Goal: Task Accomplishment & Management: Use online tool/utility

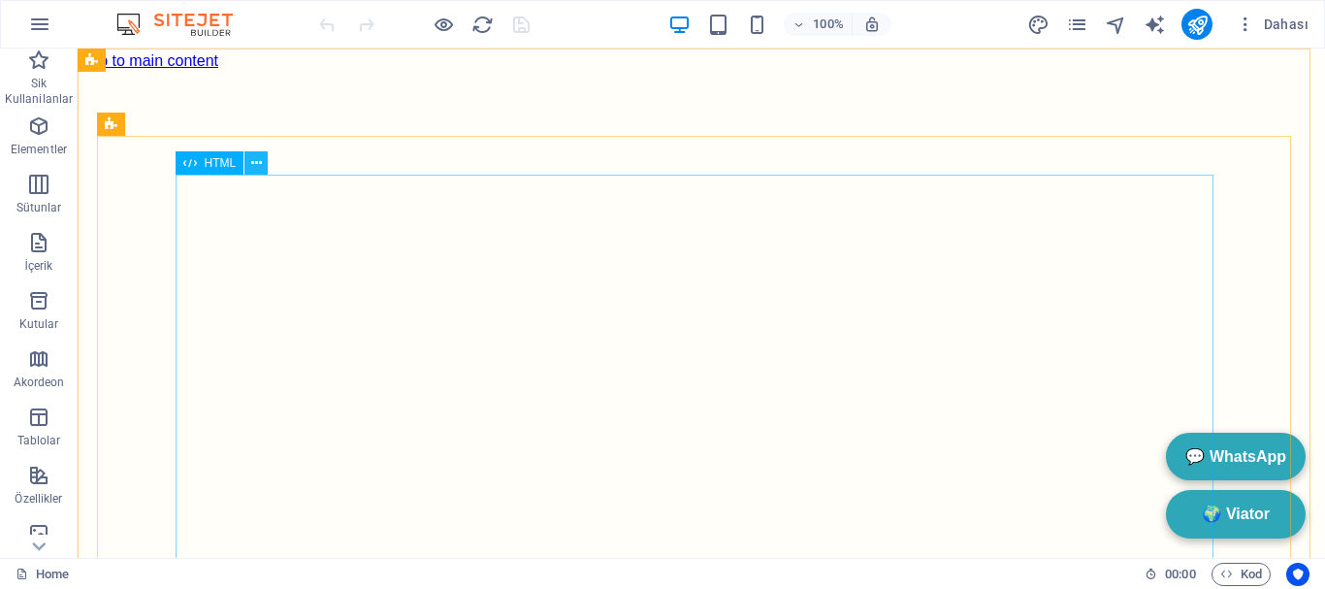
click at [258, 162] on icon at bounding box center [256, 163] width 11 height 20
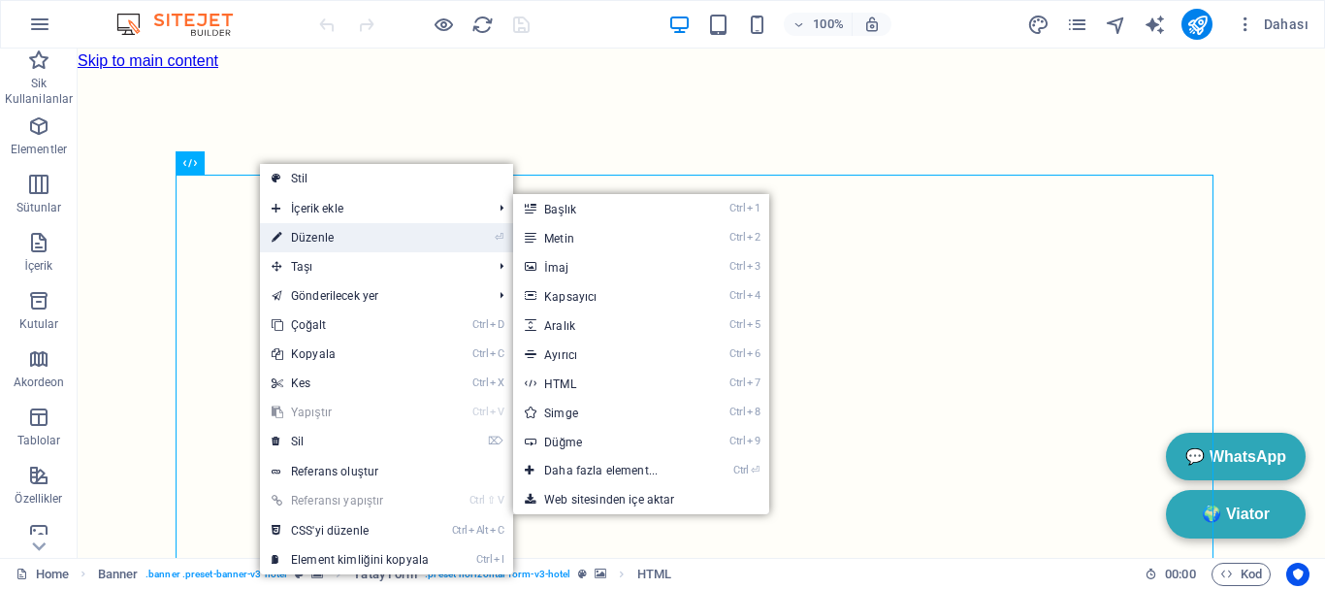
click at [344, 230] on link "⏎ Düzenle" at bounding box center [350, 237] width 180 height 29
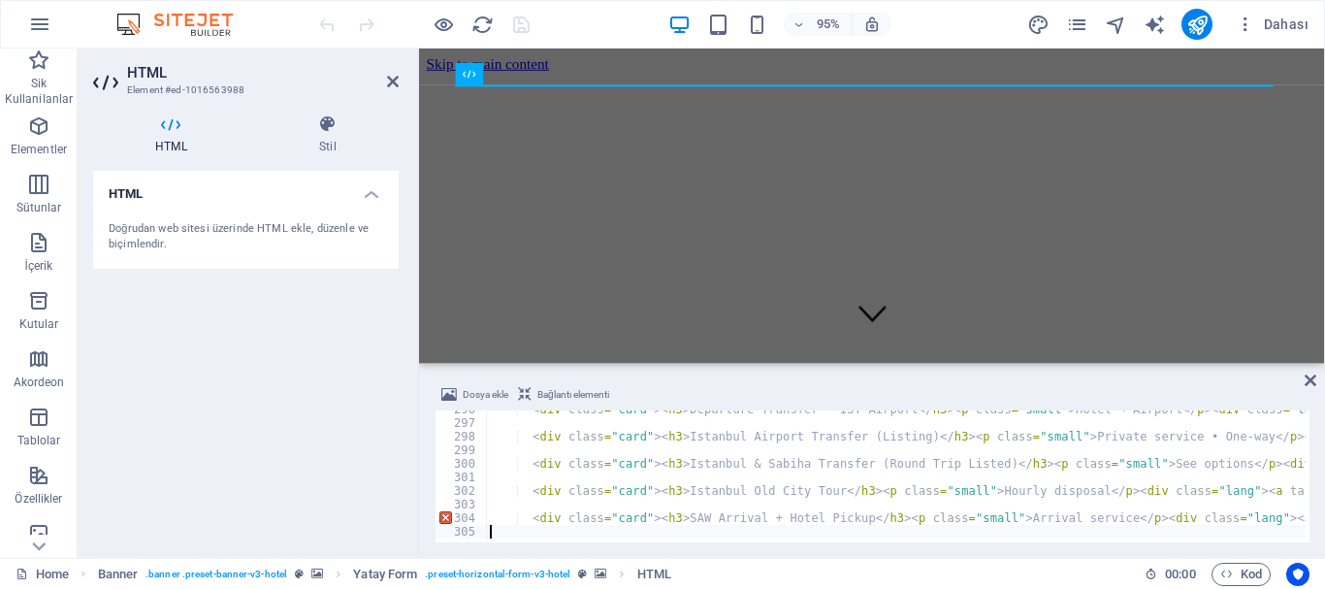
scroll to position [4013, 0]
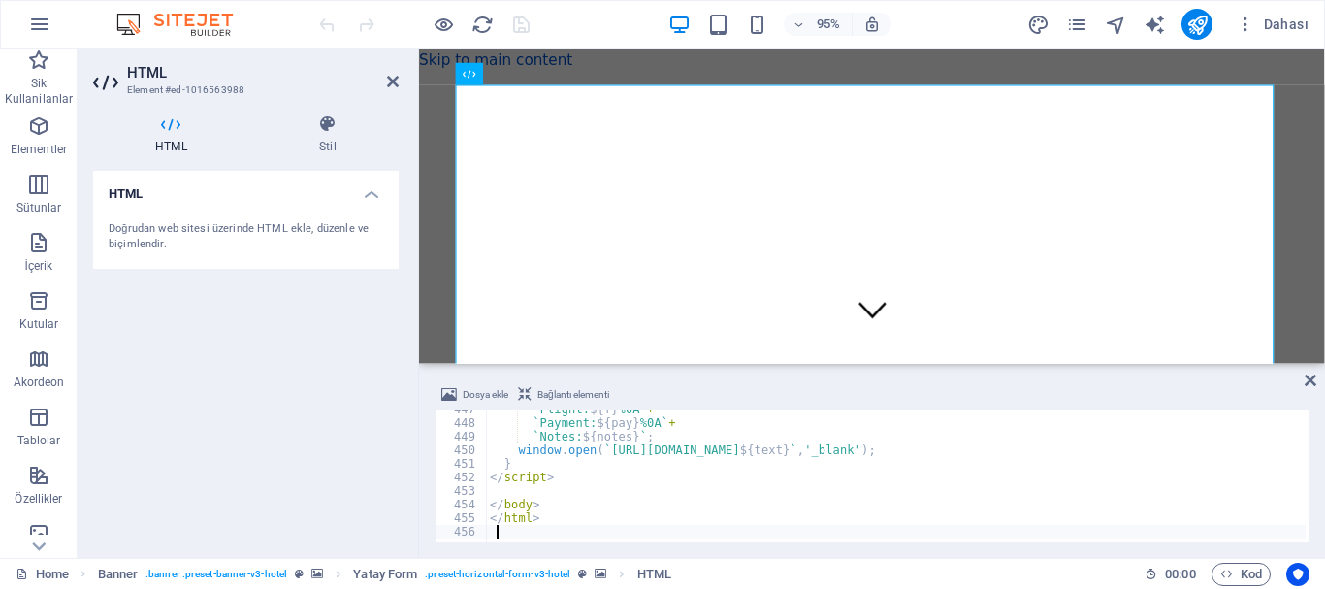
scroll to position [6063, 0]
click at [520, 22] on div at bounding box center [423, 24] width 217 height 31
drag, startPoint x: 520, startPoint y: 22, endPoint x: 563, endPoint y: 14, distance: 43.6
click at [520, 22] on icon "save" at bounding box center [521, 25] width 22 height 22
checkbox input "false"
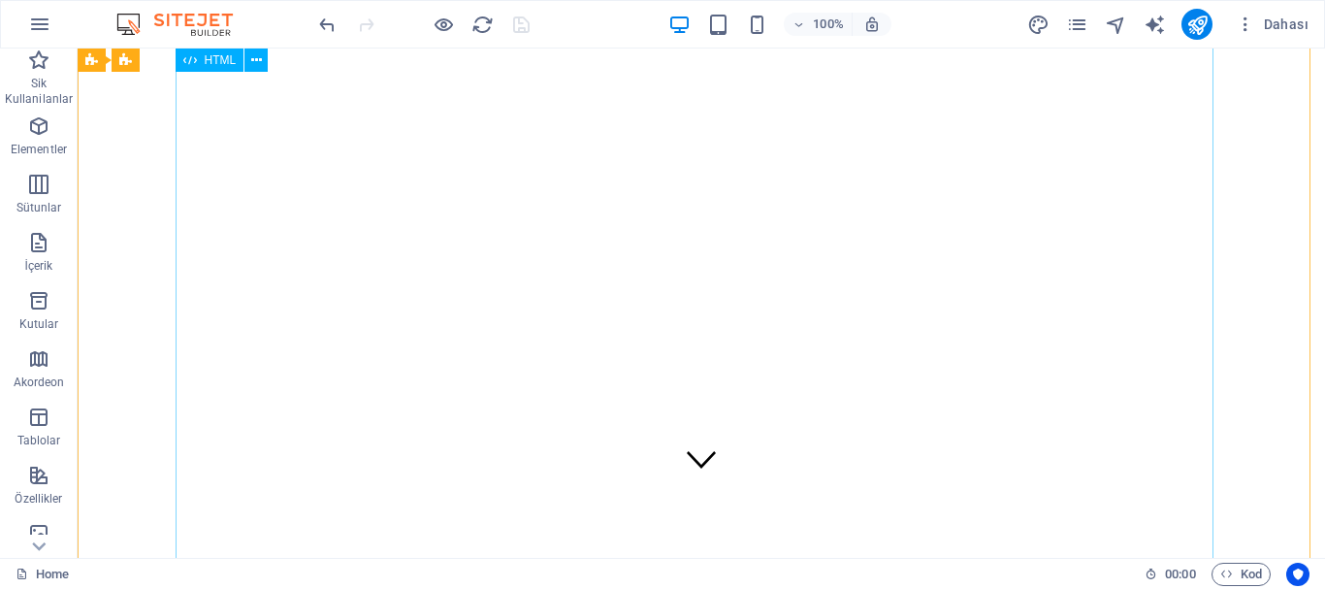
scroll to position [0, 0]
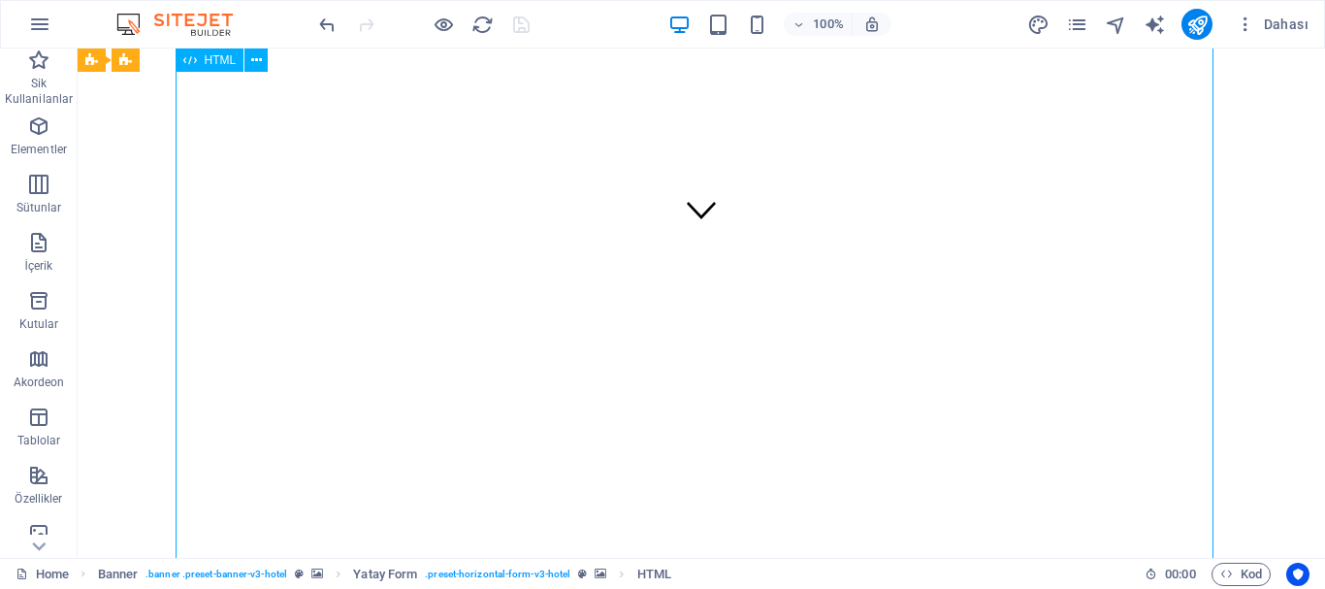
scroll to position [388, 0]
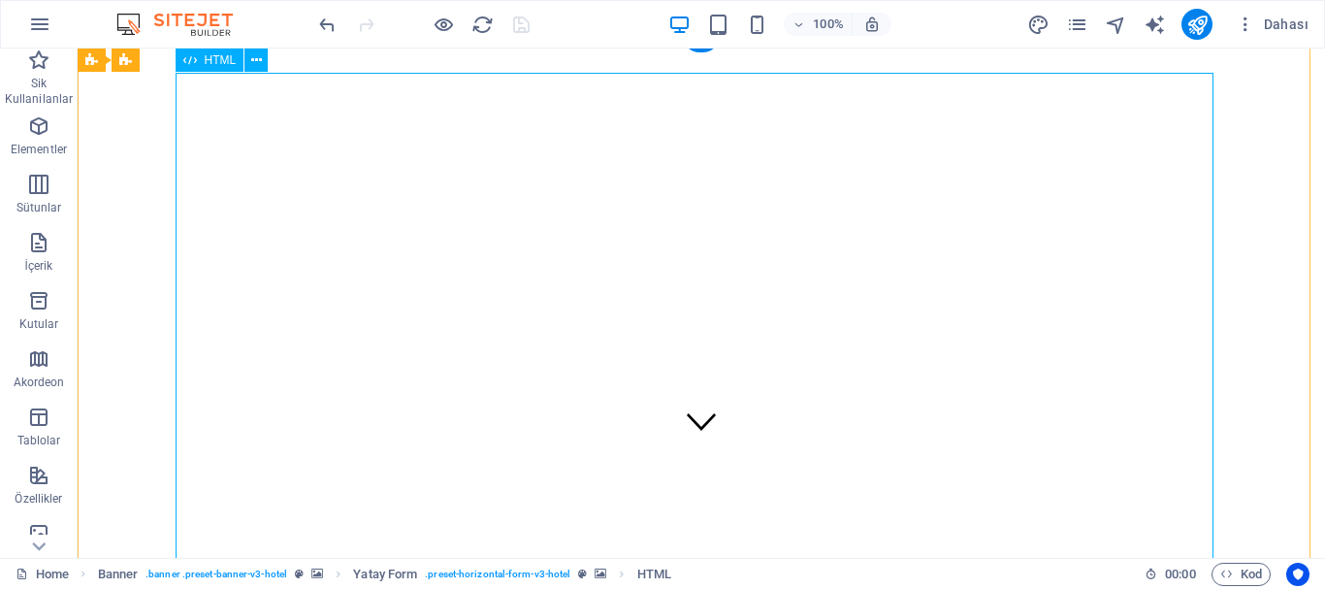
scroll to position [0, 0]
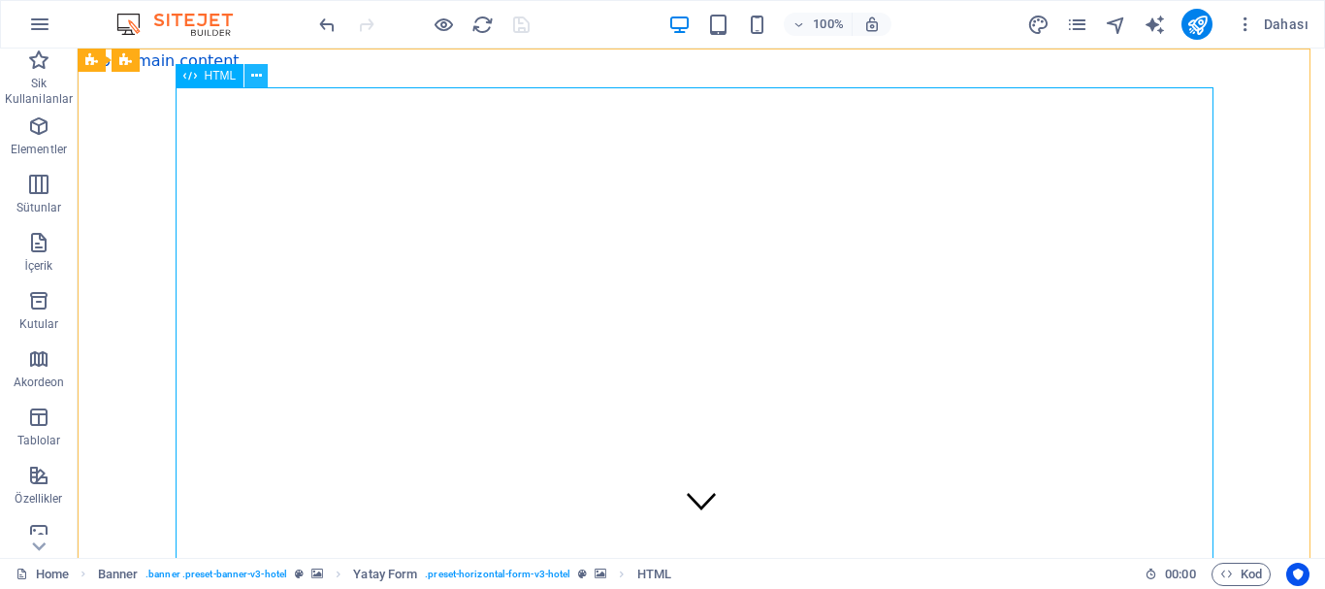
click at [251, 79] on icon at bounding box center [256, 76] width 11 height 20
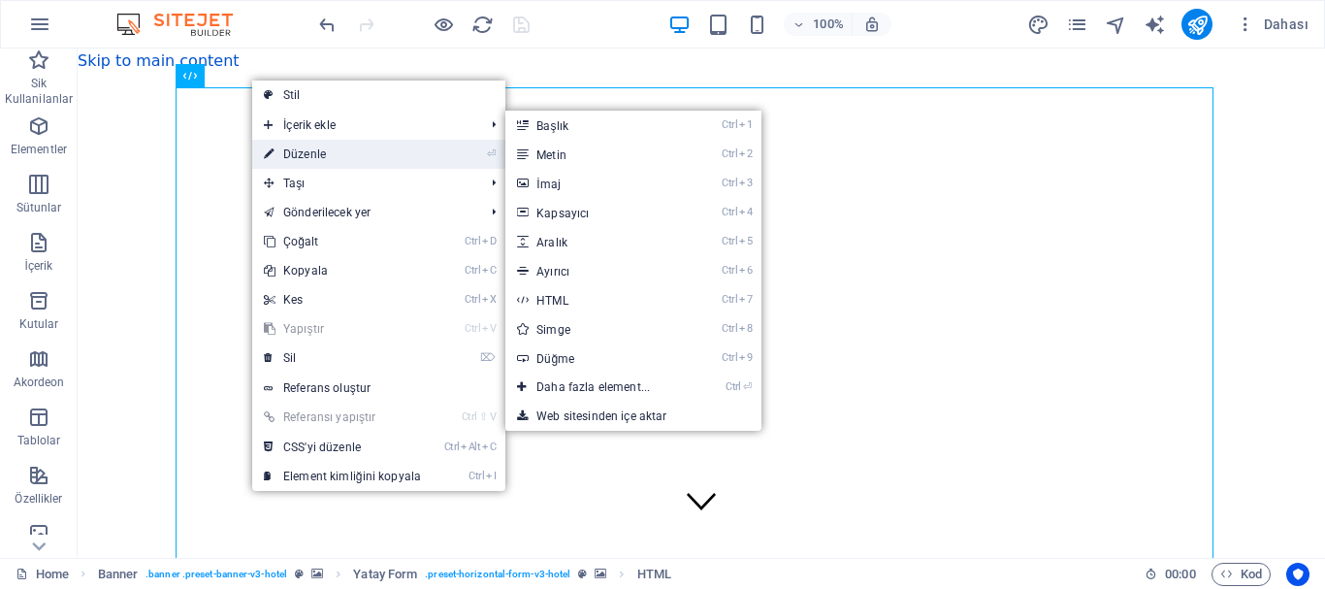
click at [310, 154] on link "⏎ Düzenle" at bounding box center [342, 154] width 180 height 29
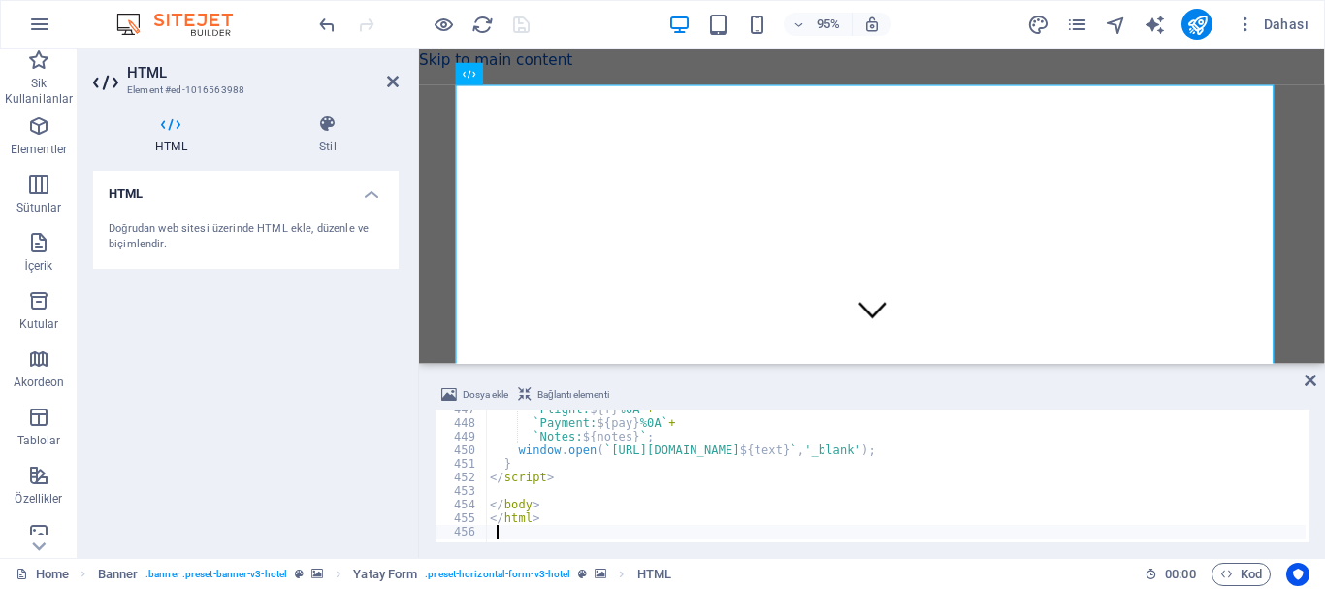
type textarea "</html>"
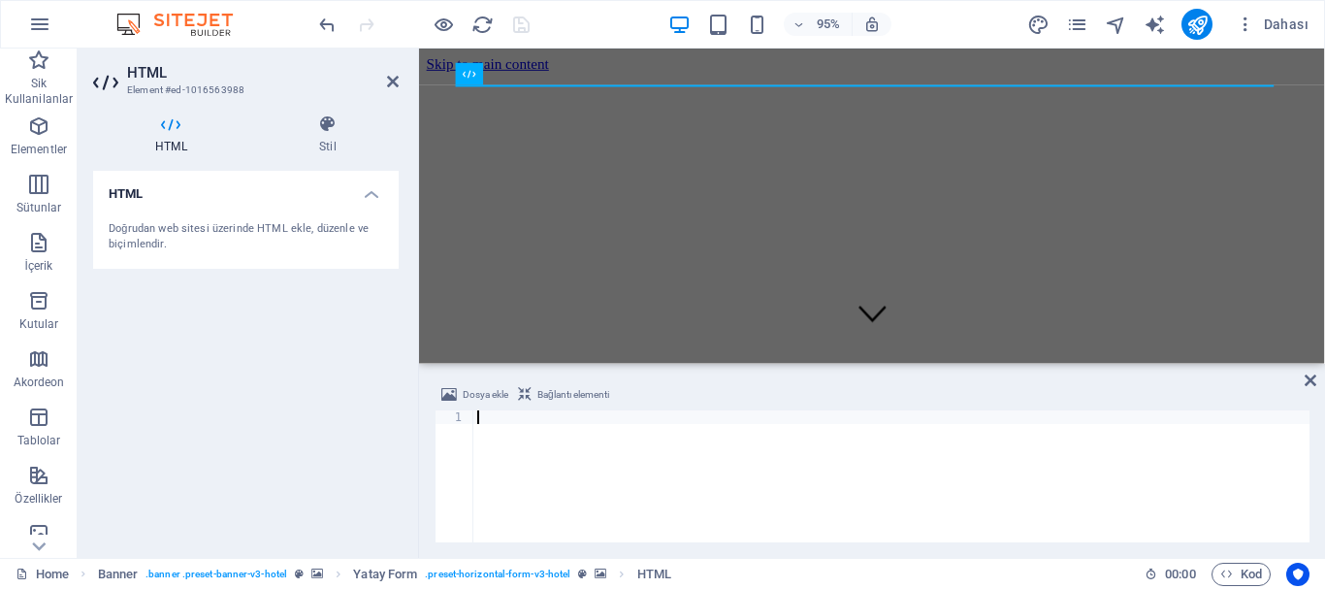
scroll to position [4865, 0]
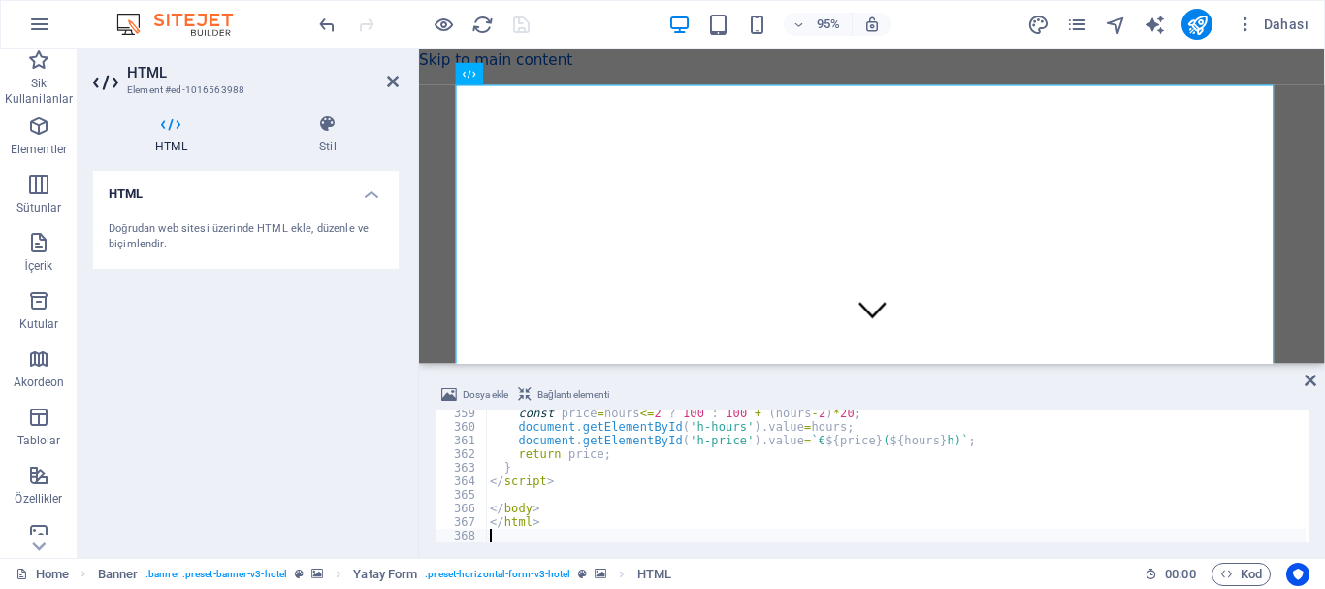
click at [558, 32] on div "95% Dahası" at bounding box center [815, 24] width 1001 height 31
click at [519, 19] on icon "save" at bounding box center [521, 25] width 22 height 22
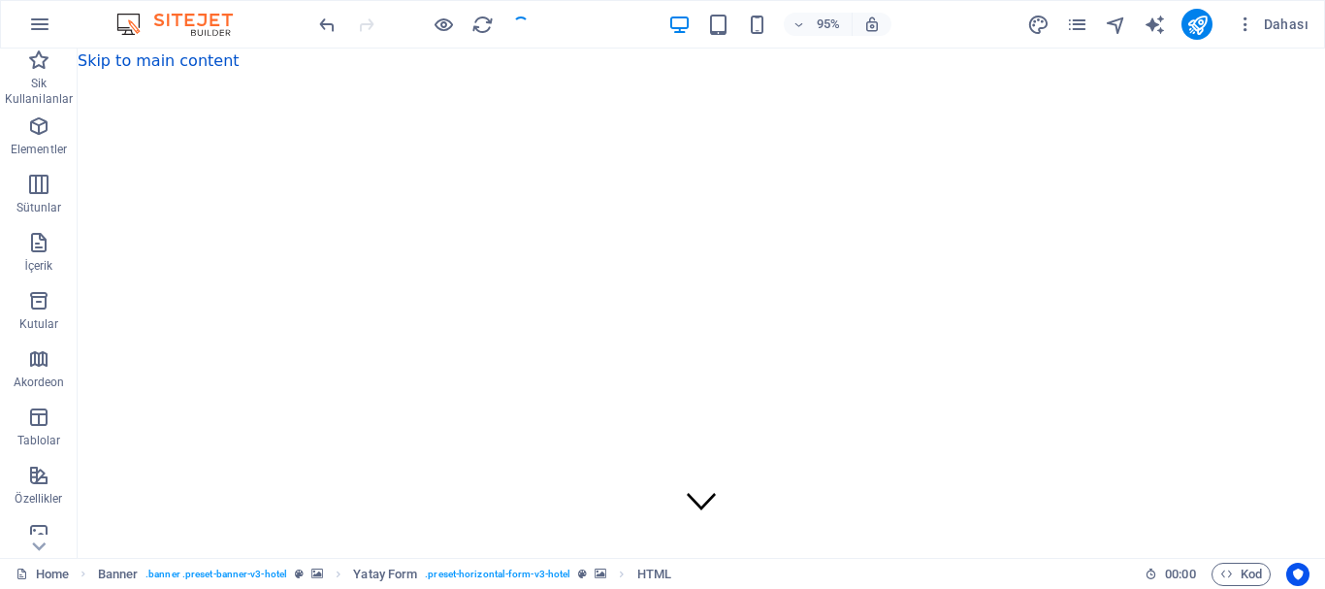
checkbox input "false"
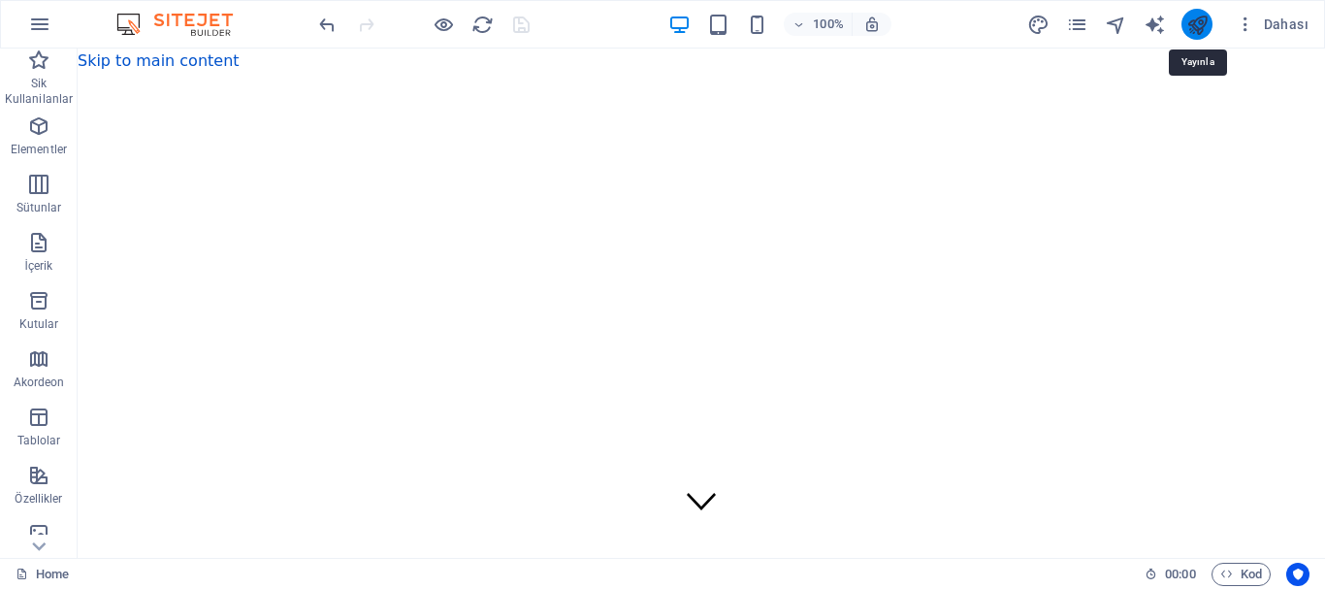
click at [1198, 19] on icon "publish" at bounding box center [1197, 25] width 22 height 22
click at [36, 30] on icon "button" at bounding box center [39, 24] width 23 height 23
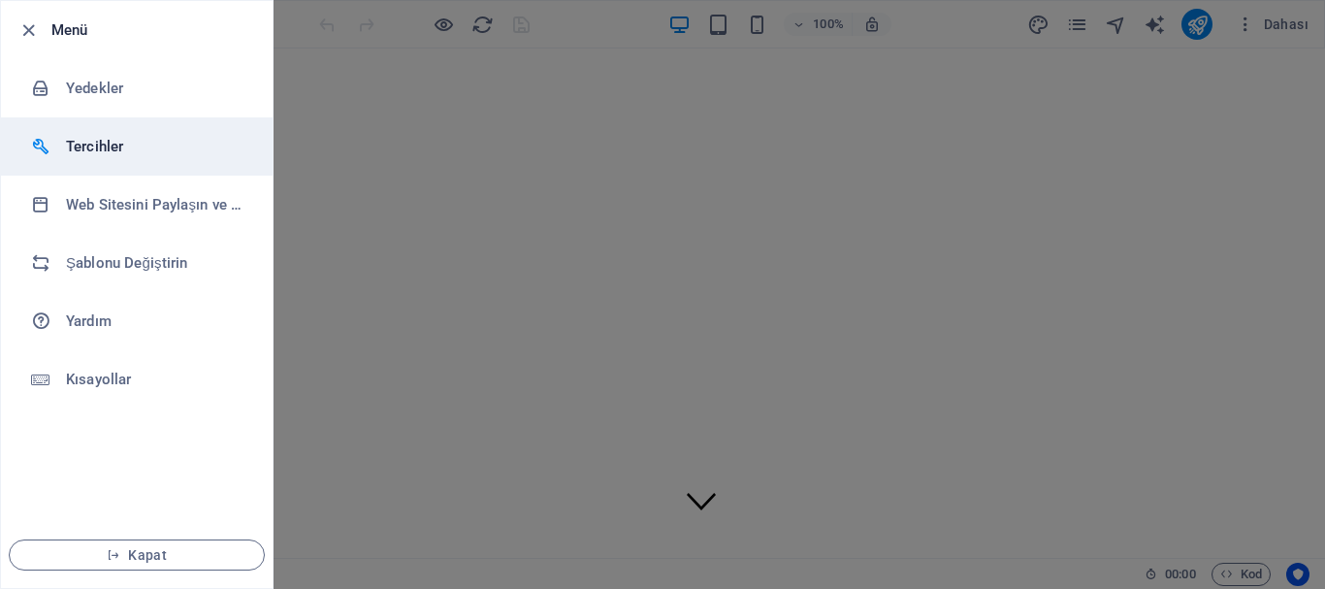
click at [106, 145] on h6 "Tercihler" at bounding box center [155, 146] width 179 height 23
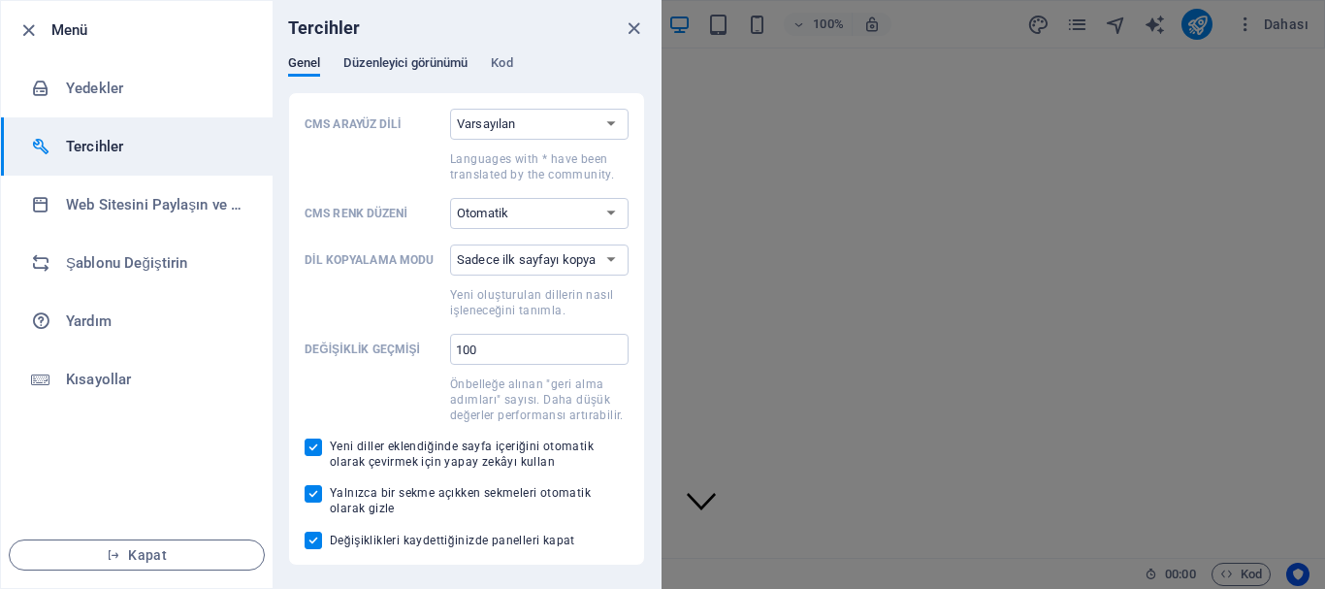
click at [436, 57] on span "Düzenleyici görünümü" at bounding box center [405, 64] width 124 height 27
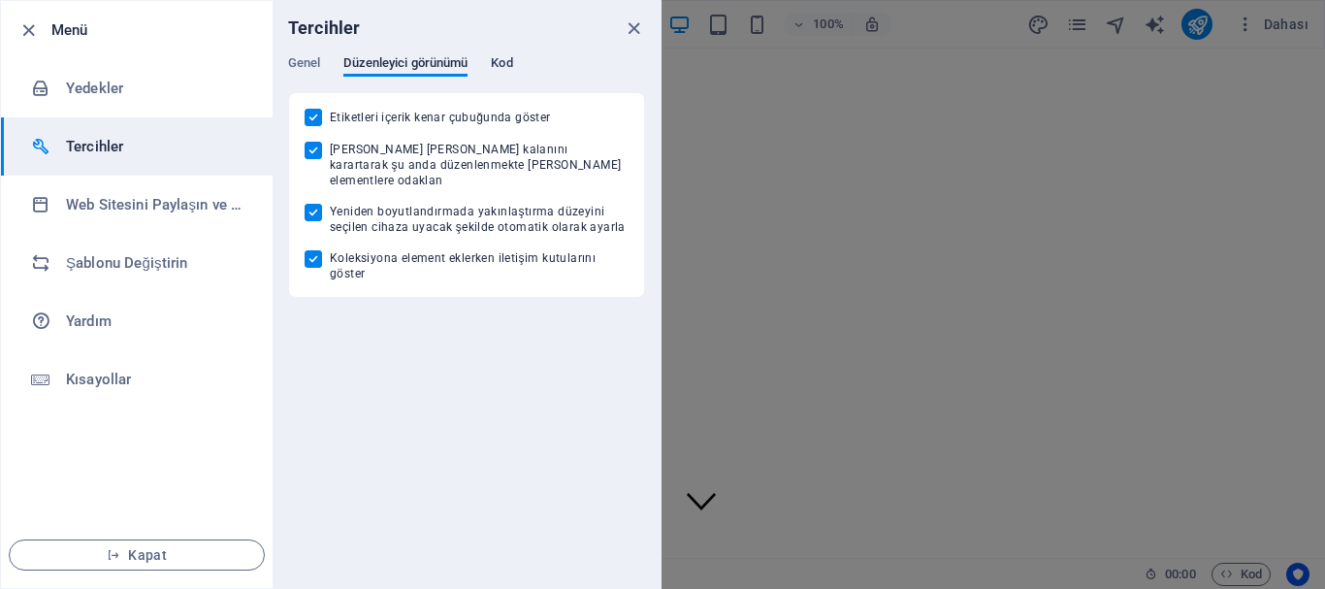
click at [507, 63] on span "Kod" at bounding box center [501, 64] width 21 height 27
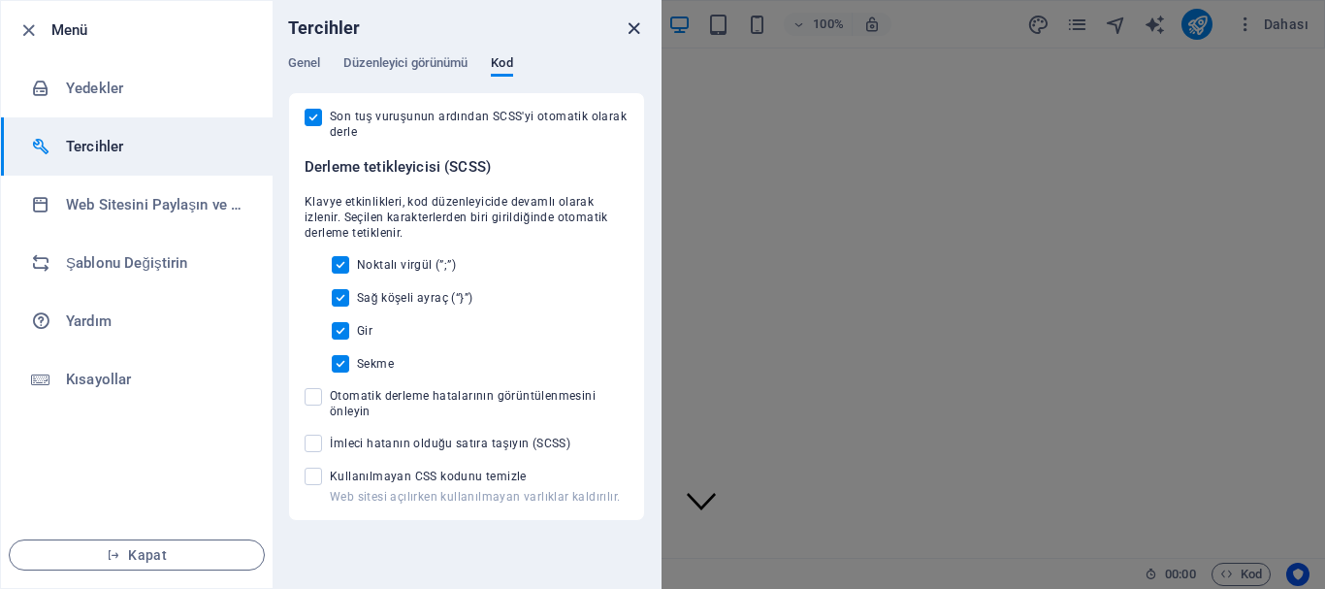
click at [628, 28] on icon "close" at bounding box center [634, 28] width 22 height 22
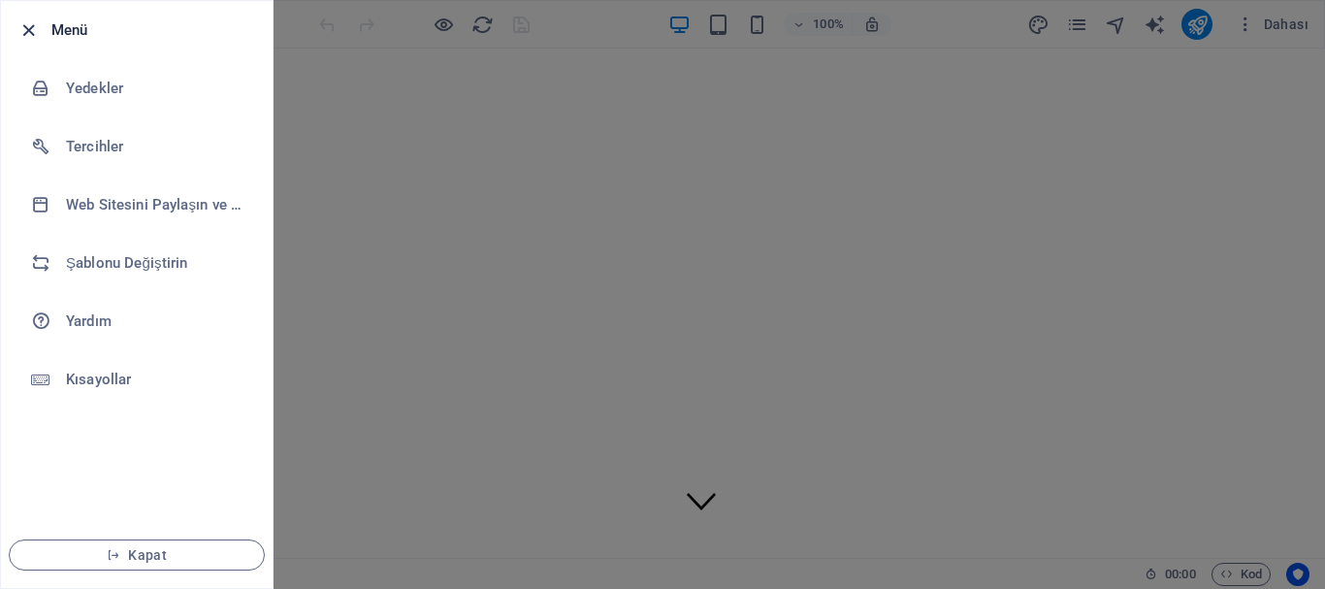
click at [36, 37] on icon "button" at bounding box center [28, 30] width 22 height 22
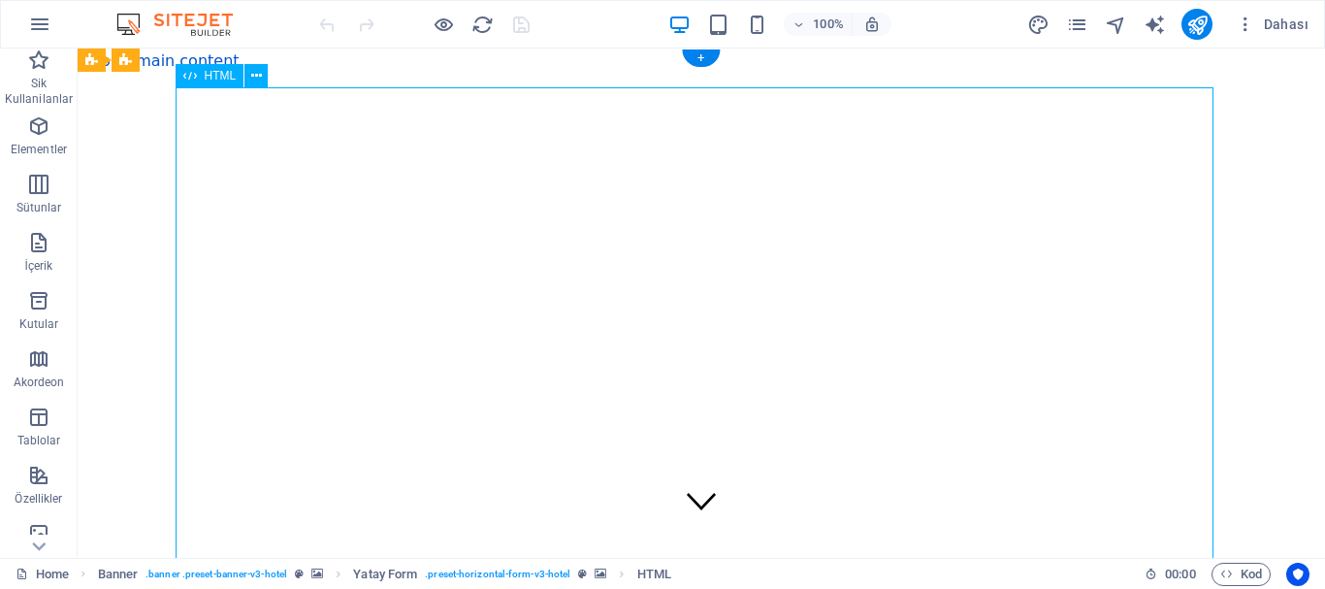
drag, startPoint x: 222, startPoint y: 164, endPoint x: 301, endPoint y: 212, distance: 92.3
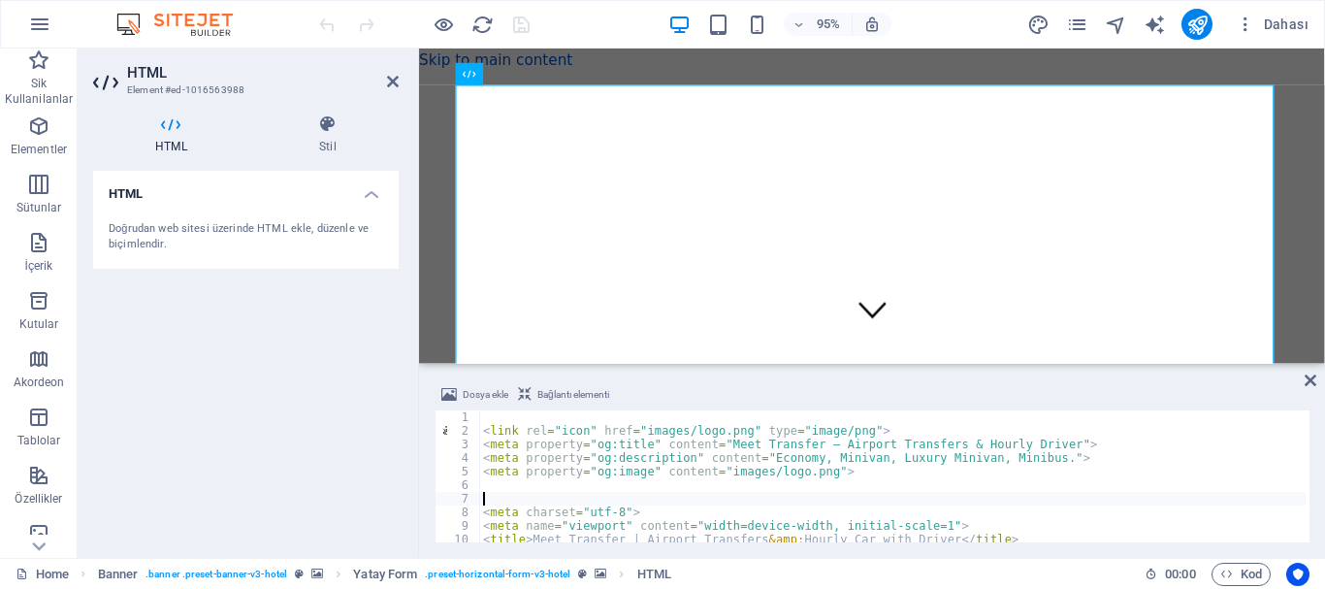
type textarea "<meta charset="utf-8">"
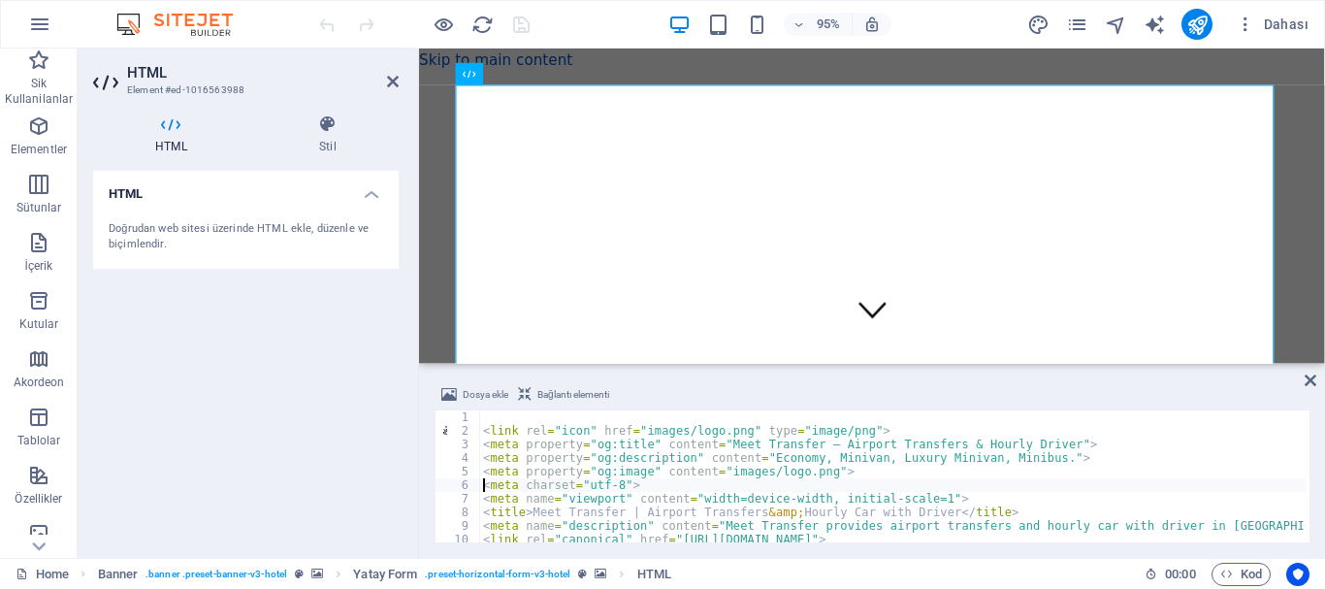
click at [520, 23] on div at bounding box center [423, 24] width 217 height 31
click at [521, 24] on icon "save" at bounding box center [521, 25] width 22 height 22
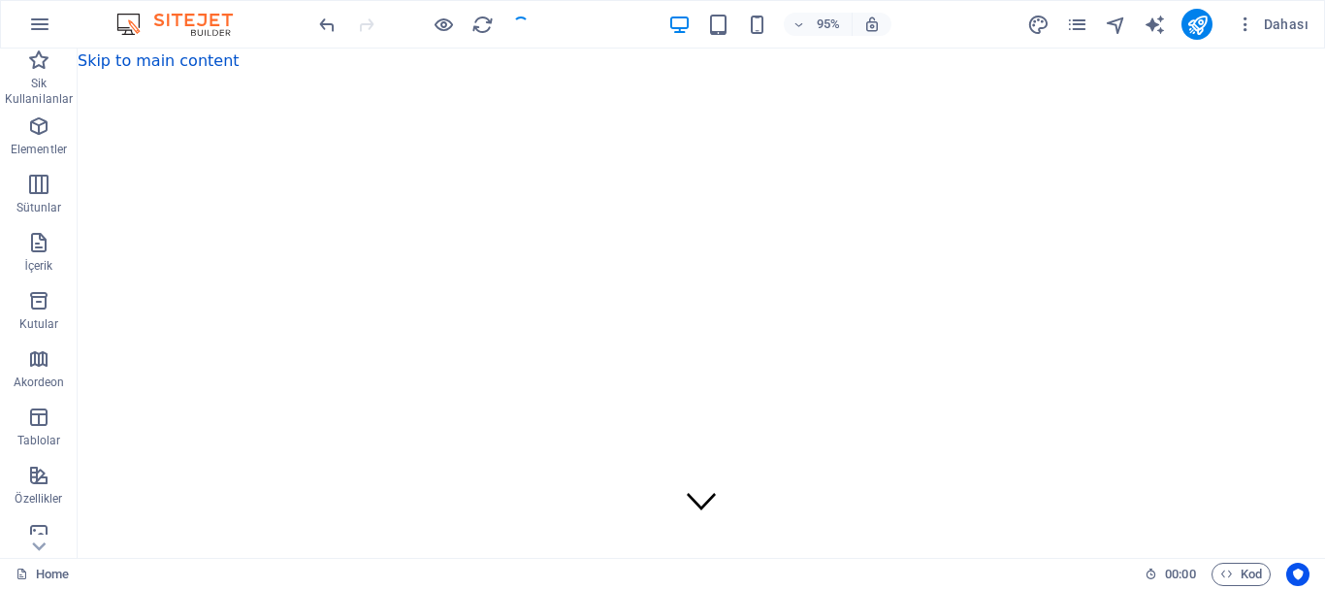
checkbox input "false"
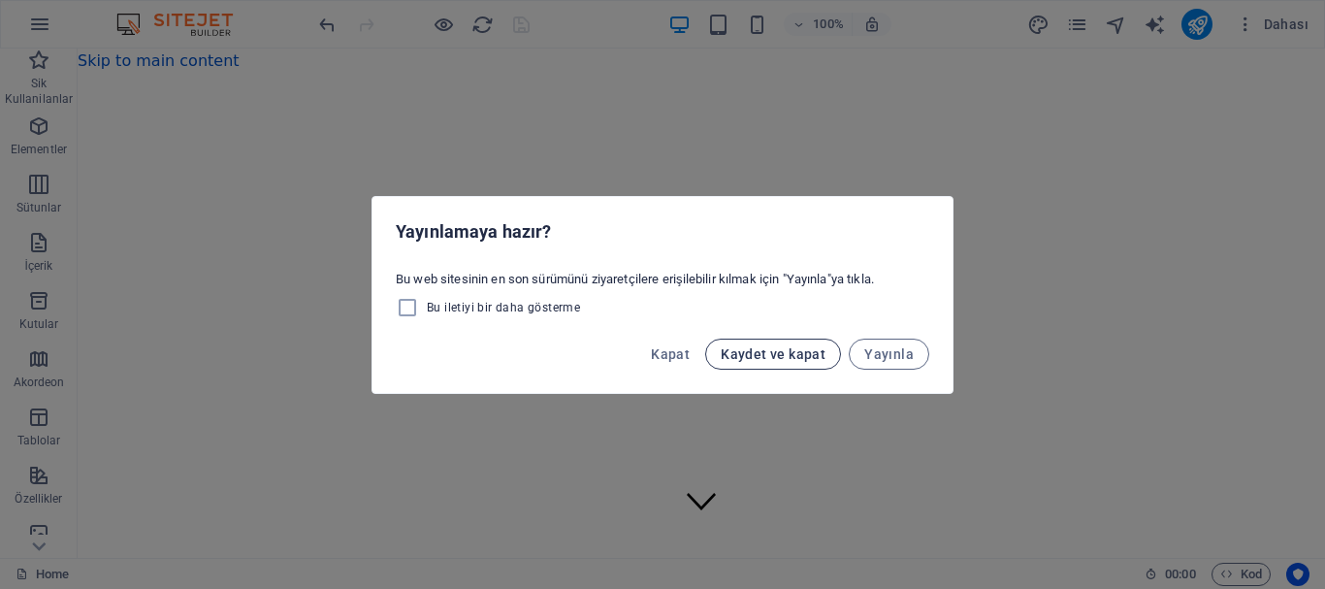
click at [751, 356] on span "Kaydet ve kapat" at bounding box center [773, 354] width 105 height 16
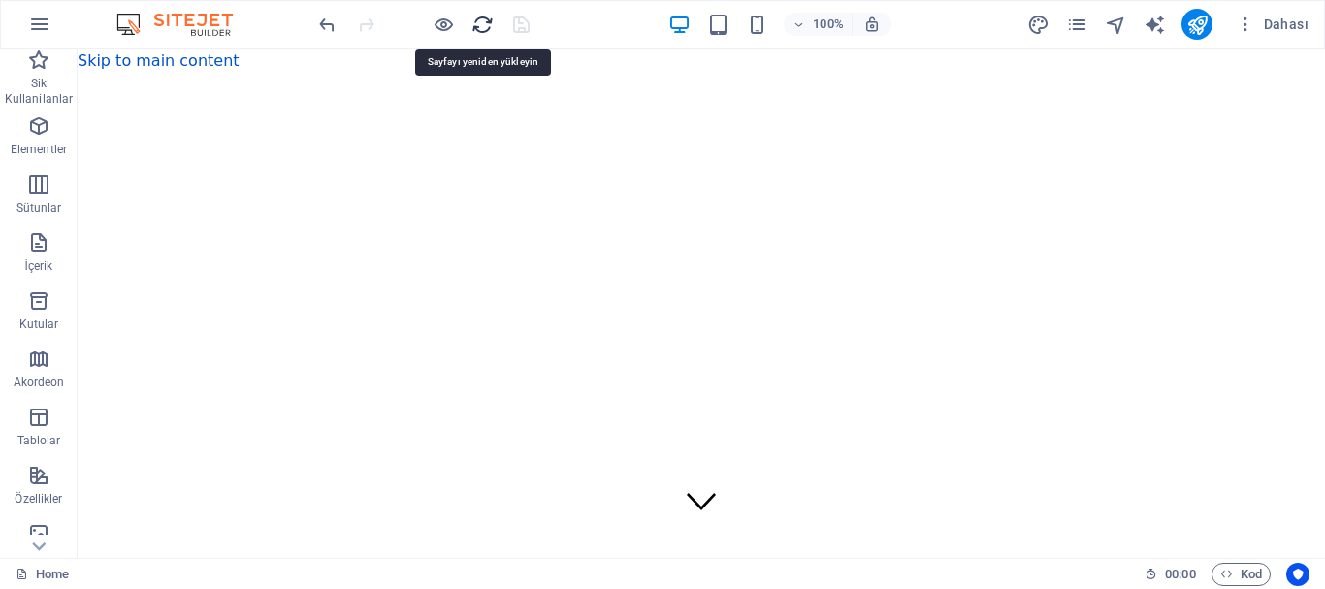
click at [478, 27] on icon "reload" at bounding box center [482, 25] width 22 height 22
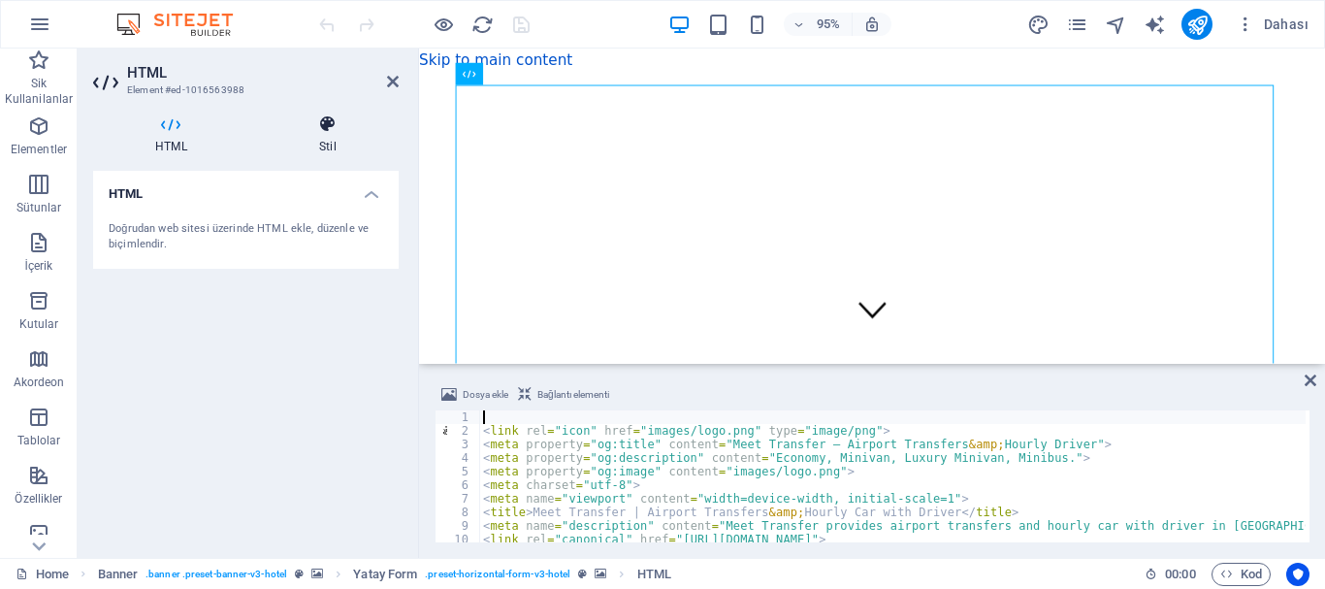
click at [340, 129] on icon at bounding box center [328, 123] width 142 height 19
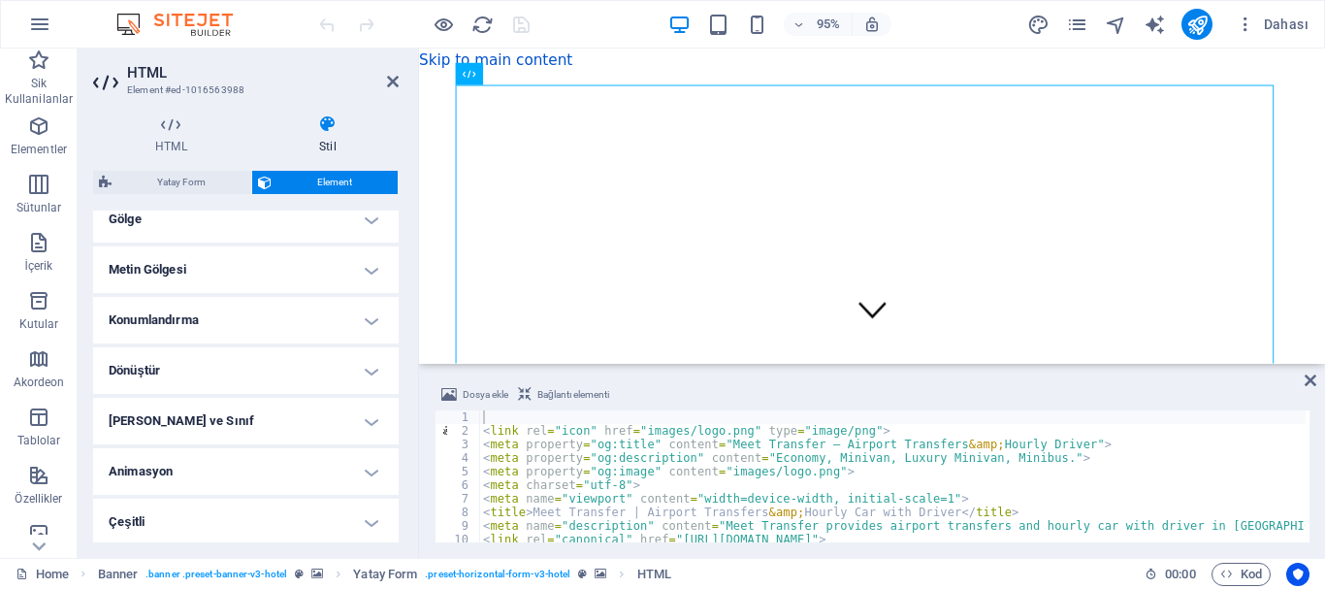
scroll to position [504, 0]
click at [202, 466] on h4 "Animasyon" at bounding box center [245, 468] width 305 height 47
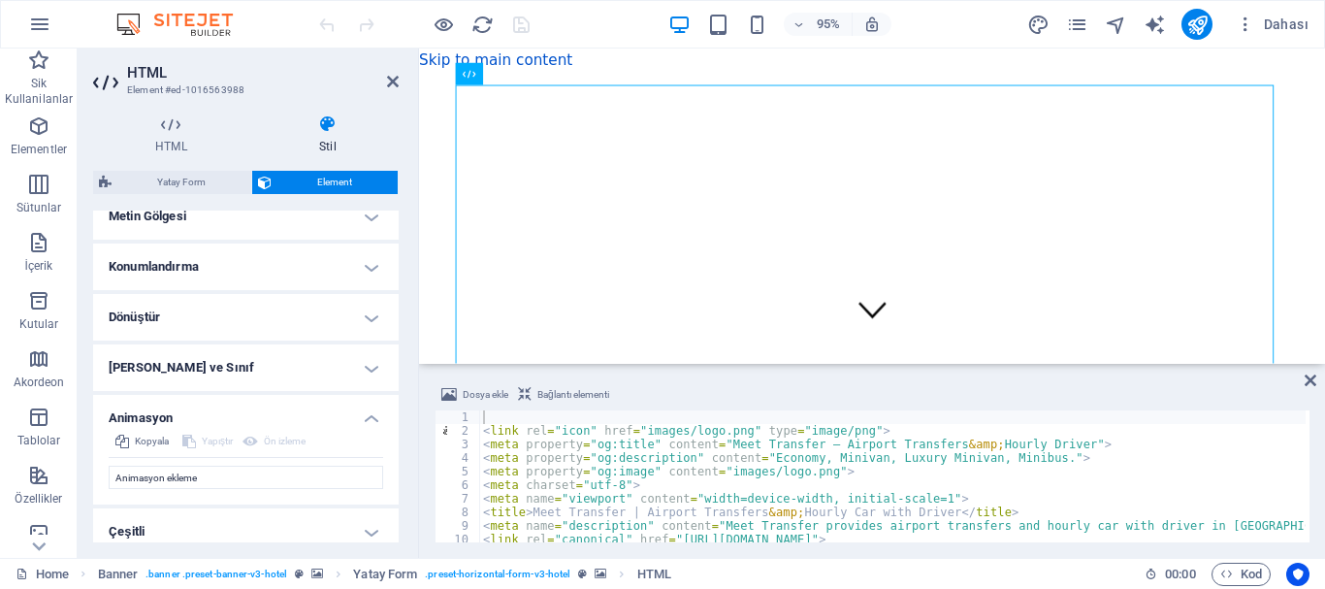
scroll to position [567, 0]
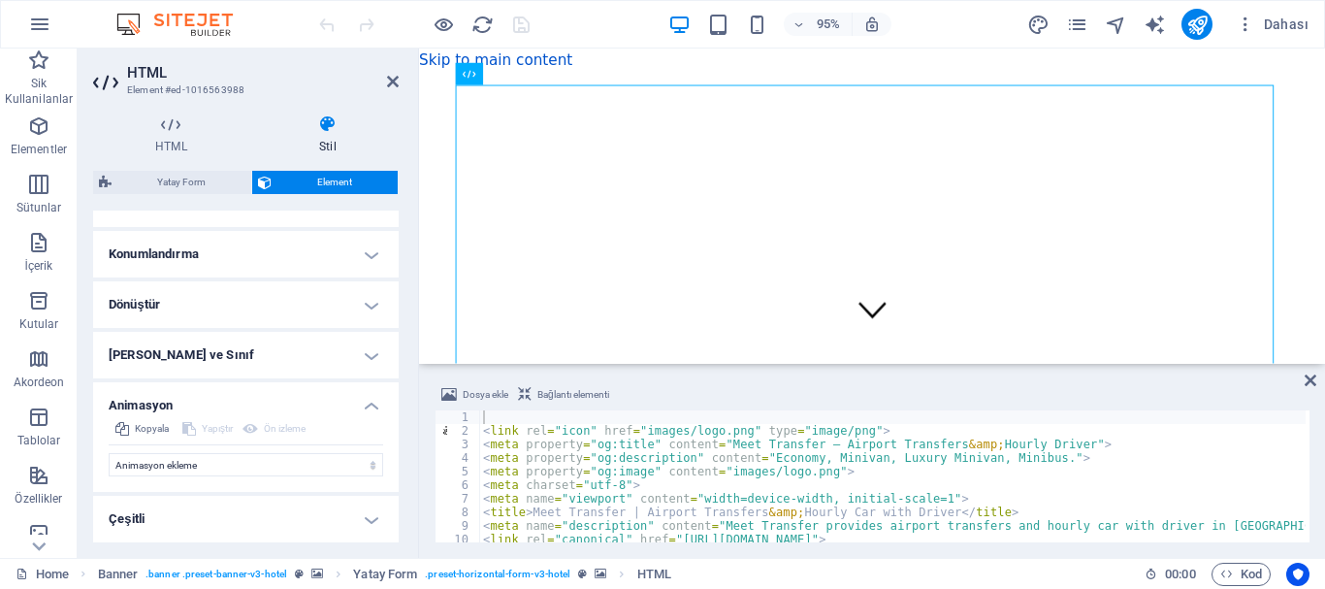
click at [252, 363] on h4 "Kimlik ve Sınıf" at bounding box center [245, 355] width 305 height 47
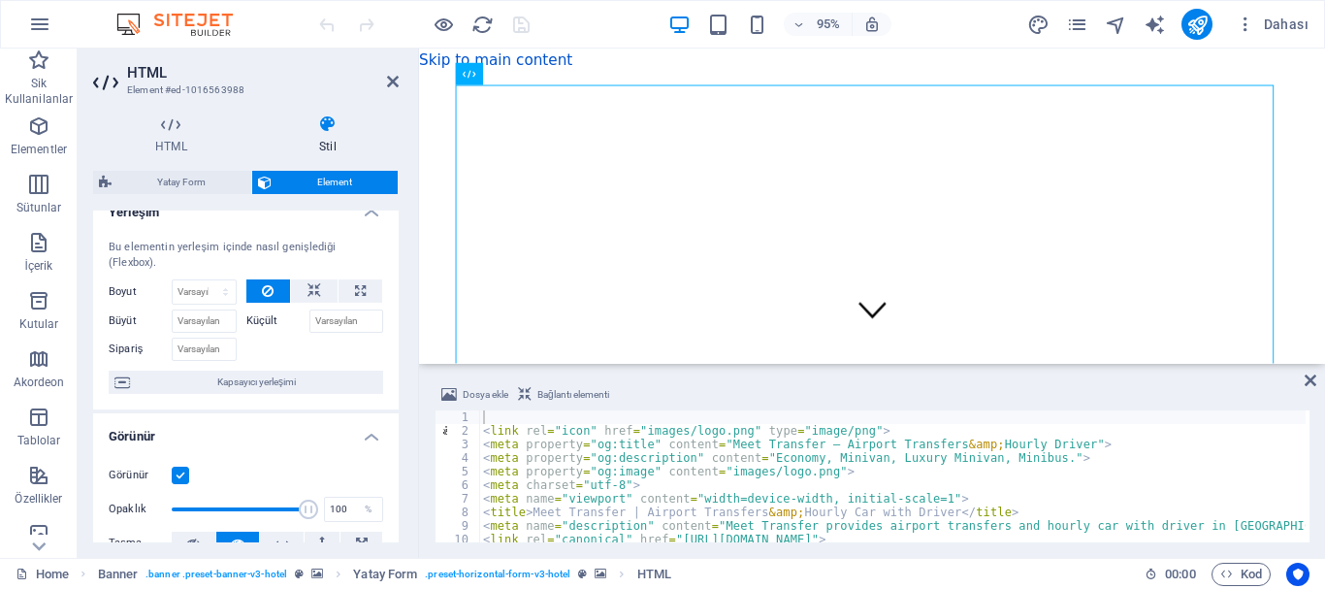
scroll to position [0, 0]
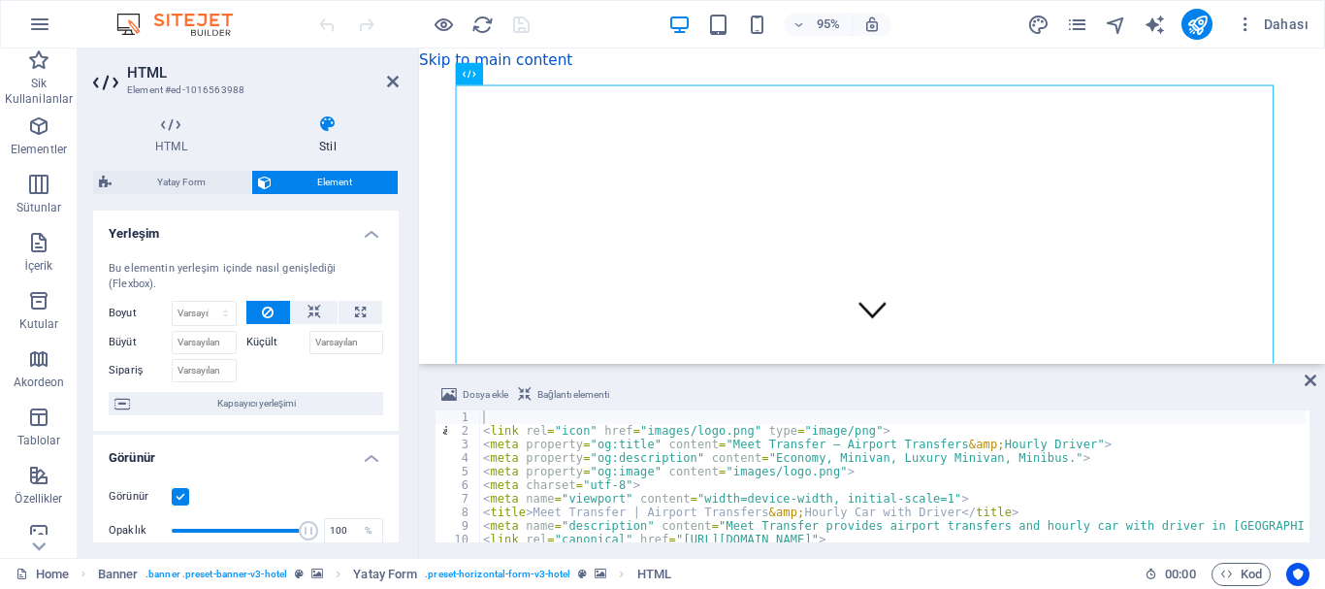
click at [360, 225] on h4 "Yerleşim" at bounding box center [245, 227] width 305 height 35
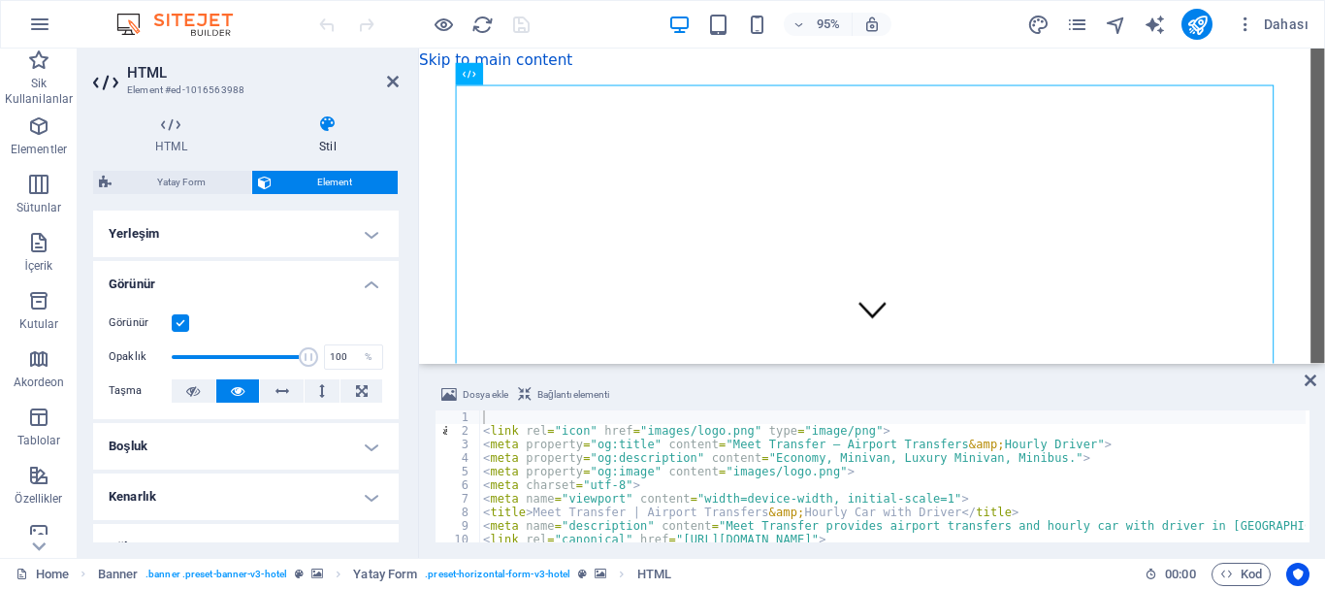
click at [145, 173] on span "Yatay Form" at bounding box center [181, 182] width 128 height 23
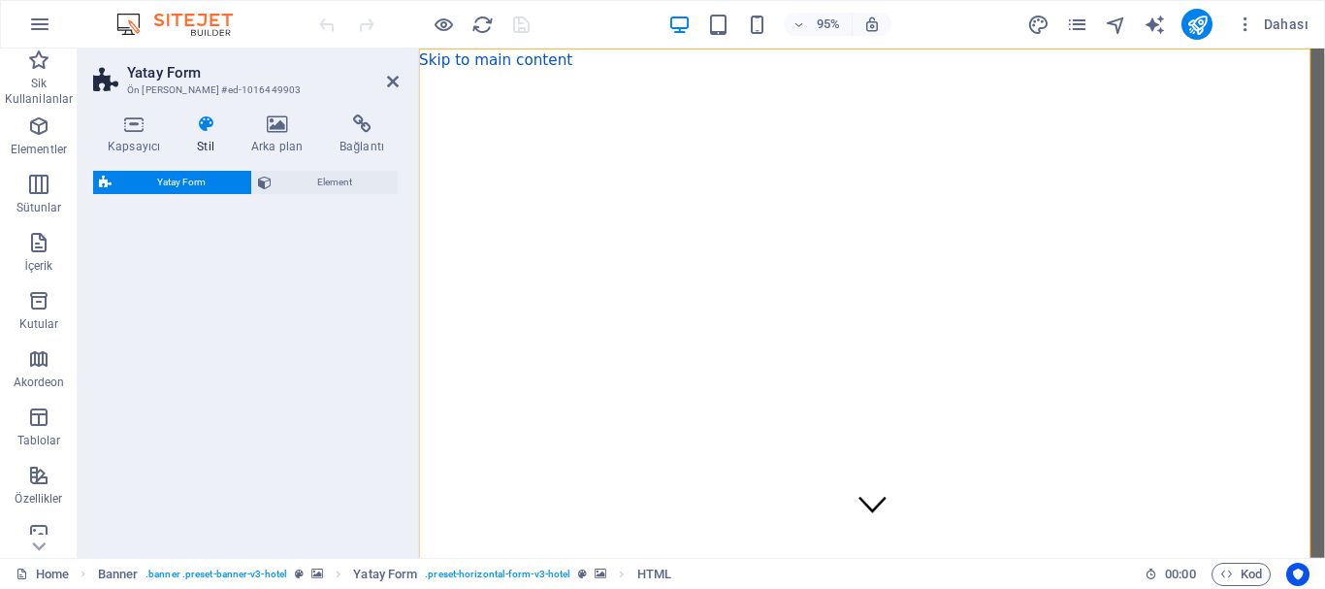
select select "rem"
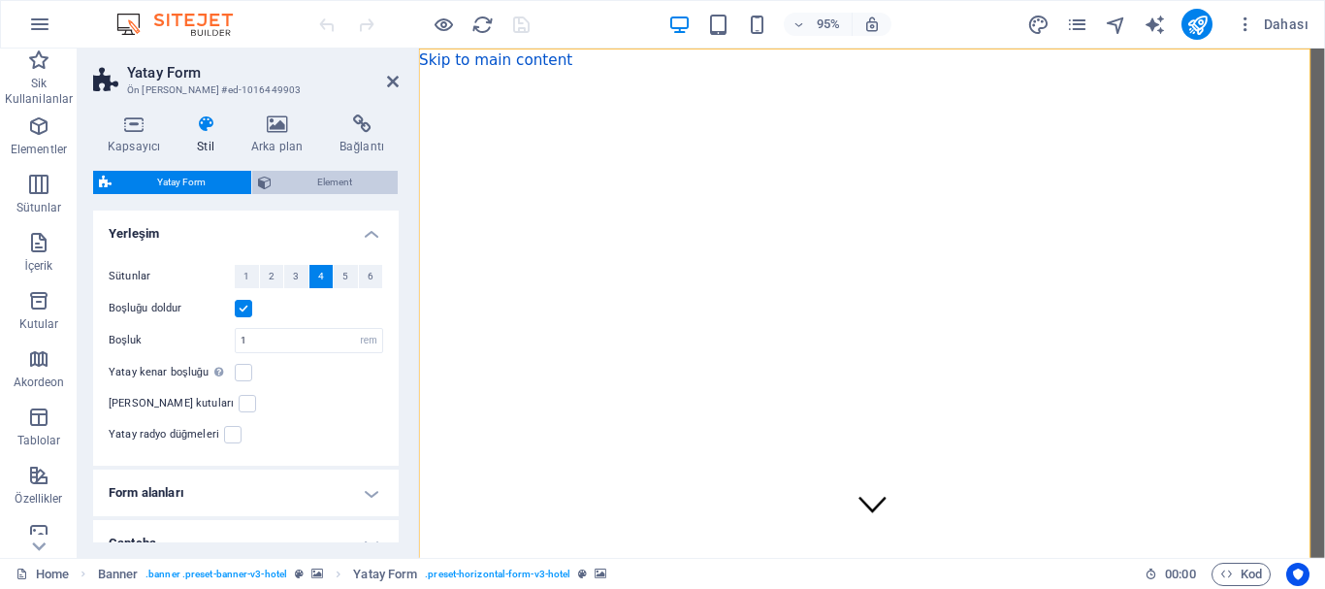
click at [351, 181] on span "Element" at bounding box center [334, 182] width 114 height 23
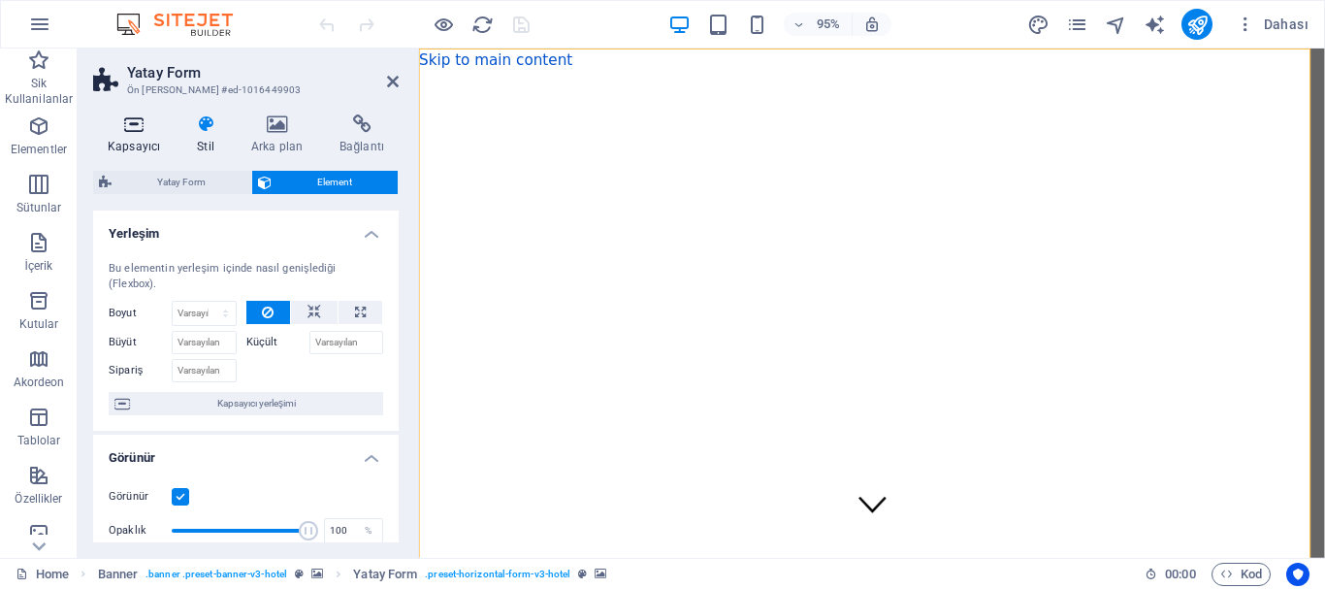
click at [139, 133] on icon at bounding box center [133, 123] width 81 height 19
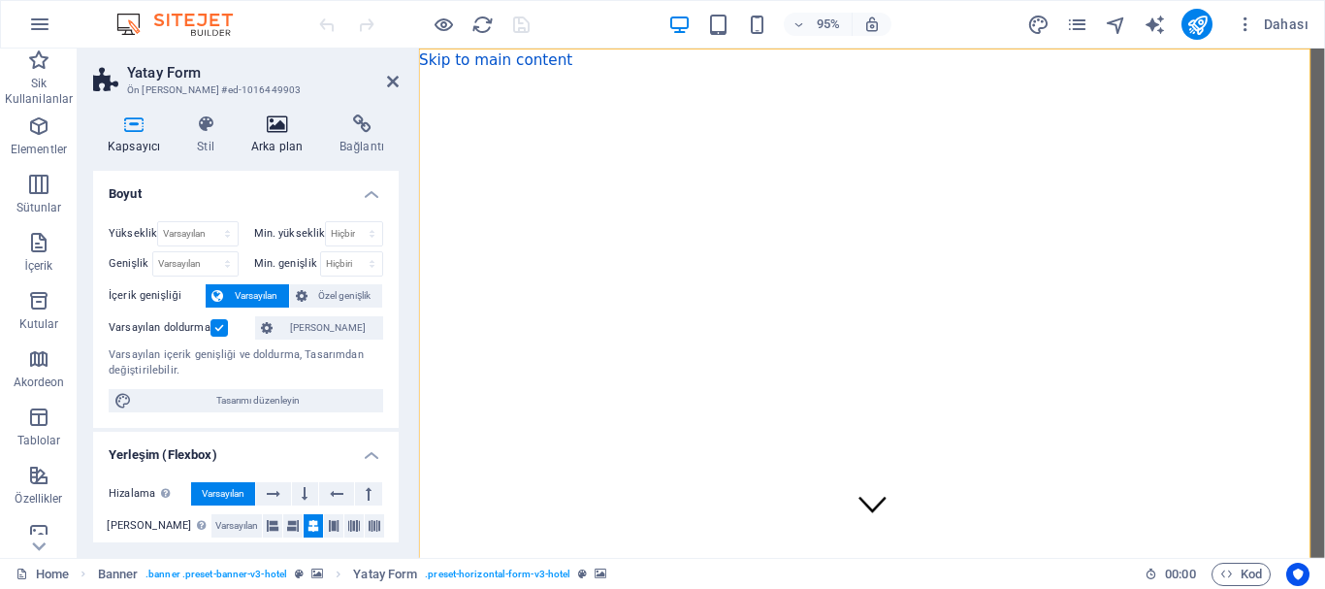
click at [282, 118] on icon at bounding box center [277, 123] width 80 height 19
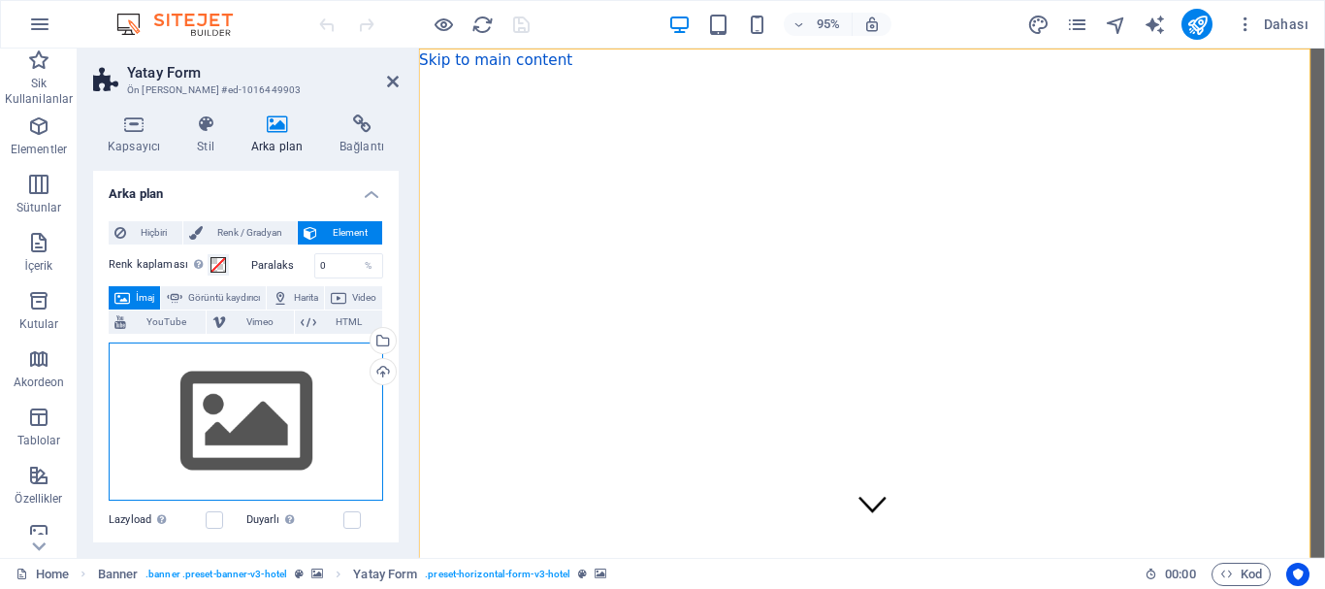
click at [245, 407] on div "Dosyaları buraya sürükleyin, dosyaları seçmek için tıklayın veya Dosyalardan ya…" at bounding box center [246, 421] width 274 height 159
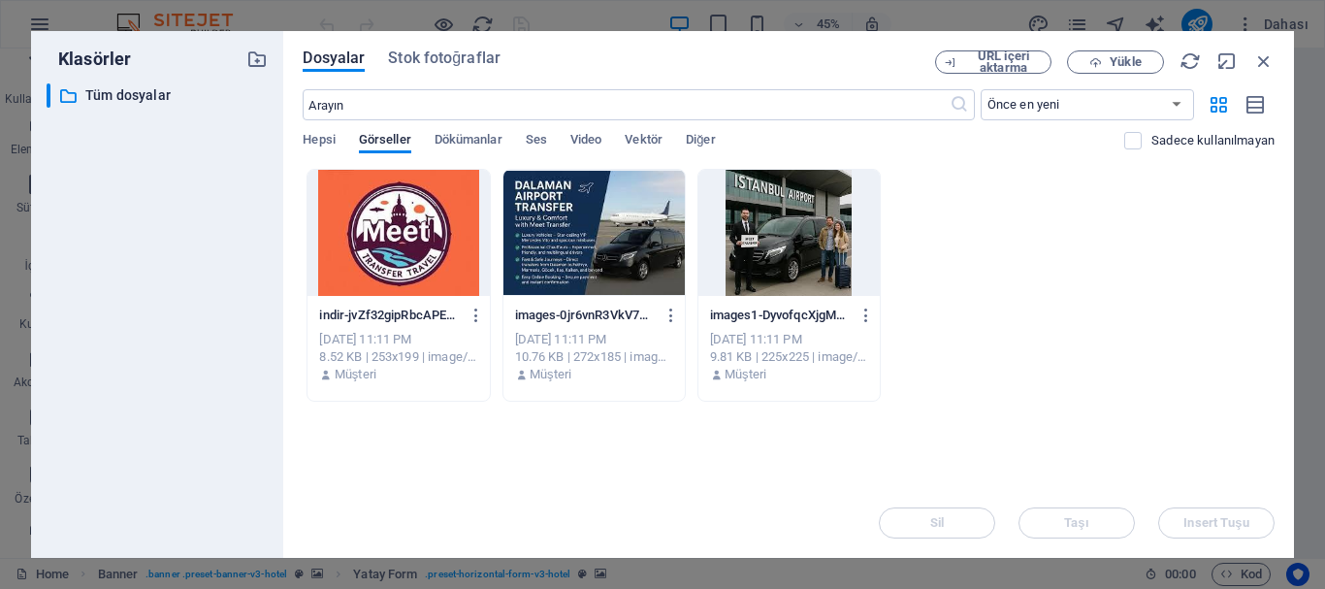
click at [600, 237] on div at bounding box center [593, 233] width 181 height 126
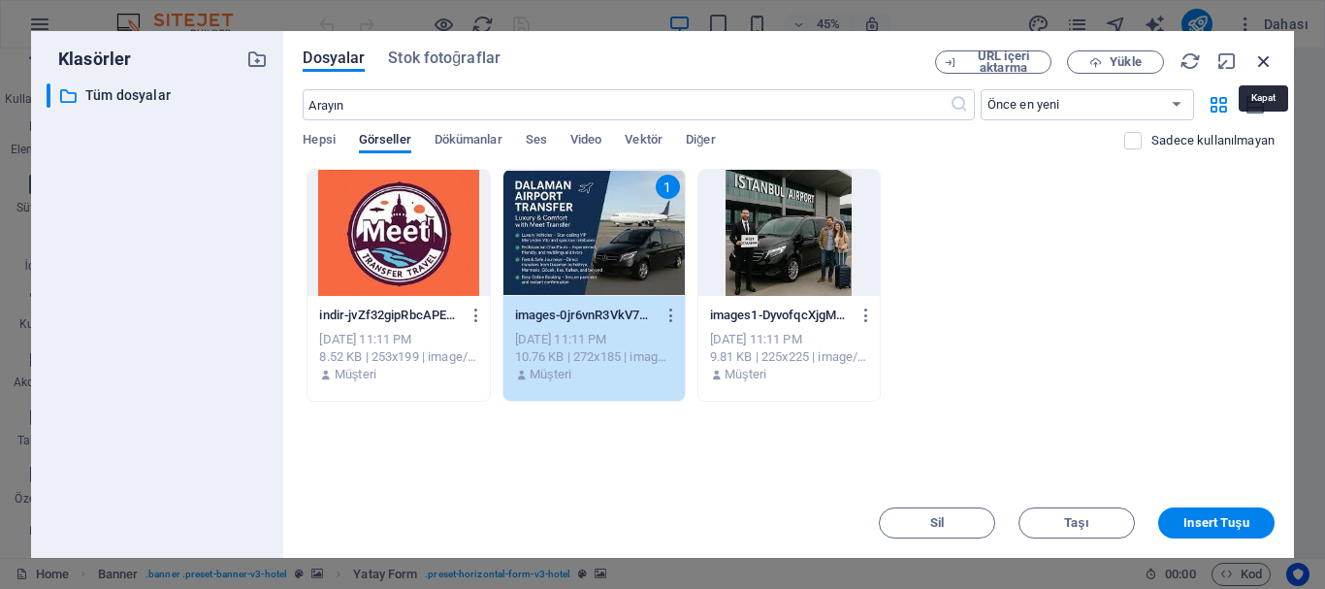
click at [1260, 55] on icon "button" at bounding box center [1263, 60] width 21 height 21
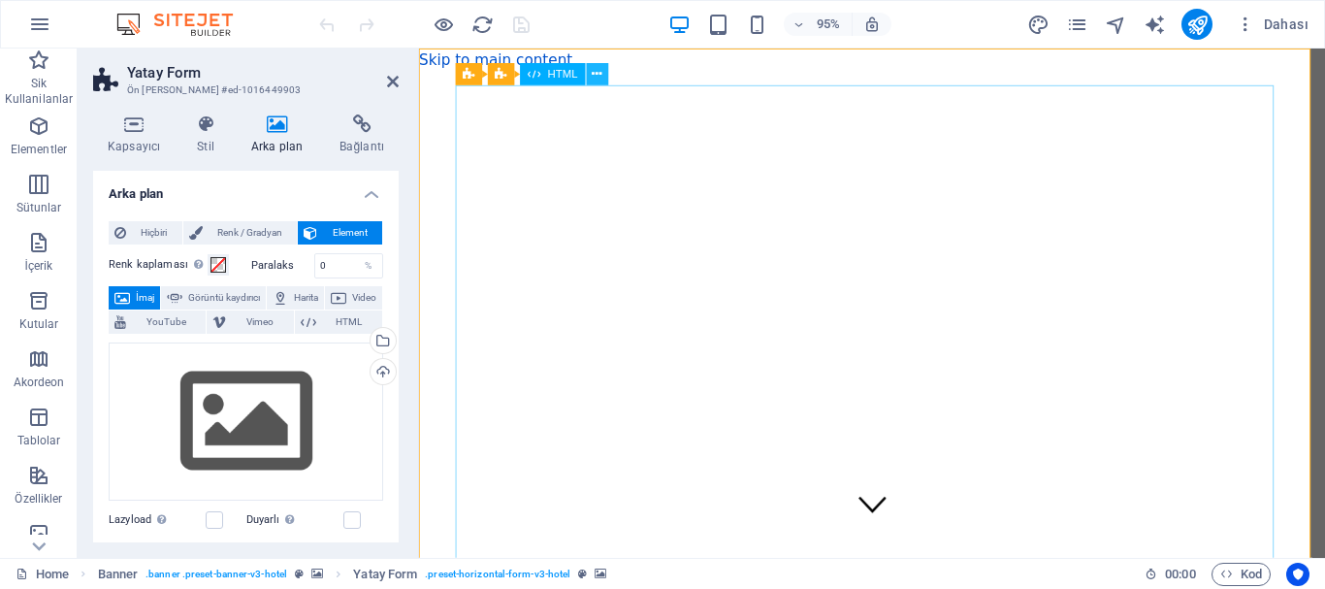
click at [596, 75] on icon at bounding box center [598, 74] width 10 height 19
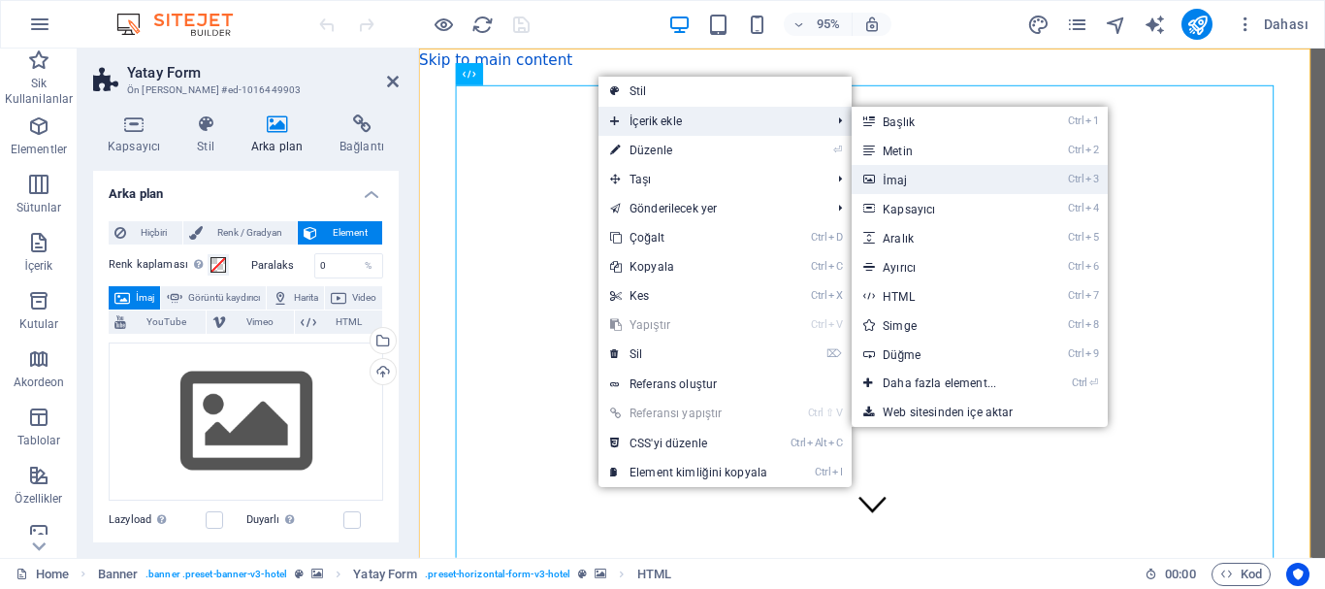
click at [948, 177] on link "Ctrl 3 İmaj" at bounding box center [943, 179] width 183 height 29
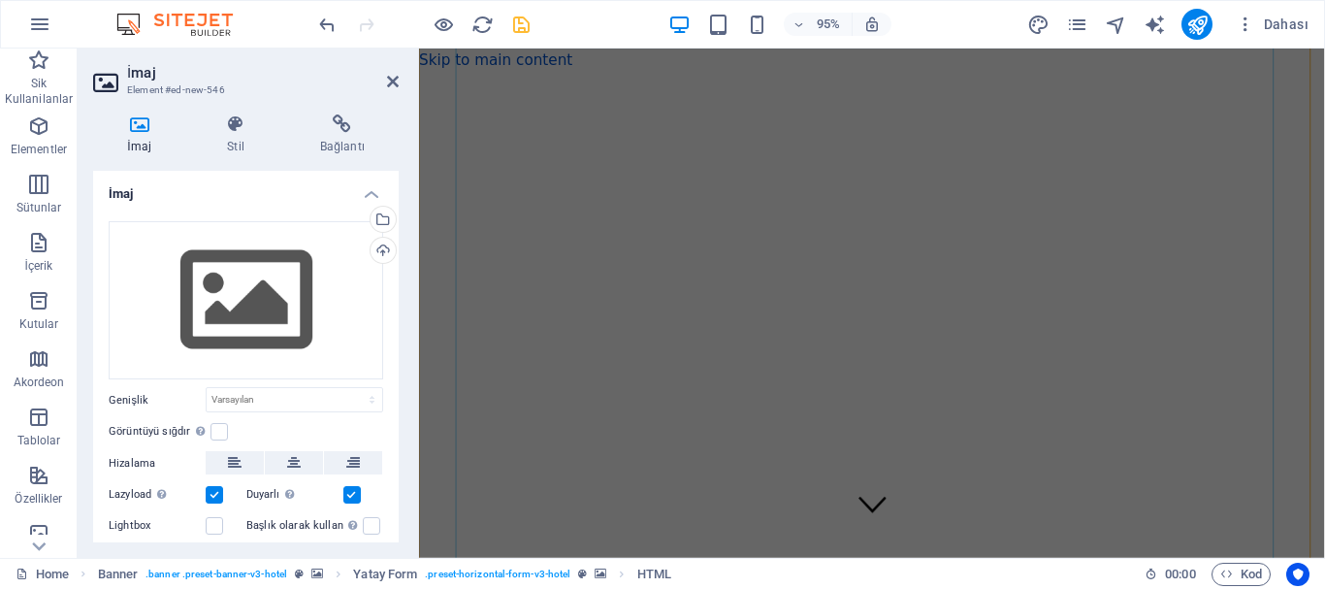
scroll to position [2570, 0]
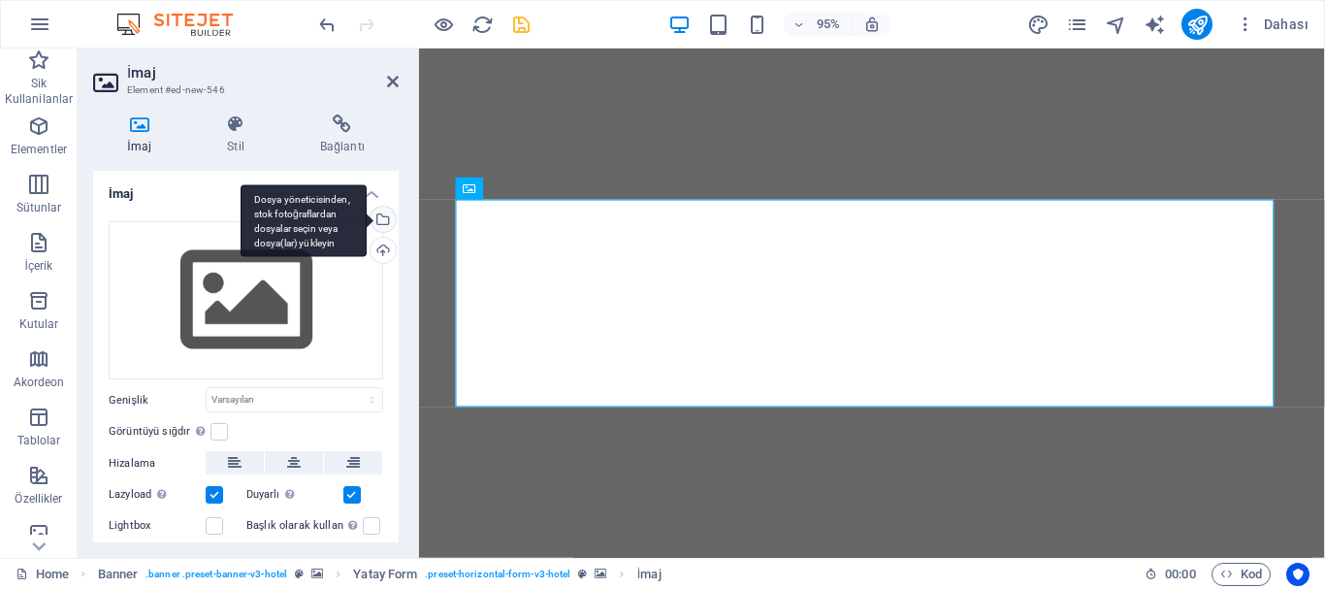
click at [379, 214] on div "Dosya yöneticisinden, stok fotoğraflardan dosyalar seçin veya dosya(lar) yükley…" at bounding box center [381, 221] width 29 height 29
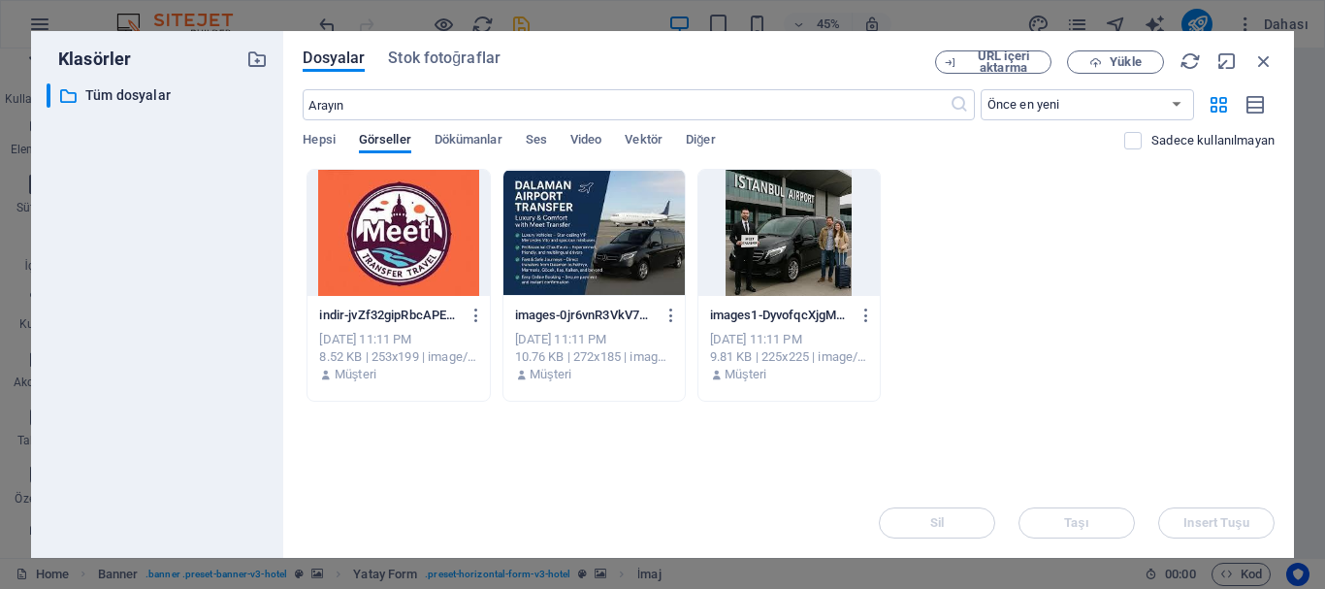
click at [443, 211] on div at bounding box center [397, 233] width 181 height 126
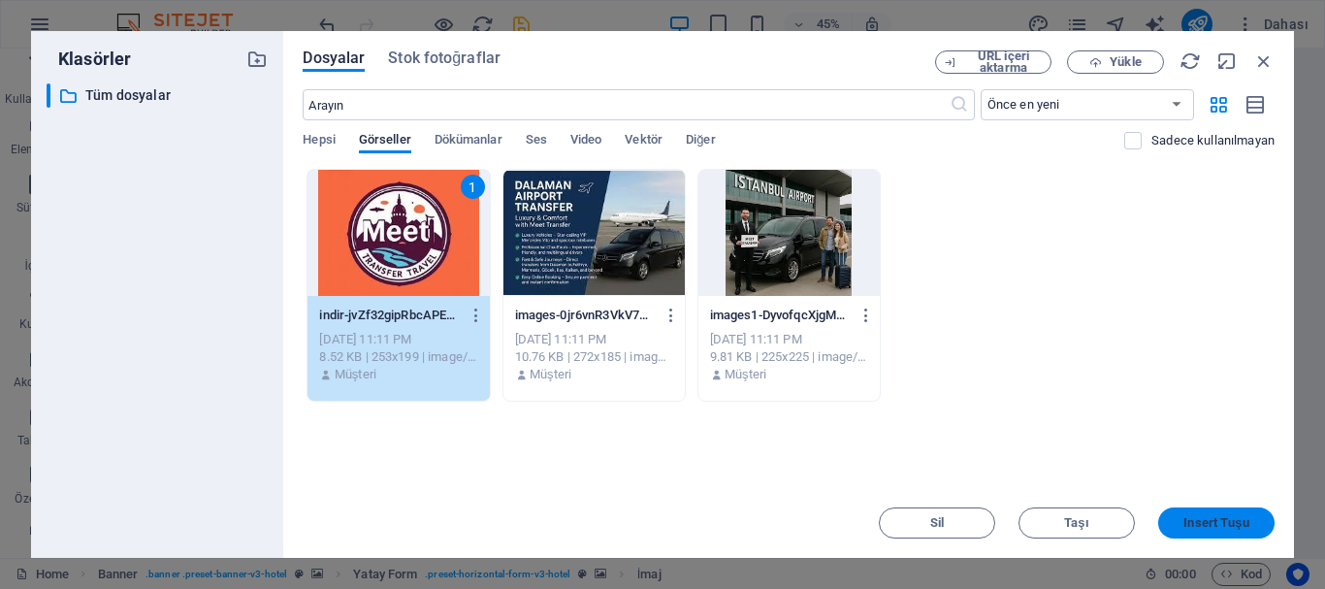
click at [1215, 517] on span "Insert Tuşu" at bounding box center [1215, 523] width 65 height 12
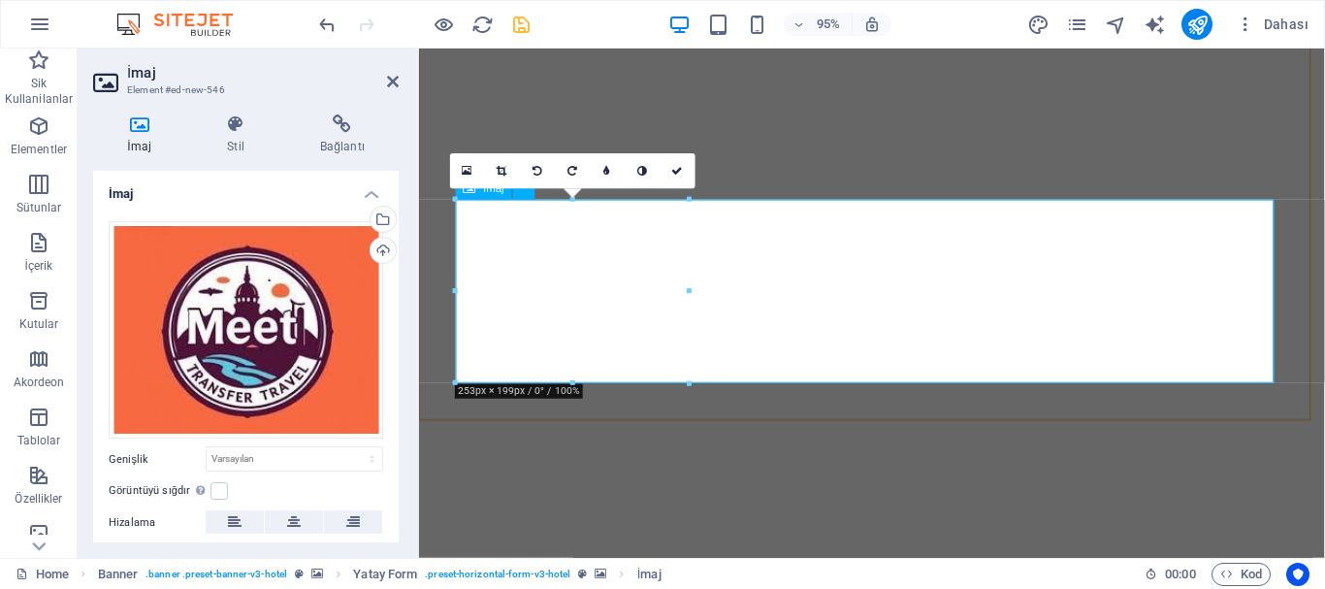
drag, startPoint x: 671, startPoint y: 165, endPoint x: 696, endPoint y: 167, distance: 25.3
click at [672, 165] on icon at bounding box center [678, 170] width 12 height 11
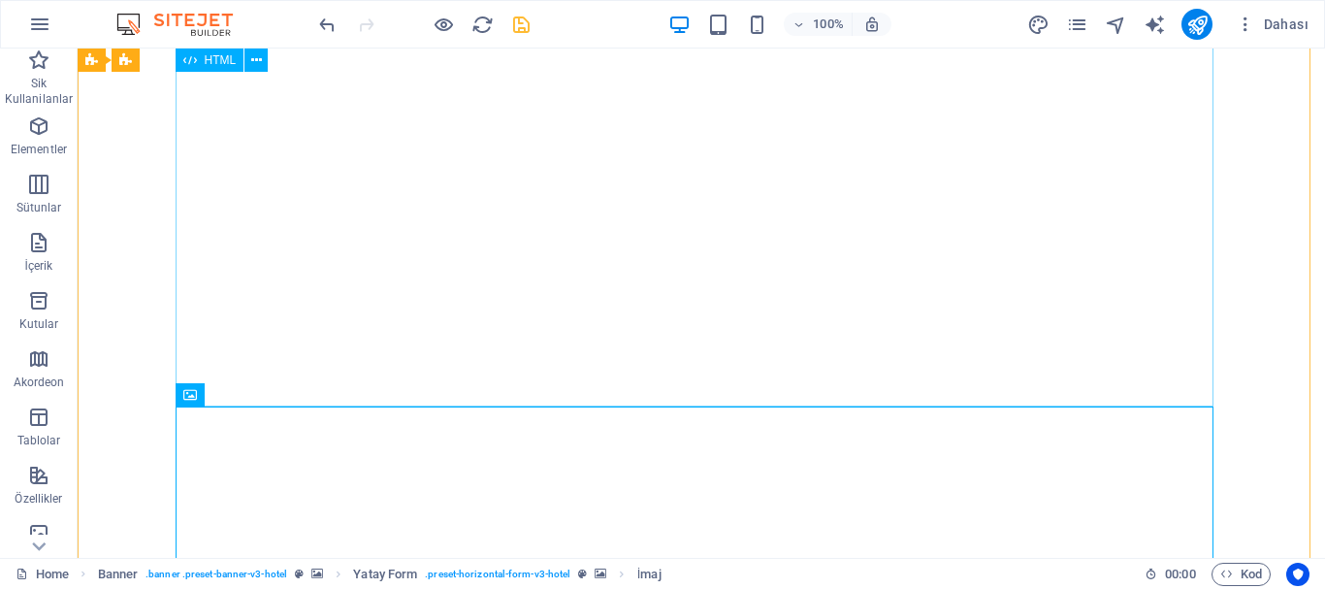
scroll to position [2473, 0]
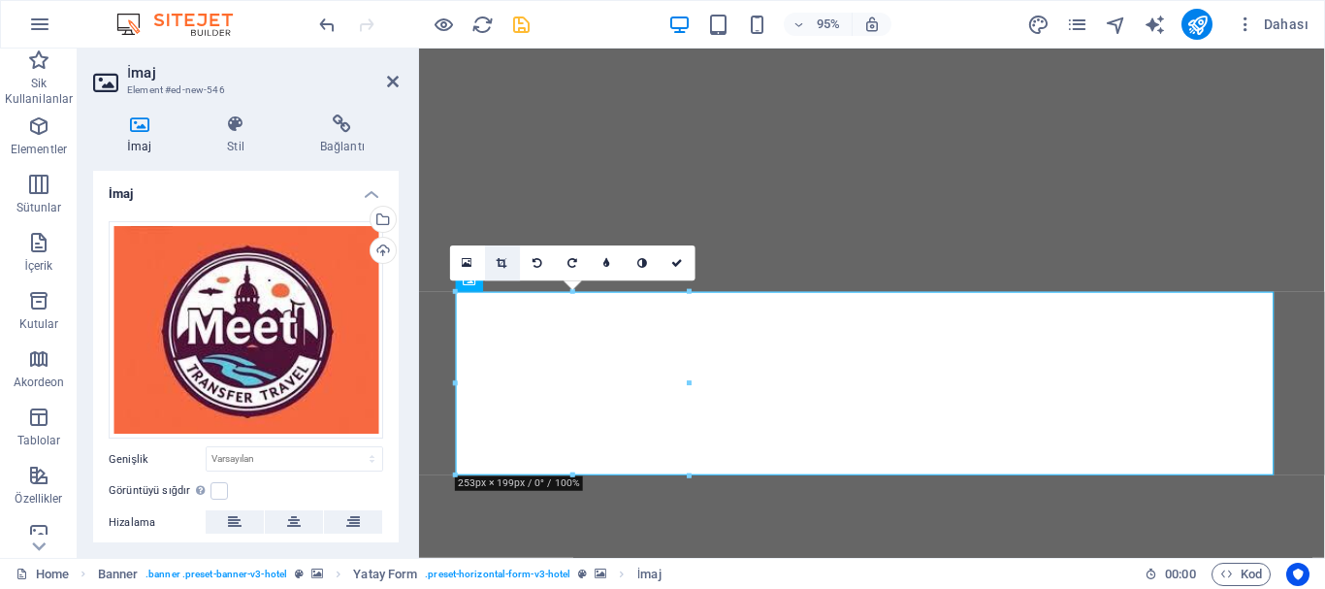
click at [504, 257] on icon at bounding box center [503, 262] width 11 height 11
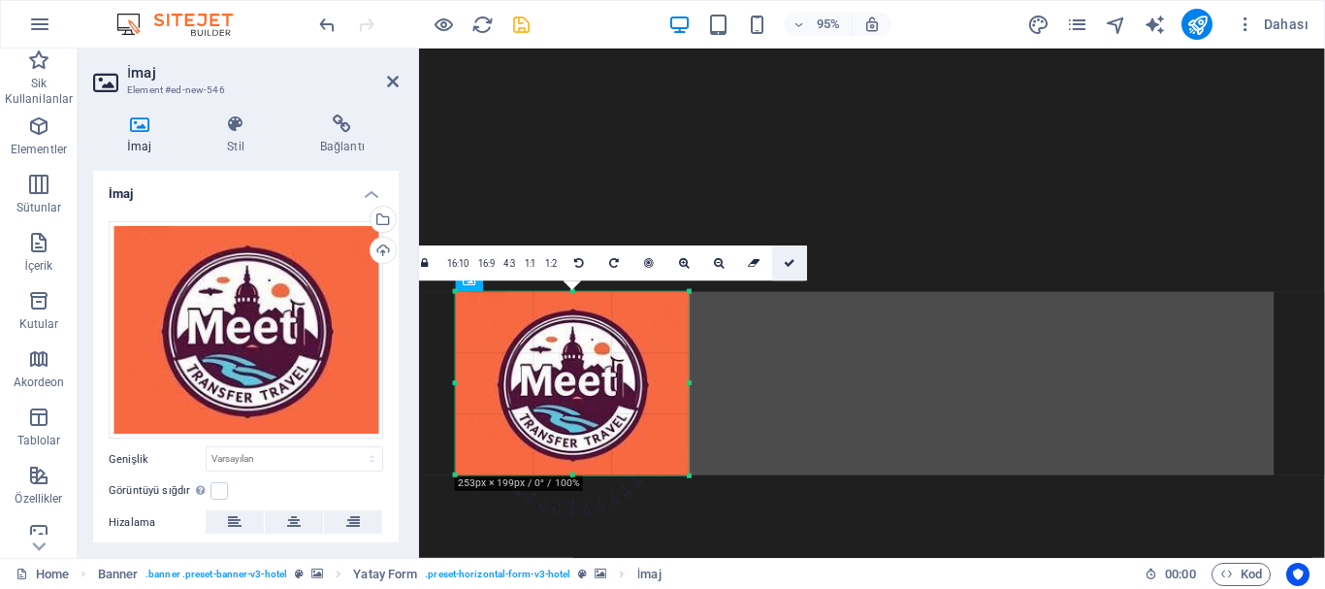
drag, startPoint x: 788, startPoint y: 259, endPoint x: 387, endPoint y: 221, distance: 403.3
click at [788, 259] on icon at bounding box center [790, 262] width 12 height 11
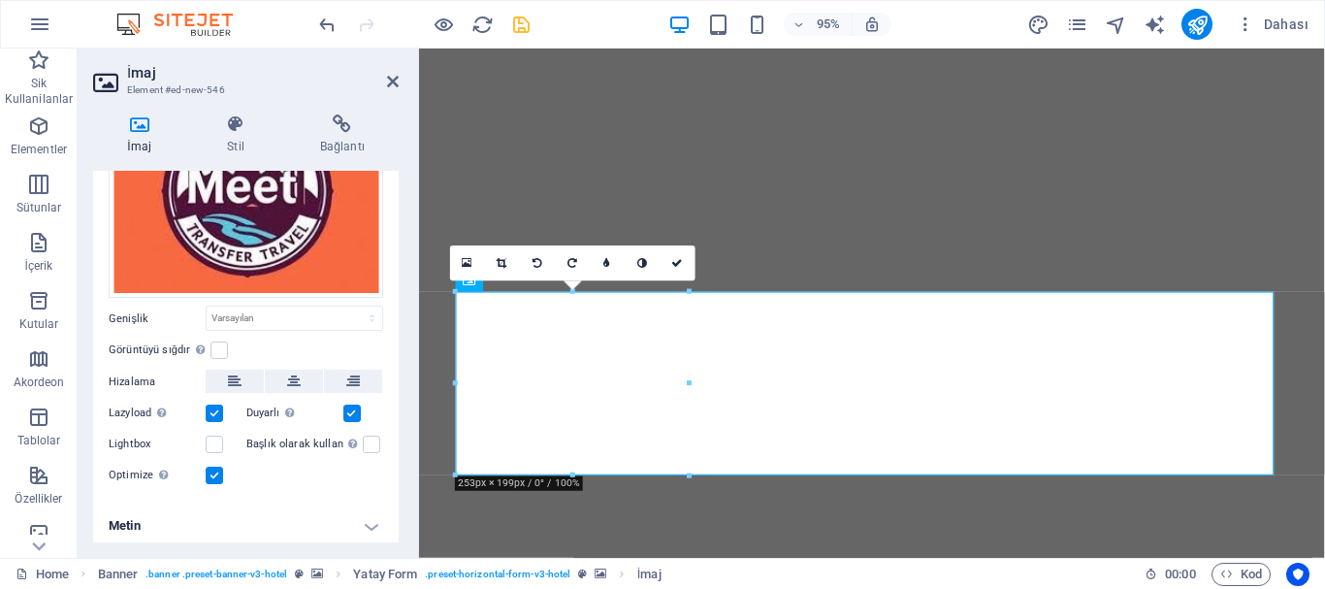
scroll to position [145, 0]
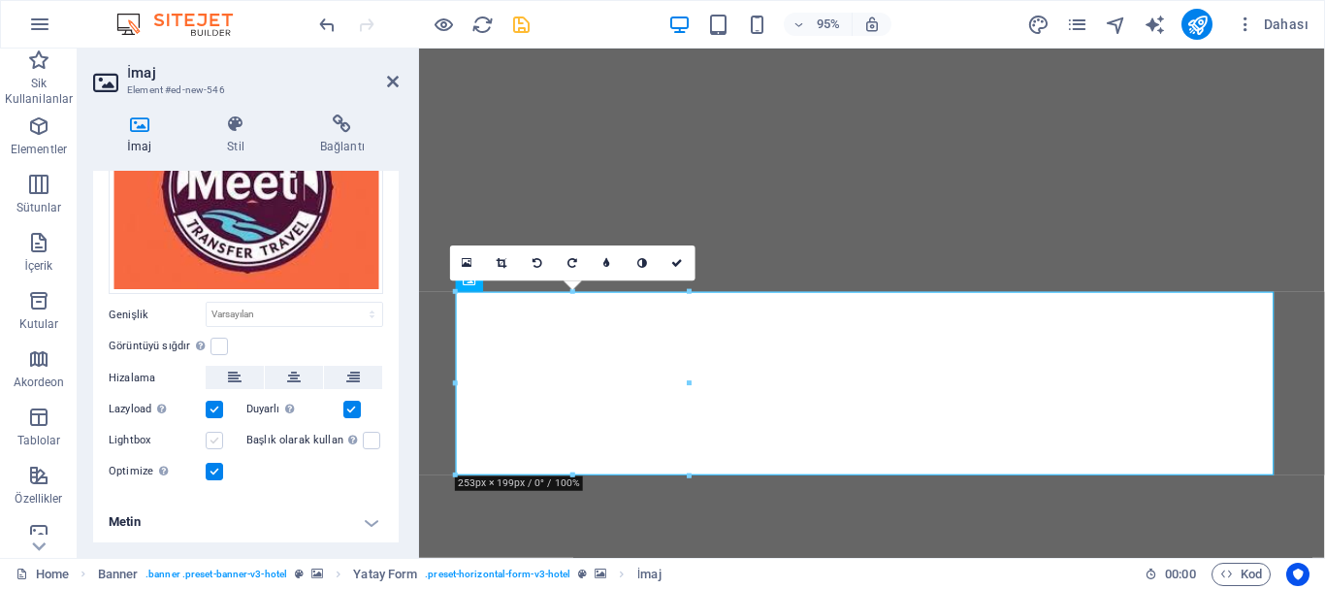
click at [212, 433] on label at bounding box center [214, 440] width 17 height 17
click at [0, 0] on input "Lightbox" at bounding box center [0, 0] width 0 height 0
click at [212, 435] on label at bounding box center [214, 440] width 17 height 17
click at [0, 0] on input "Lightbox" at bounding box center [0, 0] width 0 height 0
click at [363, 438] on label at bounding box center [371, 440] width 17 height 17
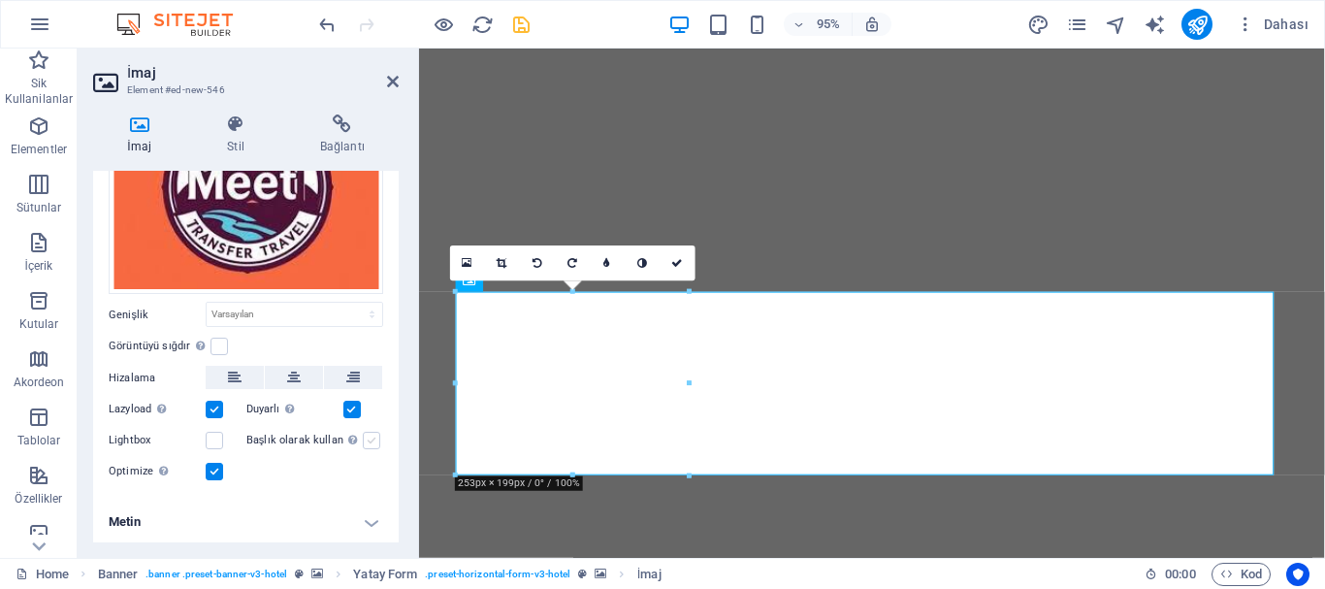
click at [0, 0] on input "Başlık olarak kullan Görüntü, bir H1 başlık etiketine sığdırılacak. Alternatif …" at bounding box center [0, 0] width 0 height 0
click at [363, 436] on label at bounding box center [371, 440] width 17 height 17
click at [0, 0] on input "Başlık olarak kullan Görüntü, bir H1 başlık etiketine sığdırılacak. Alternatif …" at bounding box center [0, 0] width 0 height 0
click at [219, 338] on label at bounding box center [218, 346] width 17 height 17
click at [0, 0] on input "Görüntüyü sığdır Görüntüyü otomatik olarak sabit bir genişliğe ve yüksekliğe sı…" at bounding box center [0, 0] width 0 height 0
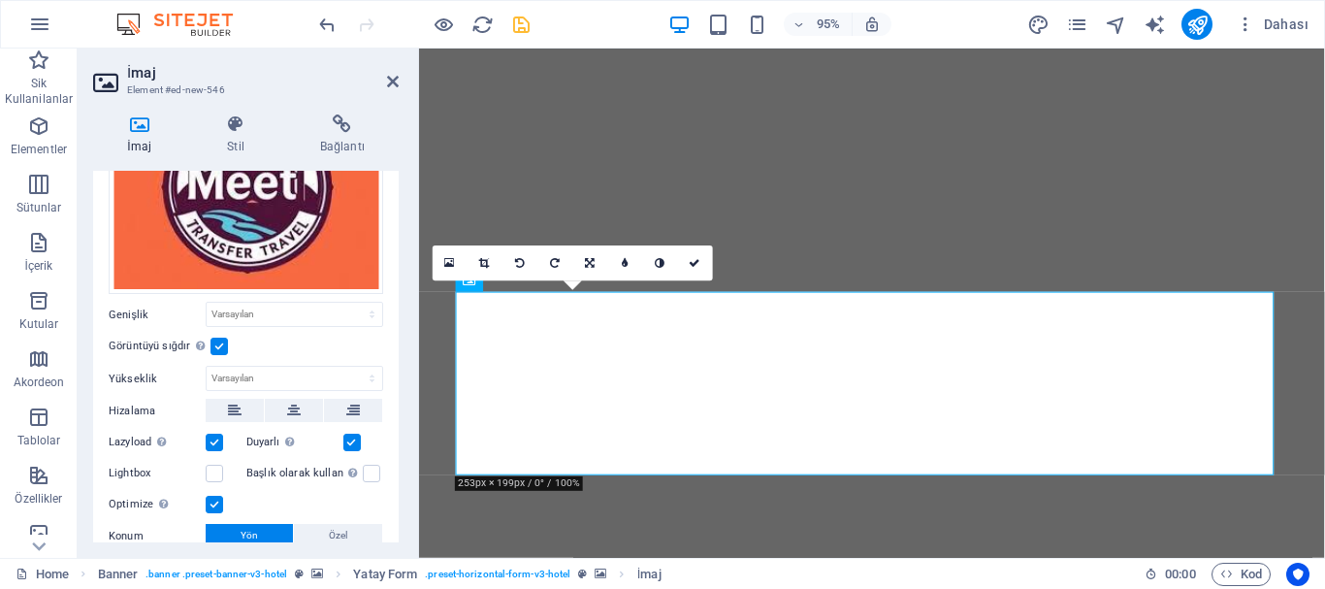
click at [219, 338] on label at bounding box center [218, 346] width 17 height 17
click at [0, 0] on input "Görüntüyü sığdır Görüntüyü otomatik olarak sabit bir genişliğe ve yüksekliğe sı…" at bounding box center [0, 0] width 0 height 0
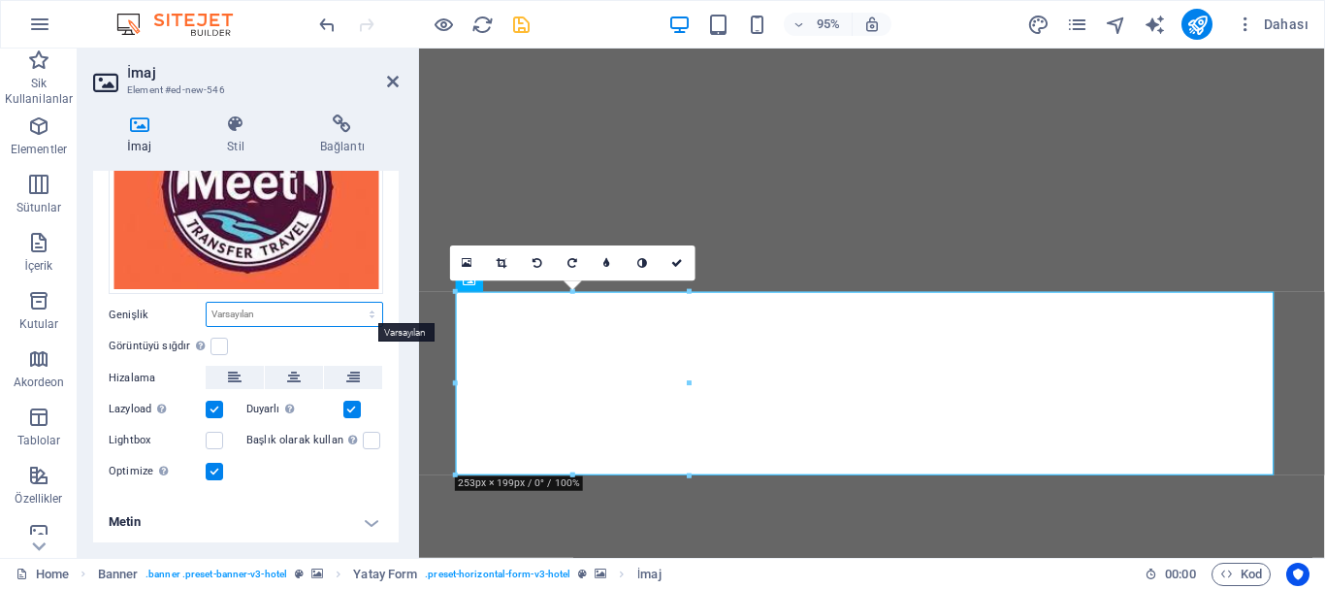
click at [243, 310] on select "Varsayılan otomatik px rem % em vh vw" at bounding box center [295, 314] width 176 height 23
click at [154, 296] on div "Dosyaları buraya sürükleyin, dosyaları seçmek için tıklayın veya Dosyalardan ya…" at bounding box center [245, 280] width 305 height 438
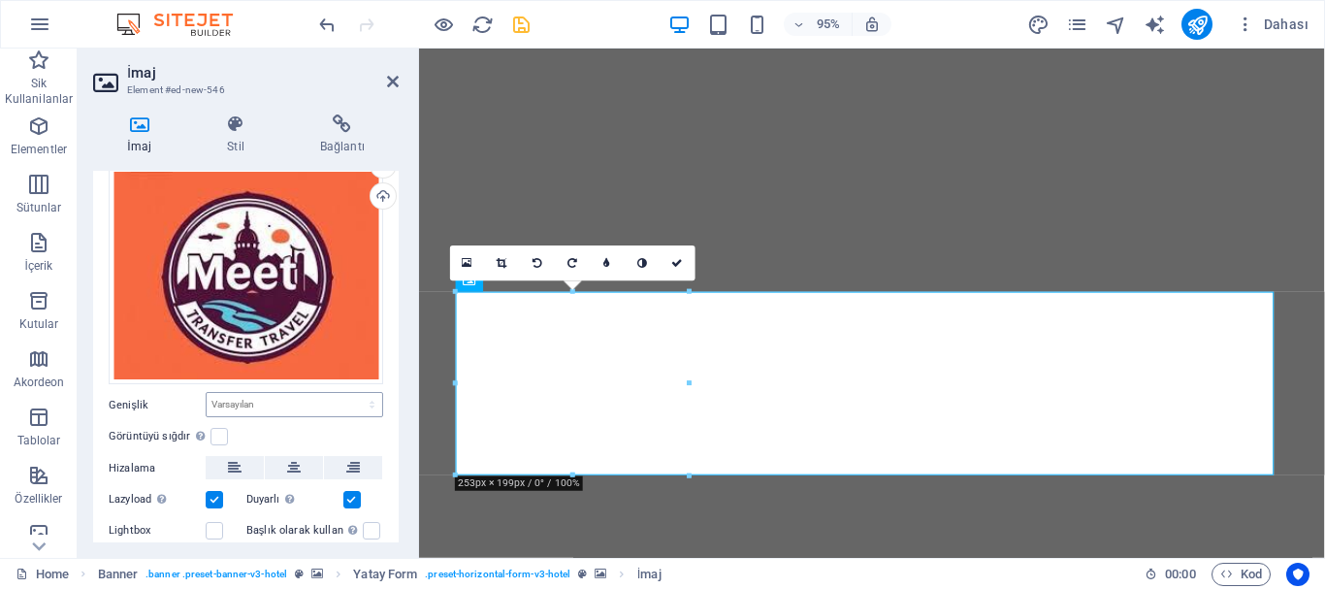
scroll to position [0, 0]
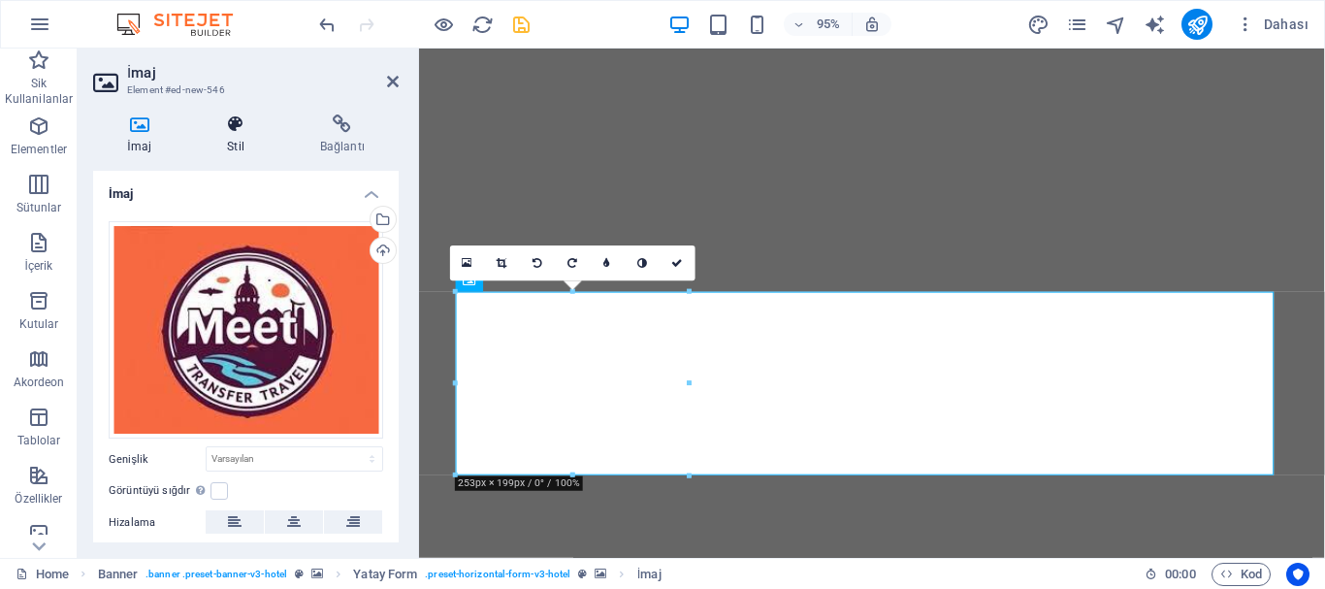
click at [226, 130] on icon at bounding box center [235, 123] width 85 height 19
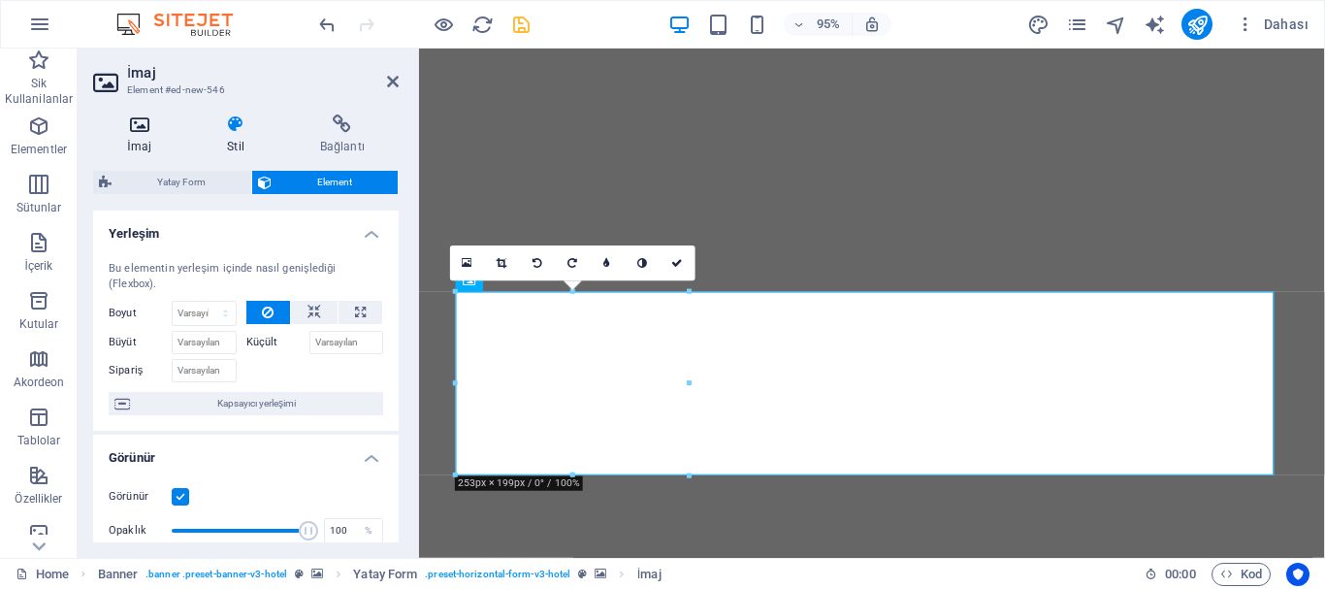
click at [148, 123] on icon at bounding box center [139, 123] width 92 height 19
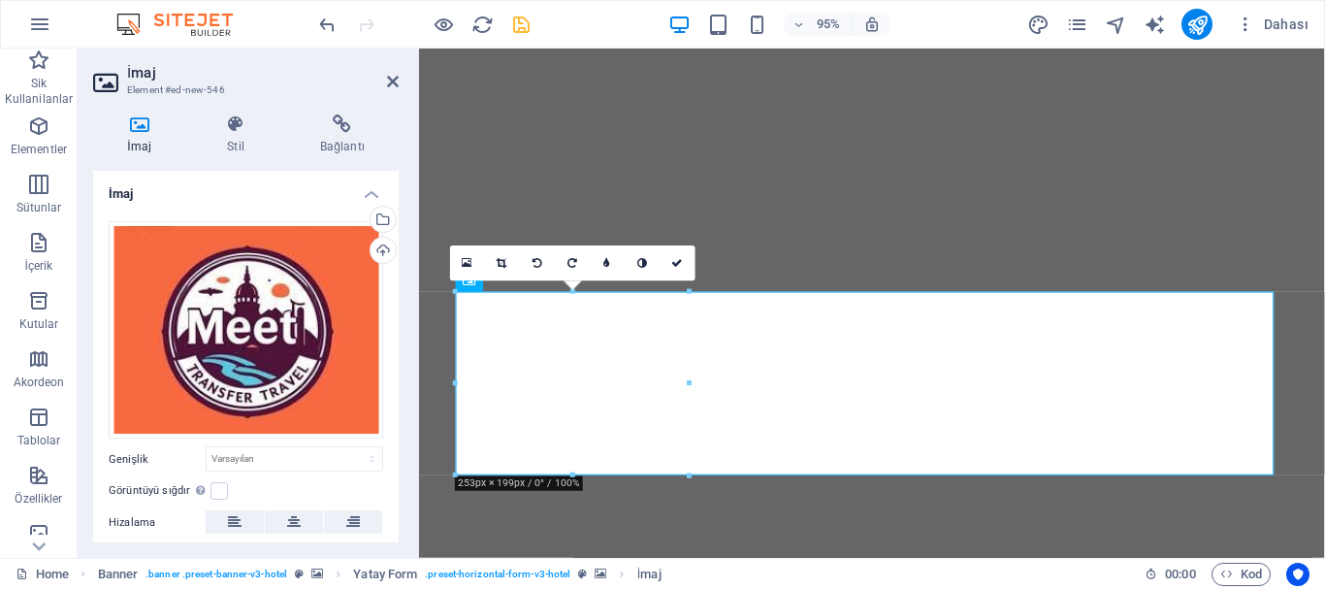
click at [509, 264] on link at bounding box center [502, 262] width 35 height 35
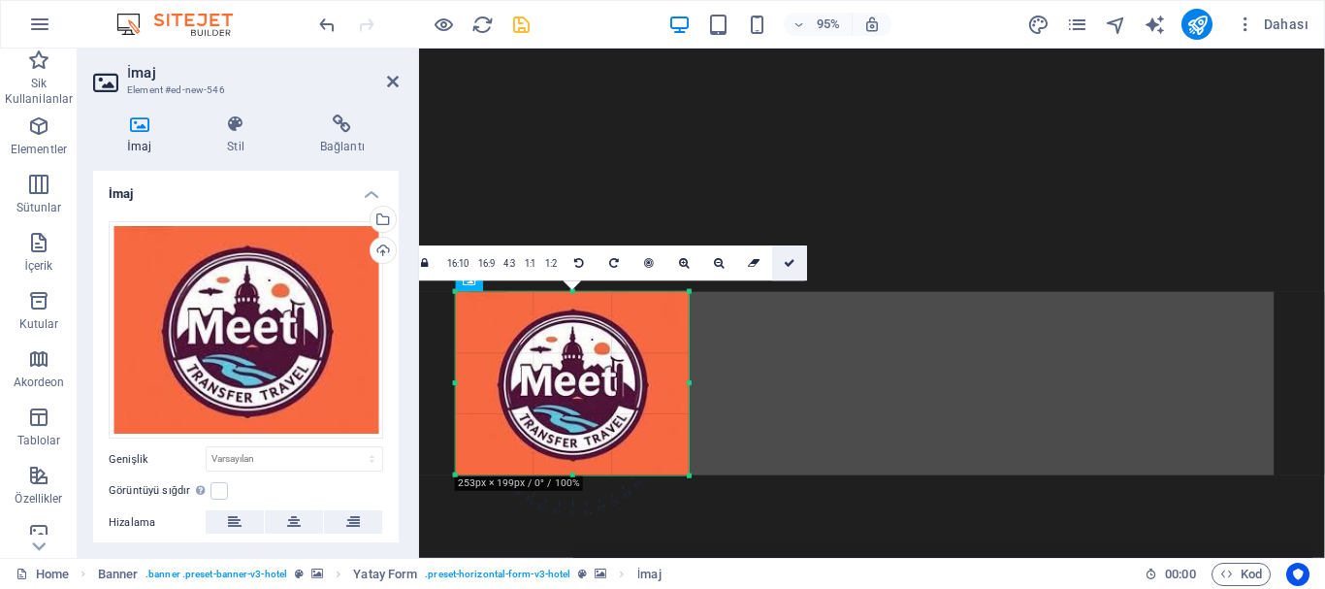
click at [790, 261] on icon at bounding box center [790, 262] width 12 height 11
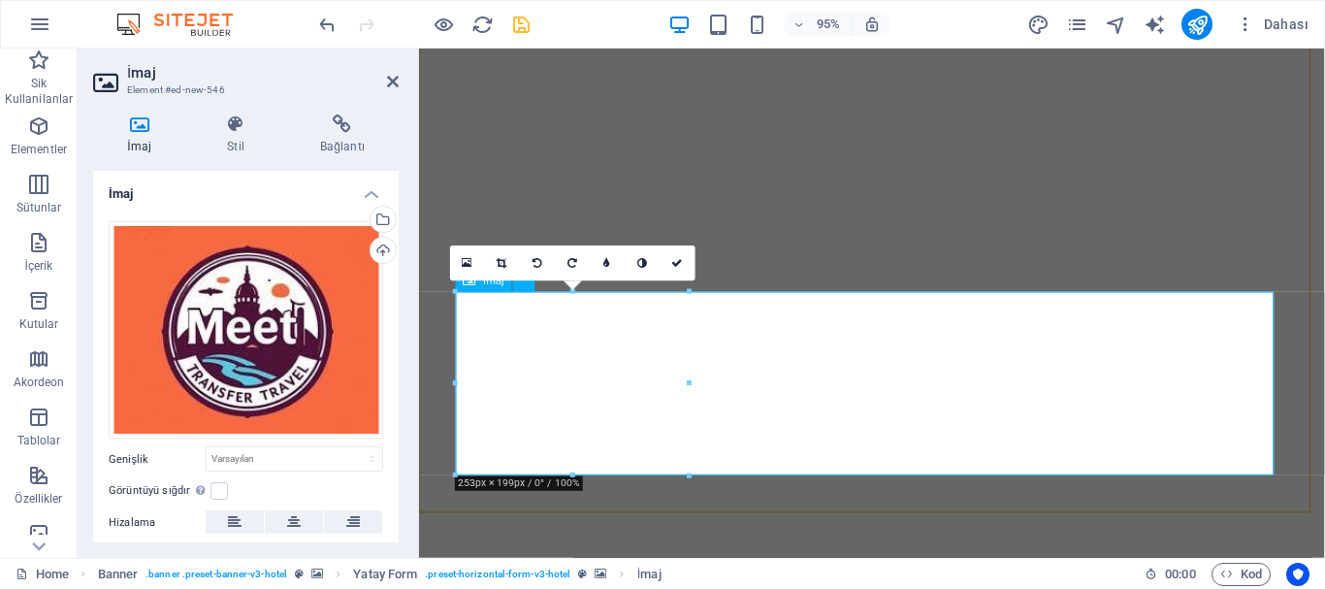
drag, startPoint x: 1185, startPoint y: 381, endPoint x: 1124, endPoint y: 364, distance: 63.5
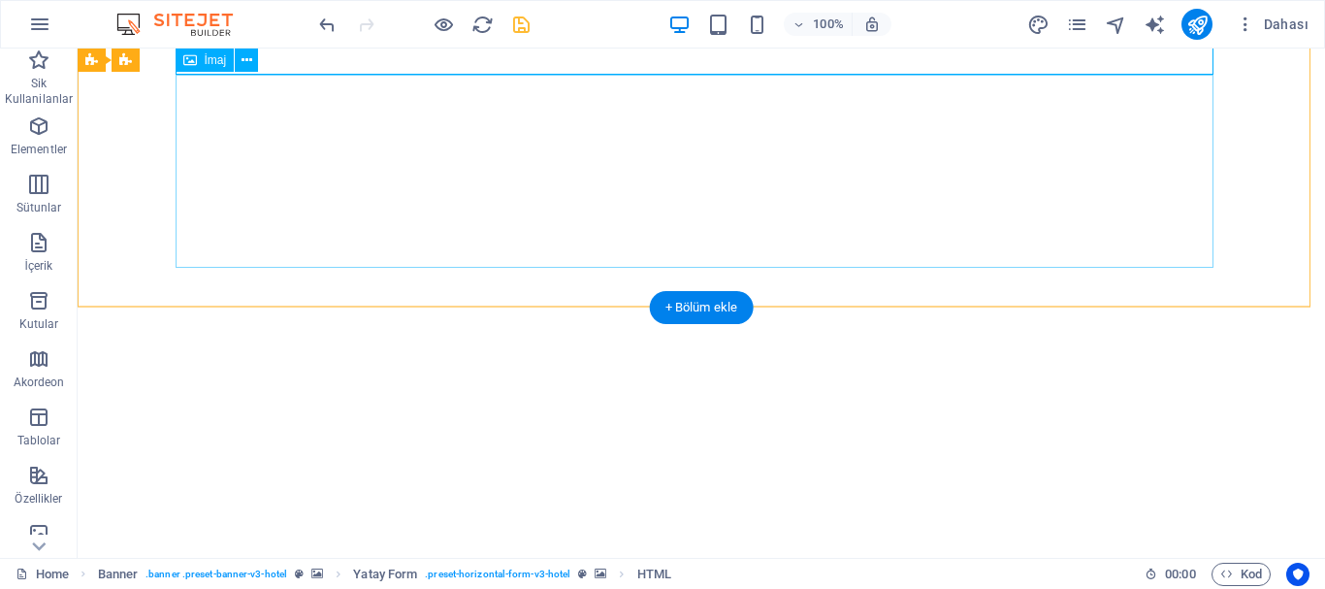
scroll to position [2522, 0]
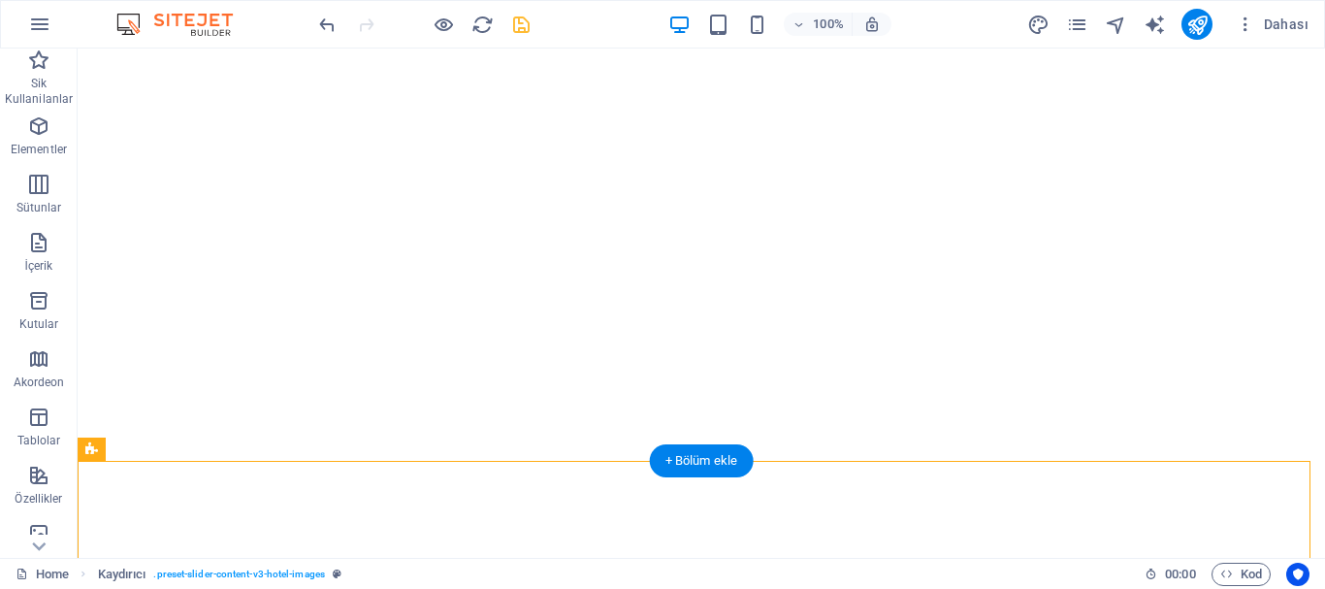
click at [114, 487] on figure at bounding box center [701, 487] width 1247 height 0
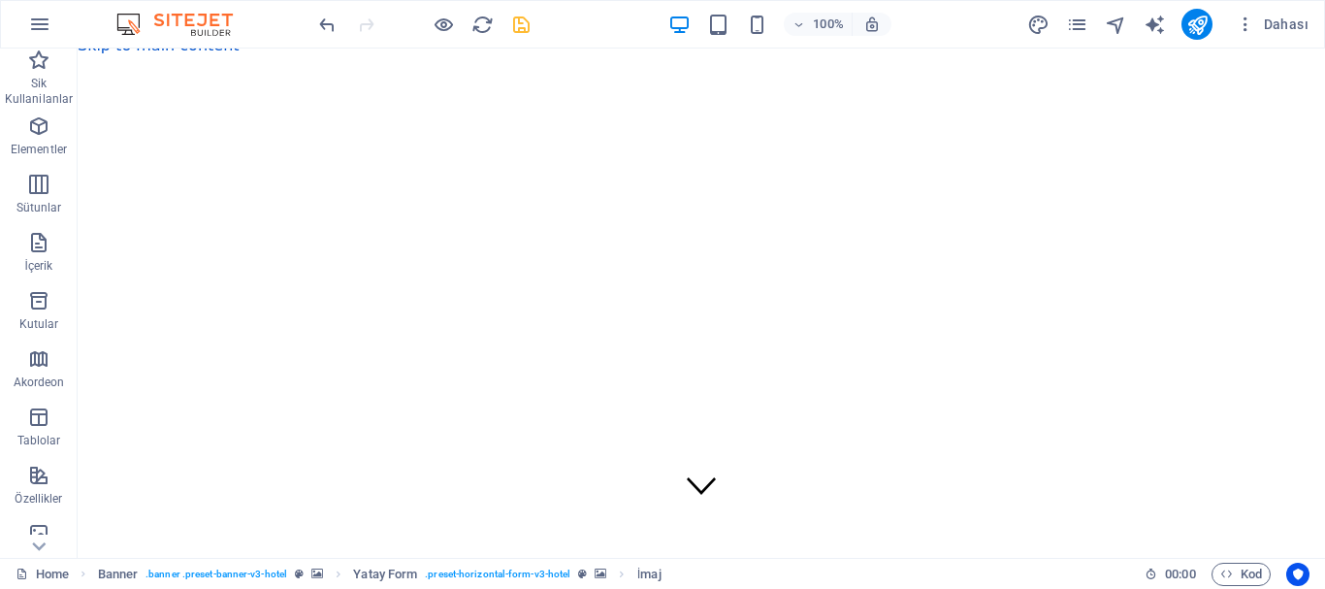
scroll to position [0, 0]
drag, startPoint x: 267, startPoint y: 306, endPoint x: 239, endPoint y: 109, distance: 199.8
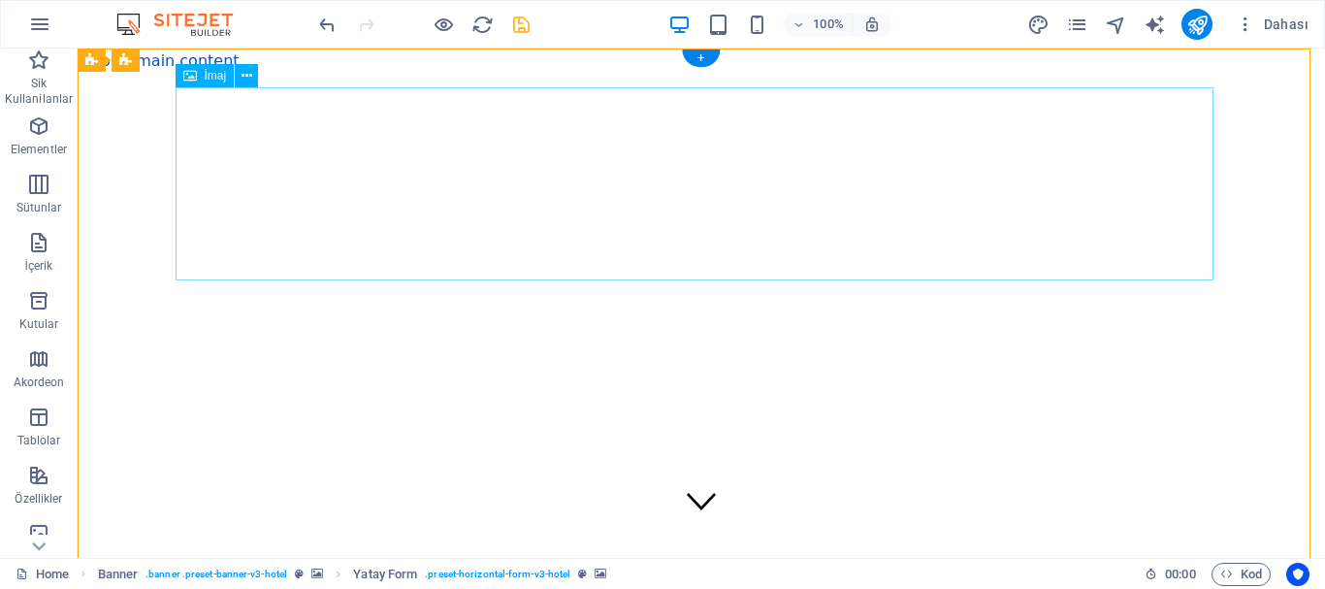
click at [245, 74] on icon at bounding box center [246, 76] width 11 height 20
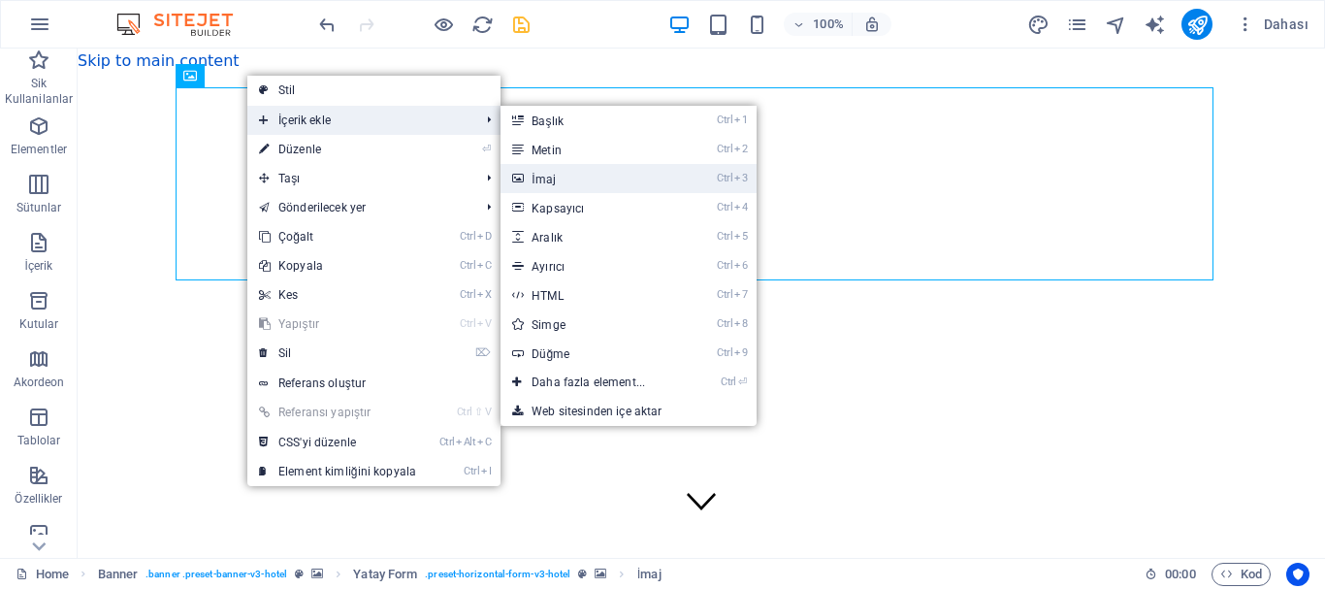
click at [587, 185] on link "Ctrl 3 İmaj" at bounding box center [591, 178] width 183 height 29
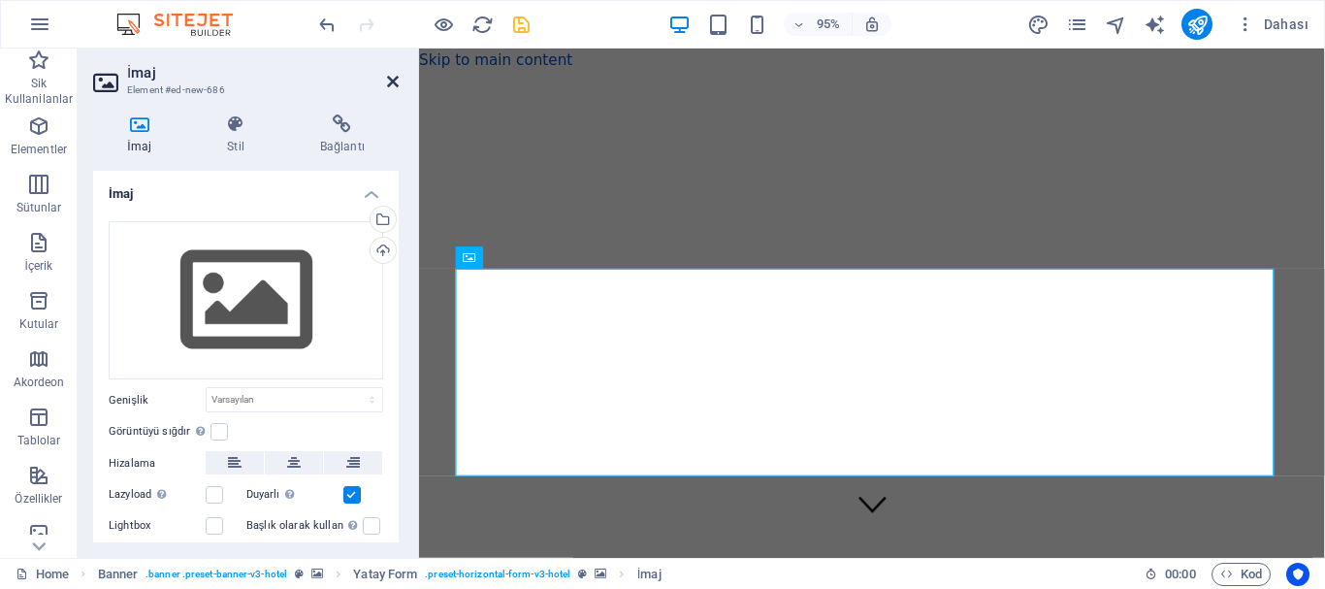
drag, startPoint x: 393, startPoint y: 81, endPoint x: 315, endPoint y: 32, distance: 92.0
click at [393, 81] on icon at bounding box center [393, 82] width 12 height 16
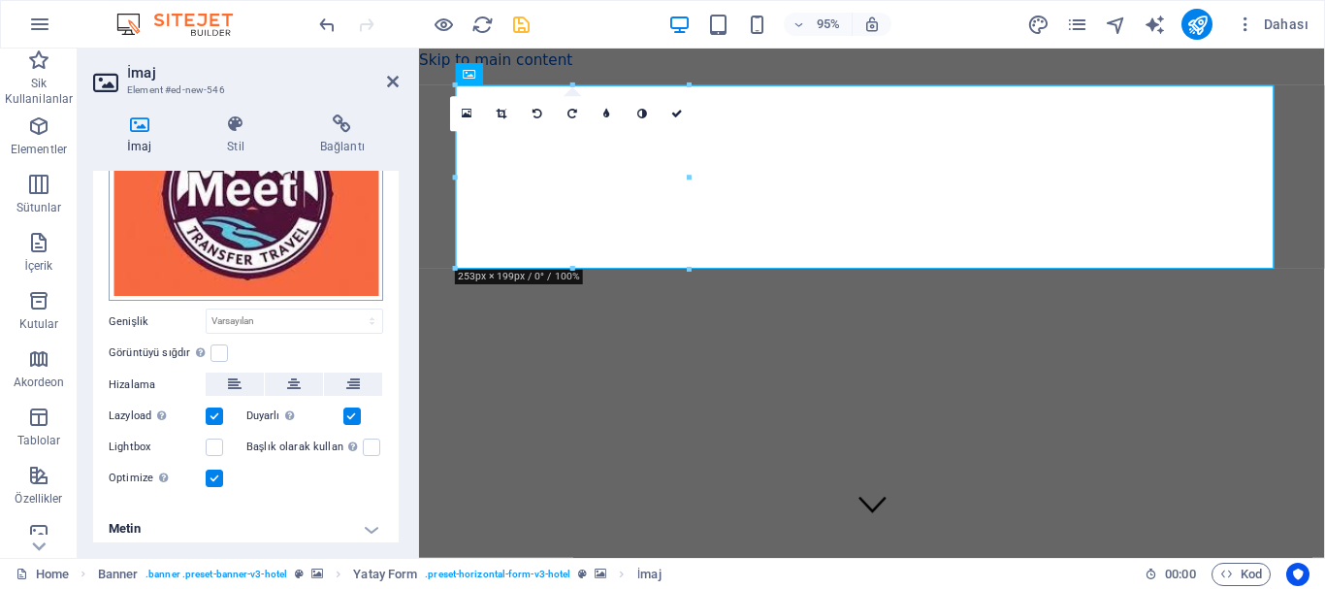
scroll to position [145, 0]
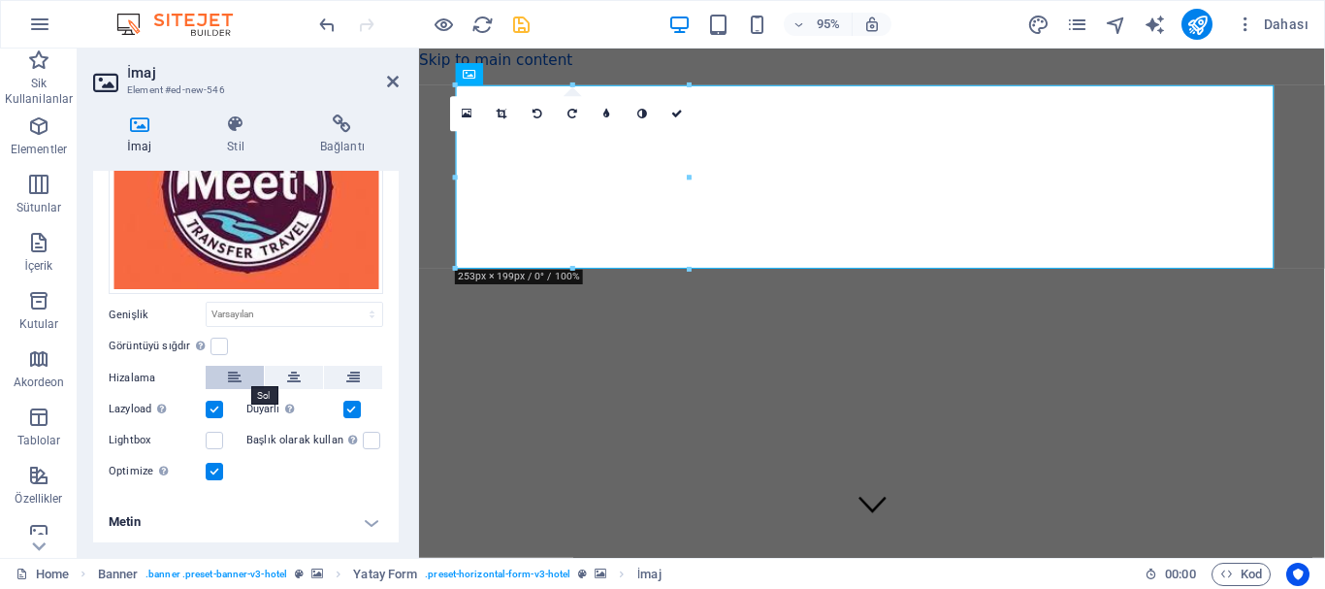
click at [237, 376] on icon at bounding box center [235, 377] width 14 height 23
click at [288, 372] on icon at bounding box center [294, 377] width 14 height 23
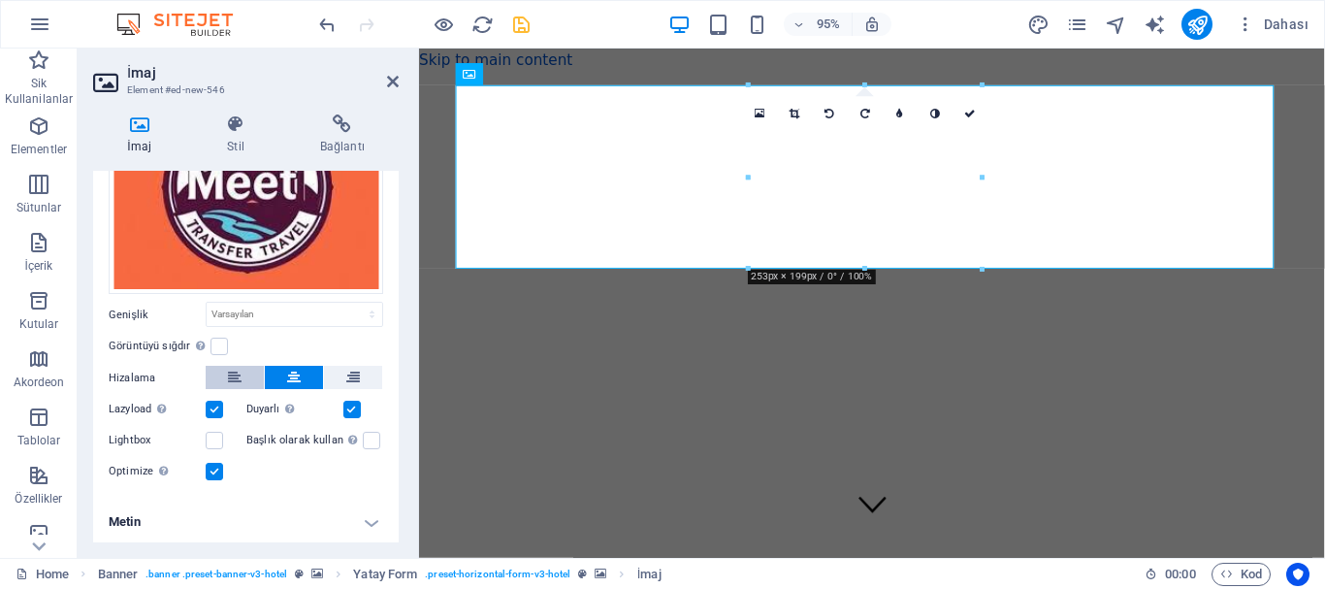
click at [232, 370] on icon at bounding box center [235, 377] width 14 height 23
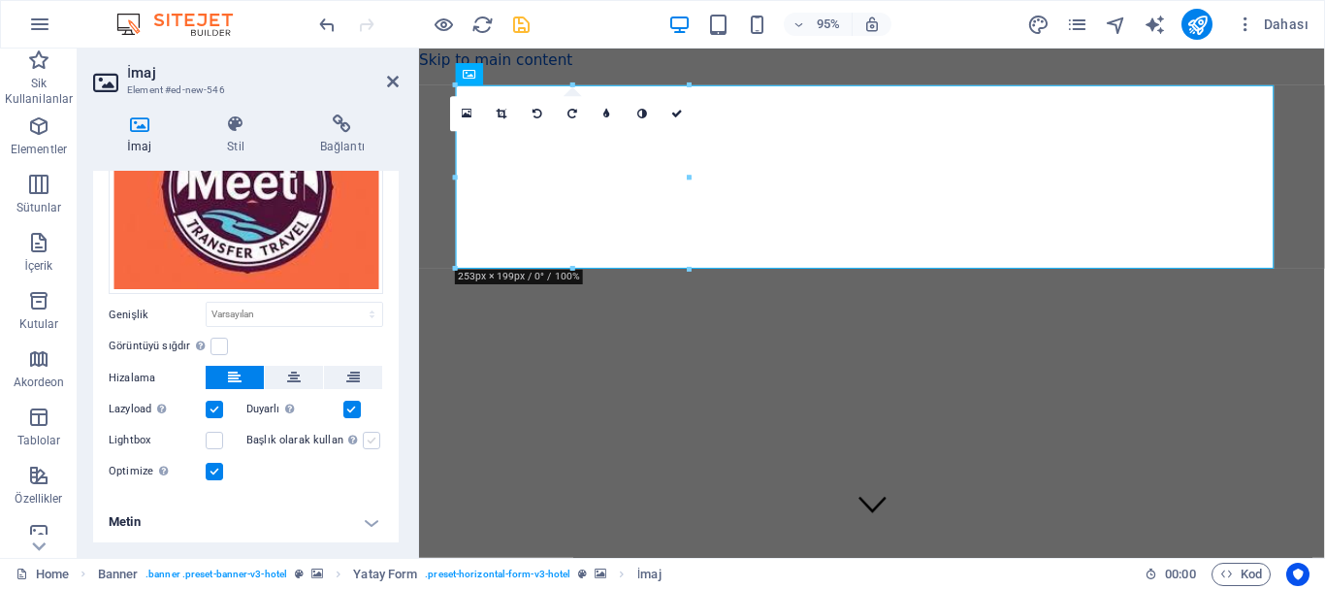
click at [370, 436] on label at bounding box center [371, 440] width 17 height 17
click at [0, 0] on input "Başlık olarak kullan Görüntü, bir H1 başlık etiketine sığdırılacak. Alternatif …" at bounding box center [0, 0] width 0 height 0
click at [370, 436] on label at bounding box center [371, 440] width 17 height 17
click at [0, 0] on input "Başlık olarak kullan Görüntü, bir H1 başlık etiketine sığdırılacak. Alternatif …" at bounding box center [0, 0] width 0 height 0
click at [215, 434] on label at bounding box center [214, 440] width 17 height 17
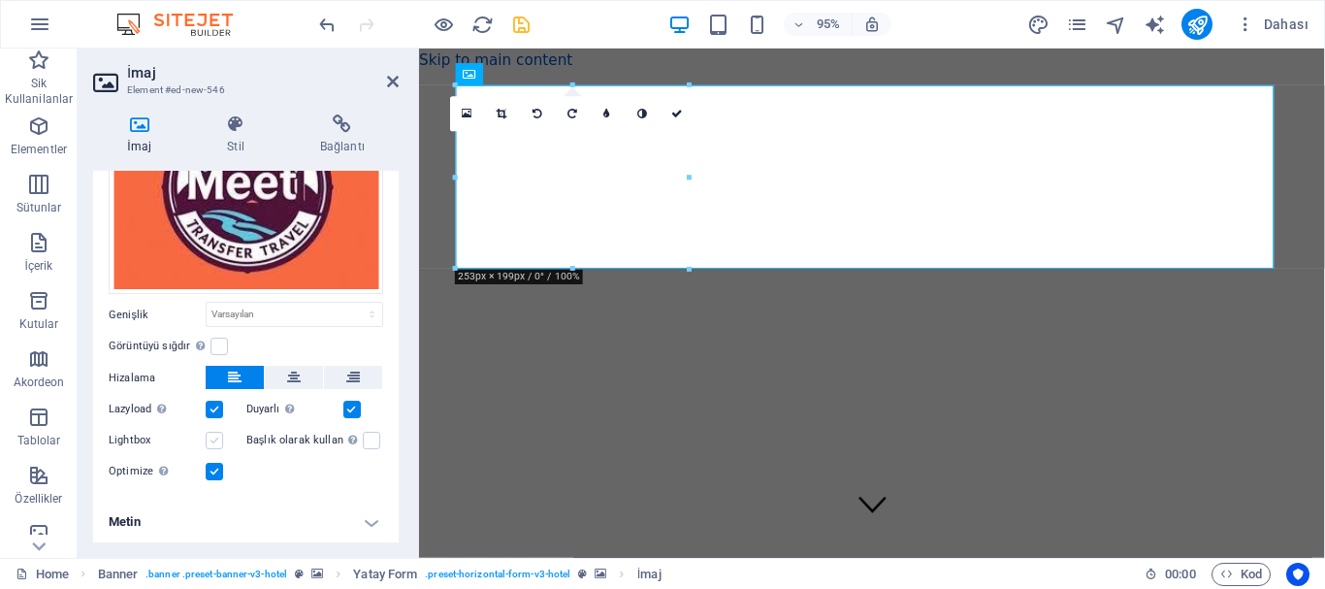
click at [0, 0] on input "Lightbox" at bounding box center [0, 0] width 0 height 0
drag, startPoint x: 215, startPoint y: 434, endPoint x: 228, endPoint y: 440, distance: 14.3
click at [214, 434] on label at bounding box center [214, 440] width 17 height 17
click at [0, 0] on input "Lightbox" at bounding box center [0, 0] width 0 height 0
click at [395, 80] on icon at bounding box center [393, 82] width 12 height 16
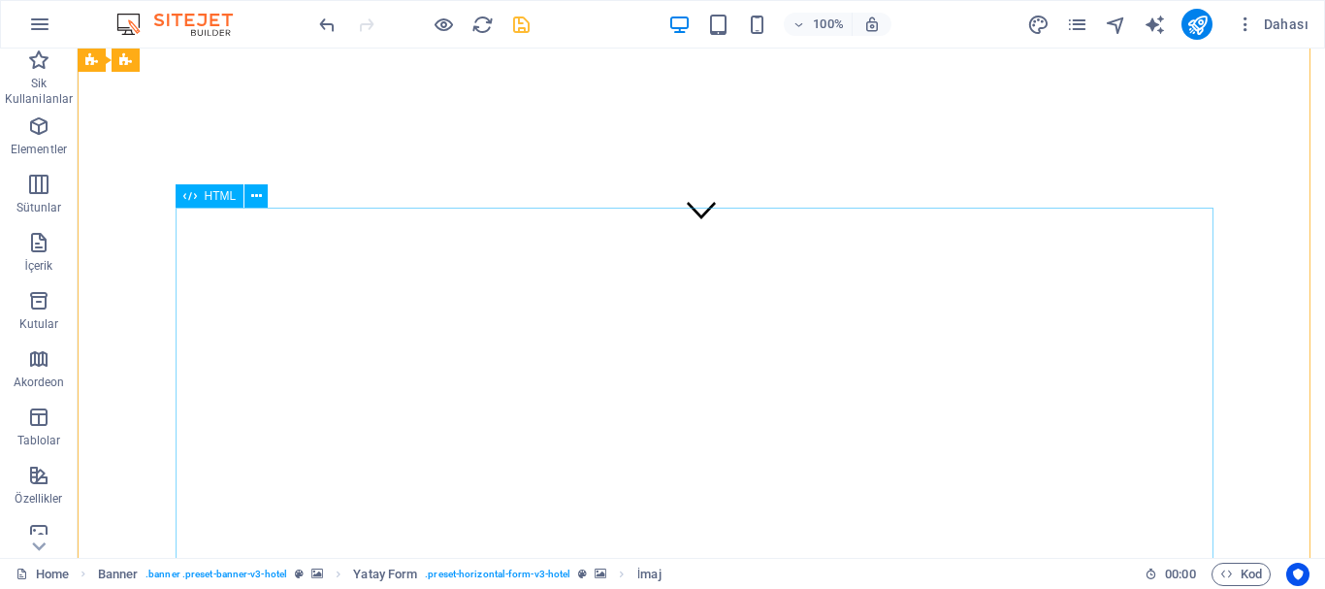
scroll to position [0, 0]
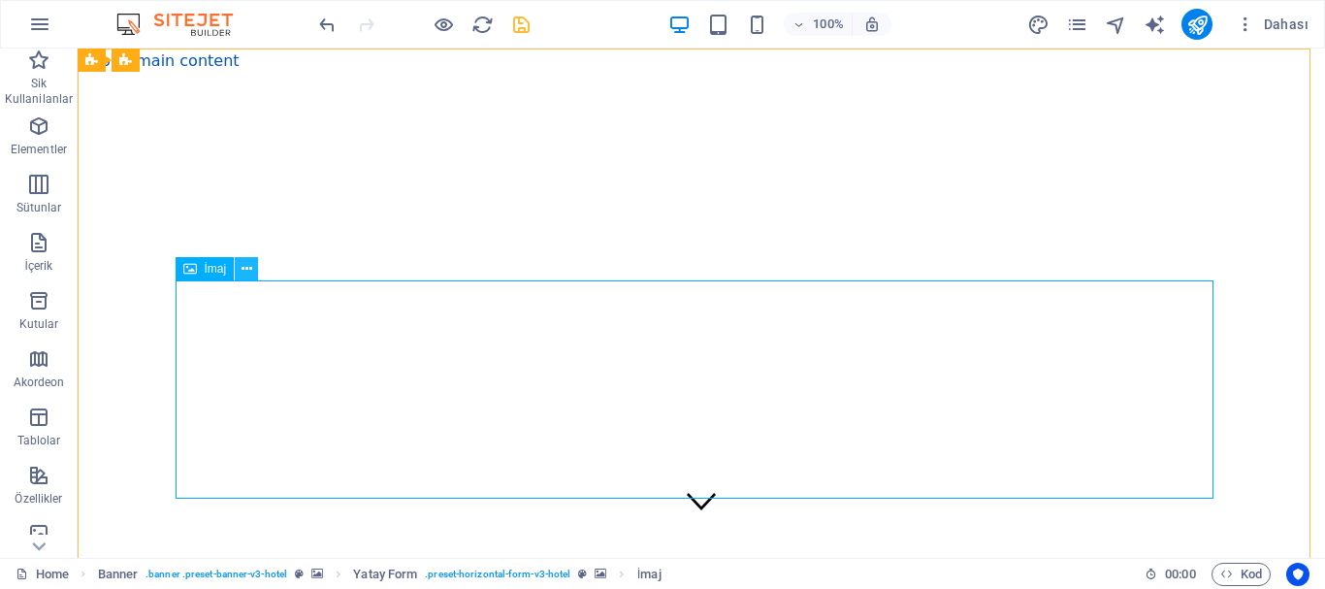
click at [241, 266] on icon at bounding box center [246, 269] width 11 height 20
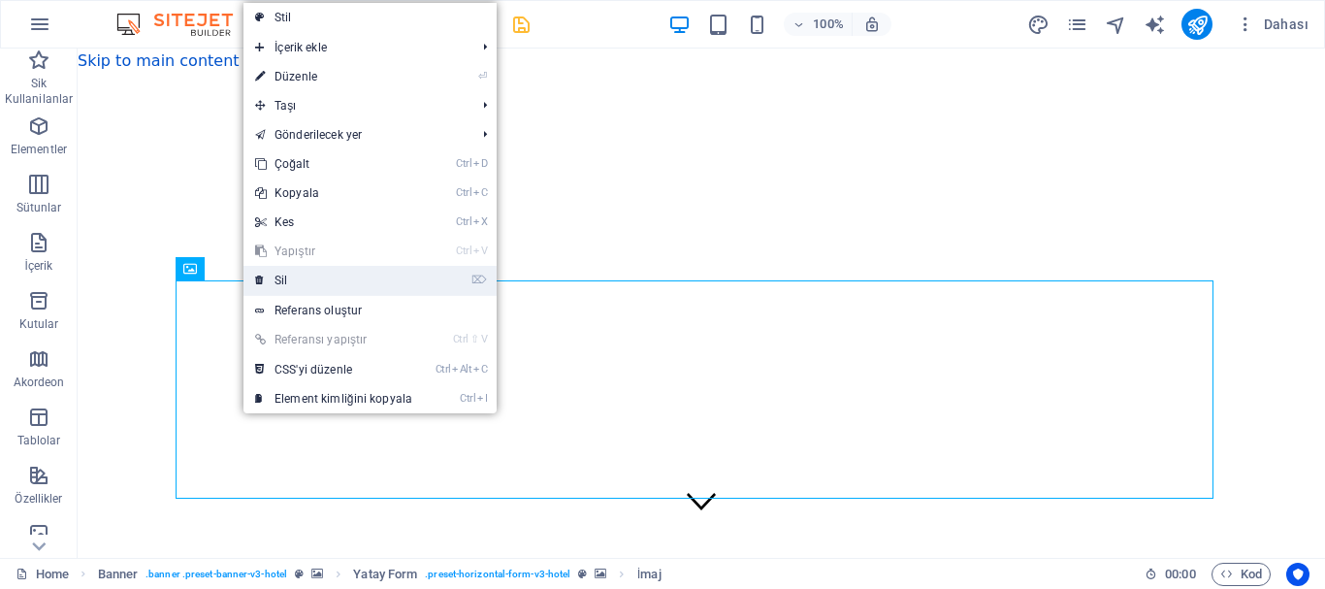
click at [268, 274] on link "⌦ Sil" at bounding box center [333, 280] width 180 height 29
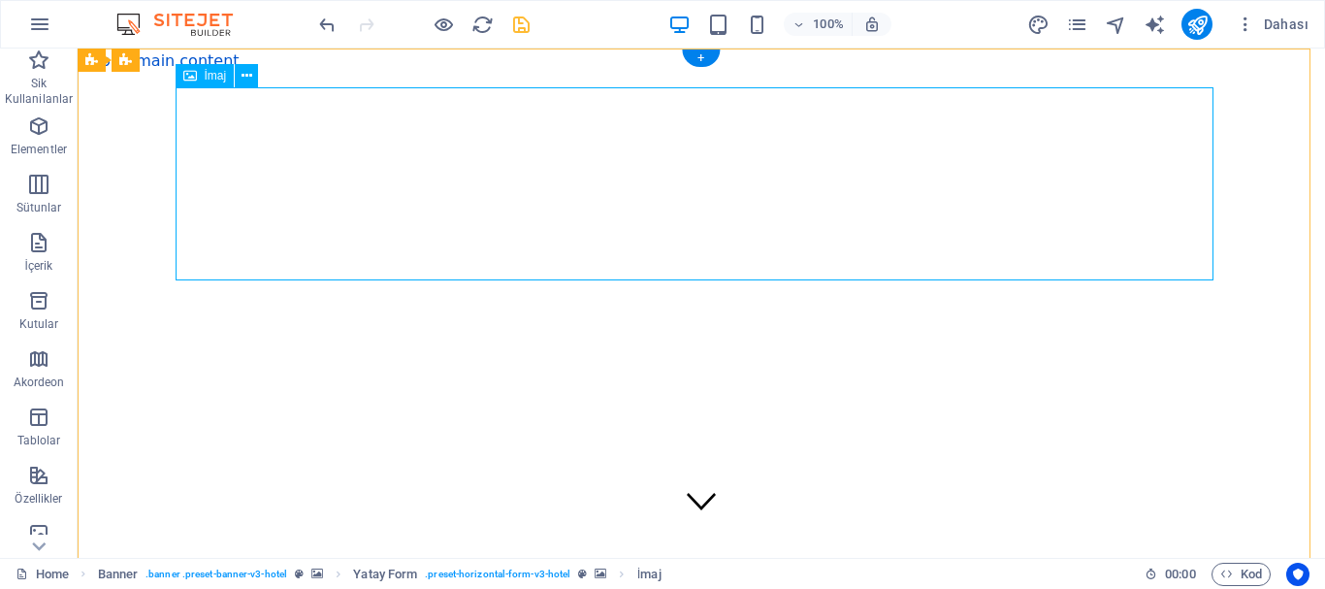
click at [242, 79] on icon at bounding box center [246, 76] width 11 height 20
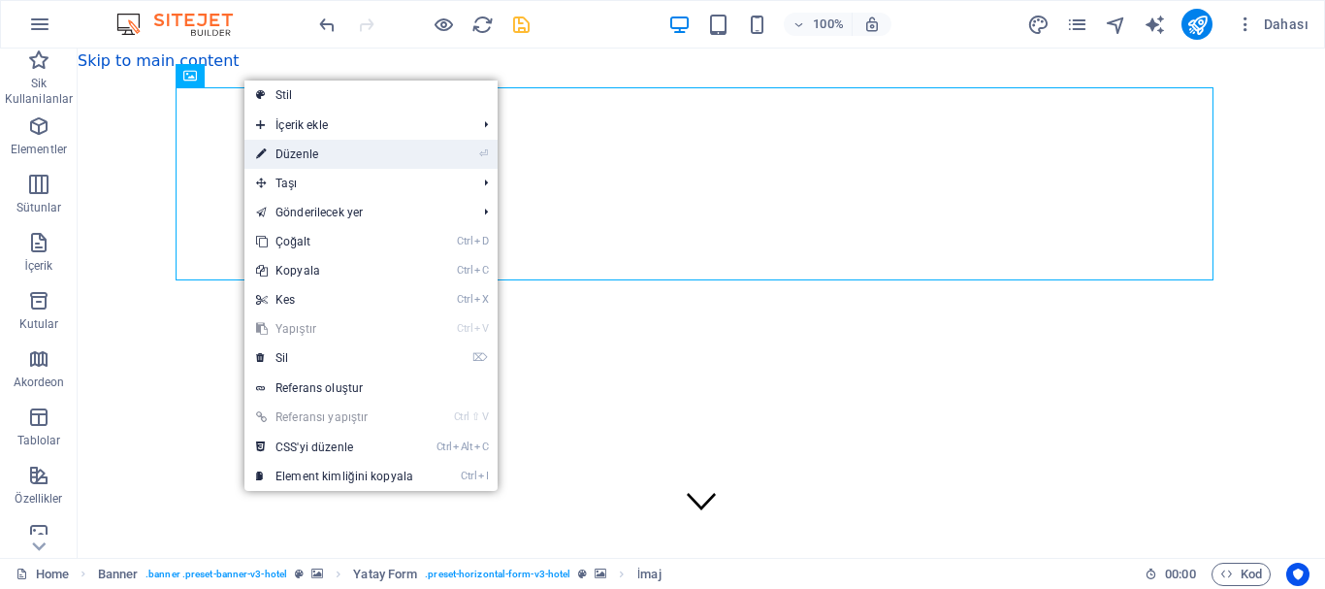
click at [306, 146] on link "⏎ Düzenle" at bounding box center [334, 154] width 180 height 29
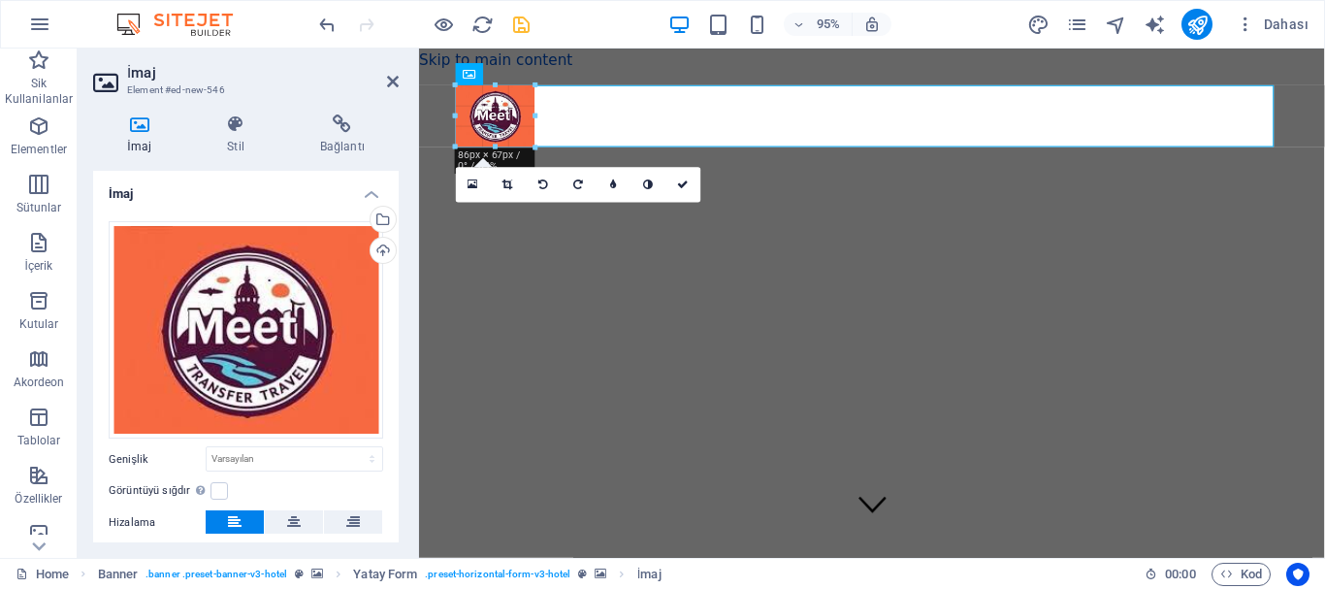
drag, startPoint x: 690, startPoint y: 269, endPoint x: 521, endPoint y: 139, distance: 213.0
type input "86"
select select "px"
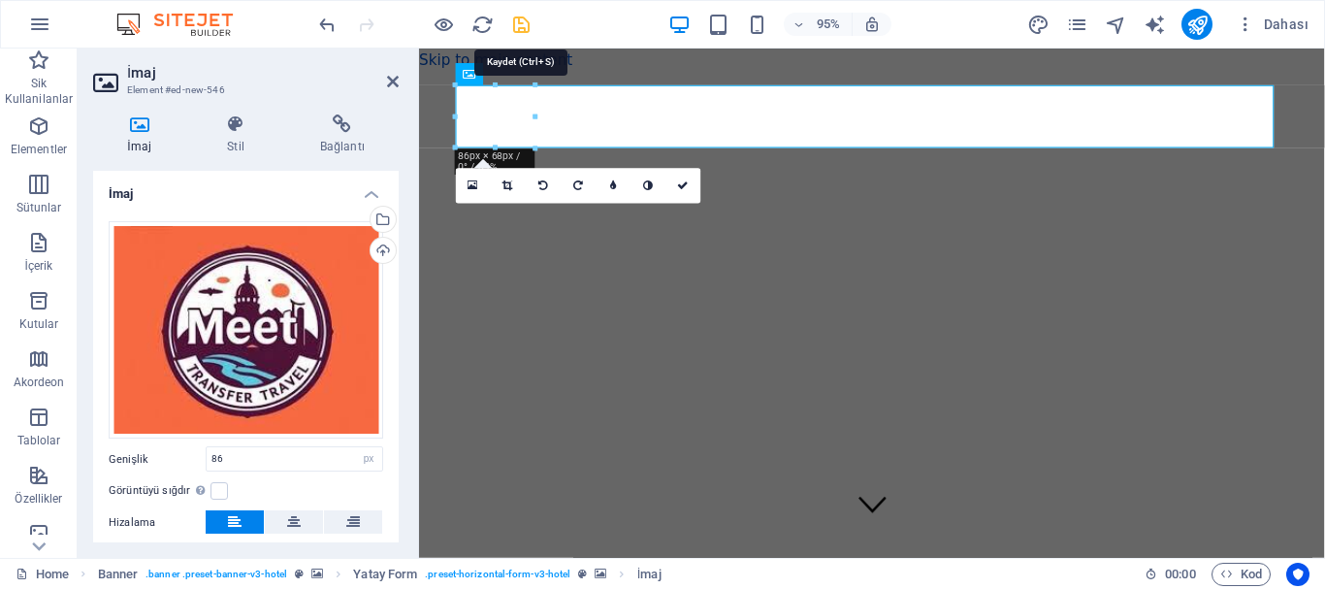
click at [512, 29] on icon "save" at bounding box center [521, 25] width 22 height 22
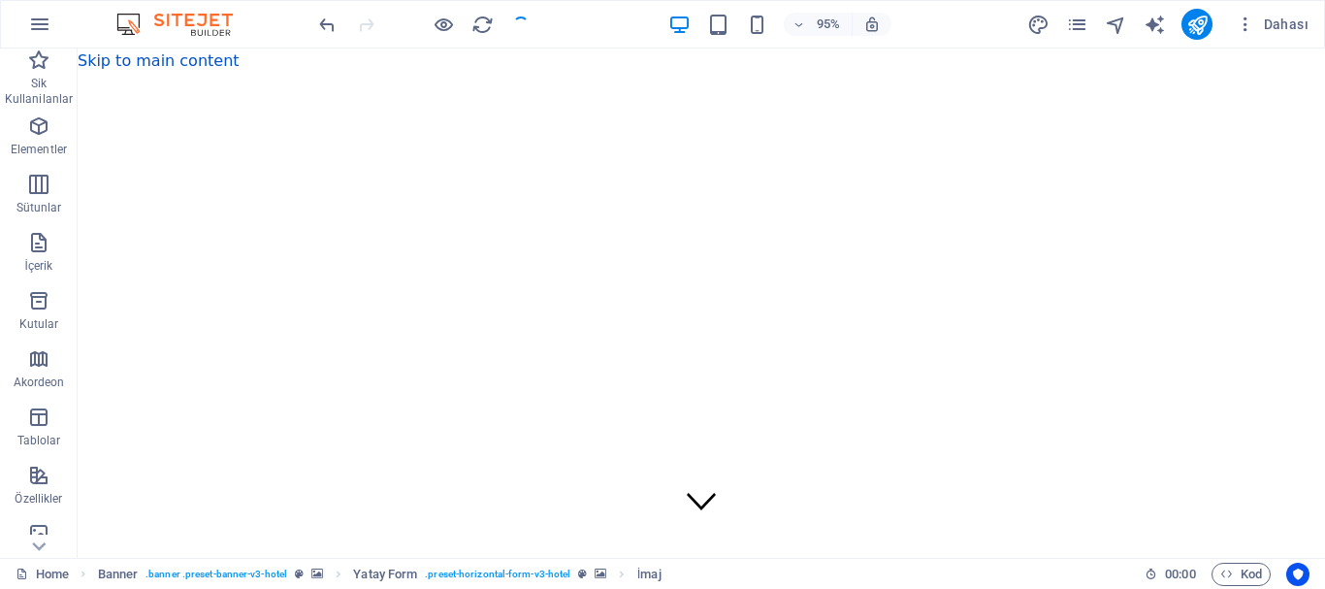
checkbox input "false"
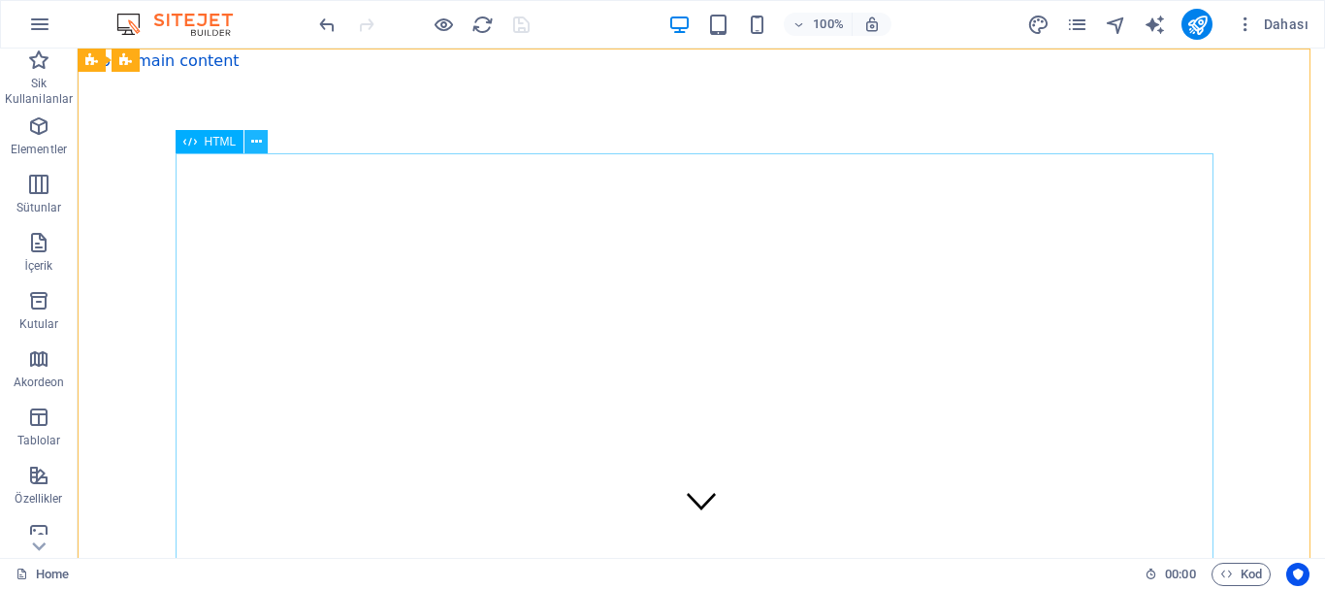
click at [257, 136] on icon at bounding box center [256, 142] width 11 height 20
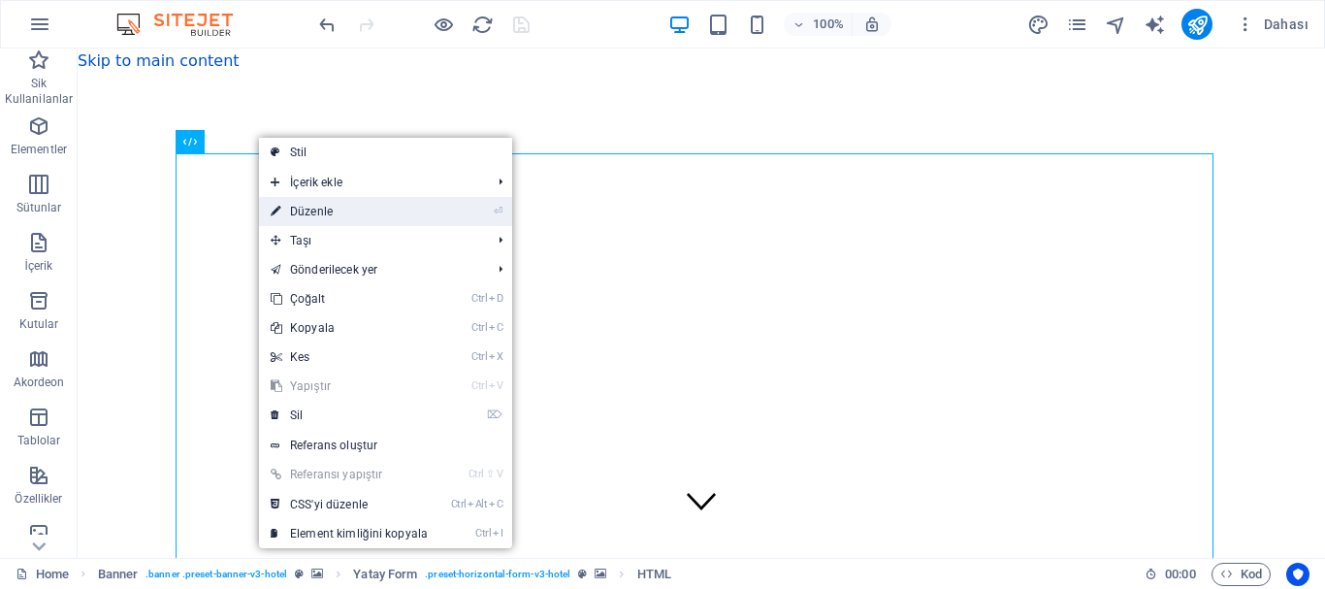
click at [330, 202] on link "⏎ Düzenle" at bounding box center [349, 211] width 180 height 29
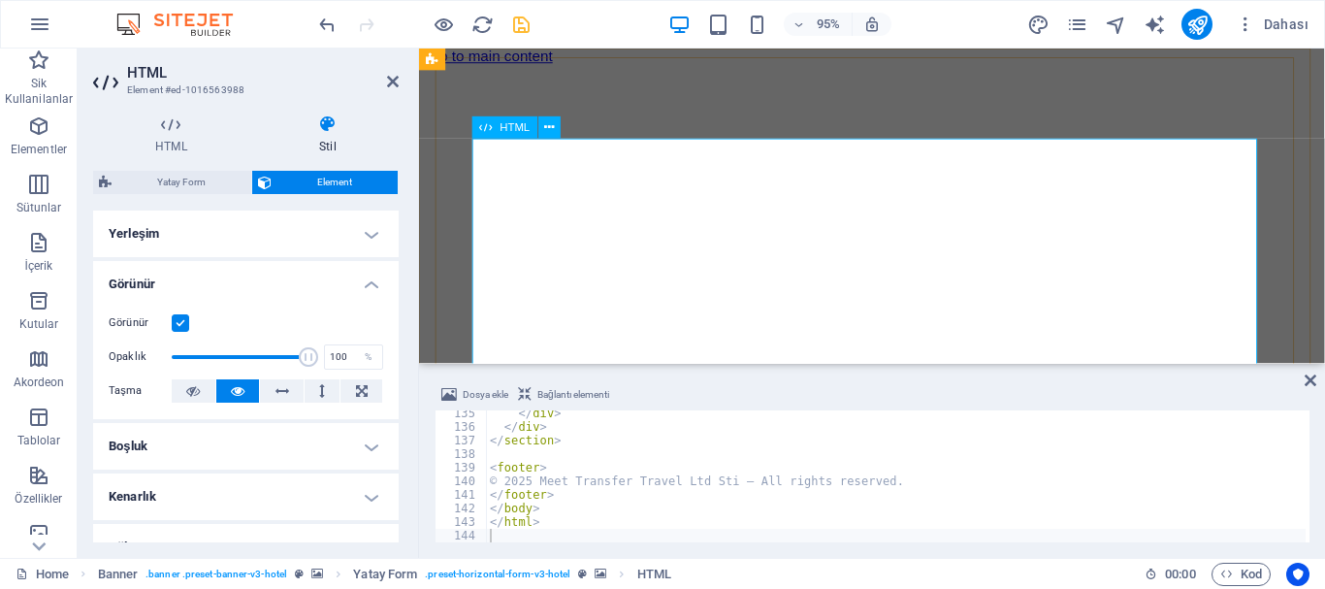
click at [480, 125] on icon at bounding box center [486, 127] width 13 height 22
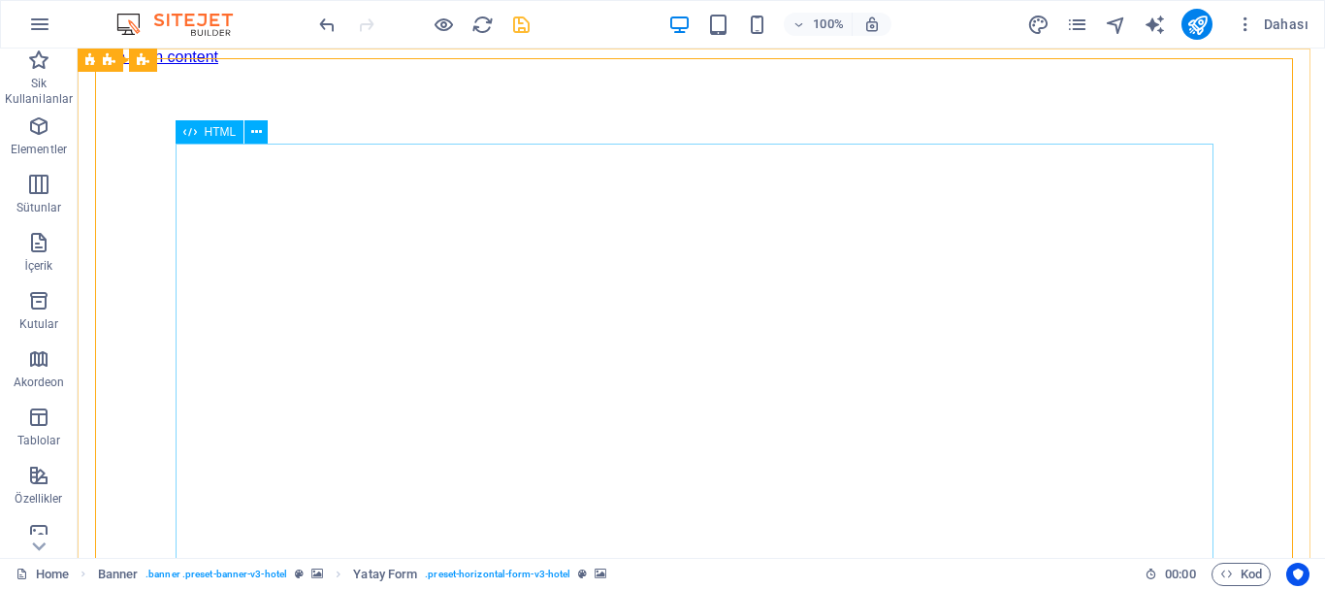
click at [228, 128] on span "HTML" at bounding box center [221, 132] width 32 height 12
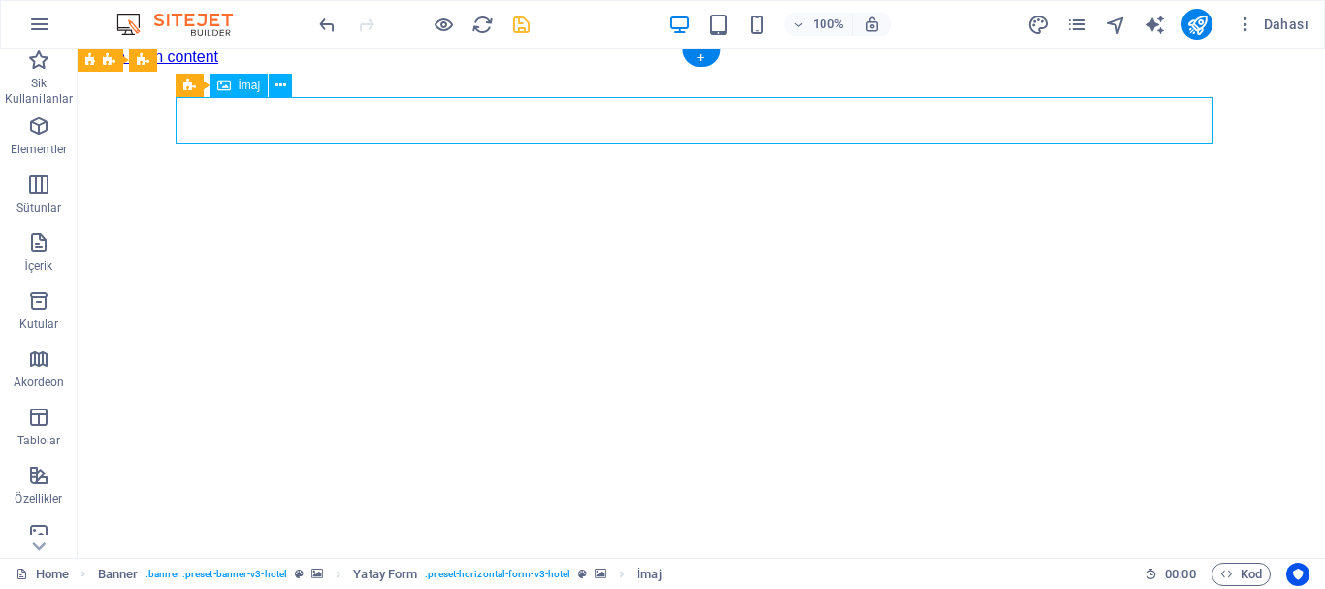
drag, startPoint x: 223, startPoint y: 114, endPoint x: 223, endPoint y: 100, distance: 14.5
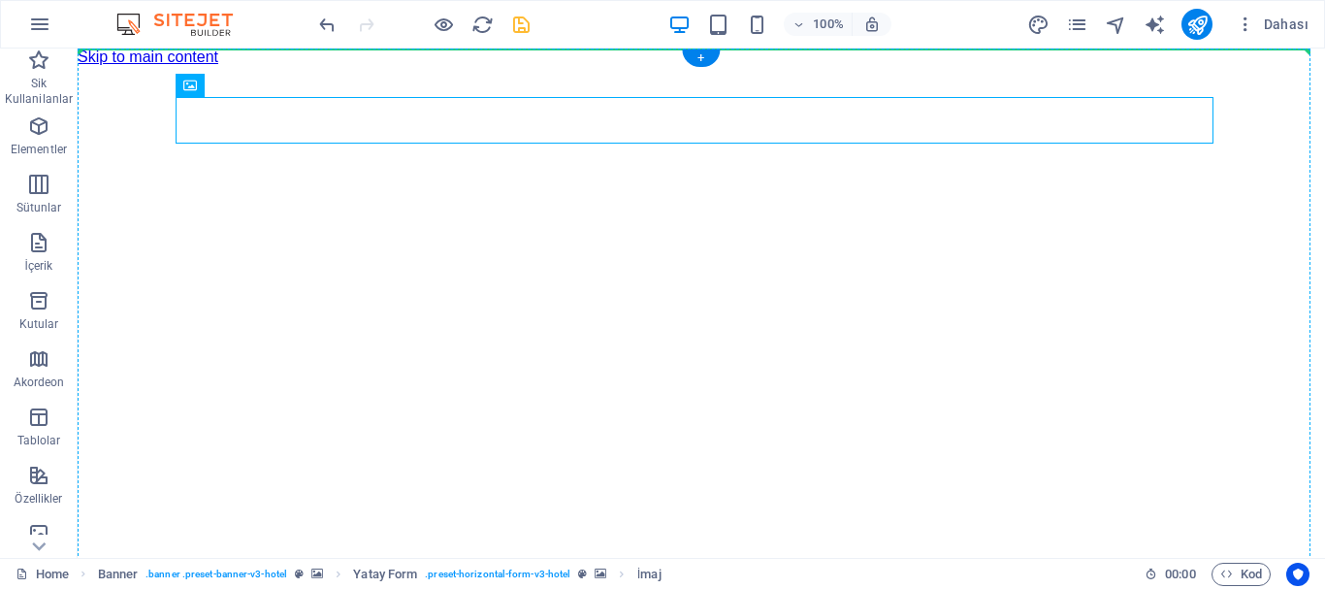
drag, startPoint x: 310, startPoint y: 138, endPoint x: 230, endPoint y: 73, distance: 103.5
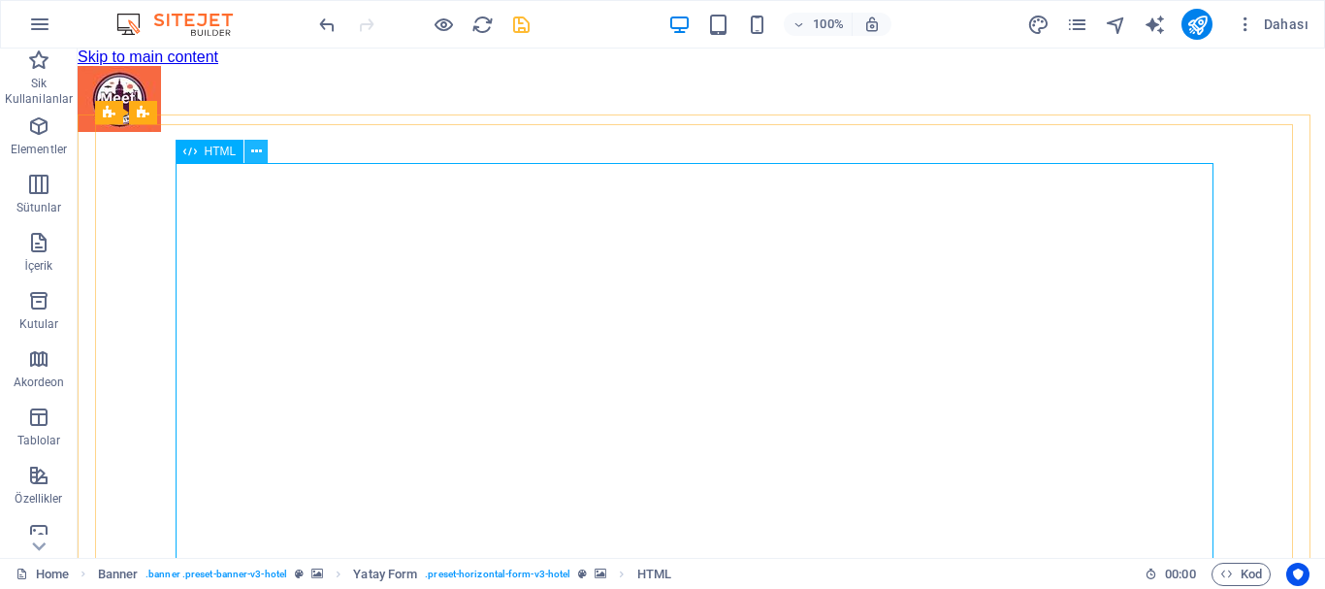
click at [258, 156] on icon at bounding box center [256, 152] width 11 height 20
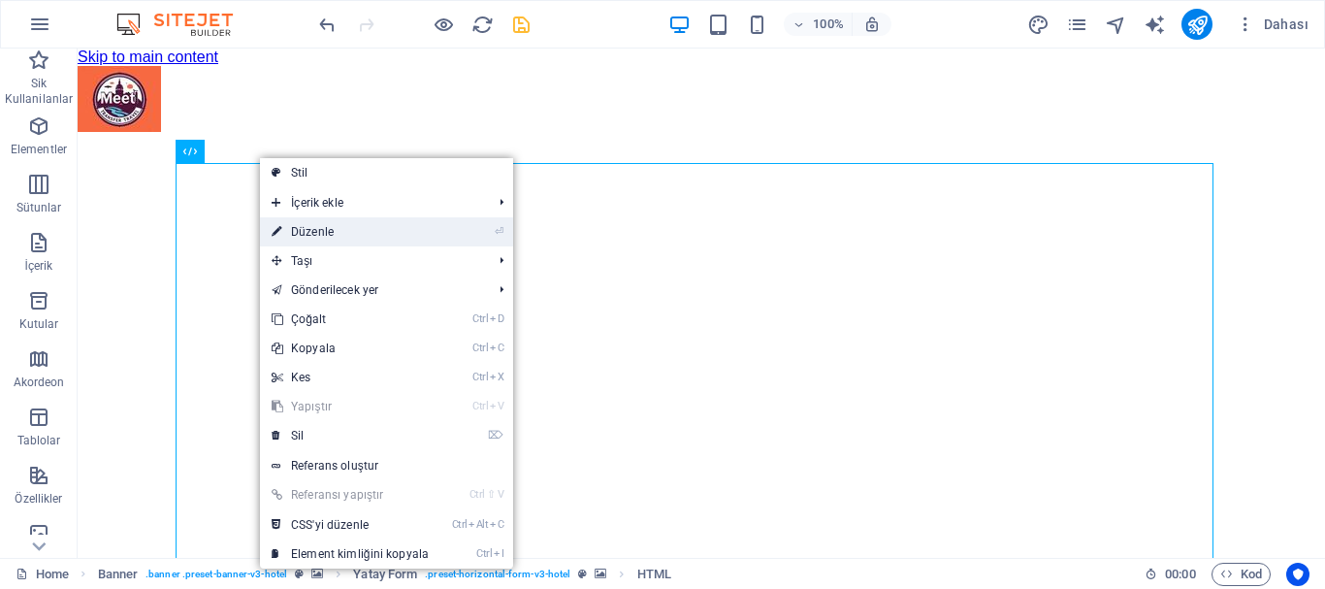
click at [319, 222] on link "⏎ Düzenle" at bounding box center [350, 231] width 180 height 29
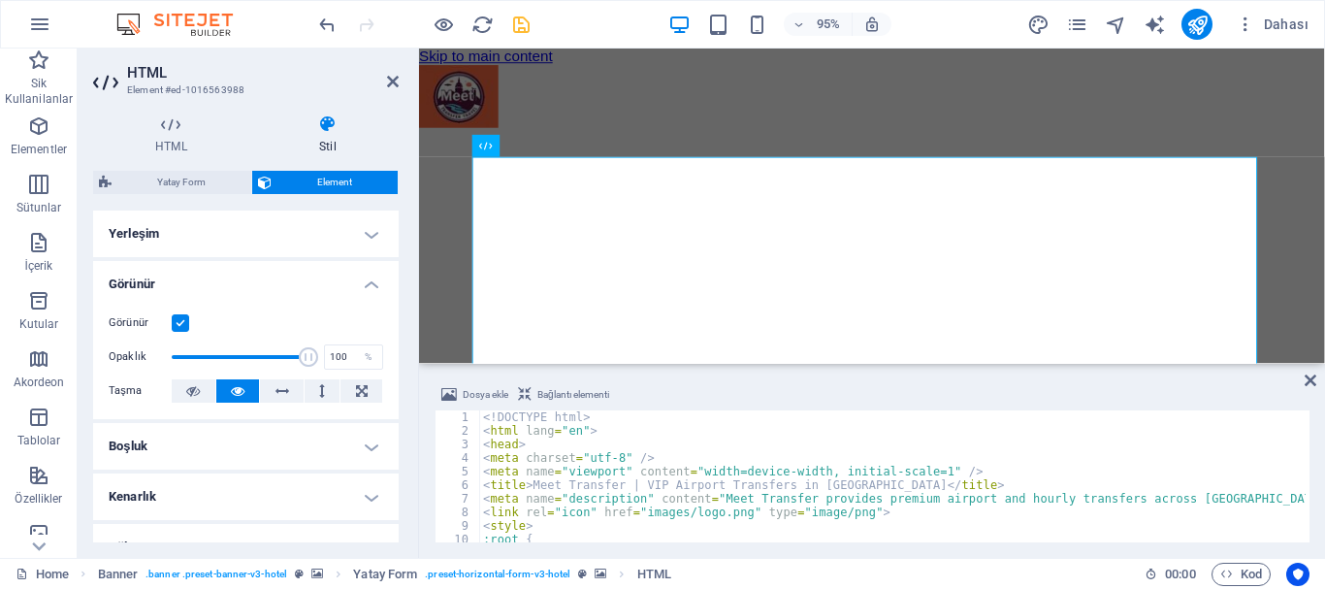
scroll to position [58, 0]
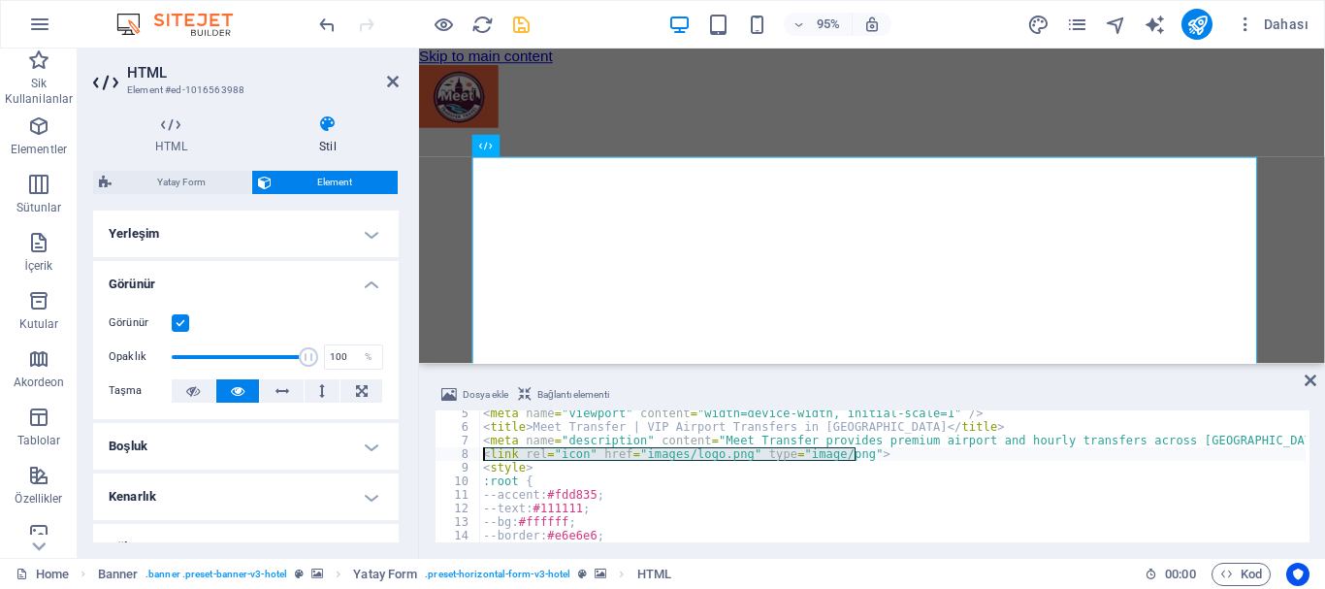
drag, startPoint x: 868, startPoint y: 454, endPoint x: 486, endPoint y: 457, distance: 382.1
click at [486, 457] on div "< meta name = "viewport" content = "width=device-width, initial-scale=1" /> < t…" at bounding box center [1081, 483] width 1204 height 155
type textarea "<link rel="icon" href="images/logo.png" type="image/png">"
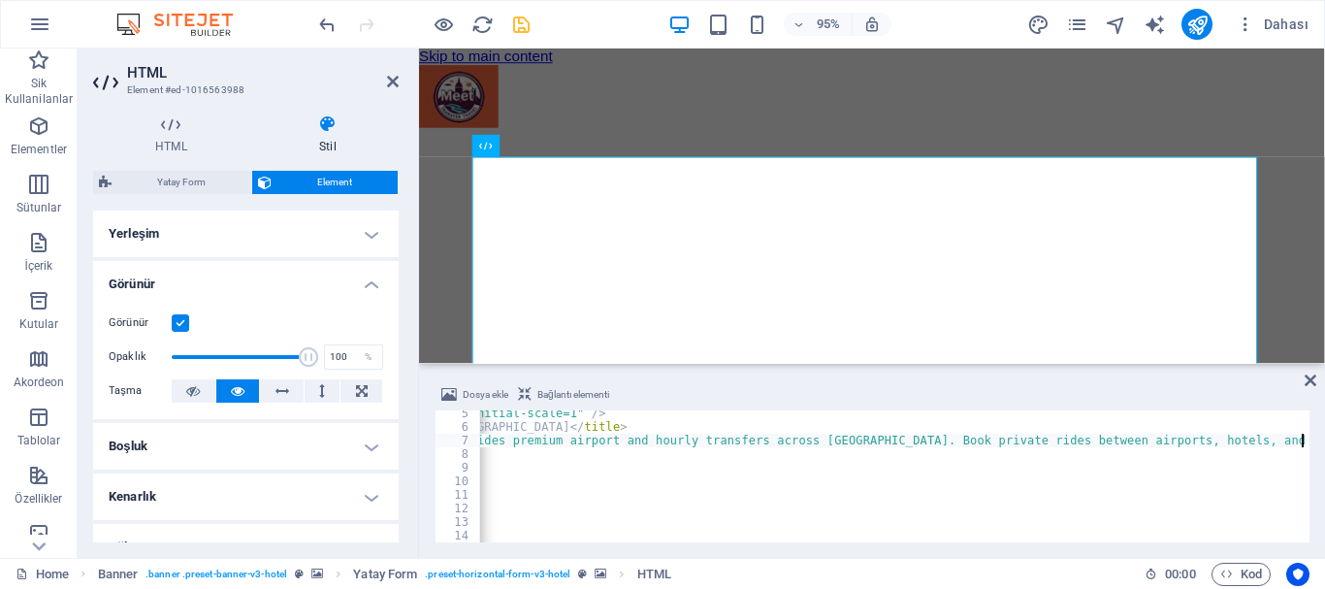
scroll to position [0, 377]
click at [320, 18] on icon "undo" at bounding box center [327, 25] width 22 height 22
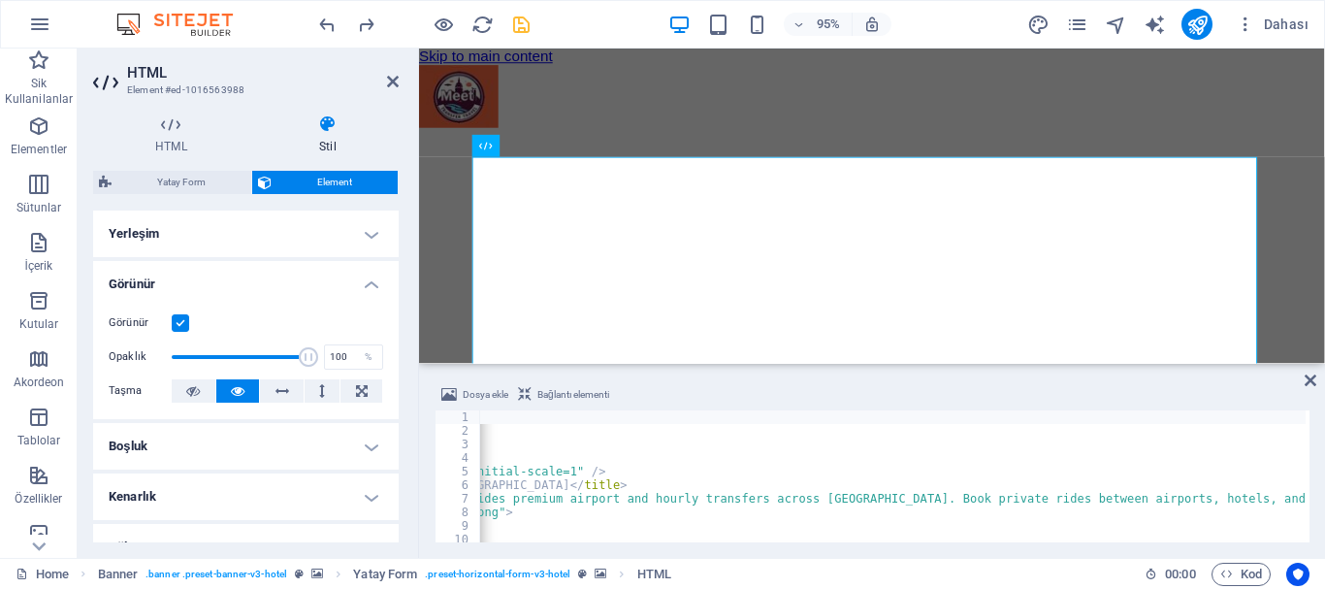
scroll to position [0, 0]
click at [318, 22] on icon "undo" at bounding box center [327, 25] width 22 height 22
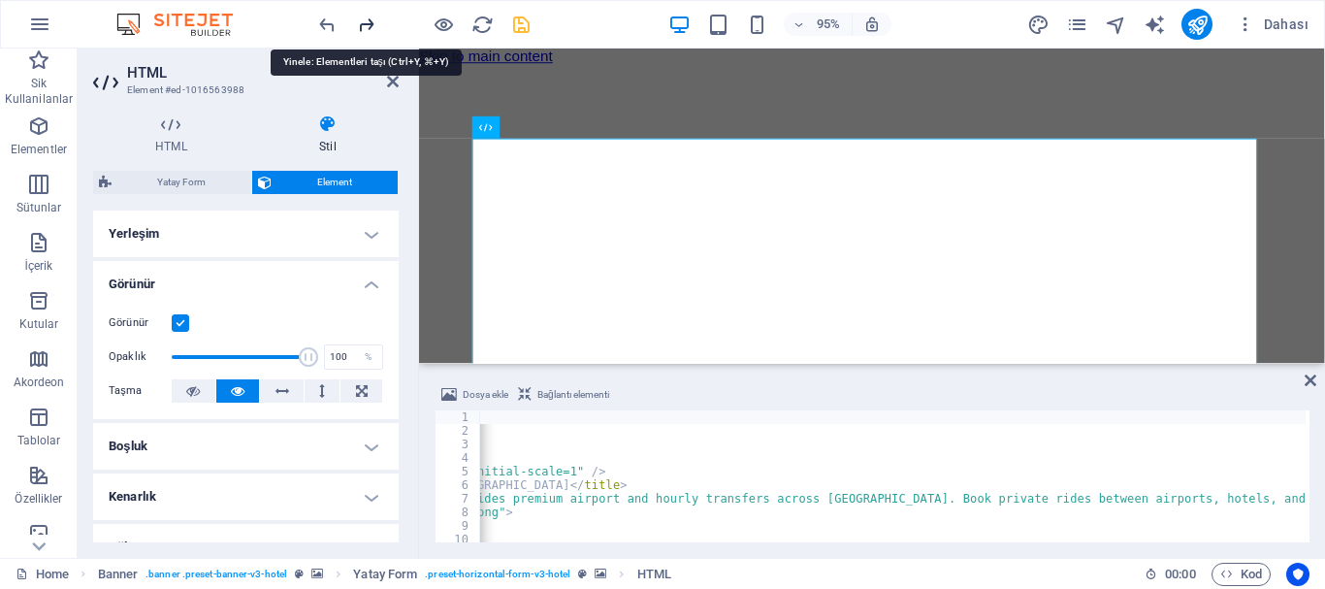
click at [360, 22] on icon "redo" at bounding box center [366, 25] width 22 height 22
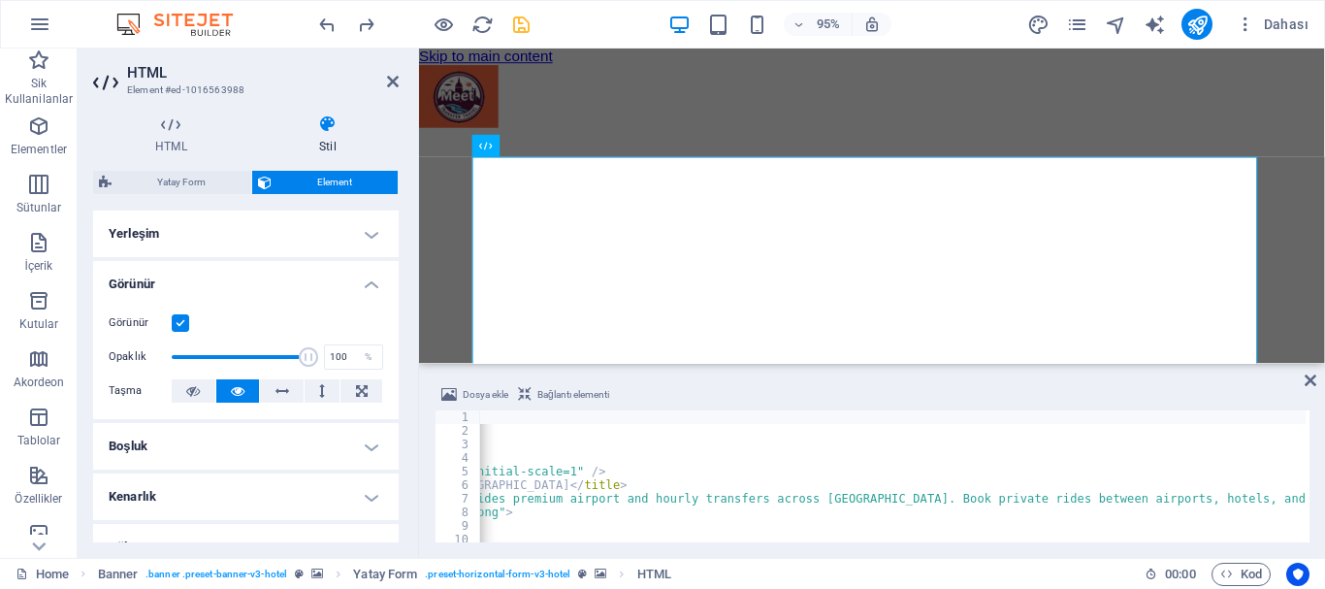
click at [572, 521] on div "<! DOCTYPE html > < html lang = "en" > < head > < meta charset = "utf-8" /> < m…" at bounding box center [704, 487] width 1204 height 155
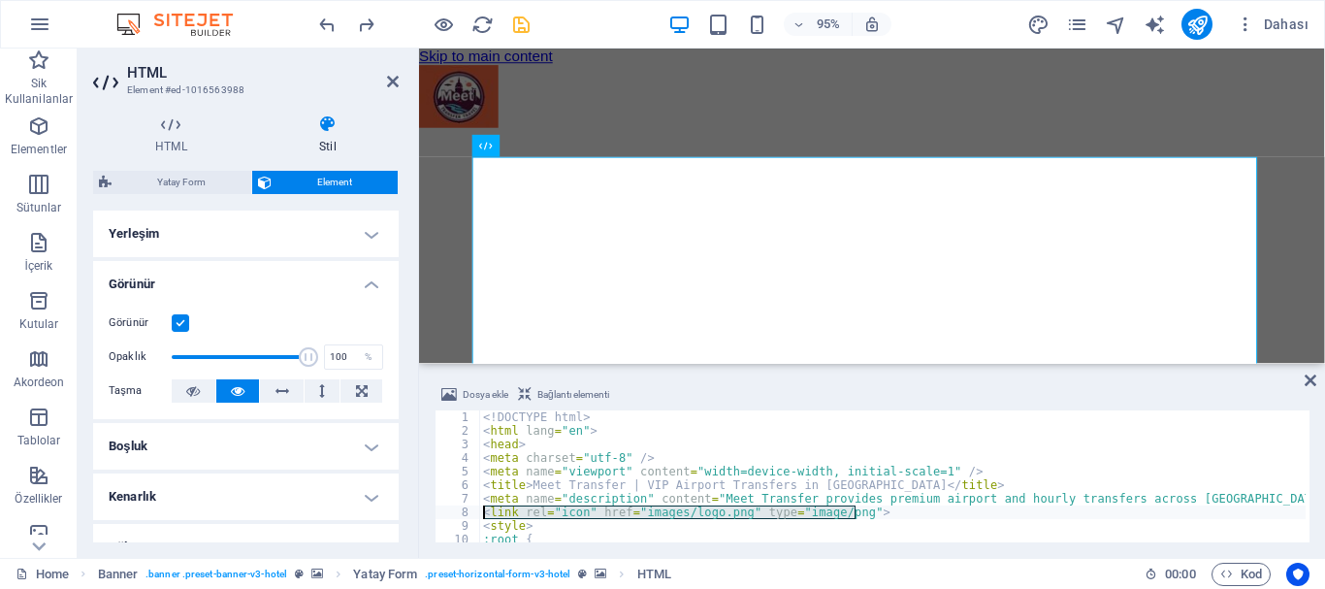
drag, startPoint x: 872, startPoint y: 510, endPoint x: 480, endPoint y: 509, distance: 391.8
click at [480, 509] on div "<! DOCTYPE html > < html lang = "en" > < head > < meta charset = "utf-8" /> < m…" at bounding box center [1081, 487] width 1204 height 155
type textarea "<link rel="icon" href="images/logo.png" type="image/png">"
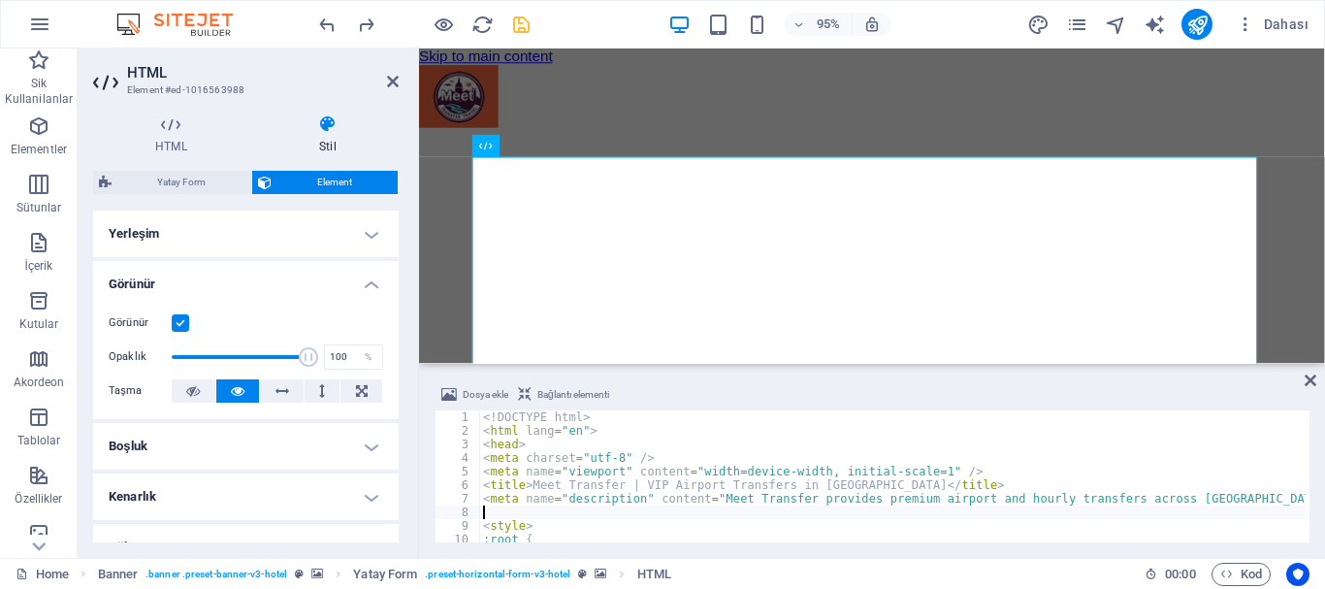
scroll to position [0, 377]
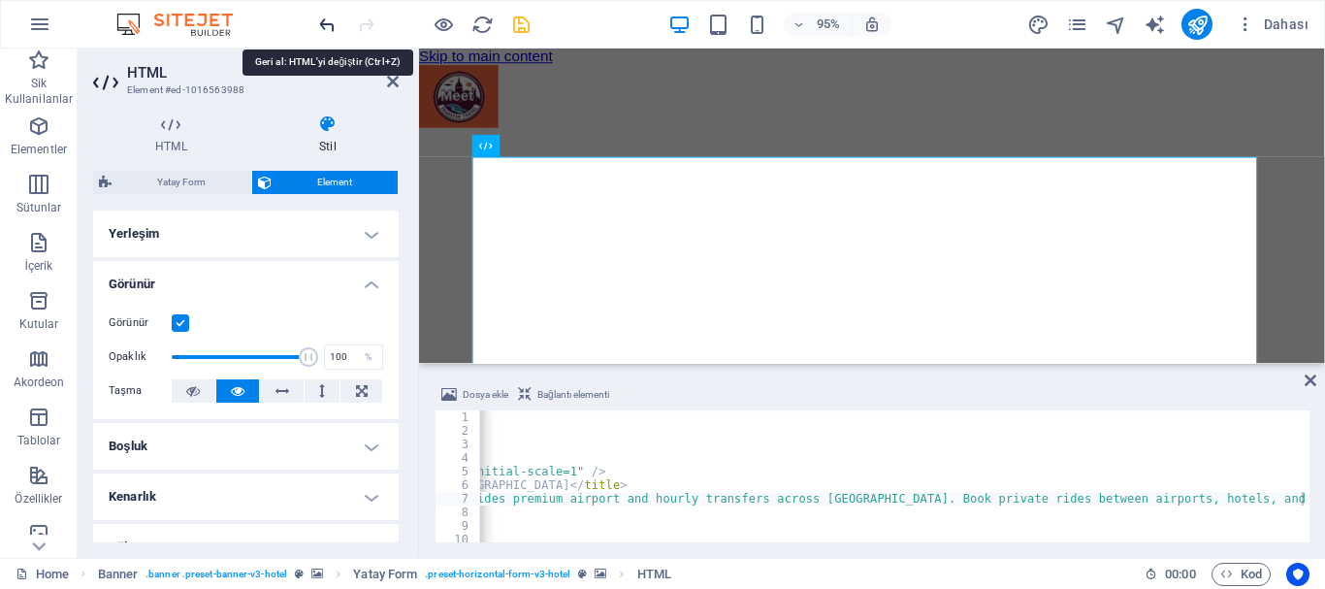
click at [332, 18] on icon "undo" at bounding box center [327, 25] width 22 height 22
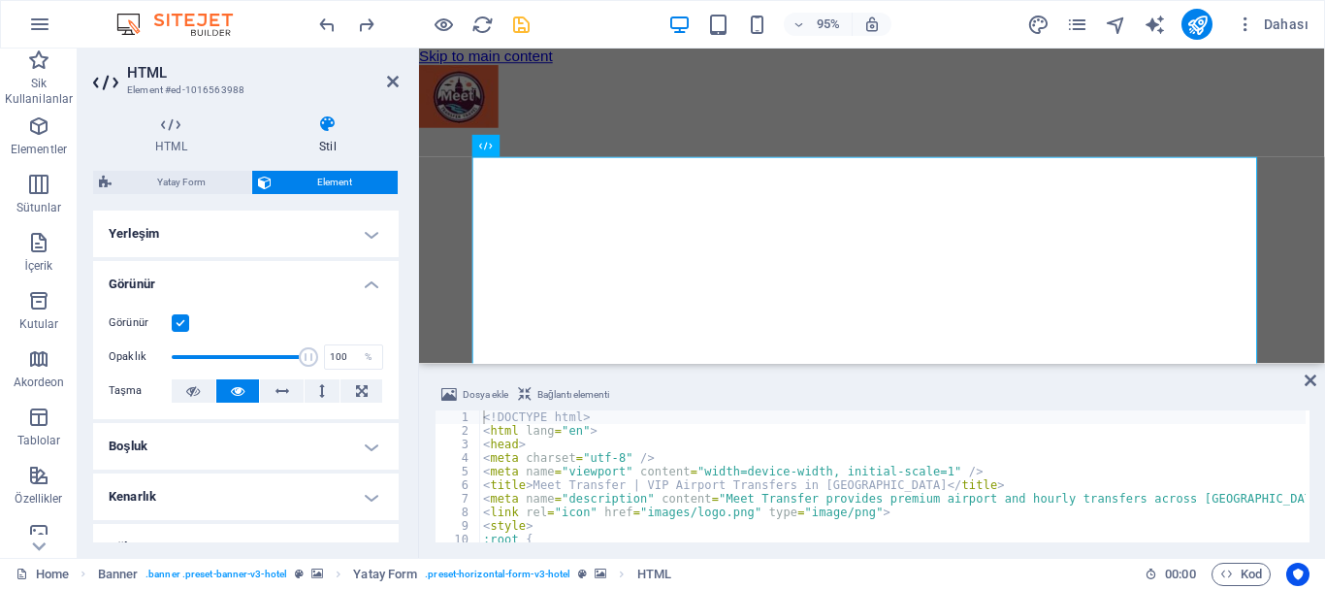
scroll to position [58, 0]
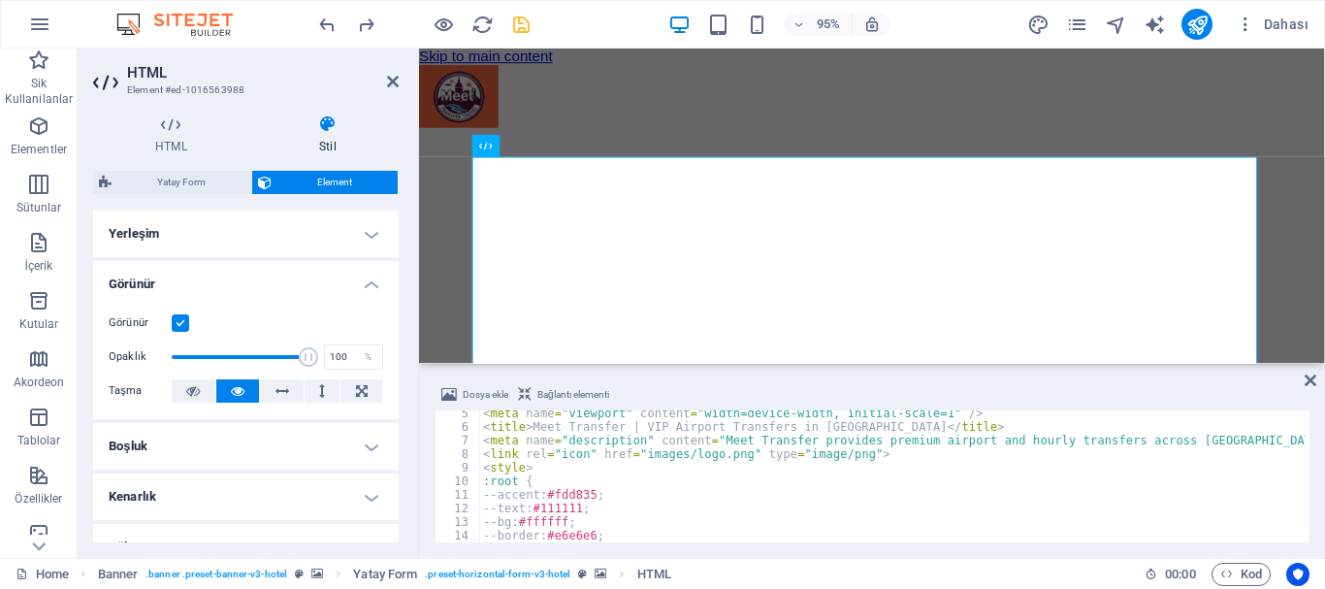
type textarea "<link rel="icon" href="images/logo.png" type="image/png">"
drag, startPoint x: 861, startPoint y: 453, endPoint x: 480, endPoint y: 455, distance: 381.2
click at [480, 455] on div "< meta name = "viewport" content = "width=device-width, initial-scale=1" /> < t…" at bounding box center [1081, 483] width 1204 height 155
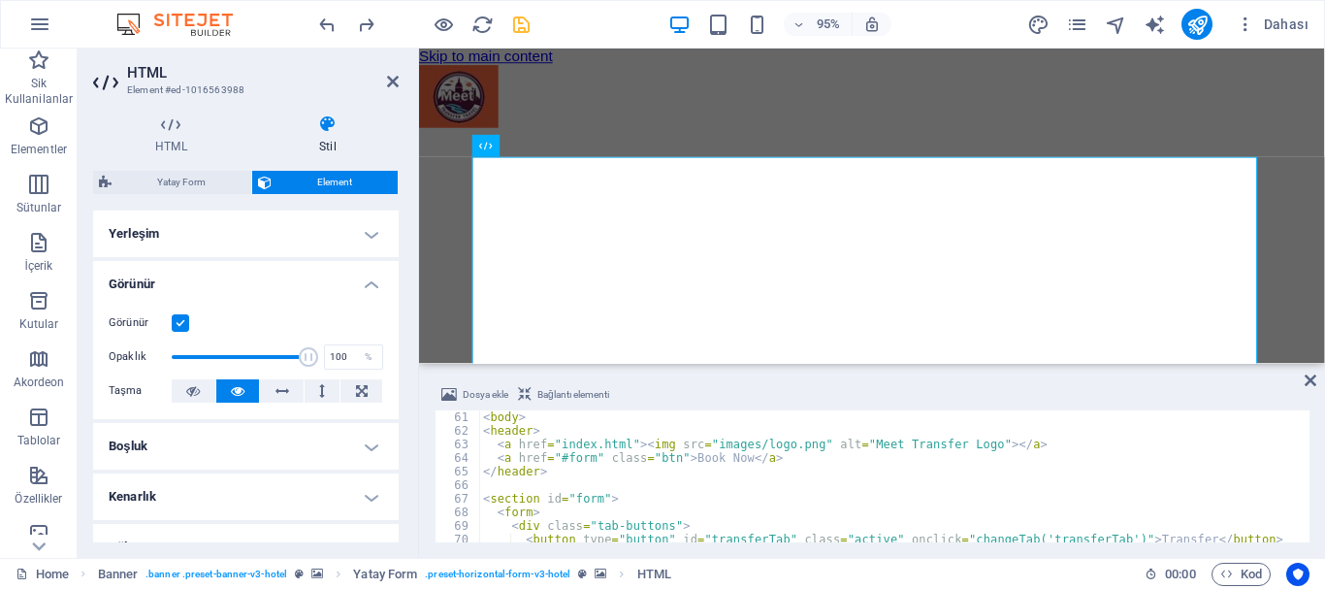
scroll to position [815, 0]
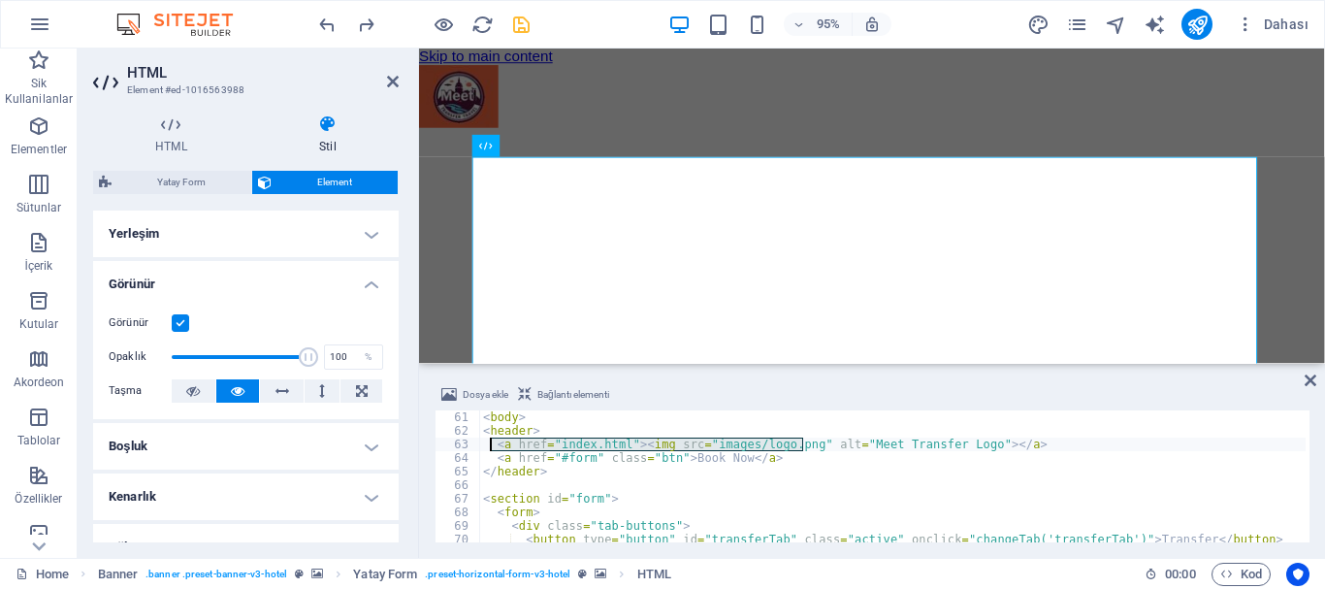
drag, startPoint x: 806, startPoint y: 442, endPoint x: 490, endPoint y: 440, distance: 316.2
click at [490, 440] on div "< body > < header > < a href = "index.html" > < img src = "images/logo.png" alt…" at bounding box center [1081, 487] width 1204 height 155
type textarea "alt="Meet Transfer Logo"></a>"
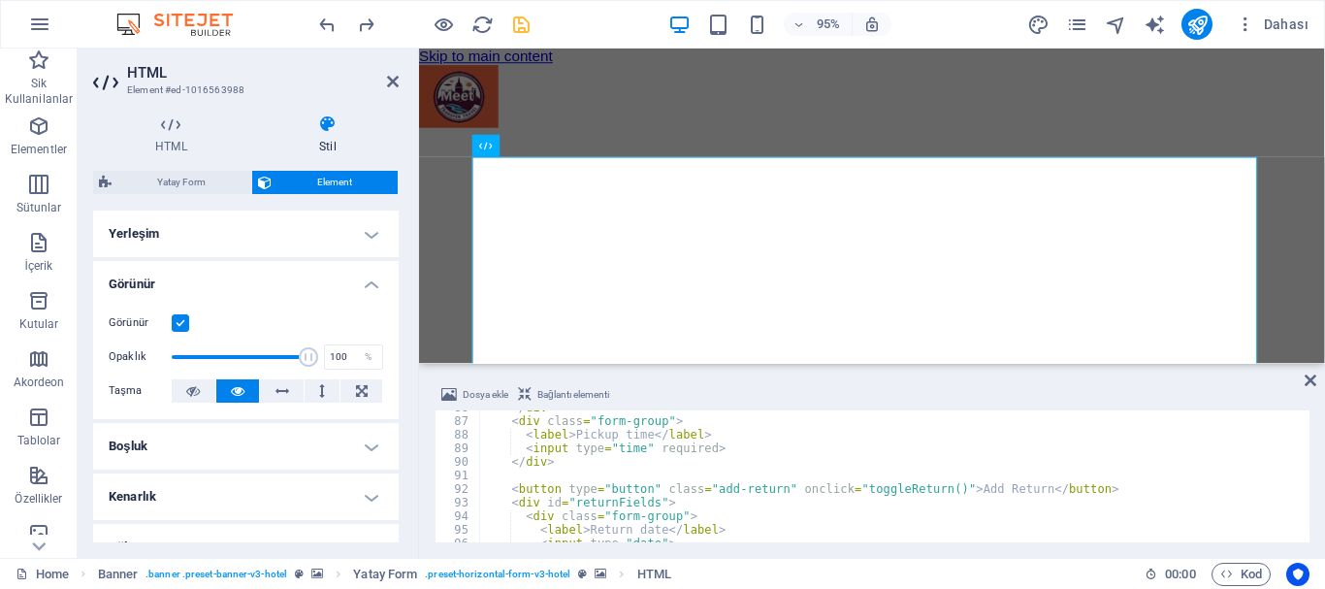
scroll to position [1222, 0]
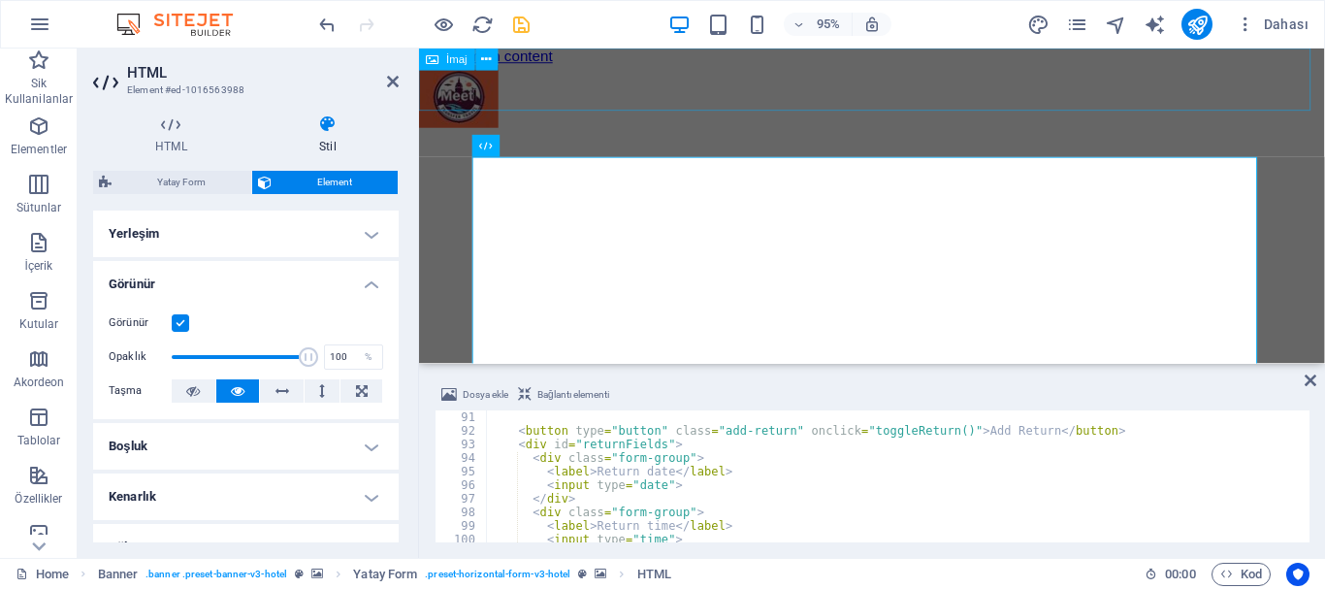
click at [659, 99] on figure at bounding box center [895, 101] width 953 height 70
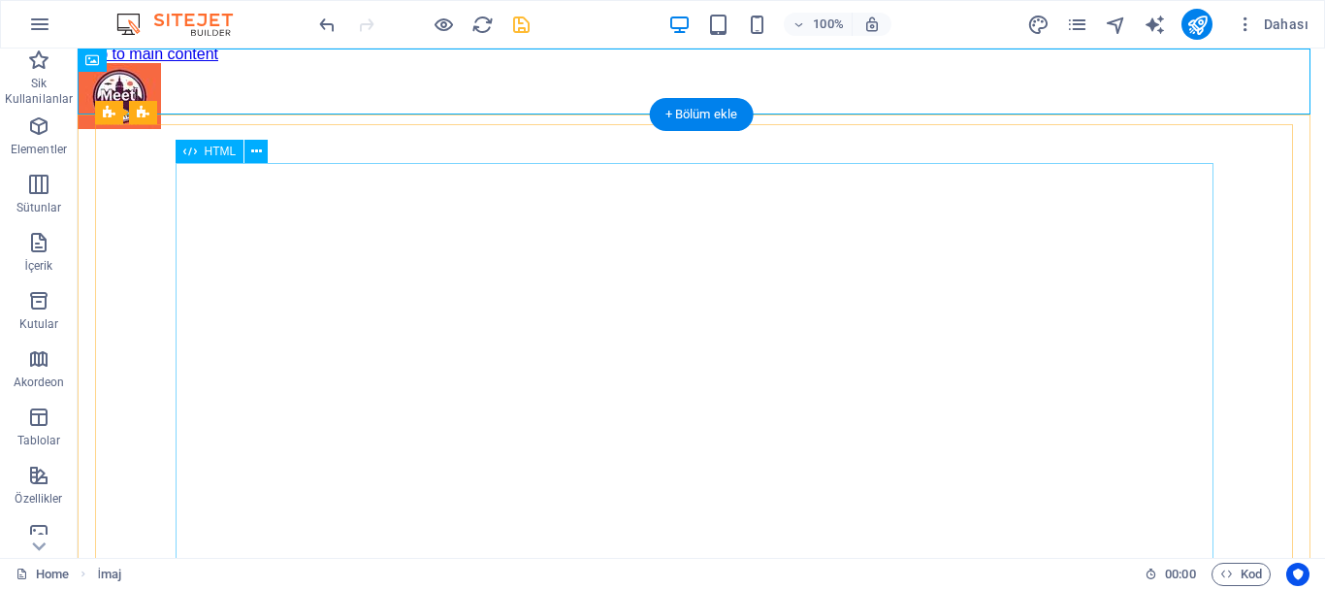
scroll to position [0, 0]
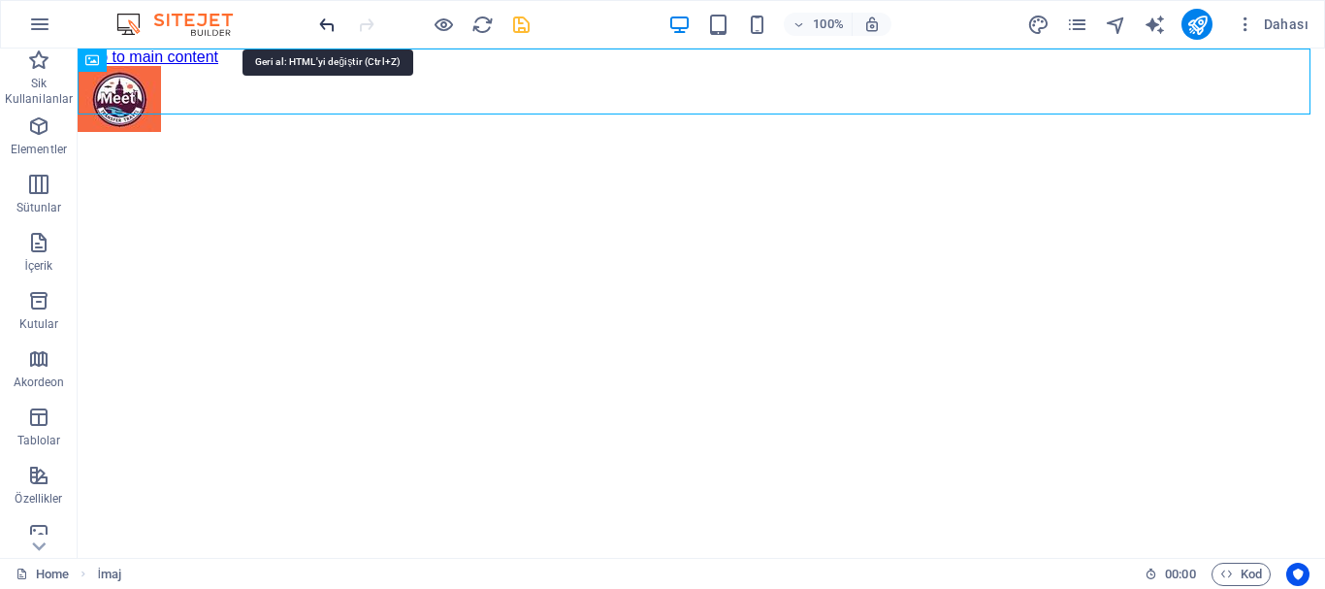
click at [328, 29] on icon "undo" at bounding box center [327, 25] width 22 height 22
click at [318, 22] on icon "undo" at bounding box center [327, 25] width 22 height 22
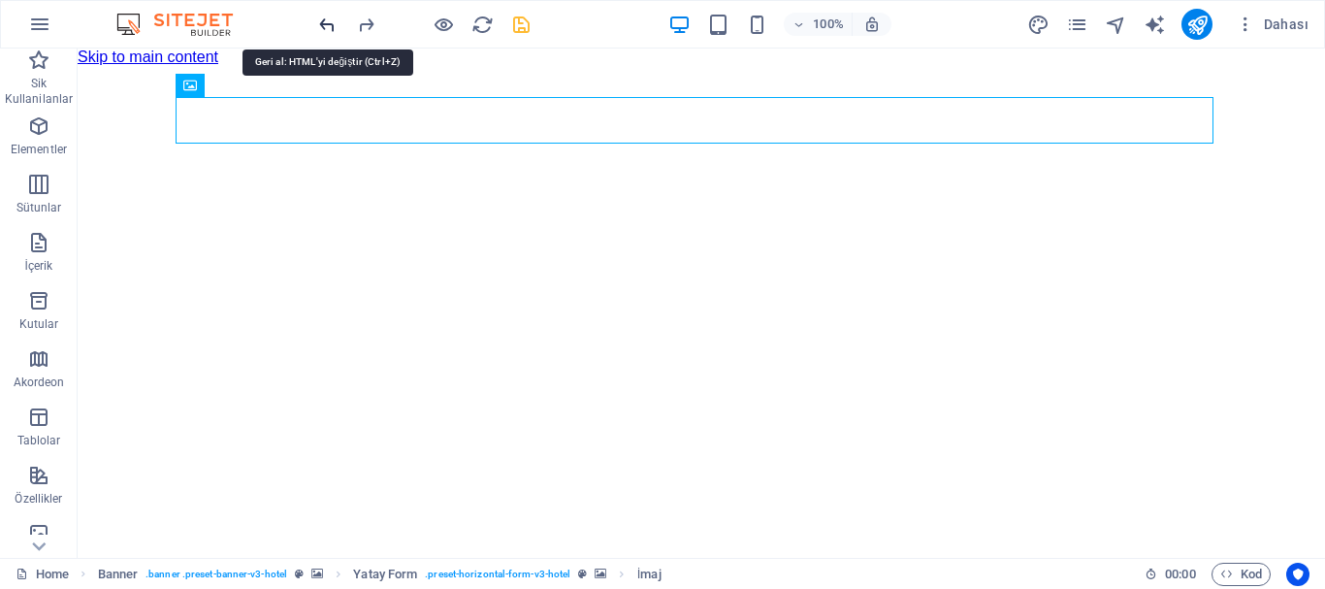
click at [318, 22] on icon "undo" at bounding box center [327, 25] width 22 height 22
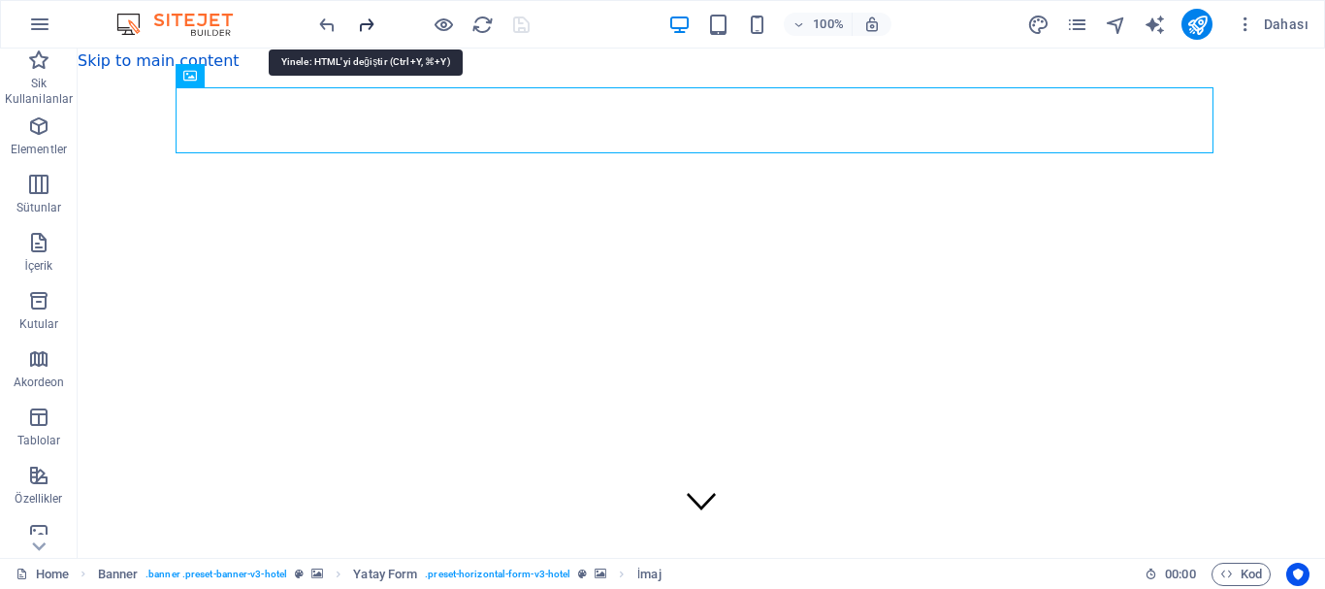
click at [369, 25] on icon "redo" at bounding box center [366, 25] width 22 height 22
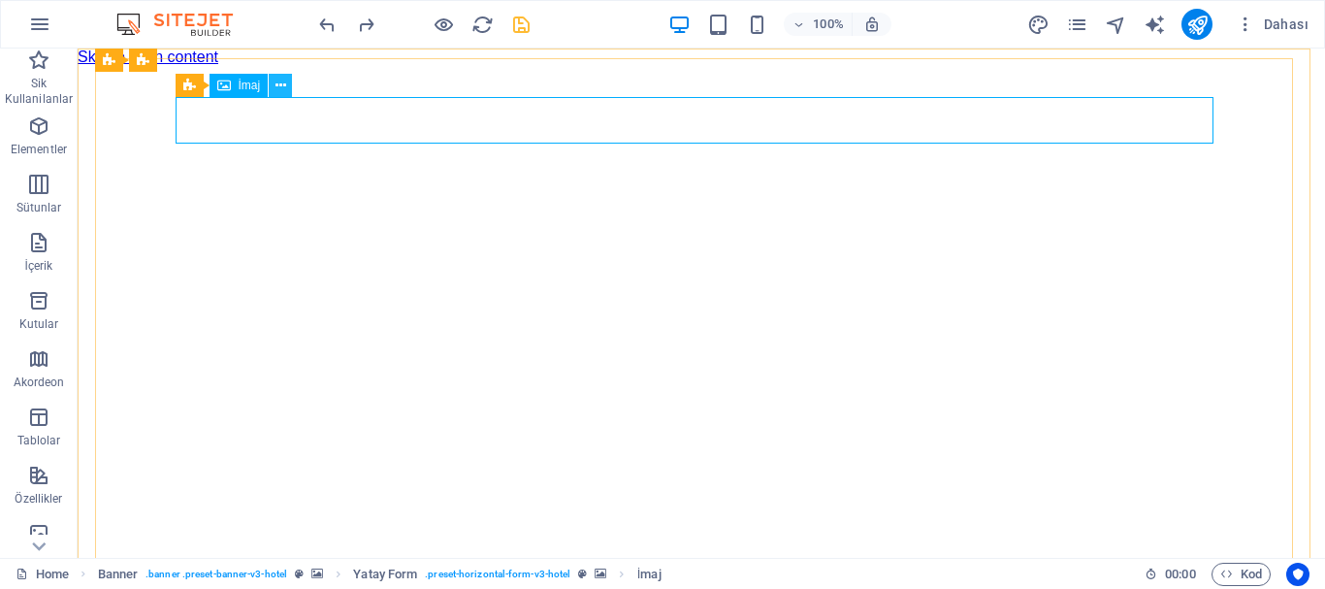
click at [277, 76] on icon at bounding box center [280, 86] width 11 height 20
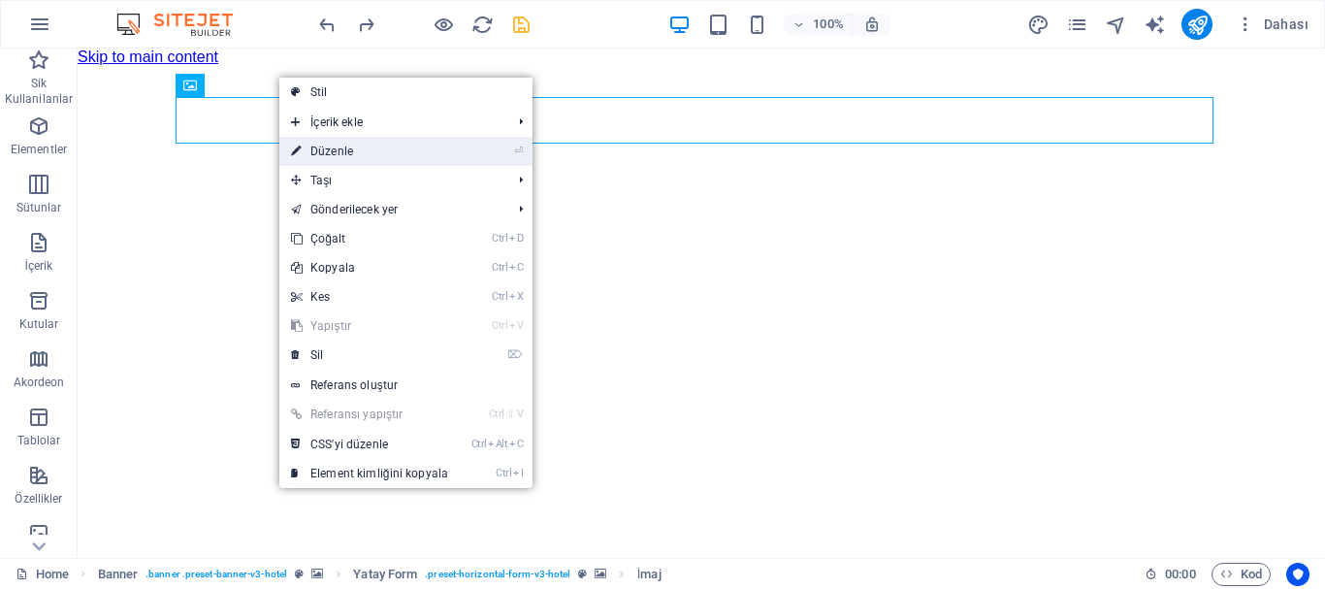
click at [351, 151] on link "⏎ Düzenle" at bounding box center [369, 151] width 180 height 29
select select "px"
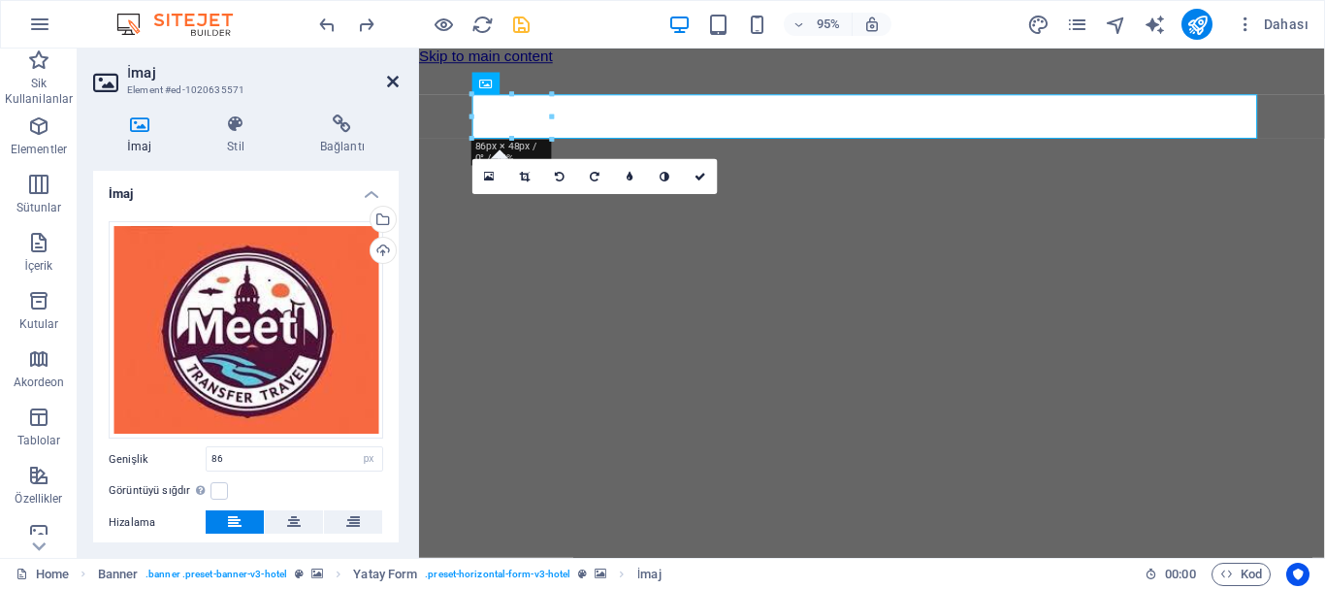
click at [392, 82] on icon at bounding box center [393, 82] width 12 height 16
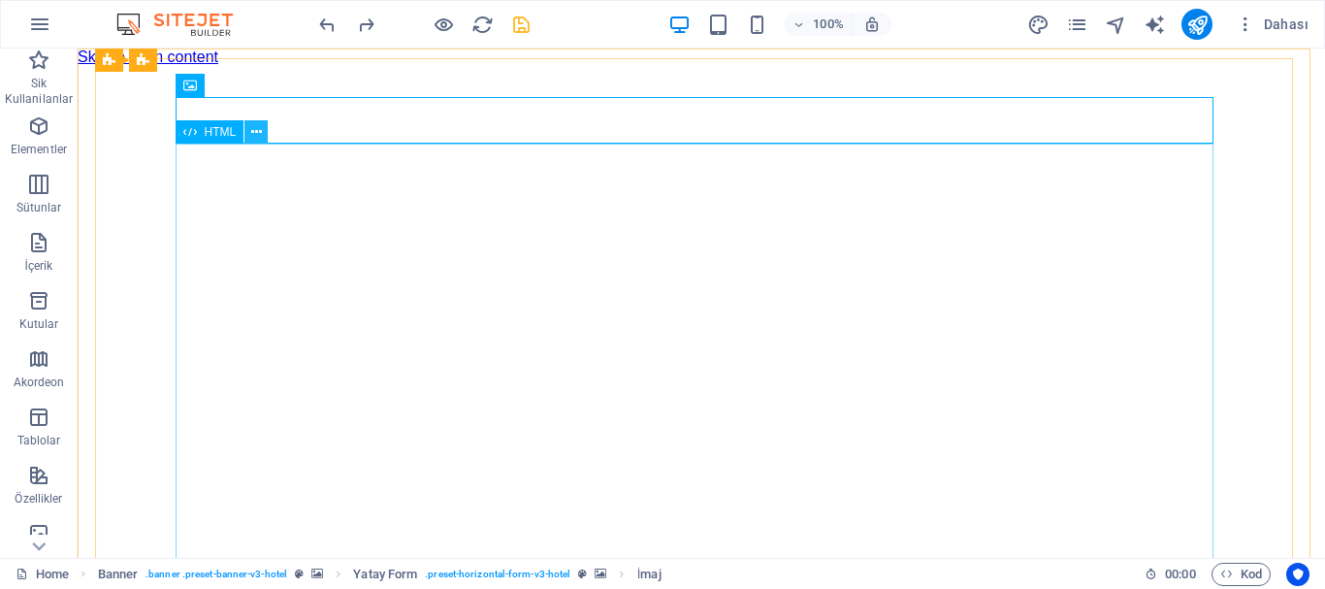
click at [265, 135] on button at bounding box center [255, 131] width 23 height 23
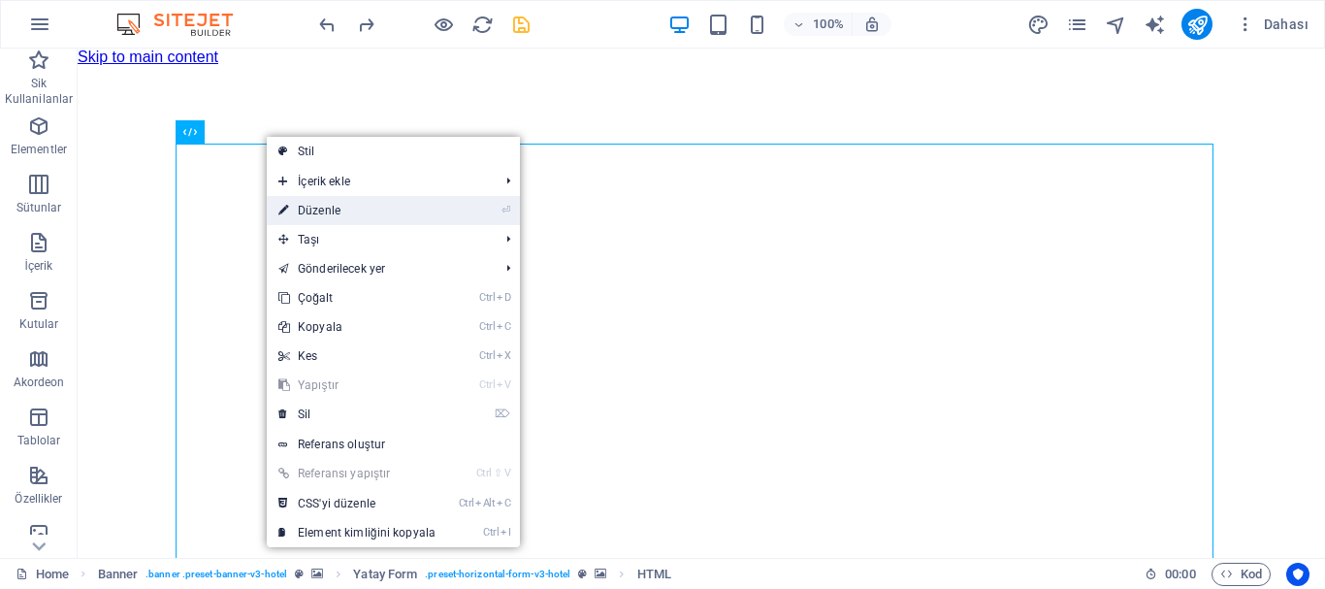
click at [366, 206] on link "⏎ Düzenle" at bounding box center [357, 210] width 180 height 29
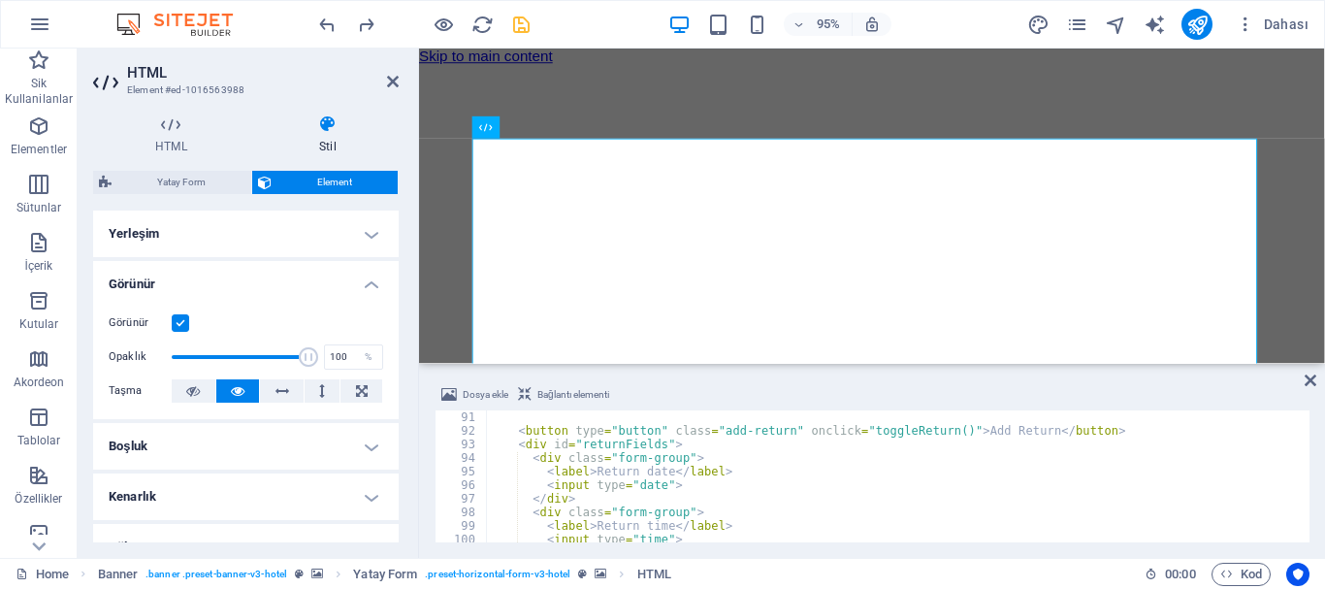
scroll to position [1222, 0]
type textarea "</html>"
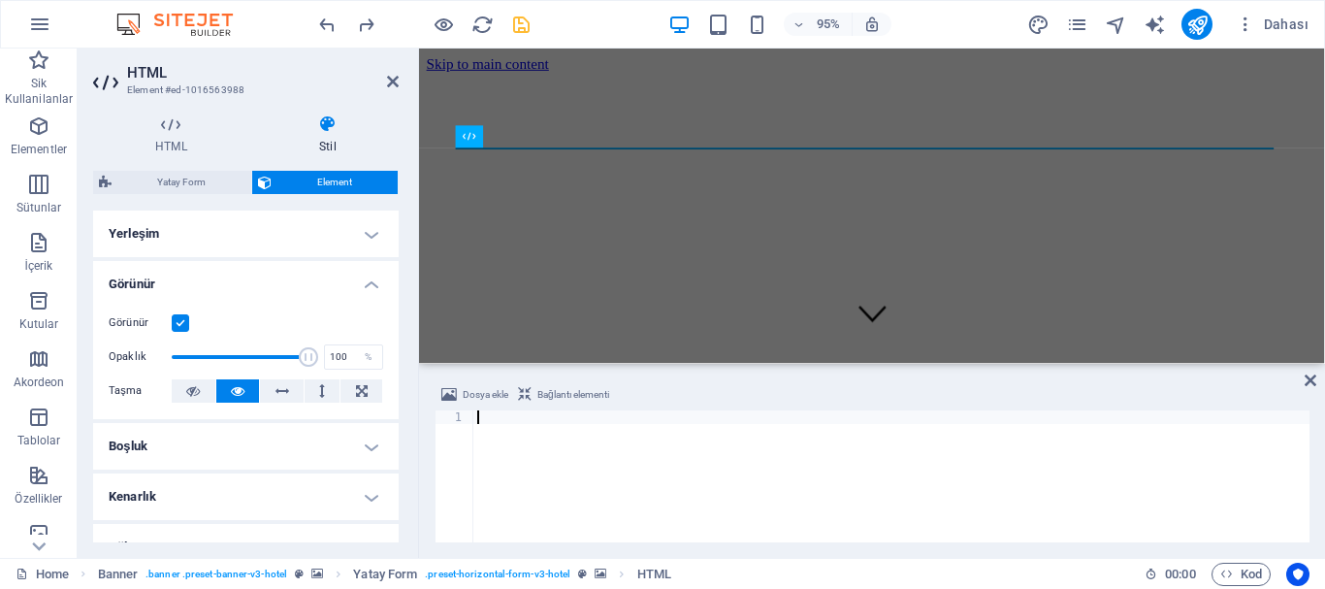
scroll to position [3154, 0]
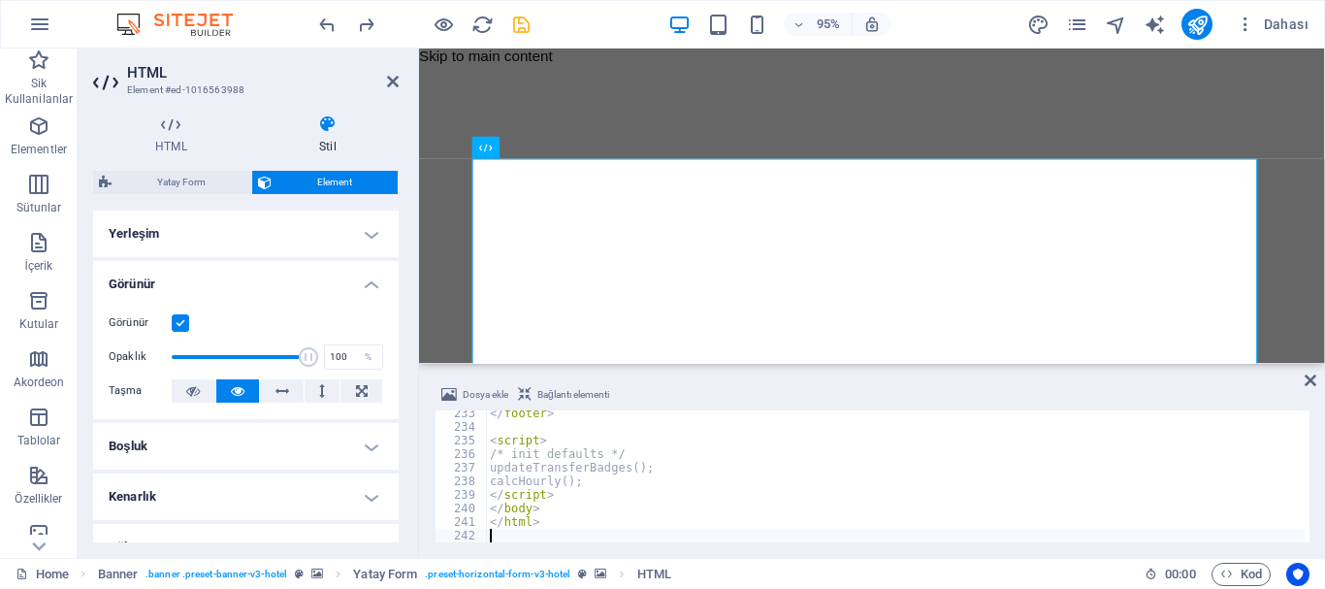
click at [518, 19] on icon "save" at bounding box center [521, 25] width 22 height 22
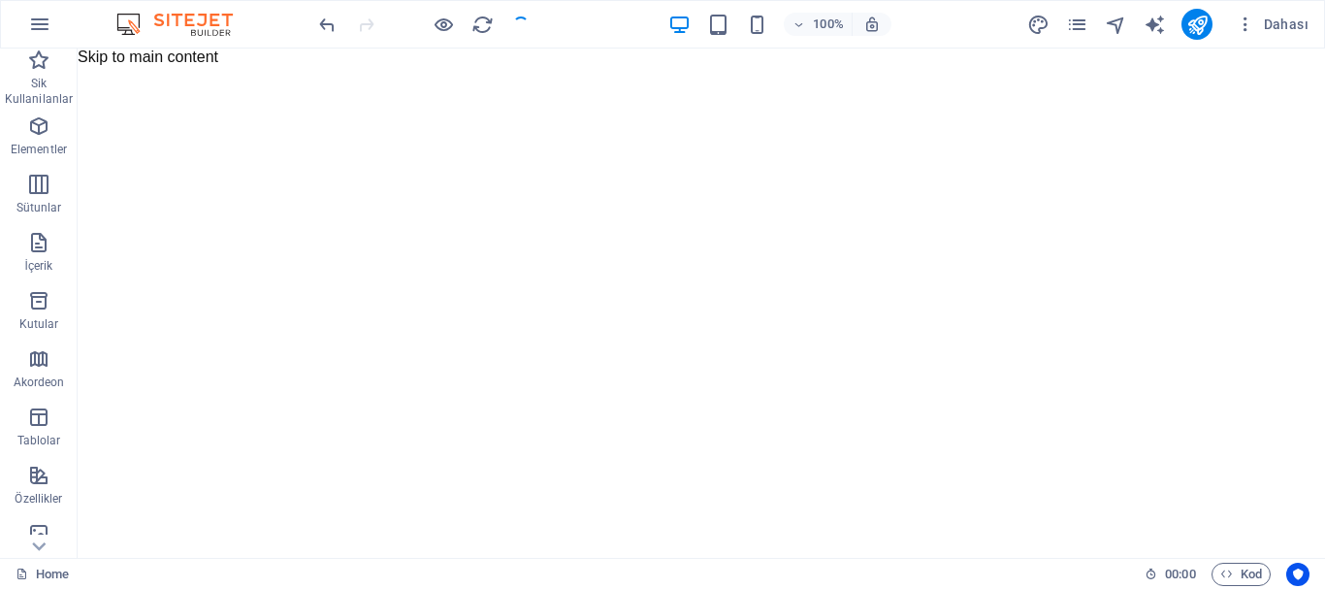
checkbox input "false"
click at [522, 22] on div at bounding box center [423, 24] width 217 height 31
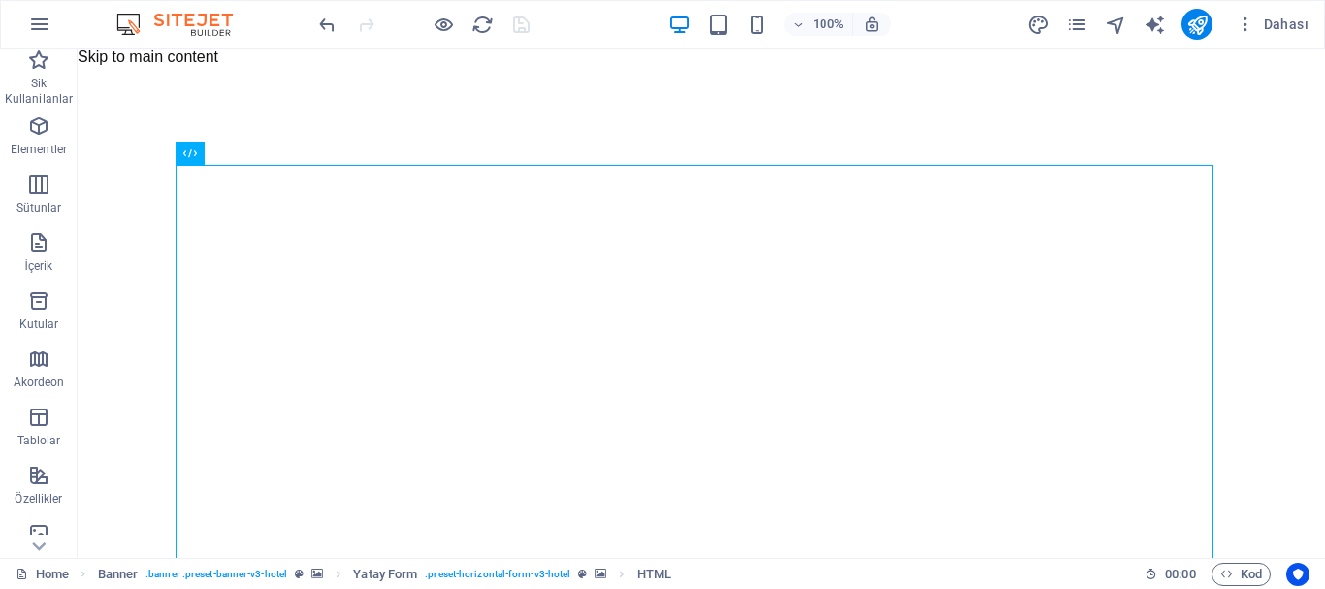
click at [518, 23] on div at bounding box center [423, 24] width 217 height 31
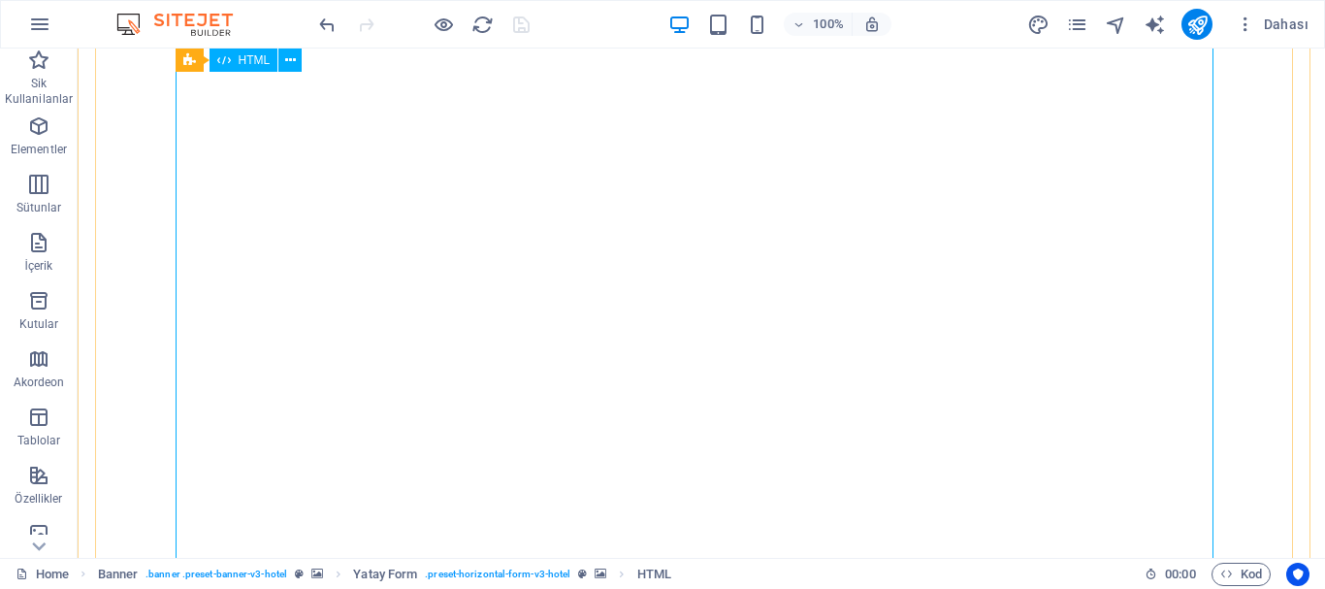
scroll to position [97, 0]
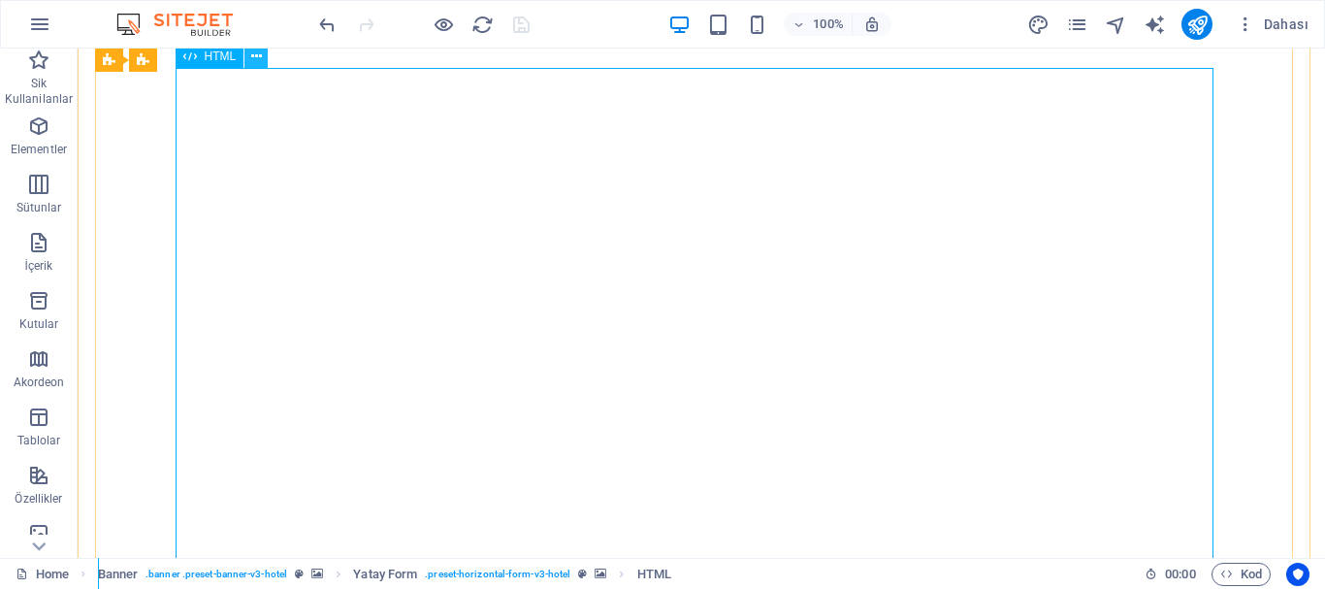
click at [253, 58] on icon at bounding box center [256, 57] width 11 height 20
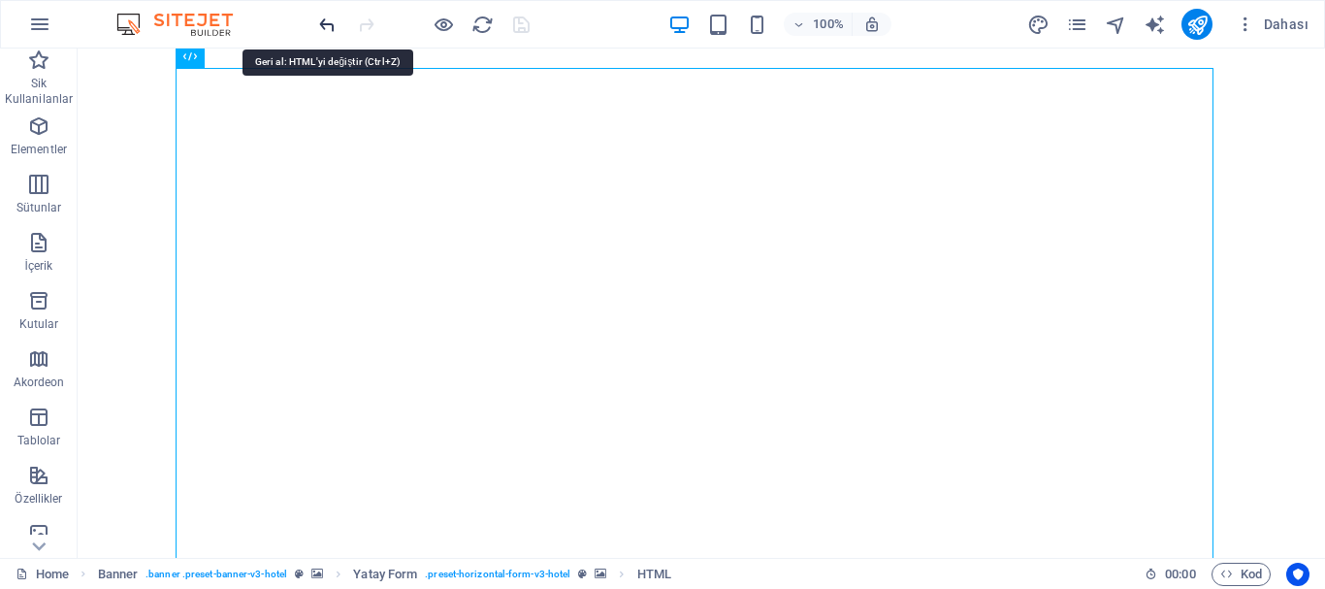
click at [322, 20] on icon "undo" at bounding box center [327, 25] width 22 height 22
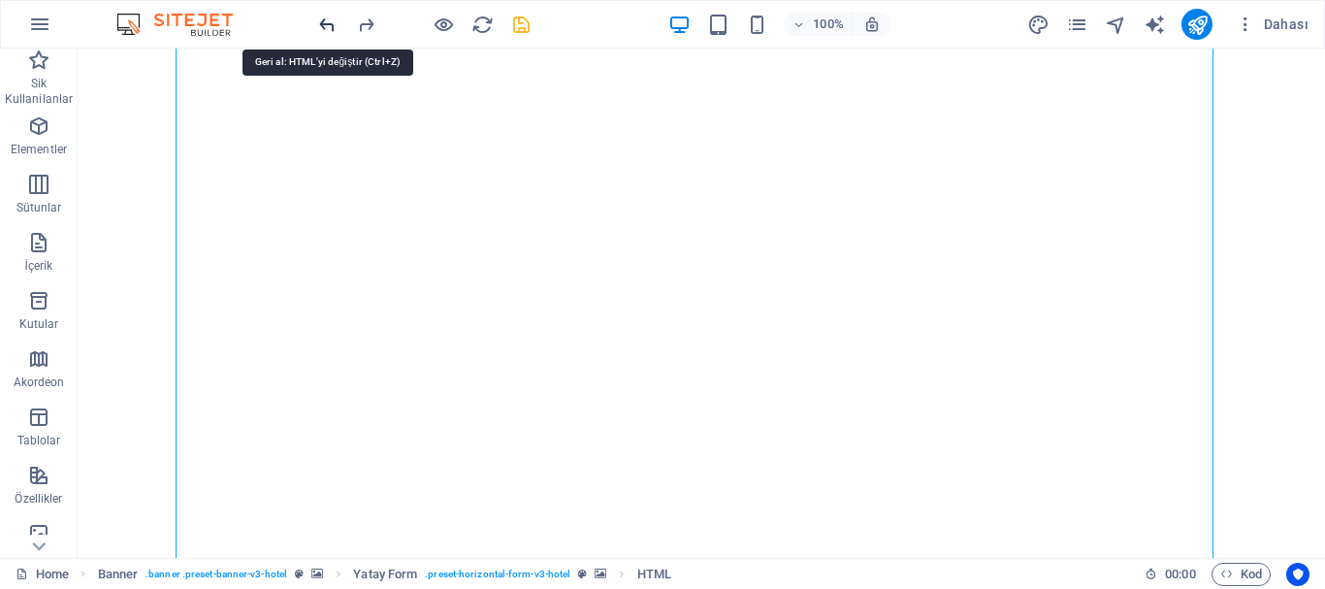
click at [322, 24] on icon "undo" at bounding box center [327, 25] width 22 height 22
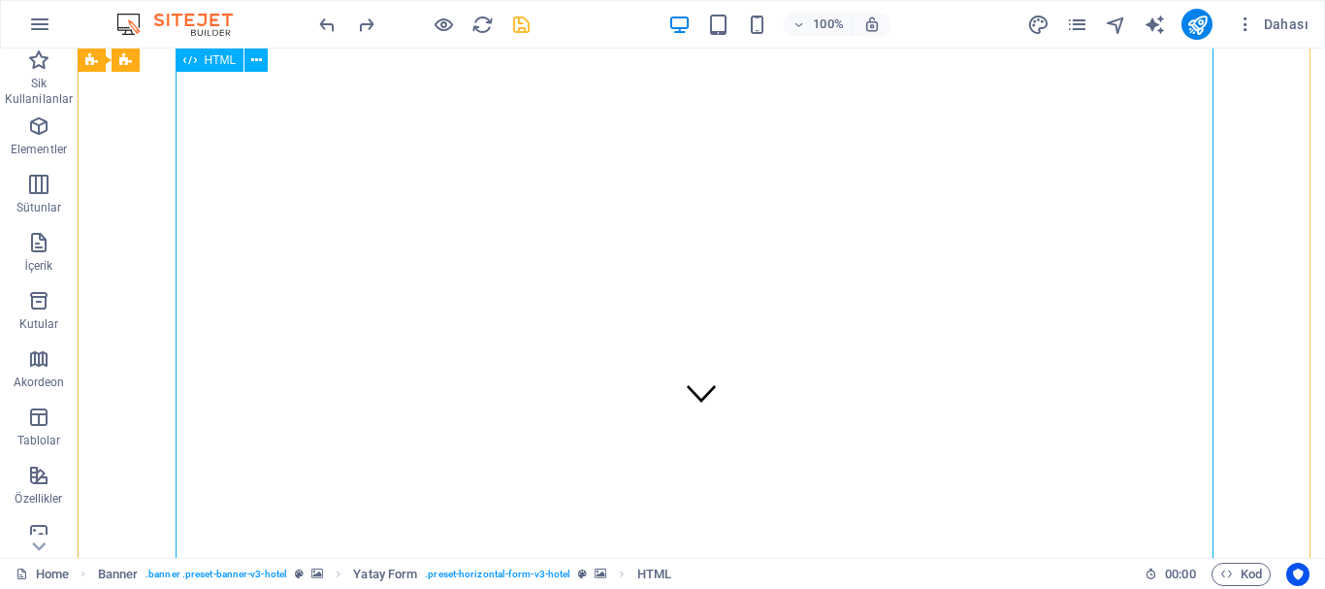
scroll to position [0, 0]
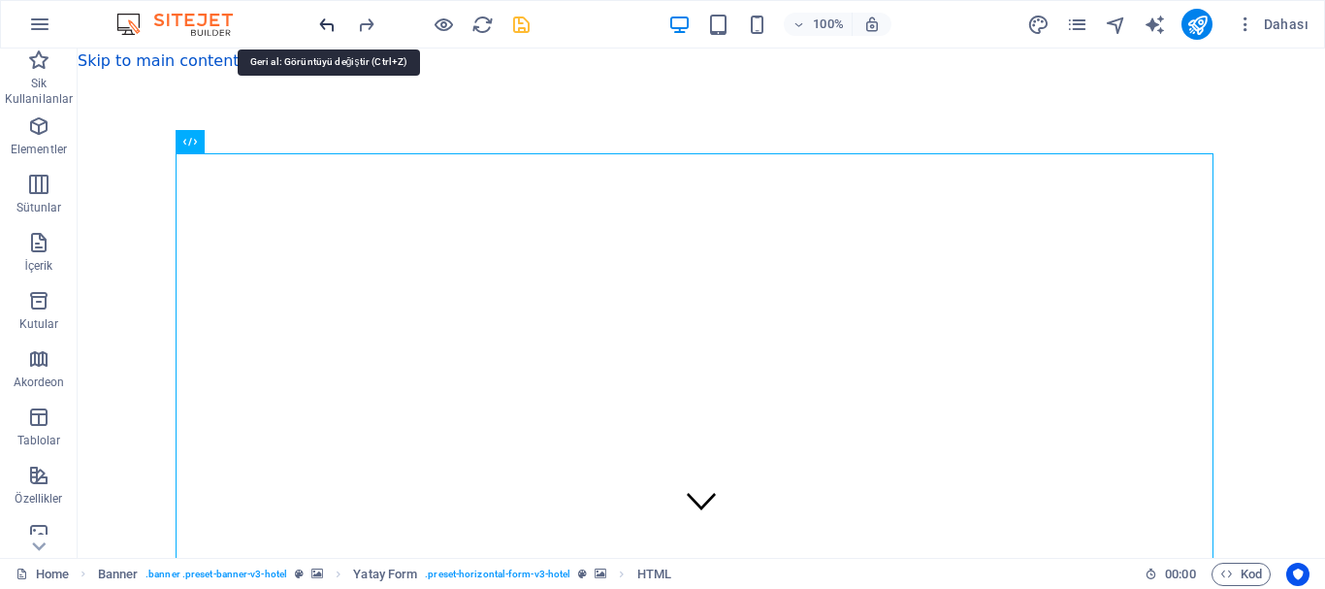
click at [318, 23] on icon "undo" at bounding box center [327, 25] width 22 height 22
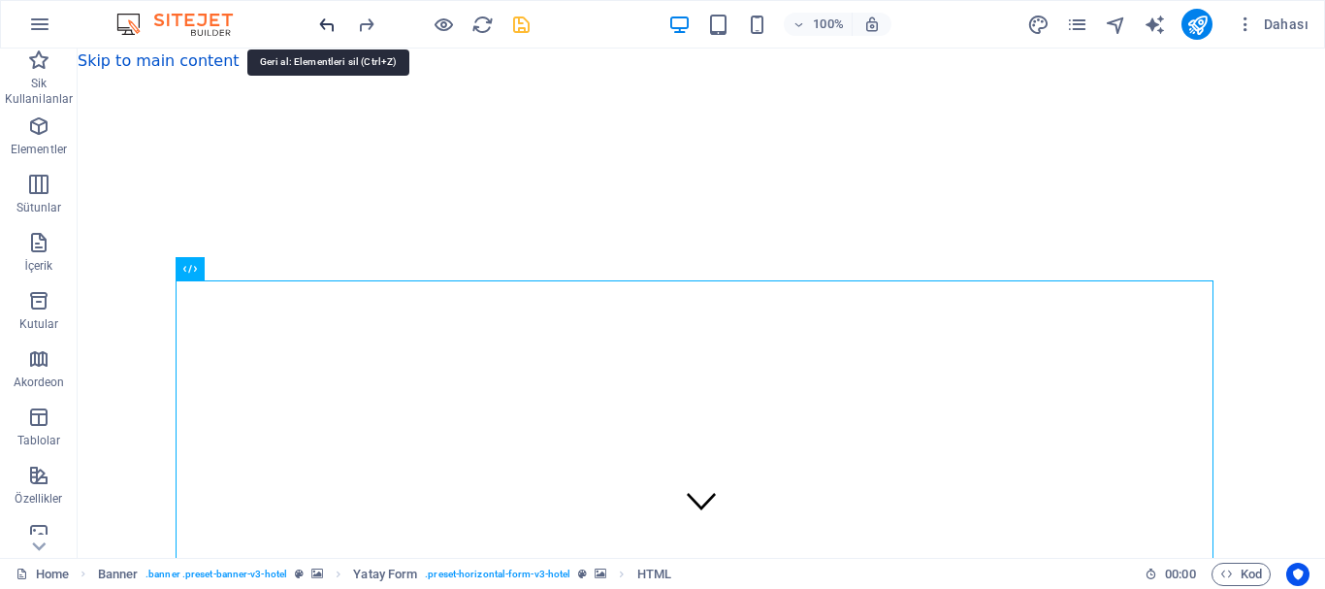
click at [326, 22] on icon "undo" at bounding box center [327, 25] width 22 height 22
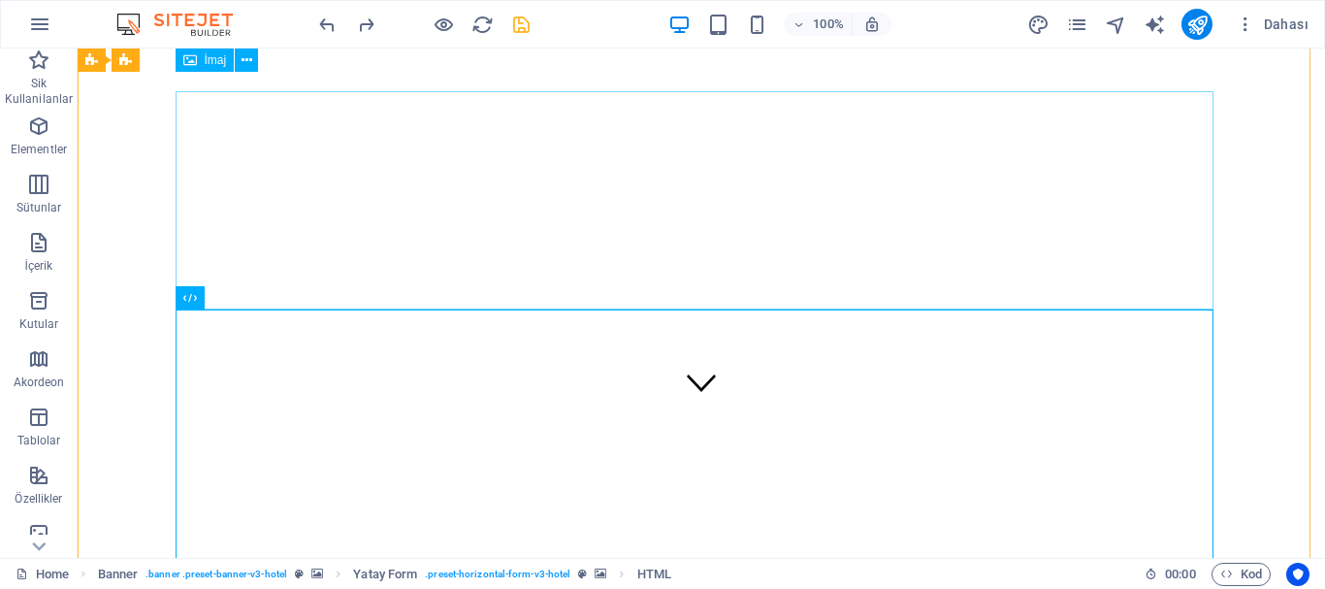
scroll to position [97, 0]
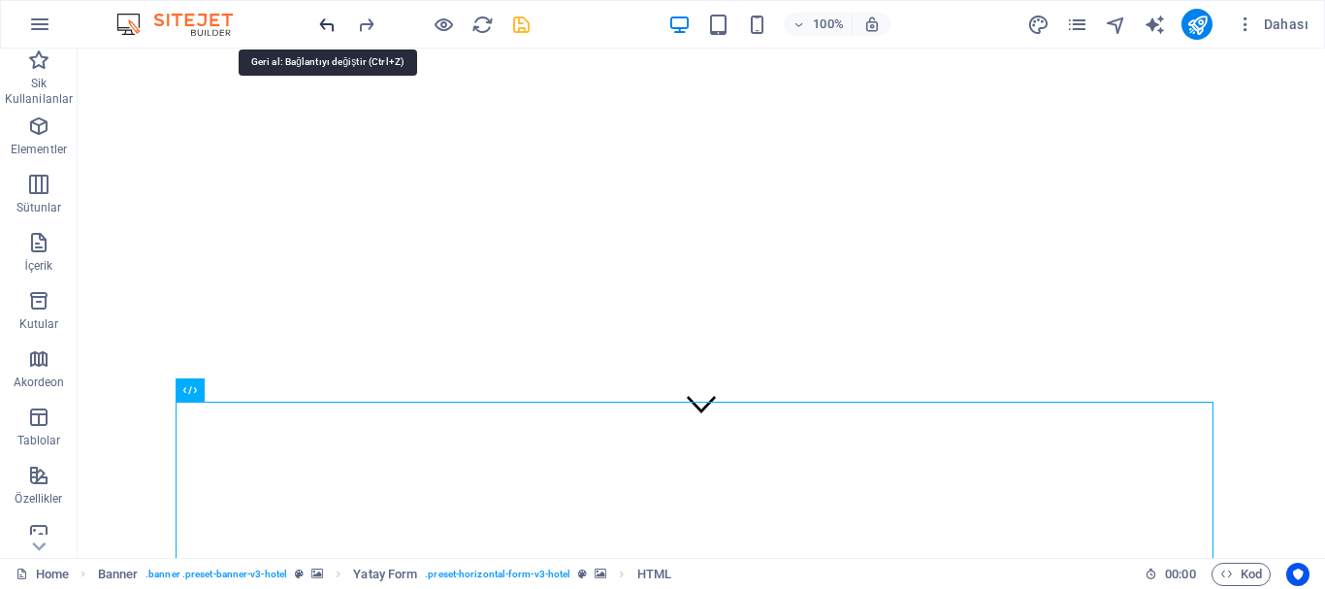
click at [327, 19] on icon "undo" at bounding box center [327, 25] width 22 height 22
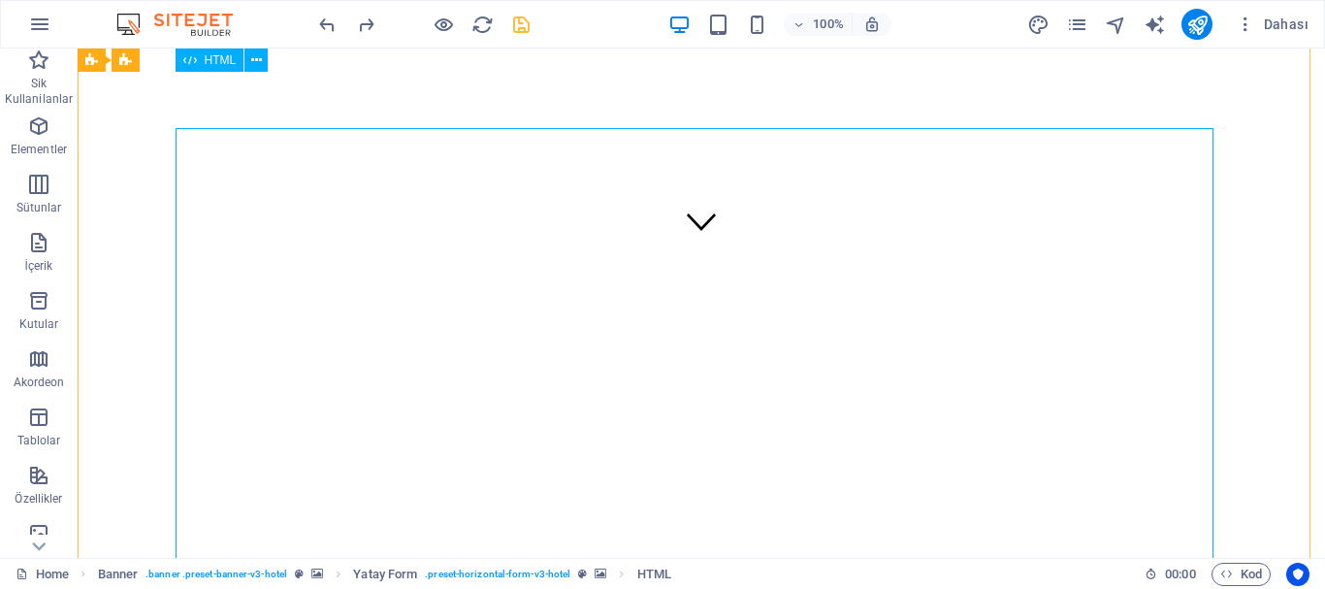
scroll to position [0, 0]
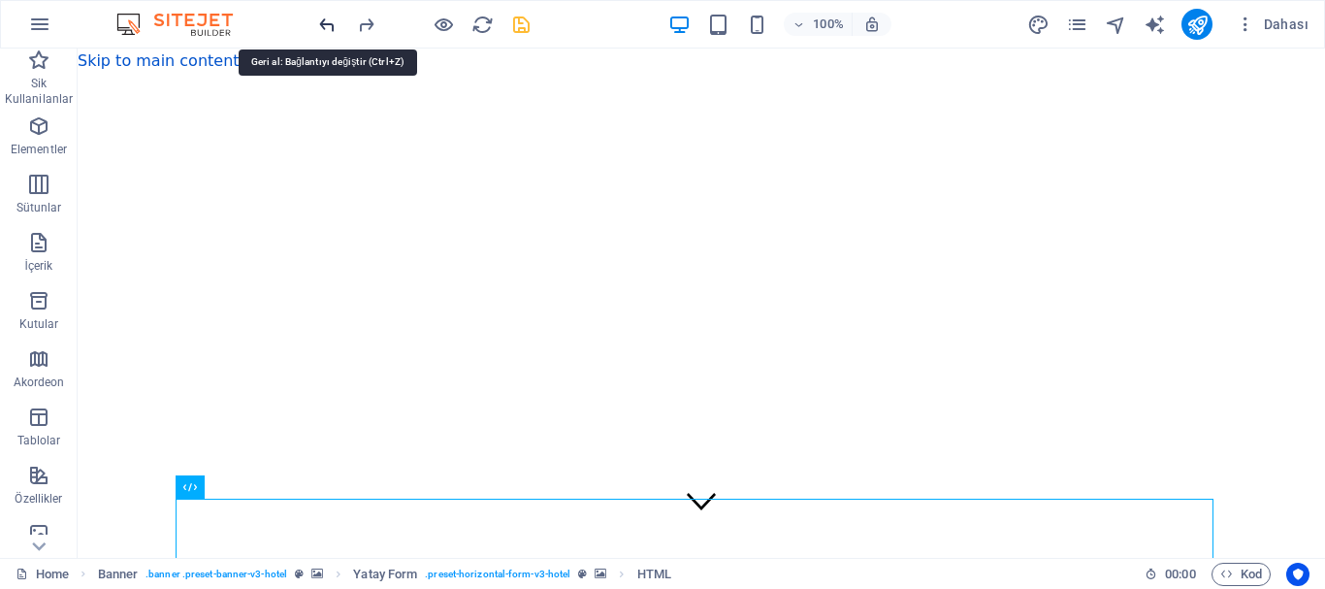
click at [322, 16] on icon "undo" at bounding box center [327, 25] width 22 height 22
click at [325, 26] on icon "undo" at bounding box center [327, 25] width 22 height 22
click at [318, 21] on icon "undo" at bounding box center [327, 25] width 22 height 22
click at [326, 24] on icon "undo" at bounding box center [327, 25] width 22 height 22
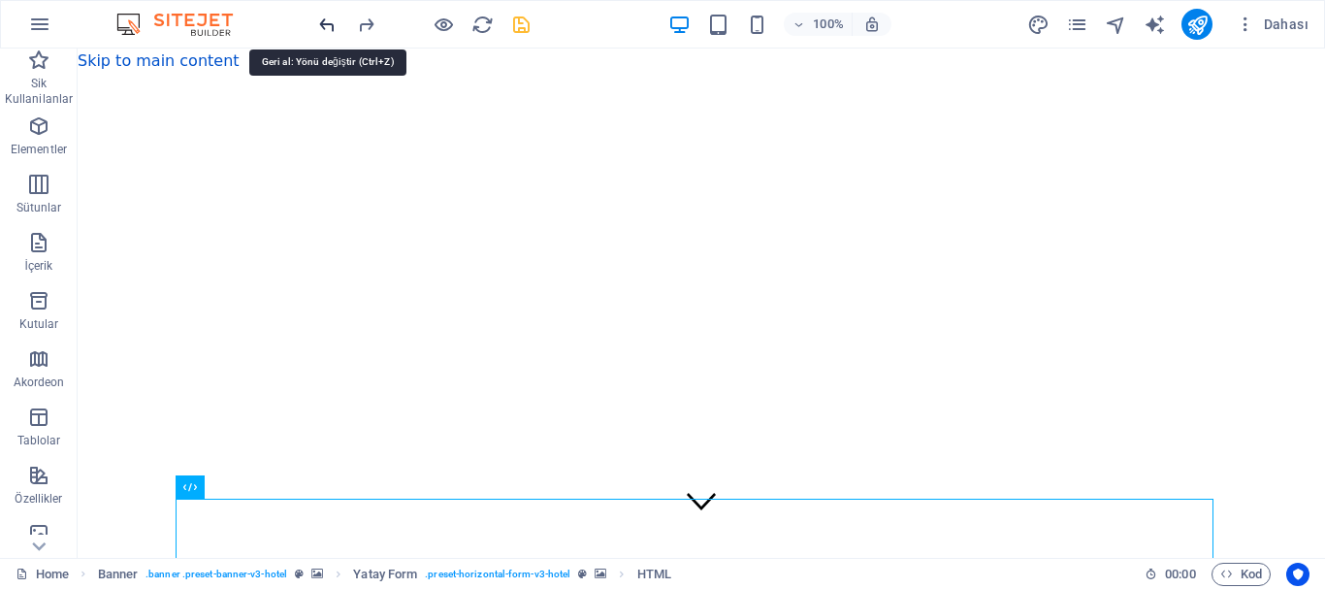
click at [326, 24] on icon "undo" at bounding box center [327, 25] width 22 height 22
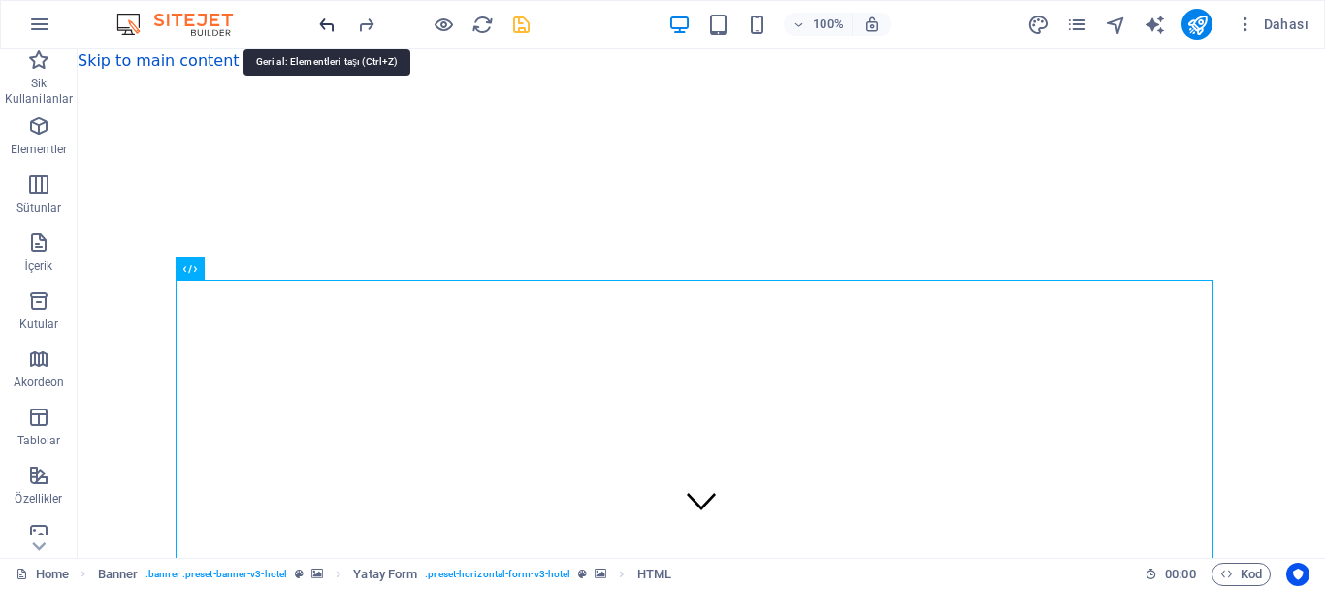
click at [326, 24] on icon "undo" at bounding box center [327, 25] width 22 height 22
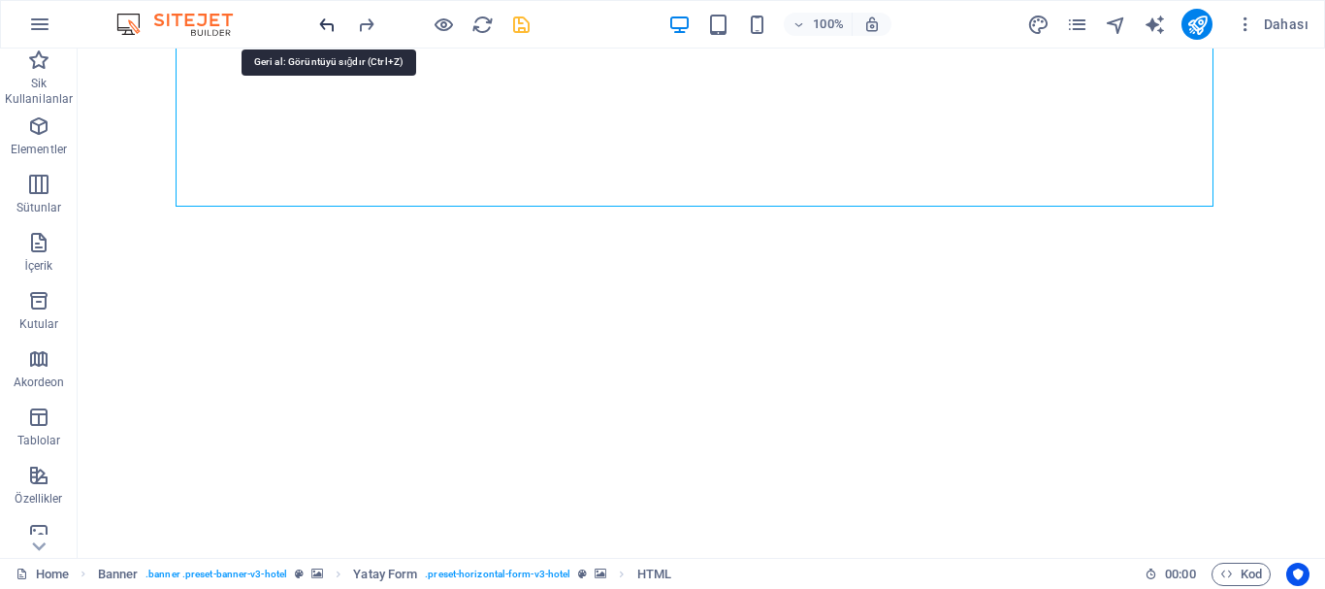
scroll to position [2543, 0]
click at [326, 24] on icon "undo" at bounding box center [327, 25] width 22 height 22
click at [324, 22] on icon "undo" at bounding box center [327, 25] width 22 height 22
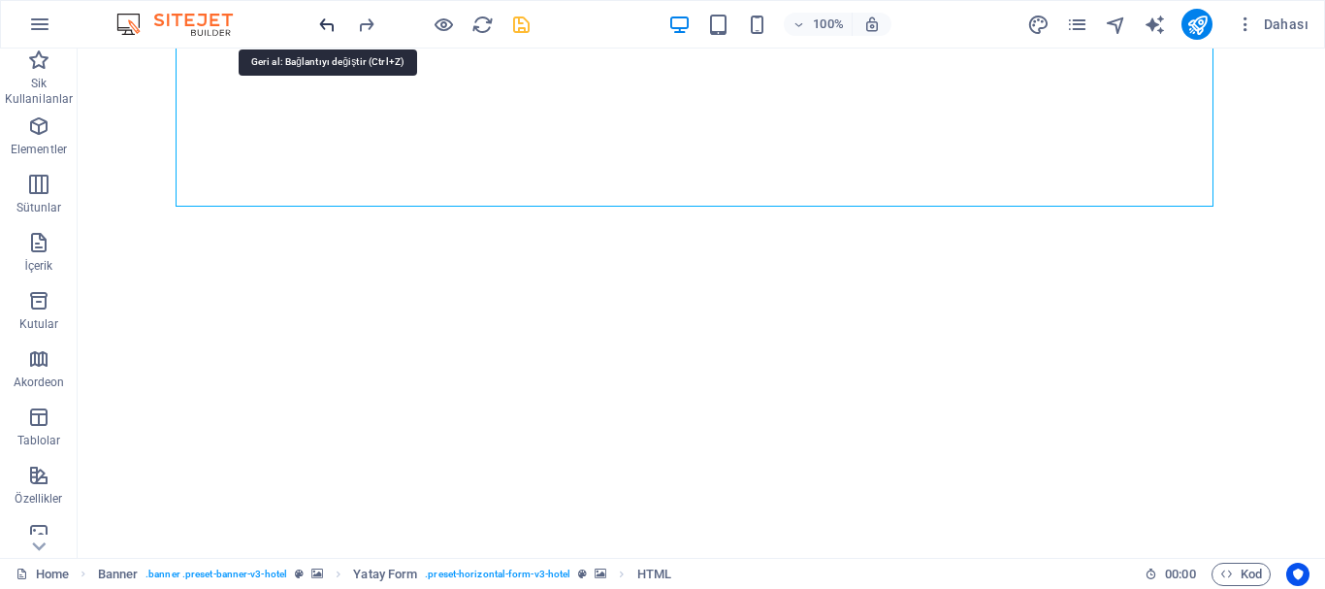
click at [329, 20] on icon "undo" at bounding box center [327, 25] width 22 height 22
click at [327, 19] on icon "undo" at bounding box center [327, 25] width 22 height 22
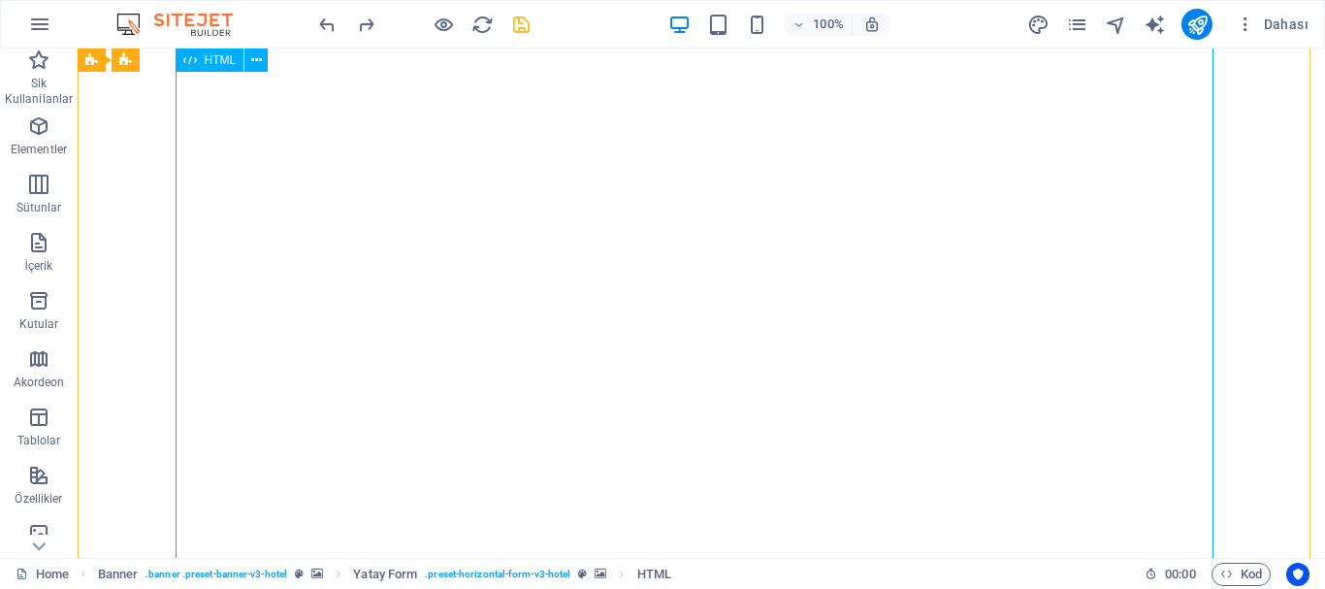
scroll to position [991, 0]
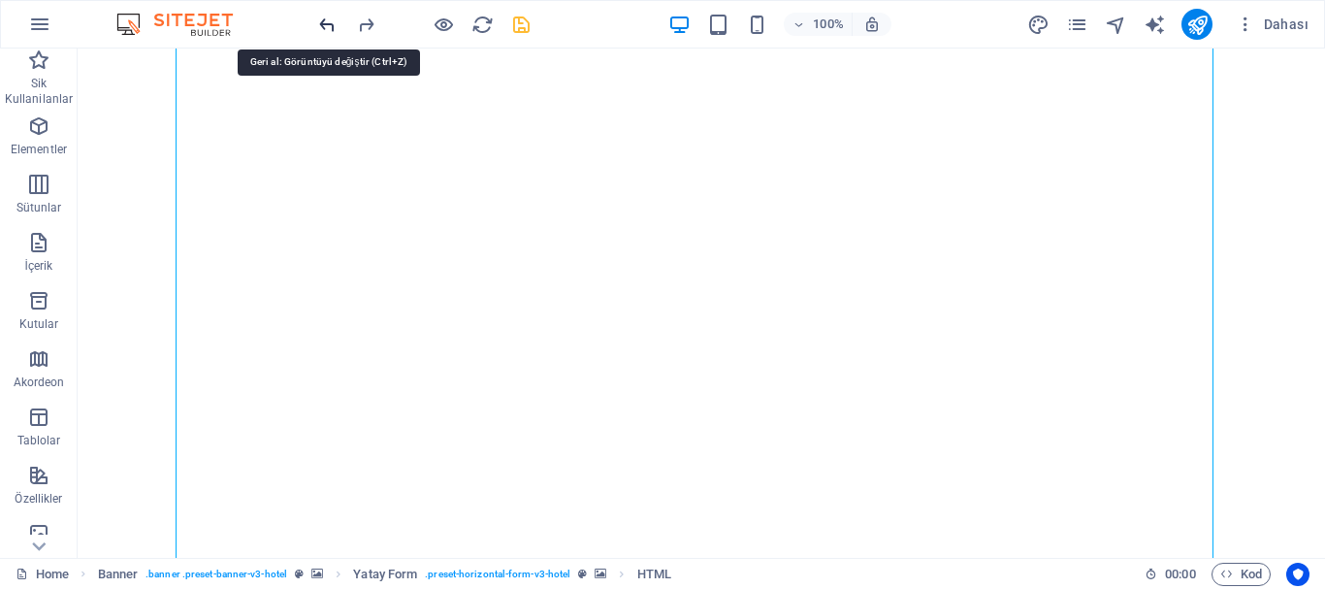
click at [324, 25] on icon "undo" at bounding box center [327, 25] width 22 height 22
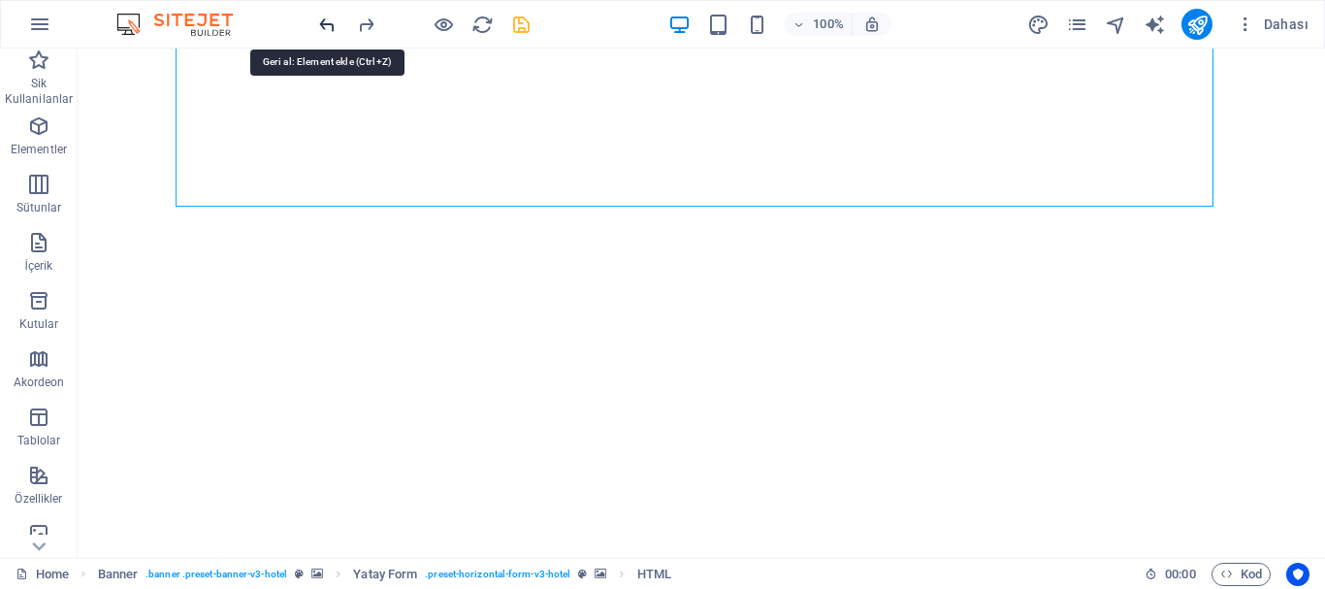
click at [324, 25] on icon "undo" at bounding box center [327, 25] width 22 height 22
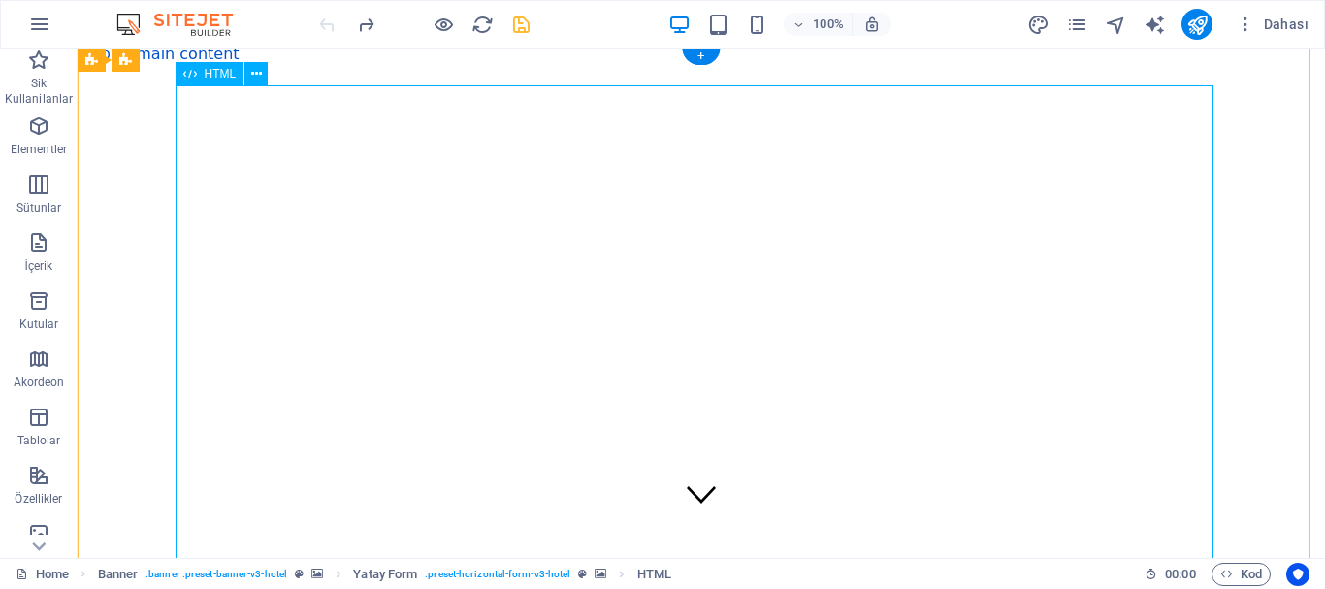
scroll to position [0, 0]
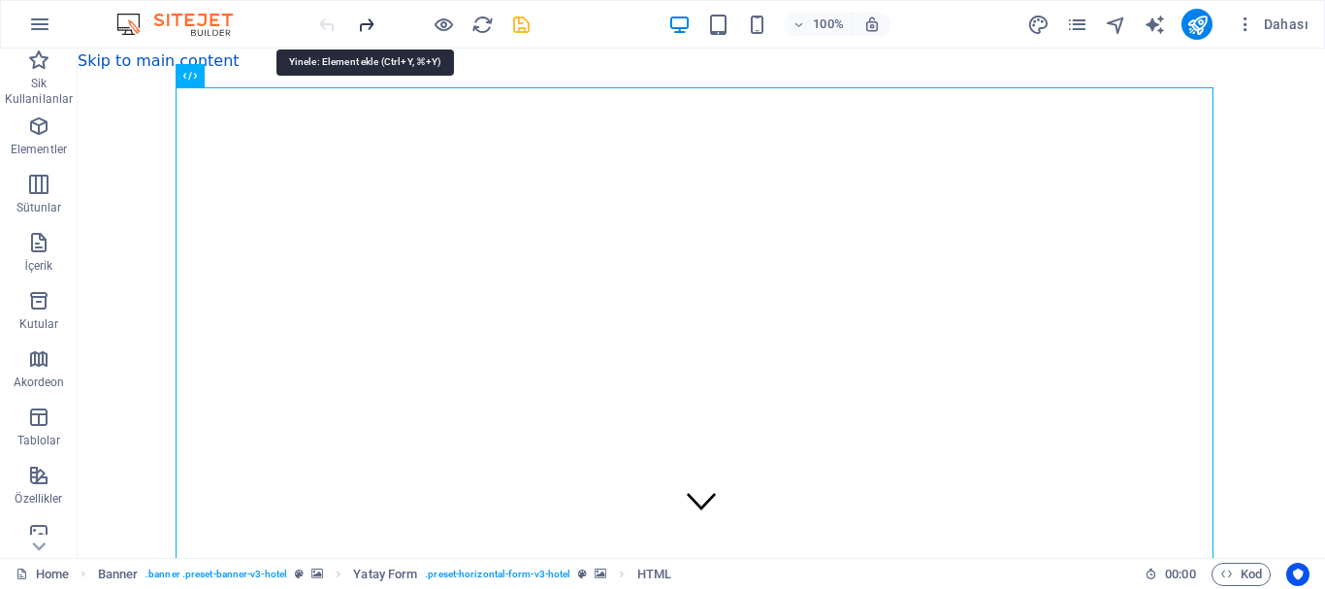
click at [365, 18] on icon "redo" at bounding box center [366, 25] width 22 height 22
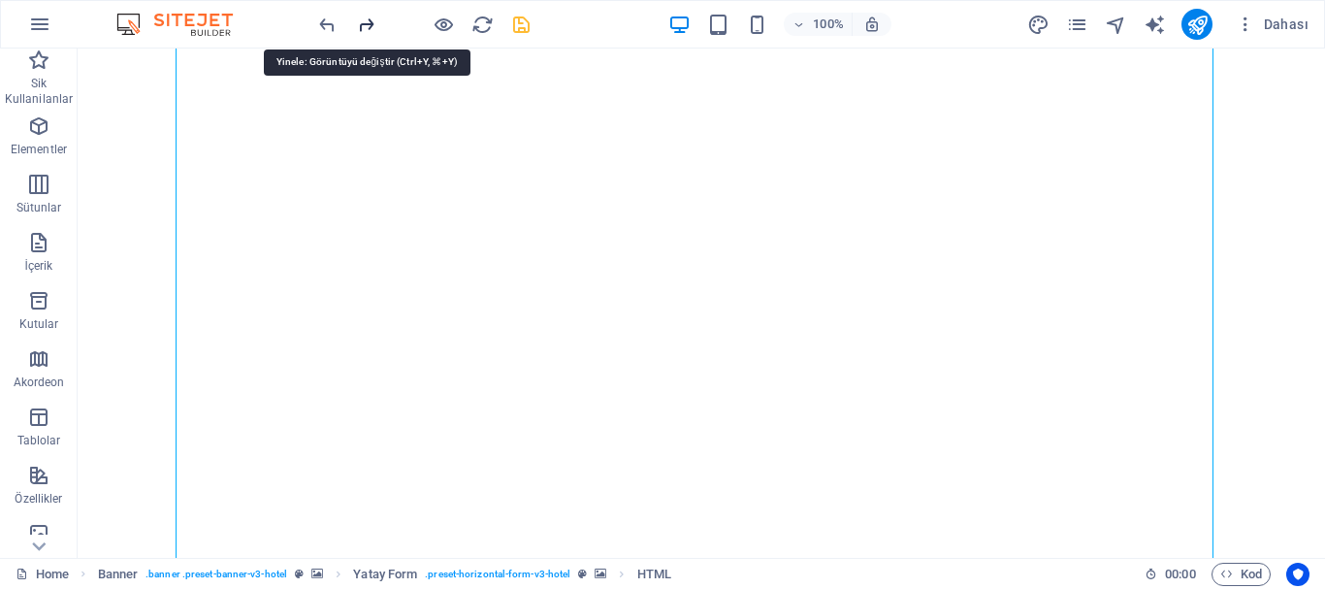
scroll to position [2543, 0]
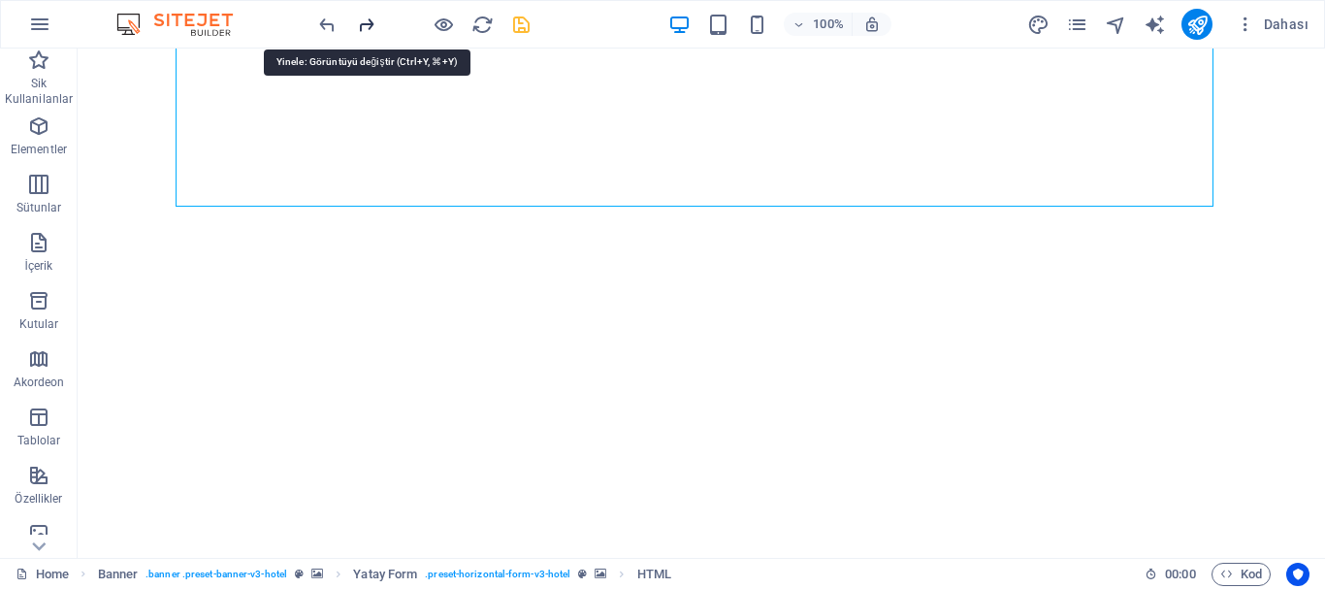
click at [371, 27] on icon "redo" at bounding box center [366, 25] width 22 height 22
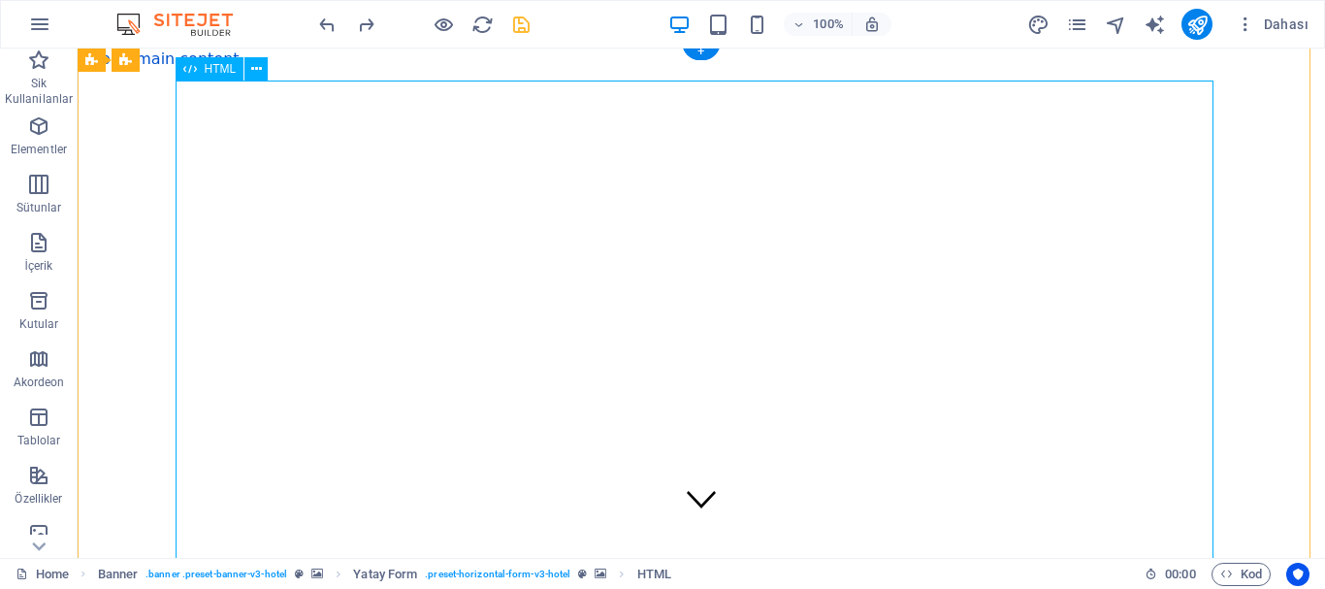
scroll to position [0, 0]
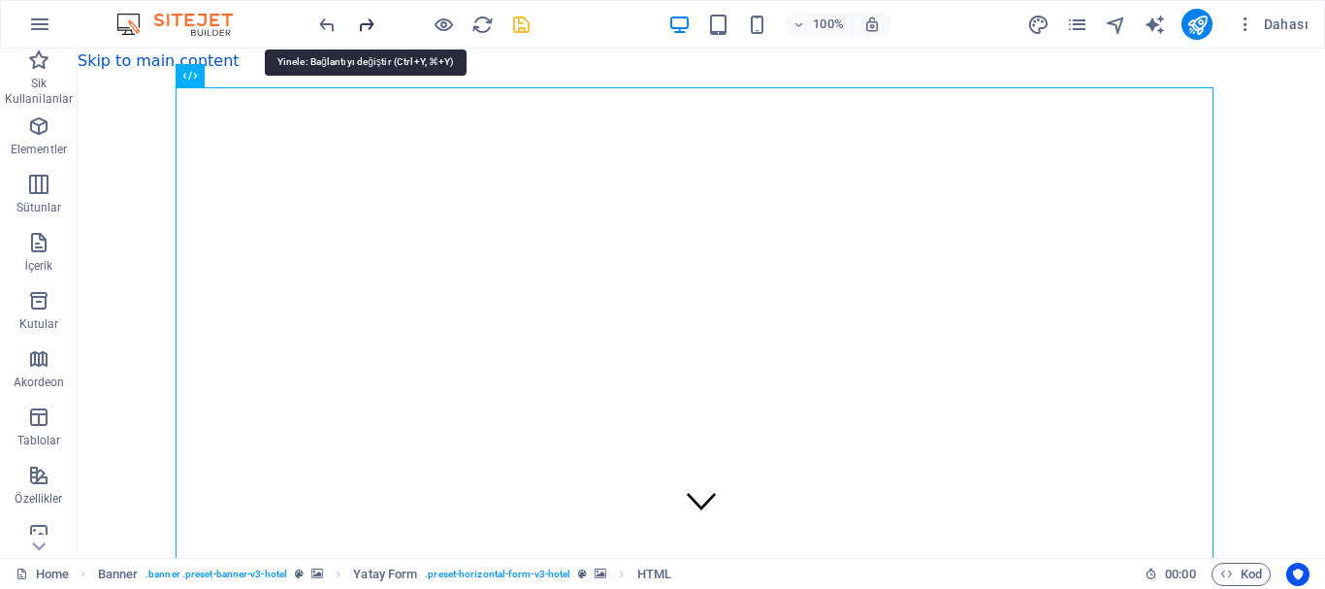
click at [367, 21] on icon "redo" at bounding box center [366, 25] width 22 height 22
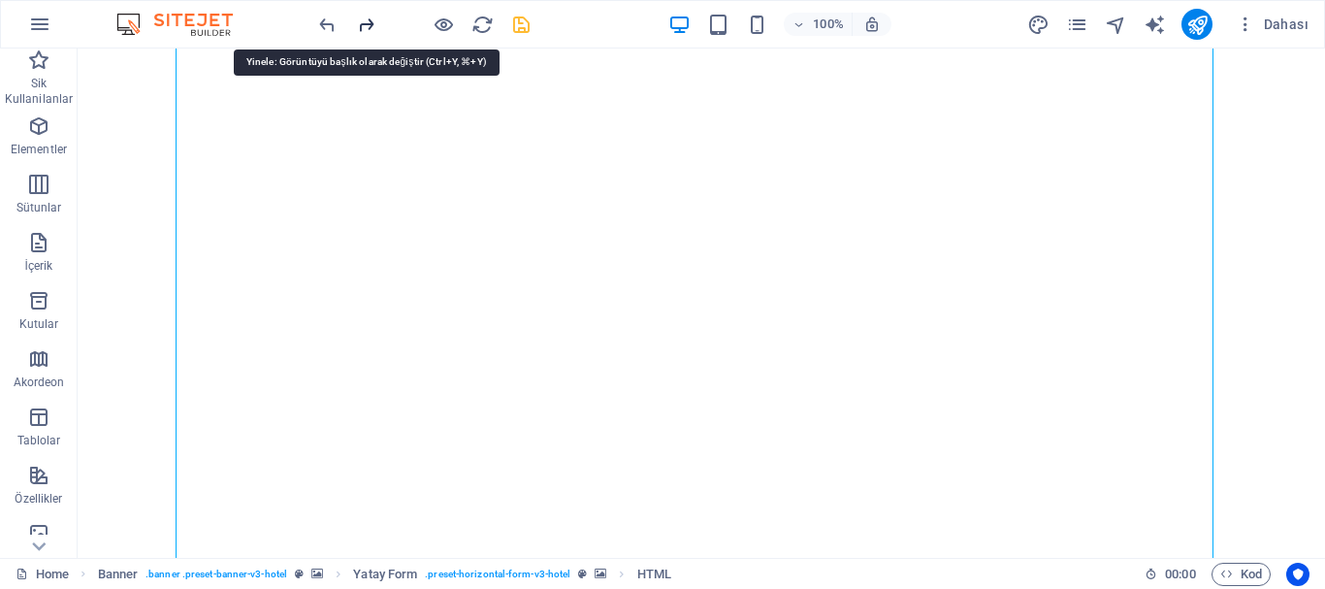
scroll to position [2543, 0]
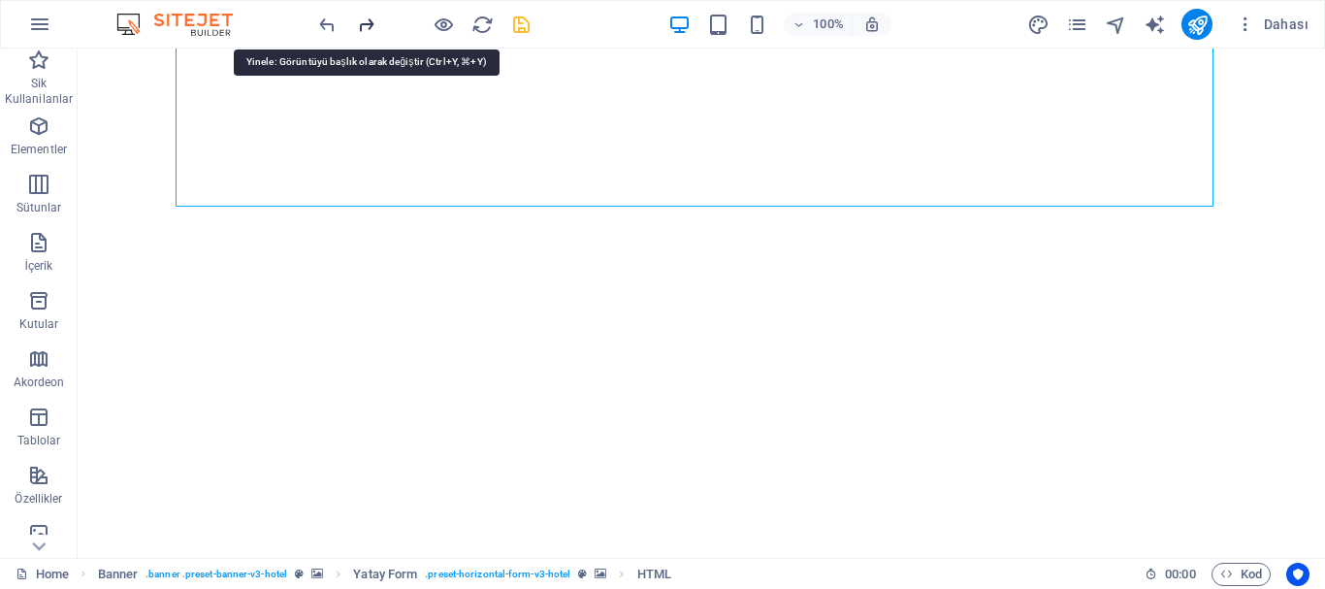
click at [367, 21] on icon "redo" at bounding box center [366, 25] width 22 height 22
click at [364, 20] on icon "redo" at bounding box center [366, 25] width 22 height 22
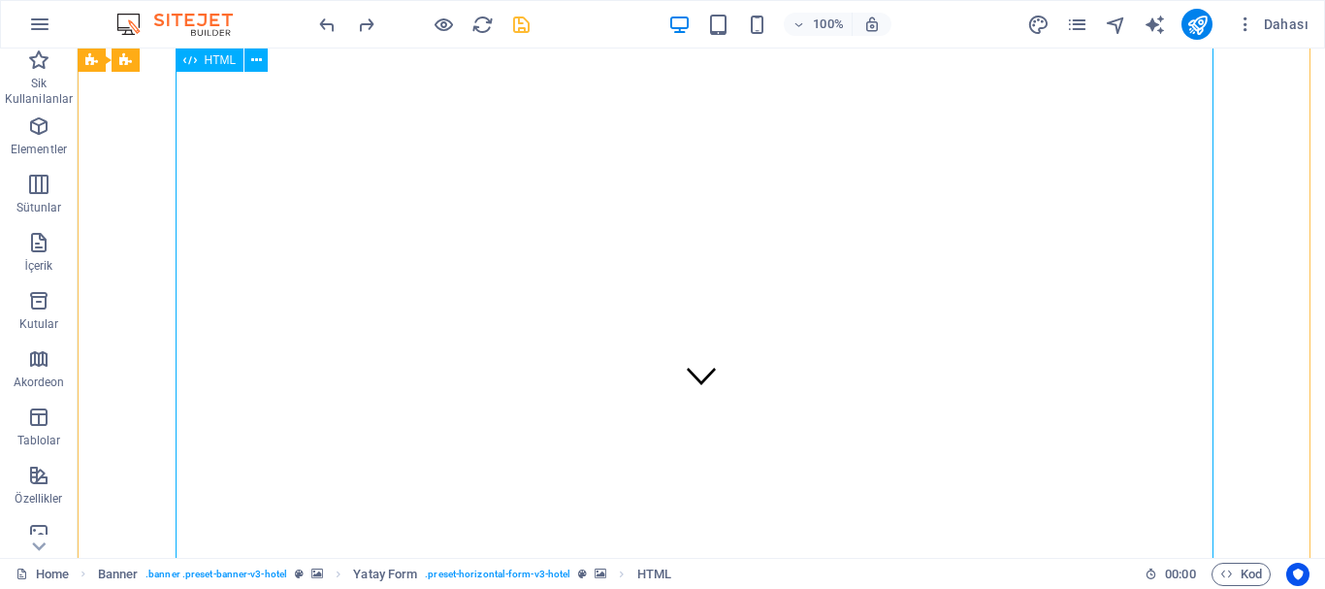
scroll to position [0, 0]
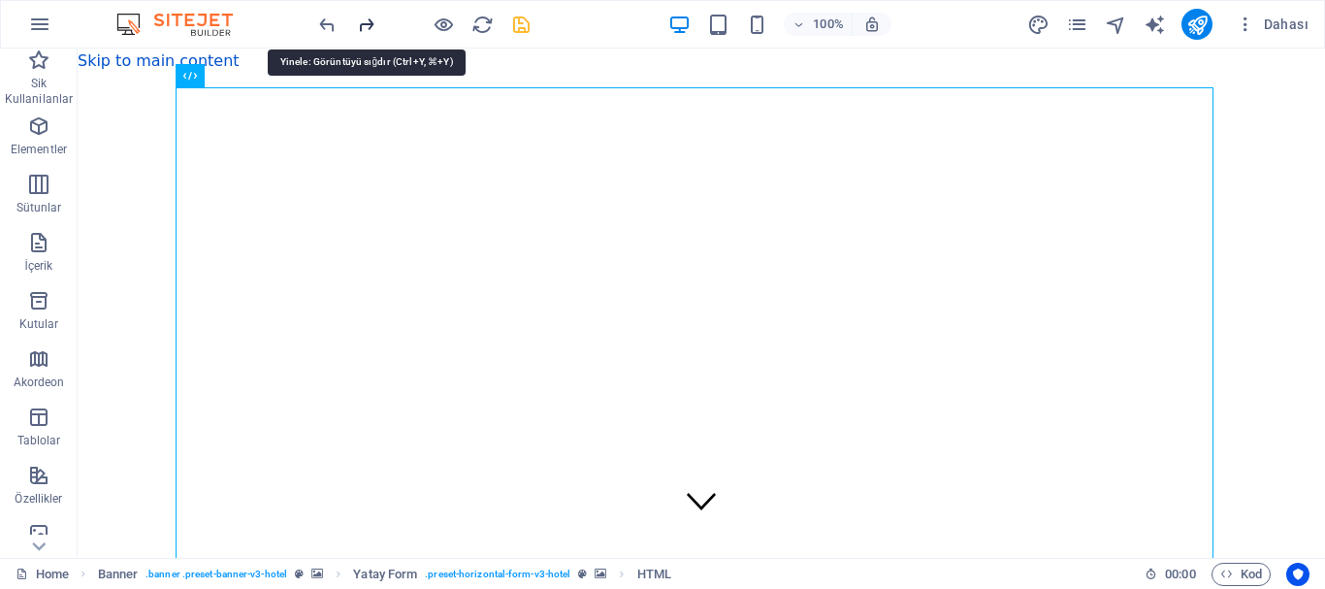
click at [362, 22] on icon "redo" at bounding box center [366, 25] width 22 height 22
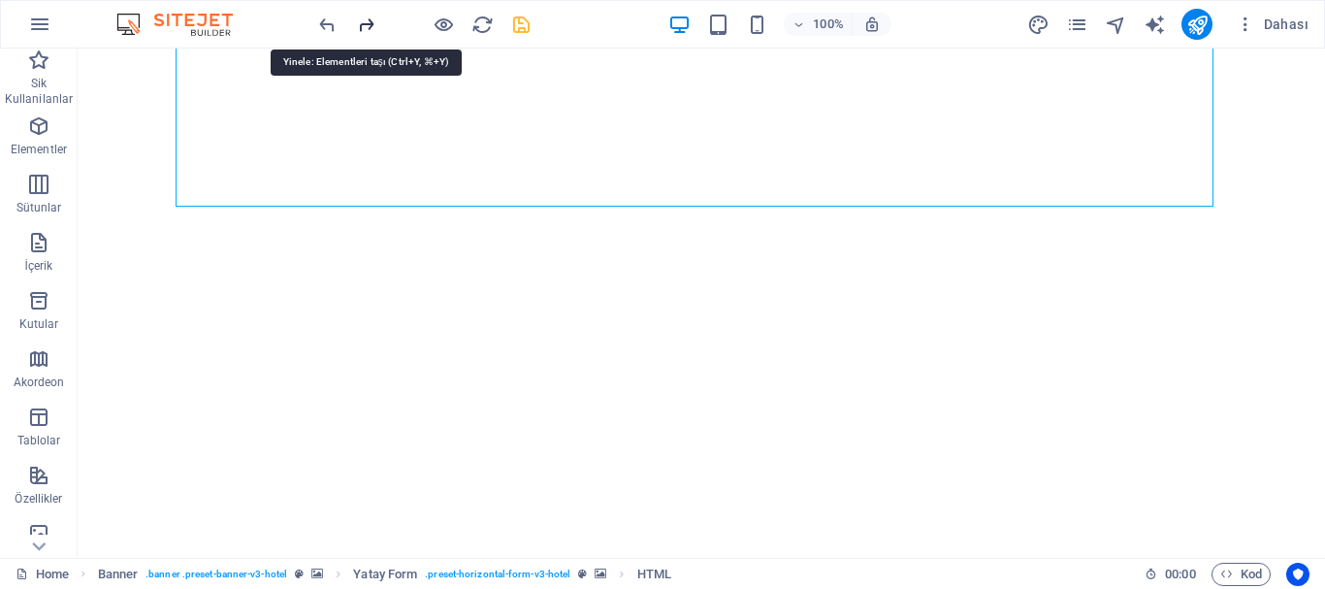
click at [359, 23] on icon "redo" at bounding box center [366, 25] width 22 height 22
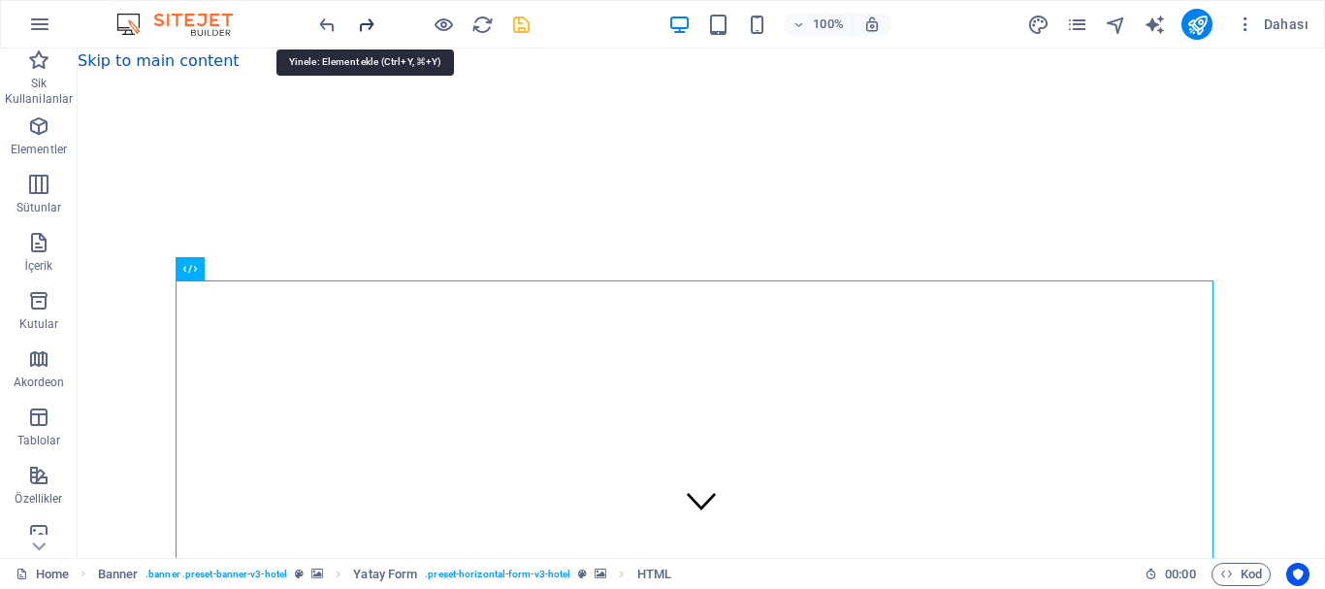
click at [363, 23] on icon "redo" at bounding box center [366, 25] width 22 height 22
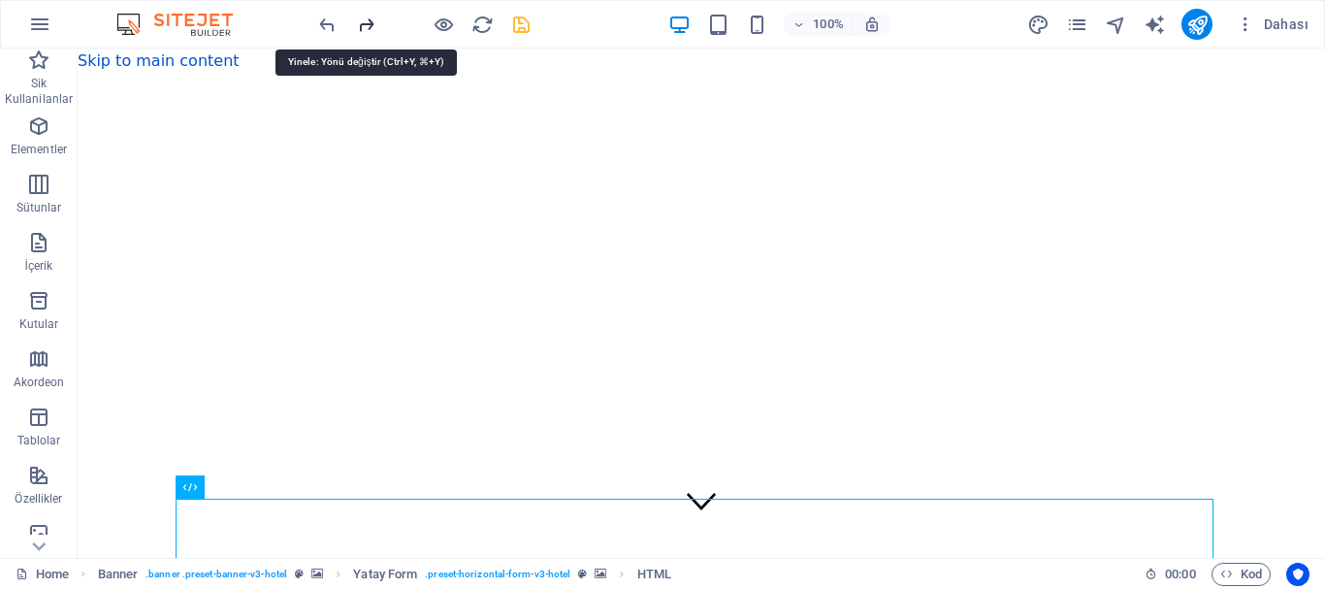
click at [359, 21] on icon "redo" at bounding box center [366, 25] width 22 height 22
click at [372, 23] on icon "redo" at bounding box center [366, 25] width 22 height 22
click at [370, 23] on icon "redo" at bounding box center [366, 25] width 22 height 22
click at [363, 25] on icon "redo" at bounding box center [366, 25] width 22 height 22
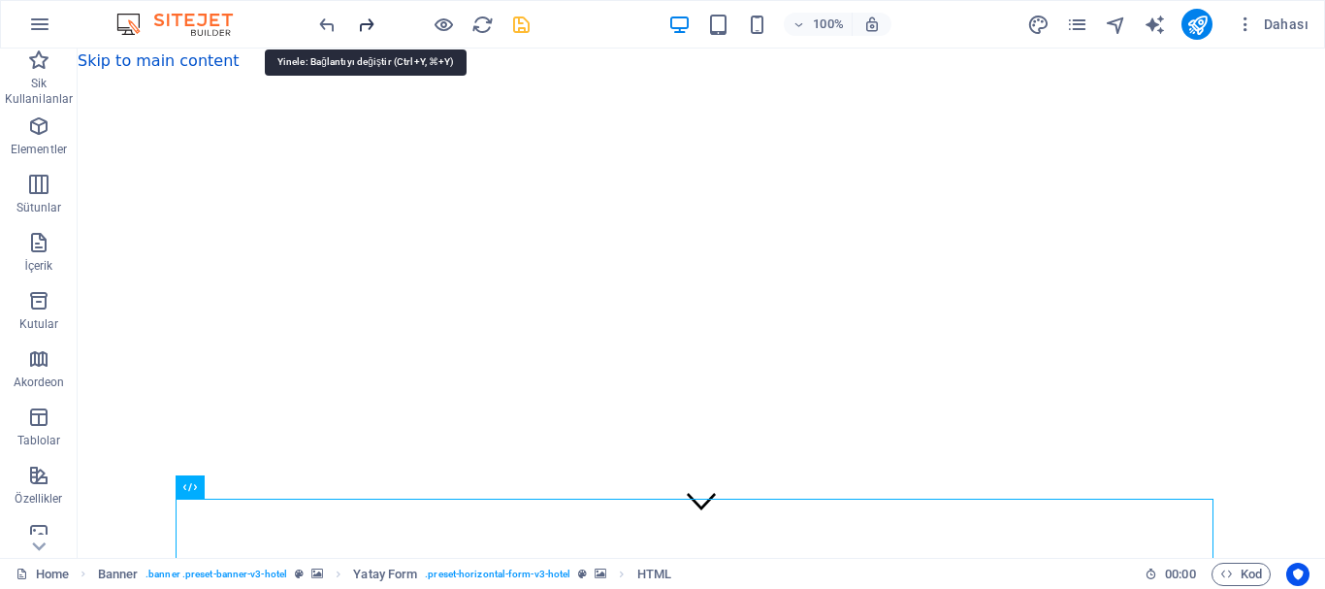
click at [365, 23] on icon "redo" at bounding box center [366, 25] width 22 height 22
click at [363, 26] on icon "redo" at bounding box center [366, 25] width 22 height 22
click at [358, 24] on icon "redo" at bounding box center [366, 25] width 22 height 22
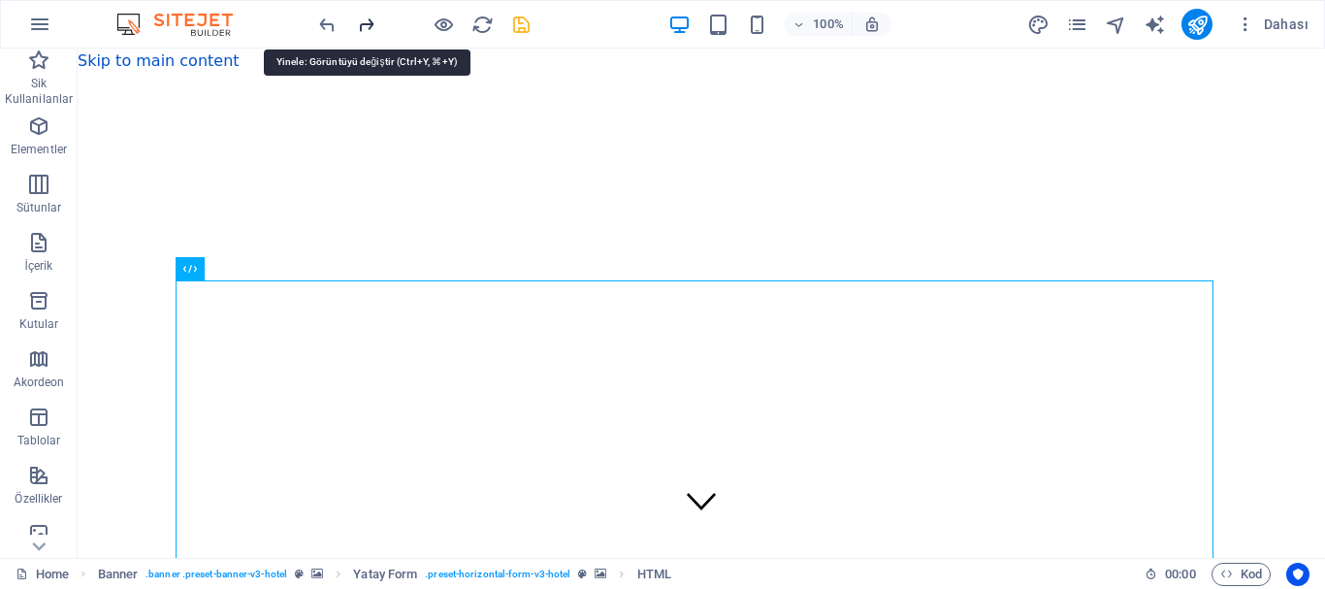
click at [362, 21] on icon "redo" at bounding box center [366, 25] width 22 height 22
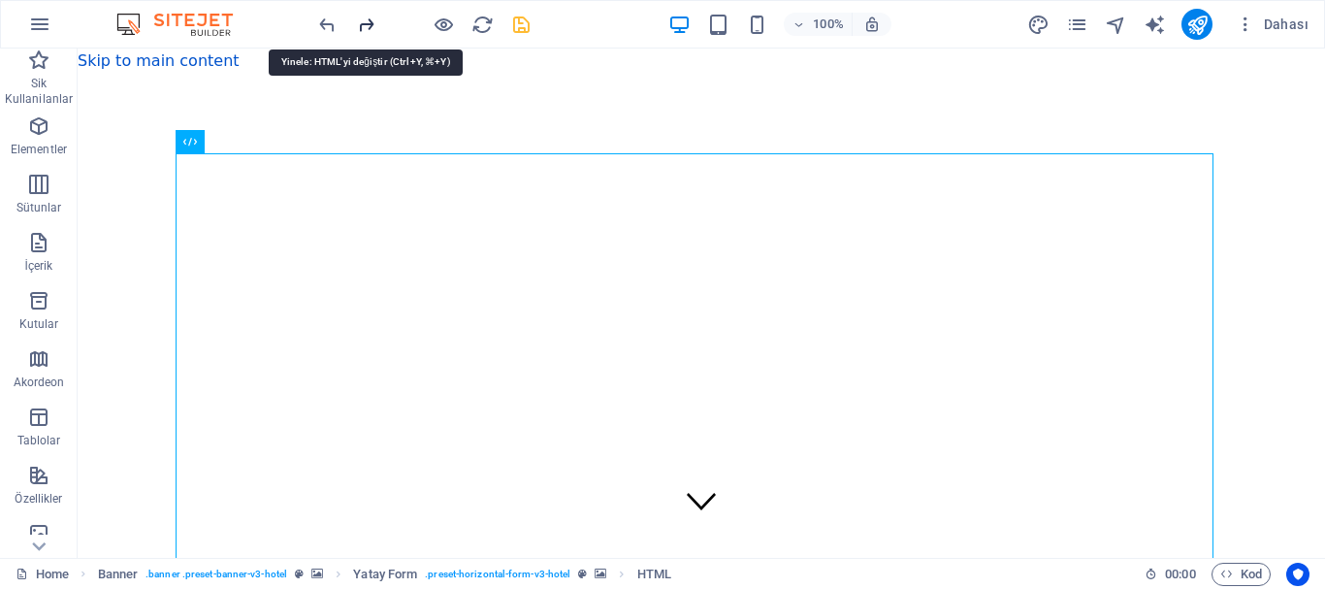
click at [362, 21] on icon "redo" at bounding box center [366, 25] width 22 height 22
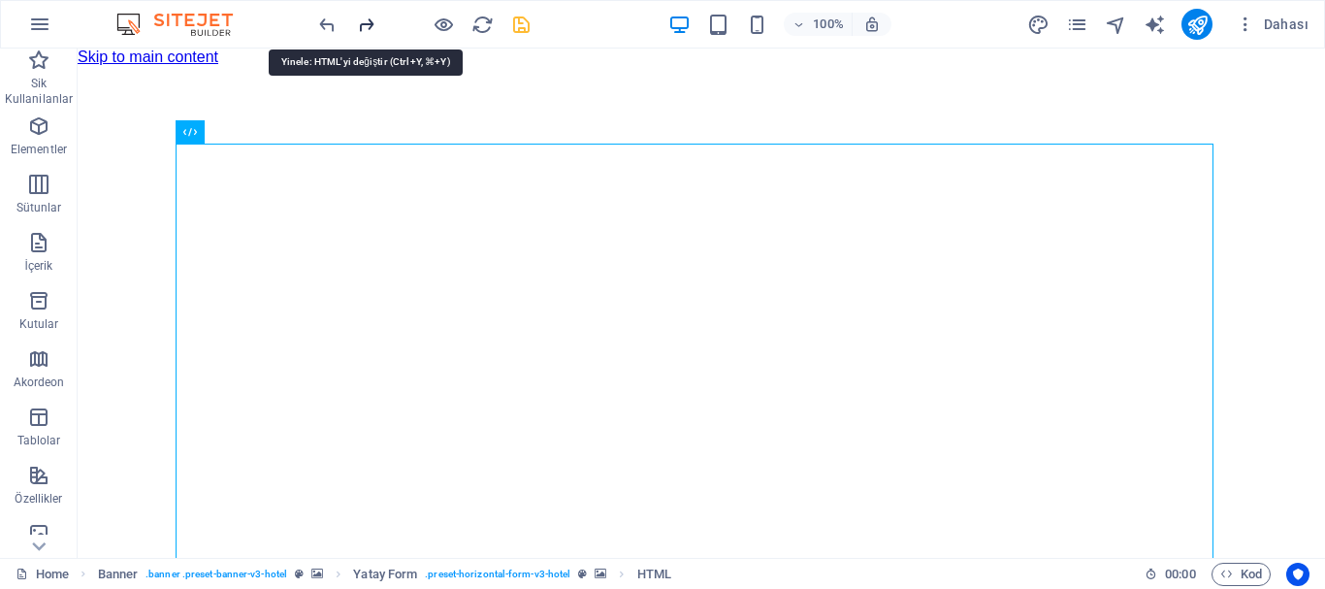
click at [363, 21] on icon "redo" at bounding box center [366, 25] width 22 height 22
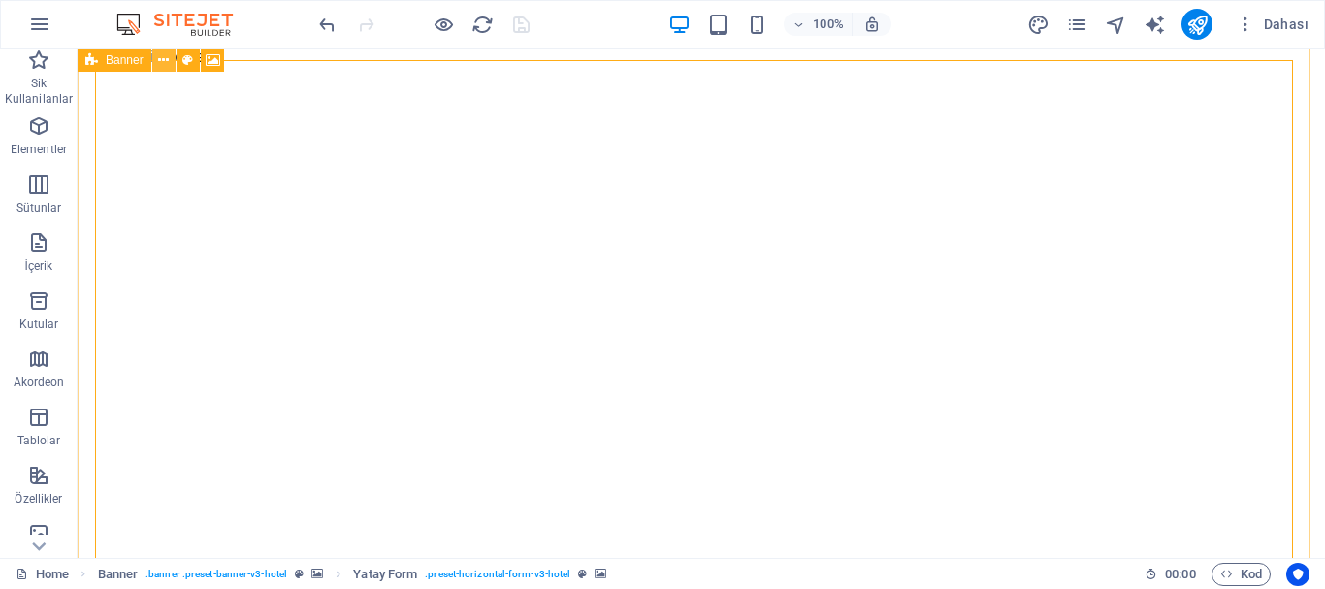
click at [161, 64] on icon at bounding box center [163, 60] width 11 height 20
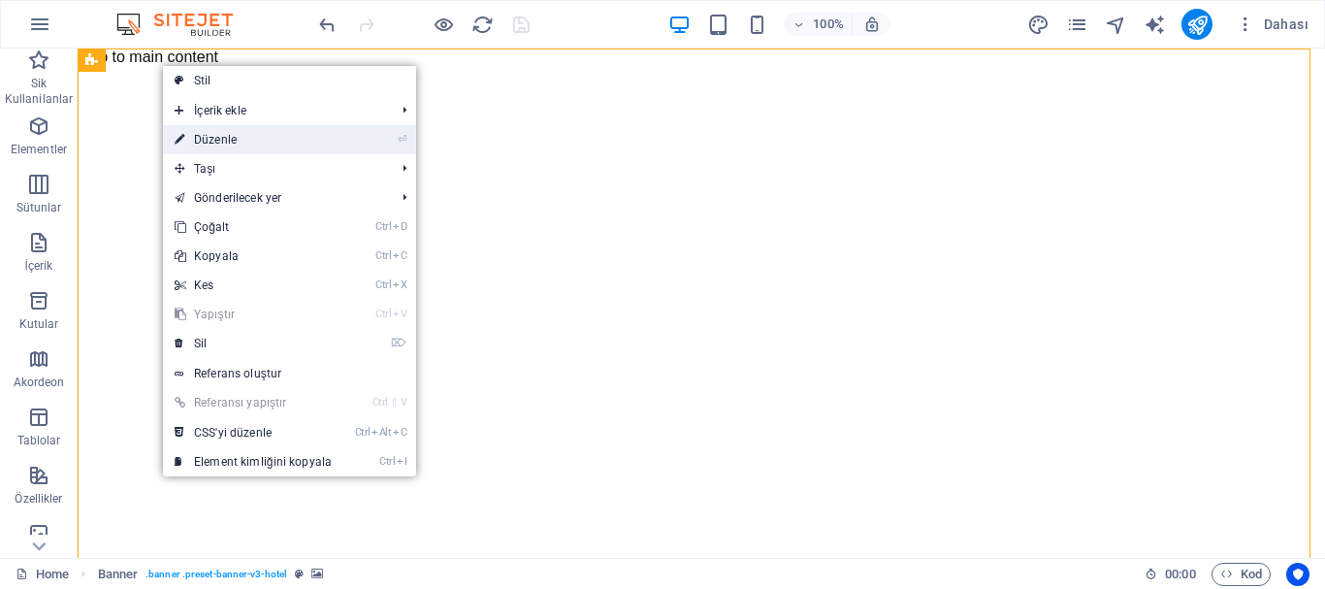
click at [245, 141] on link "⏎ Düzenle" at bounding box center [253, 139] width 180 height 29
select select "vh"
select select "header"
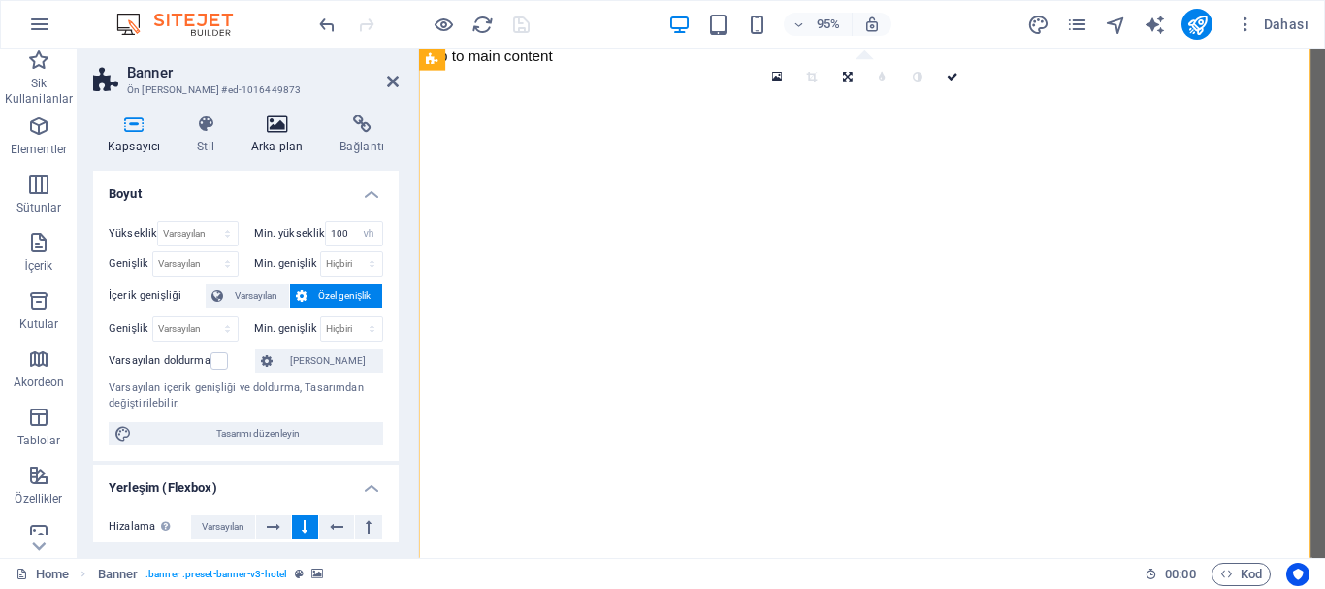
click at [273, 134] on h4 "Arka plan" at bounding box center [281, 134] width 88 height 41
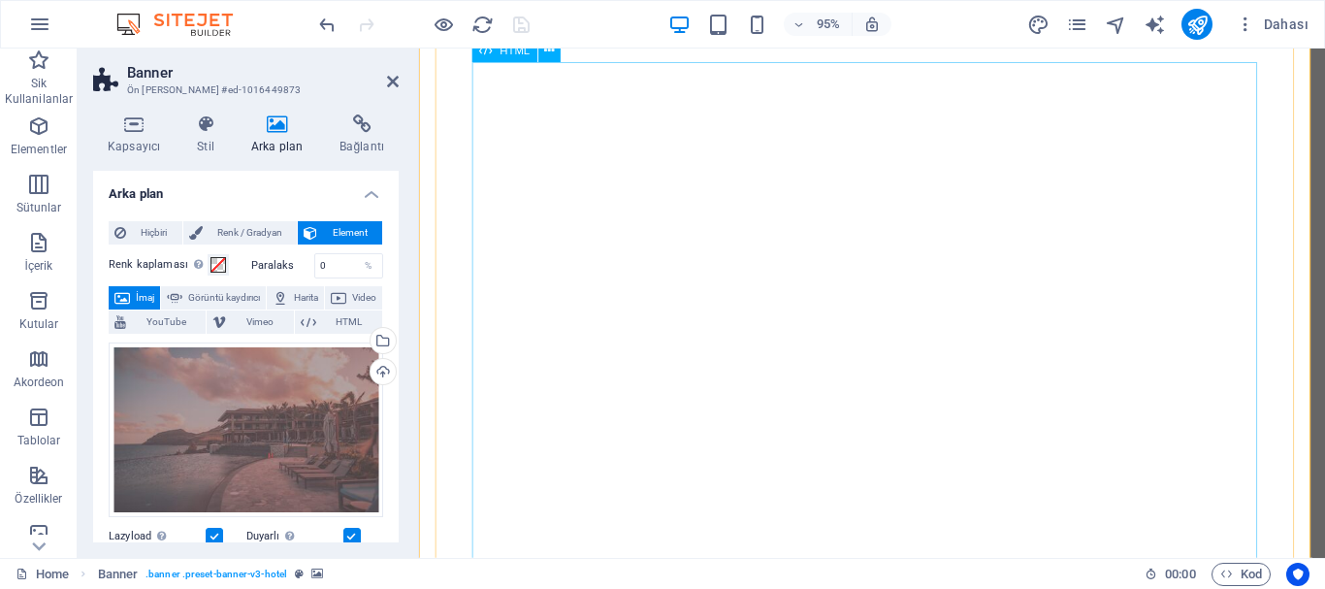
scroll to position [291, 0]
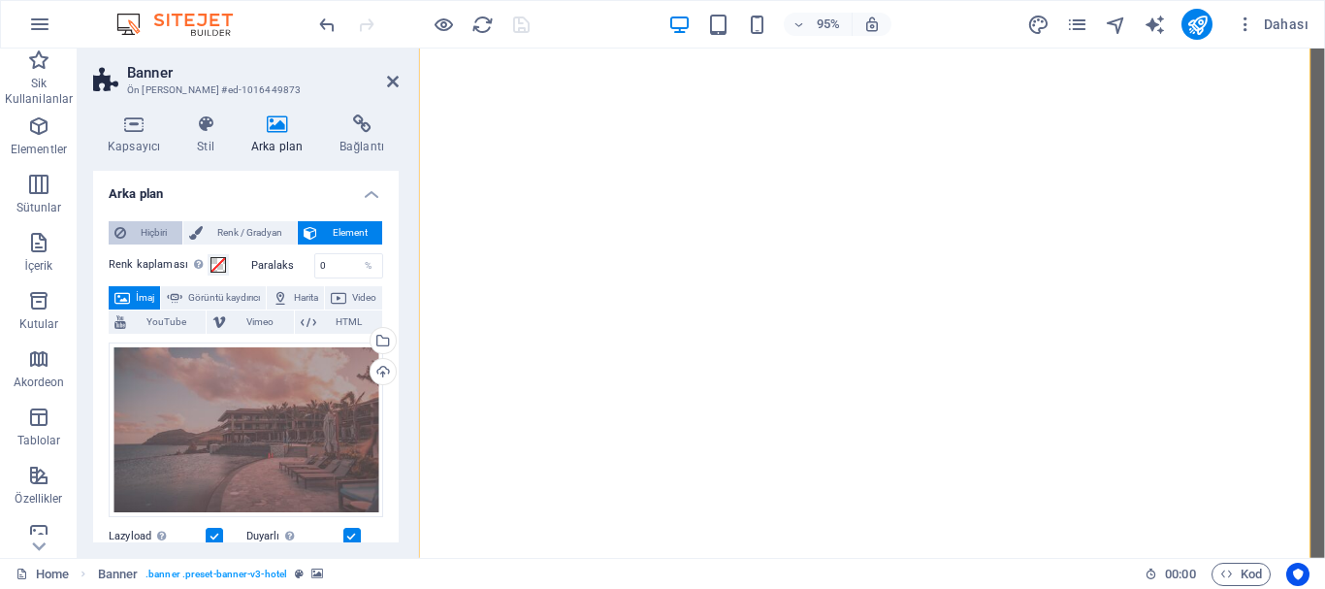
click at [137, 236] on span "Hiçbiri" at bounding box center [154, 232] width 45 height 23
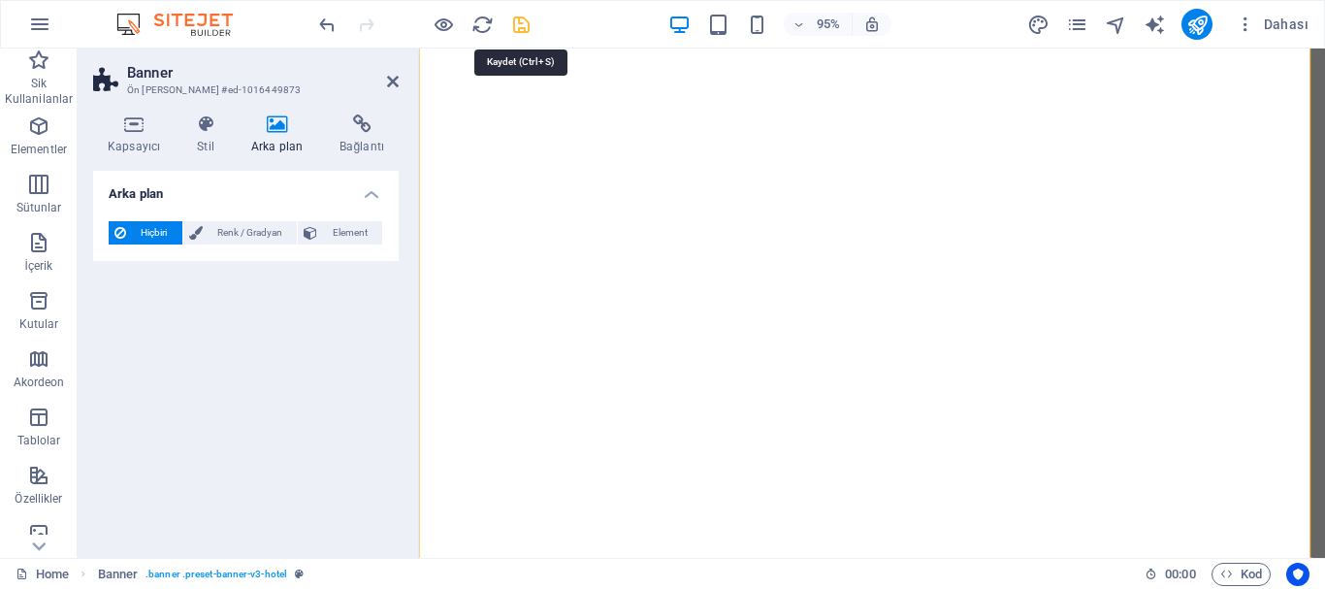
click at [527, 19] on icon "save" at bounding box center [521, 25] width 22 height 22
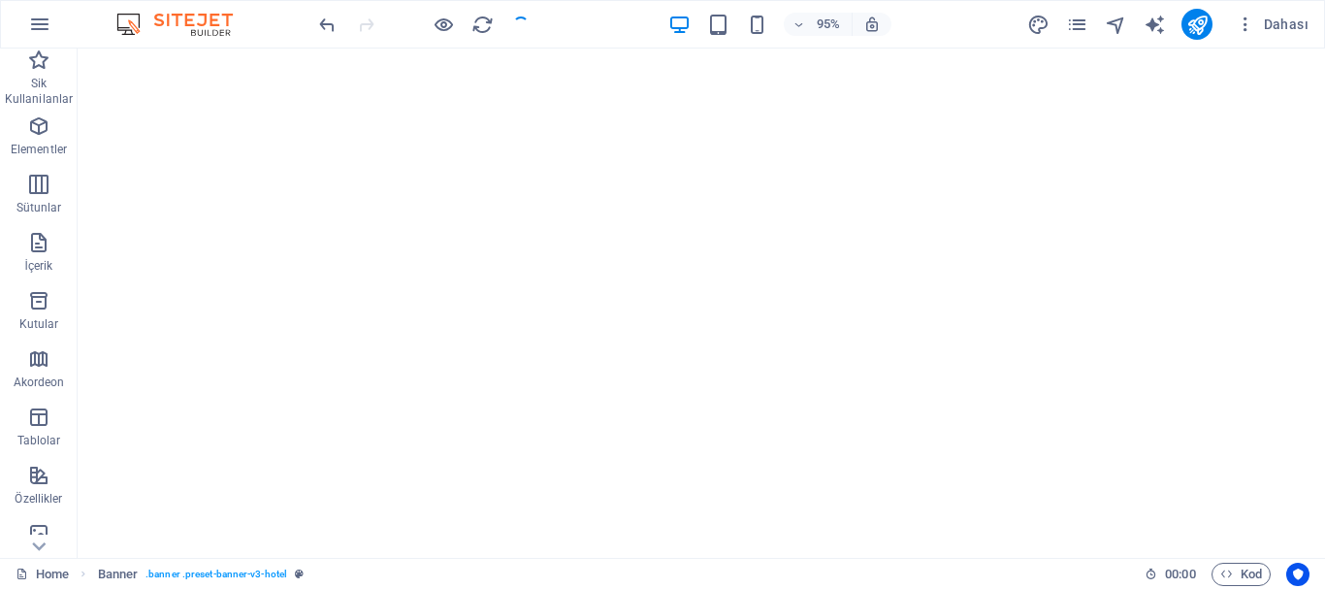
checkbox input "false"
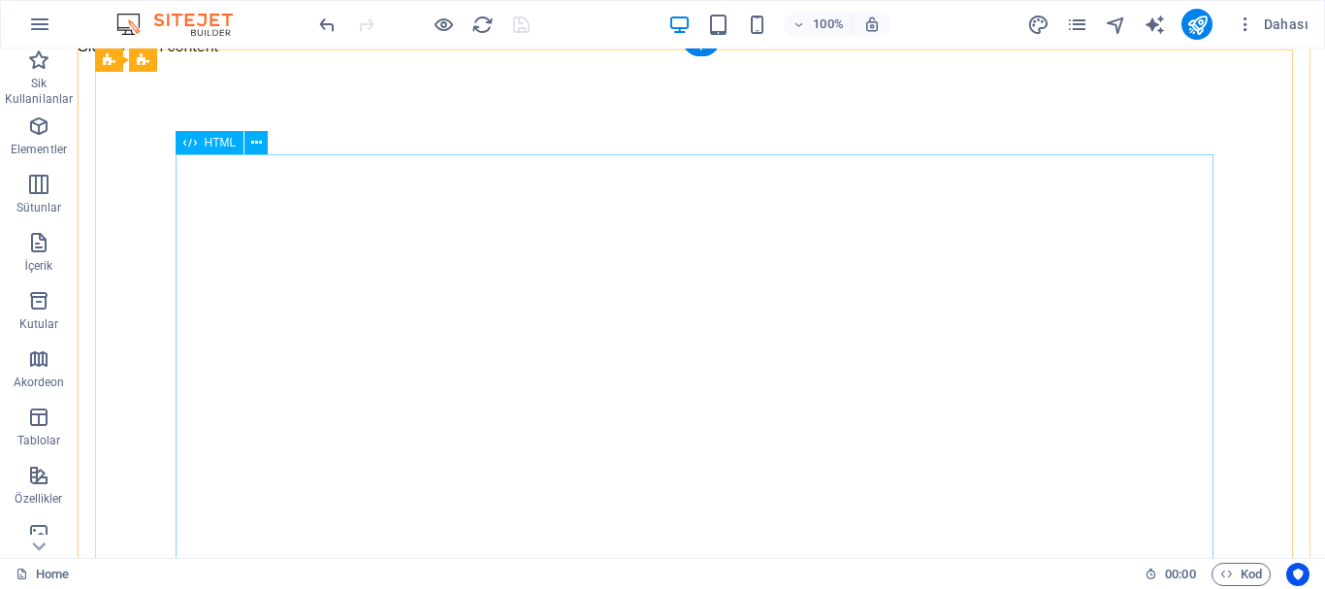
scroll to position [0, 0]
click at [159, 56] on icon at bounding box center [163, 60] width 11 height 20
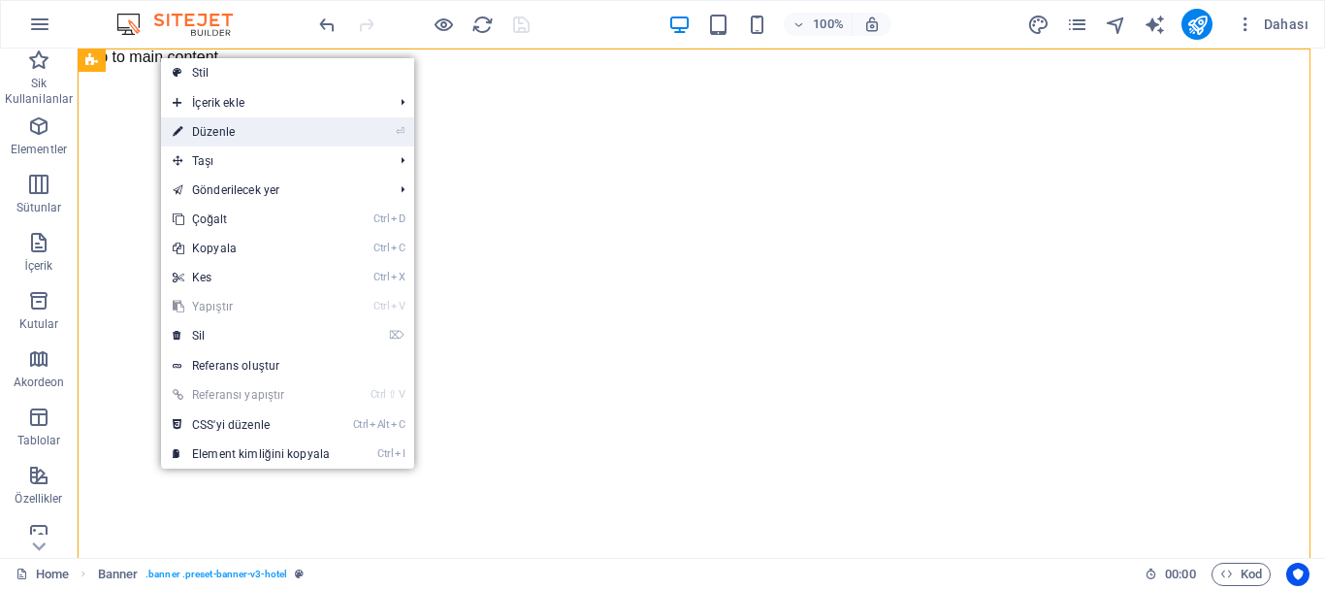
click at [260, 124] on link "⏎ Düzenle" at bounding box center [251, 131] width 180 height 29
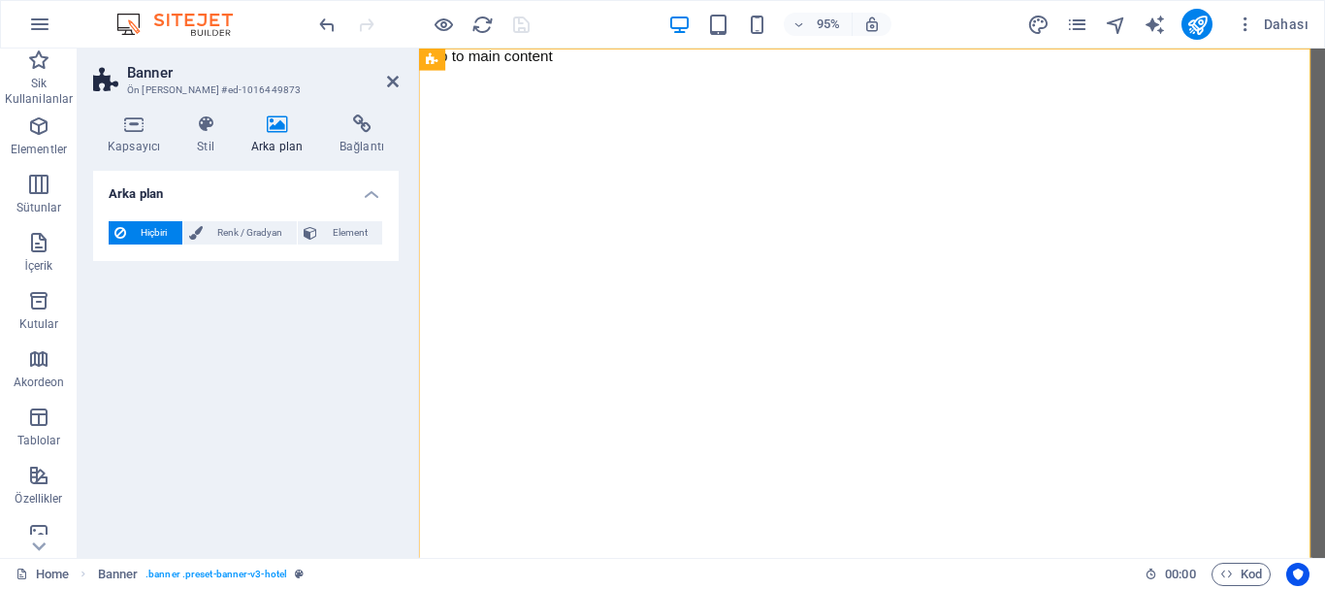
click at [266, 131] on icon at bounding box center [277, 123] width 80 height 19
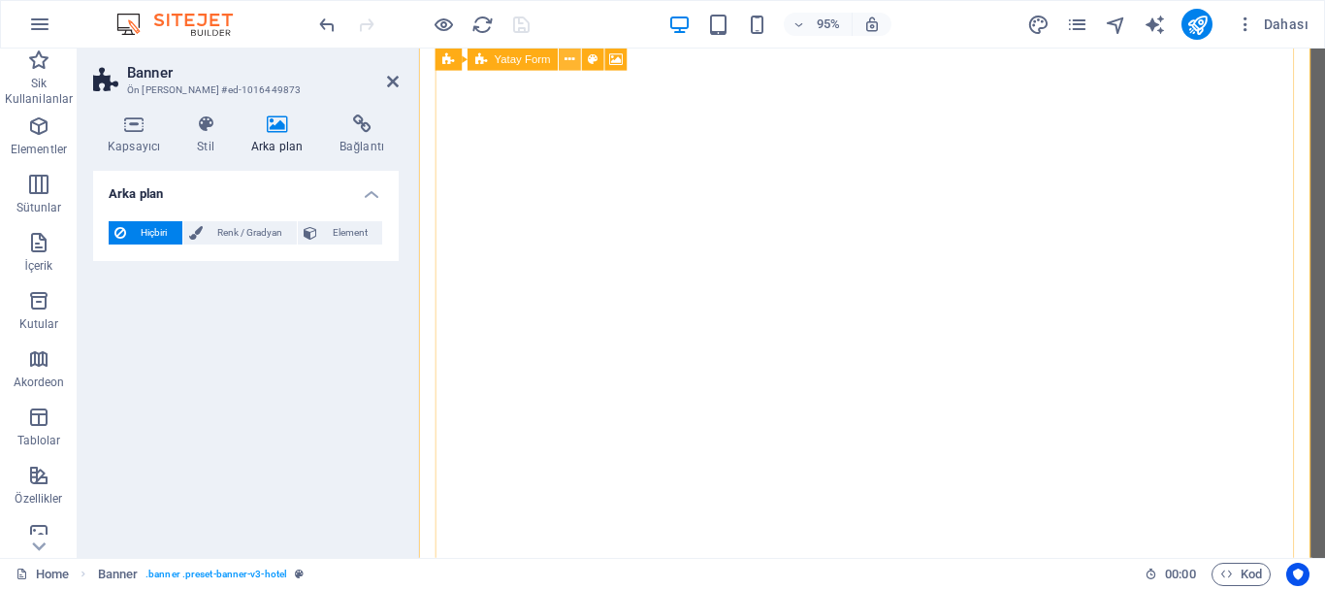
click at [573, 57] on icon at bounding box center [570, 58] width 10 height 19
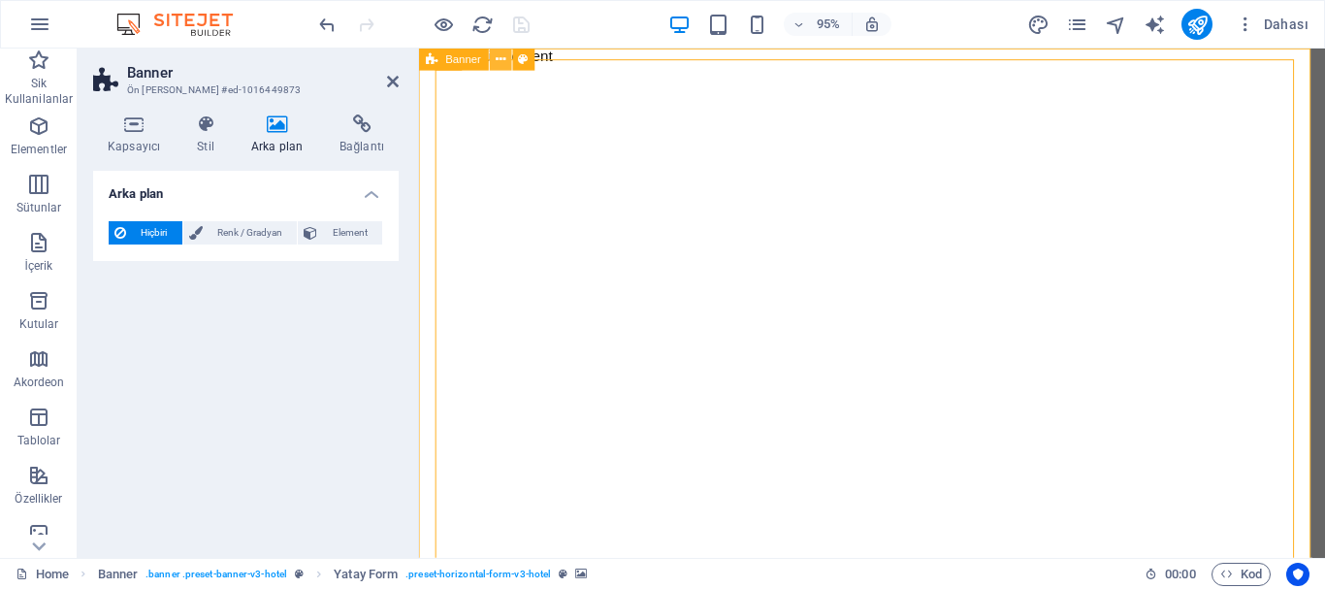
click at [506, 59] on button at bounding box center [501, 59] width 22 height 22
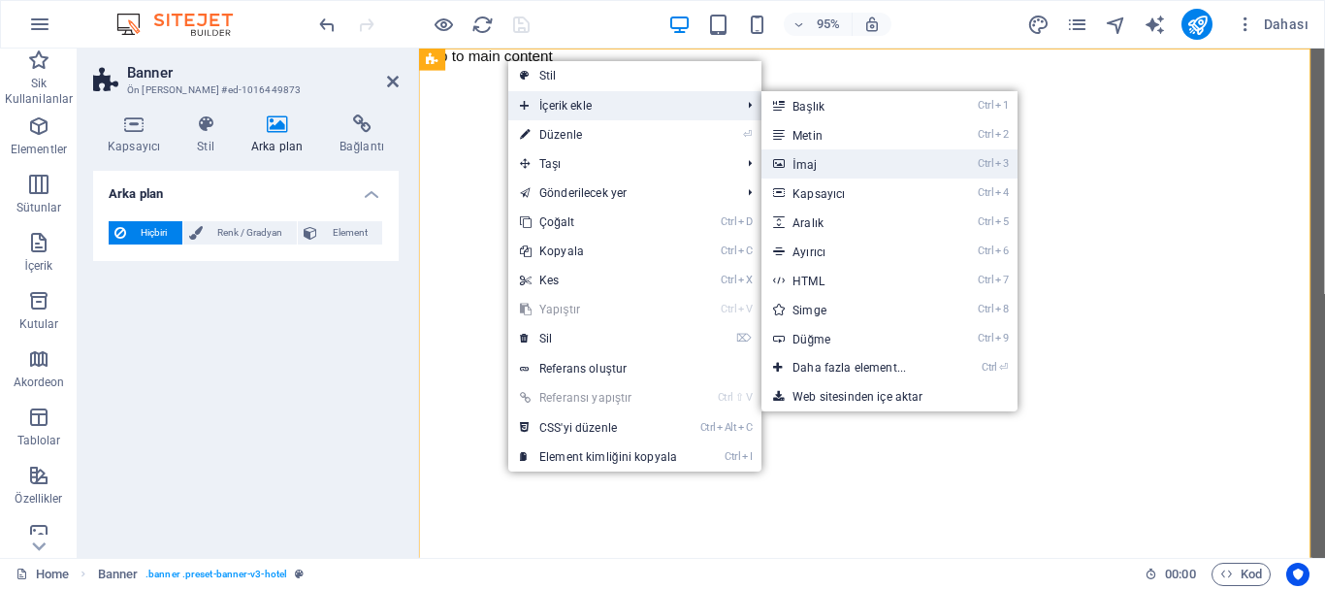
click at [827, 160] on link "Ctrl 3 İmaj" at bounding box center [852, 163] width 183 height 29
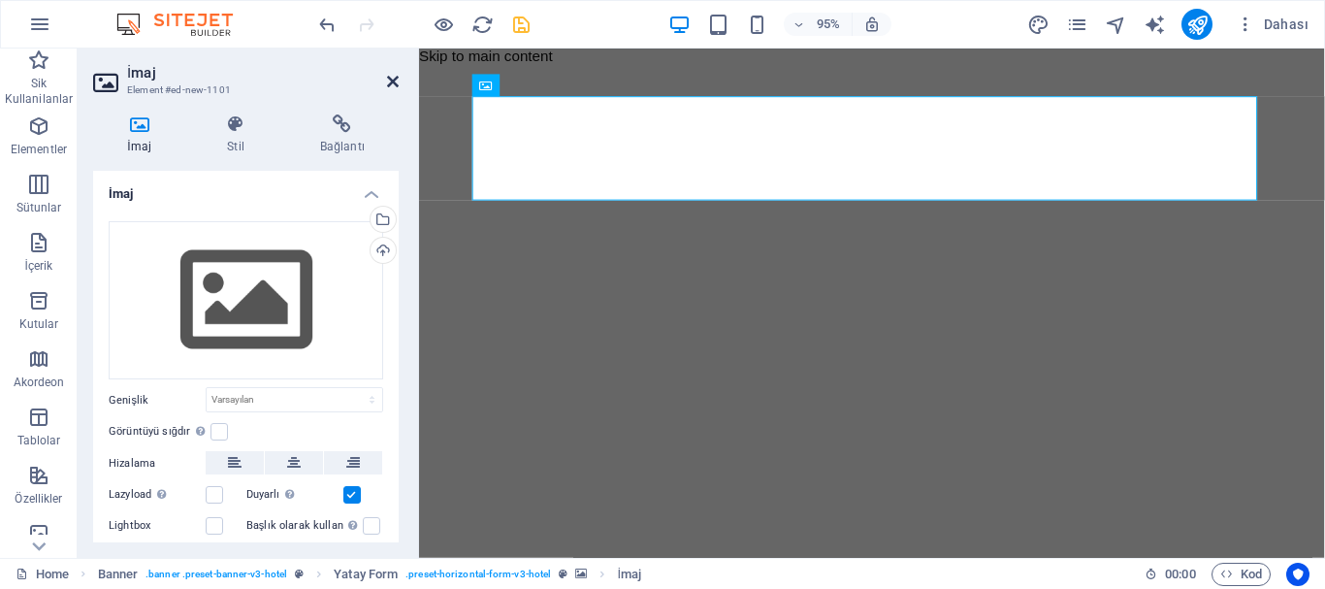
click at [392, 78] on icon at bounding box center [393, 82] width 12 height 16
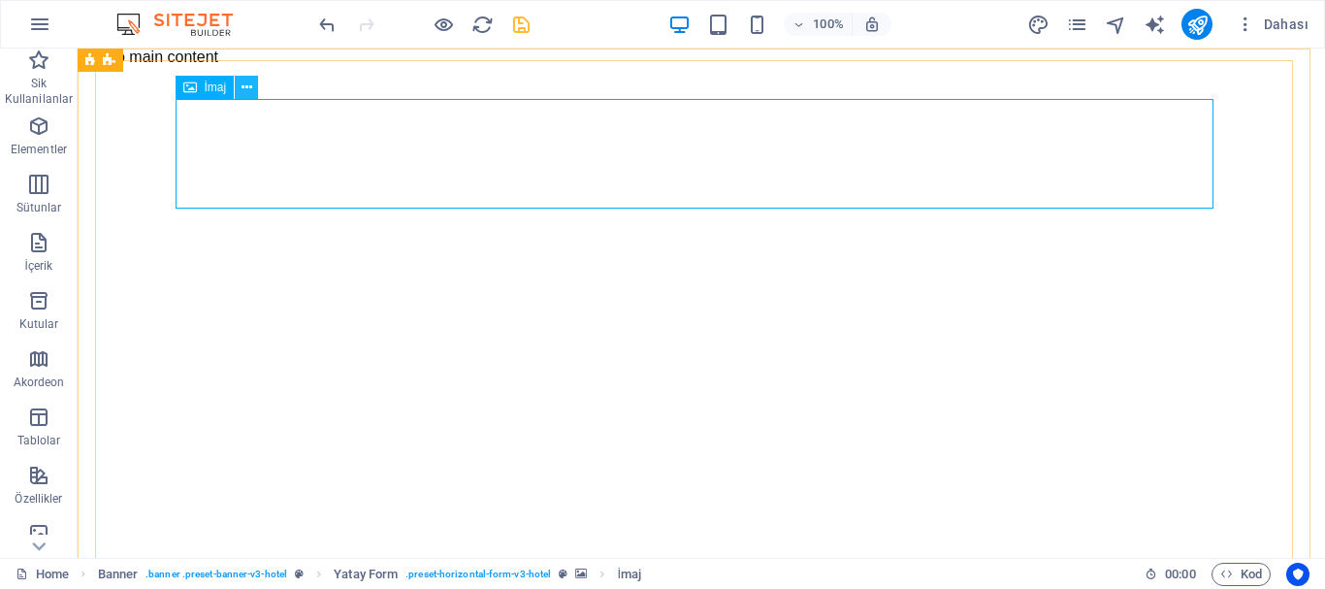
click at [239, 83] on button at bounding box center [246, 87] width 23 height 23
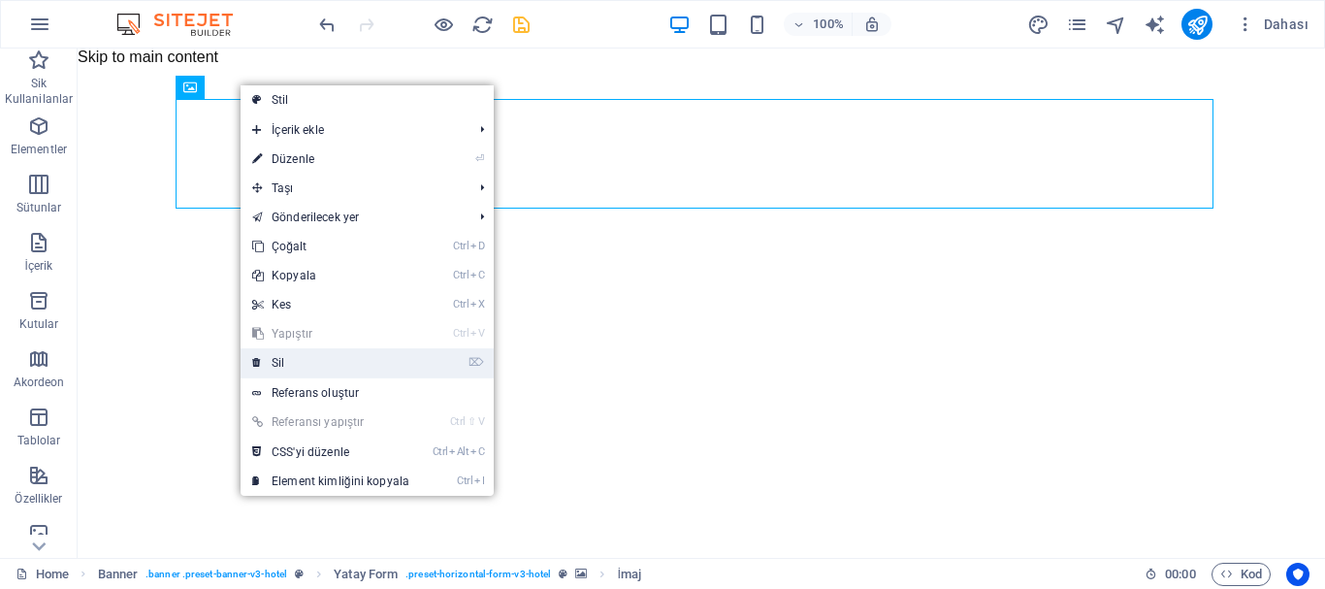
click at [308, 370] on link "⌦ Sil" at bounding box center [331, 362] width 180 height 29
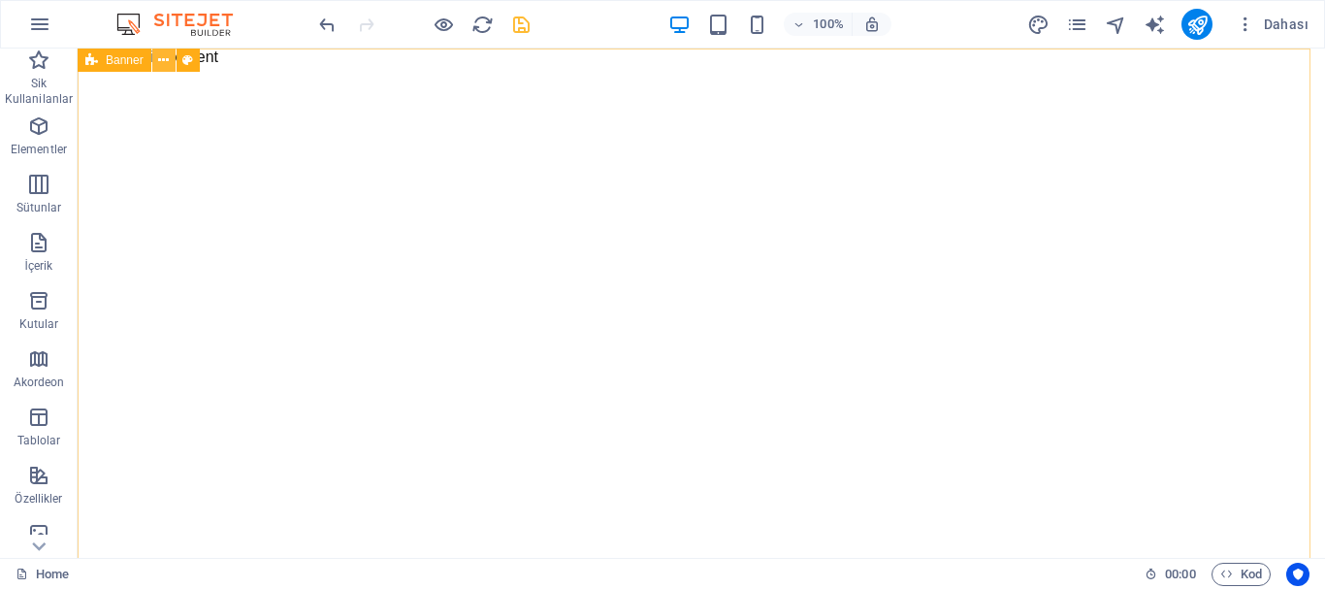
click at [166, 54] on icon at bounding box center [163, 60] width 11 height 20
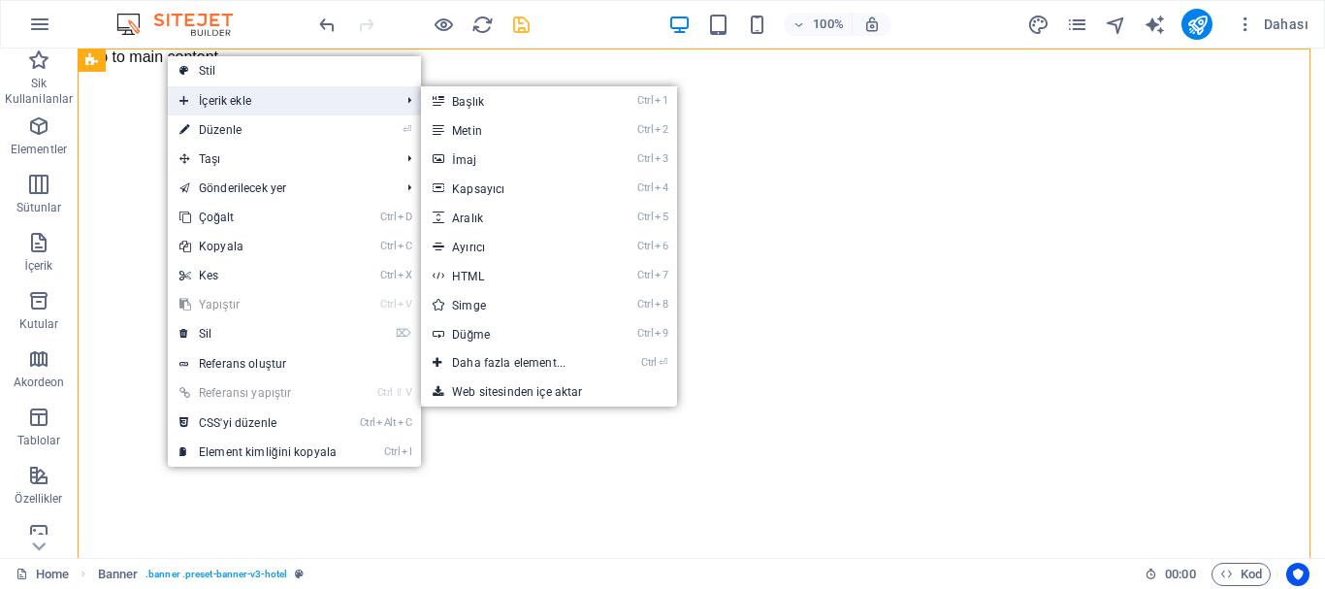
click at [254, 102] on span "İçerik ekle" at bounding box center [280, 100] width 224 height 29
click at [512, 164] on link "Ctrl 3 İmaj" at bounding box center [512, 159] width 183 height 29
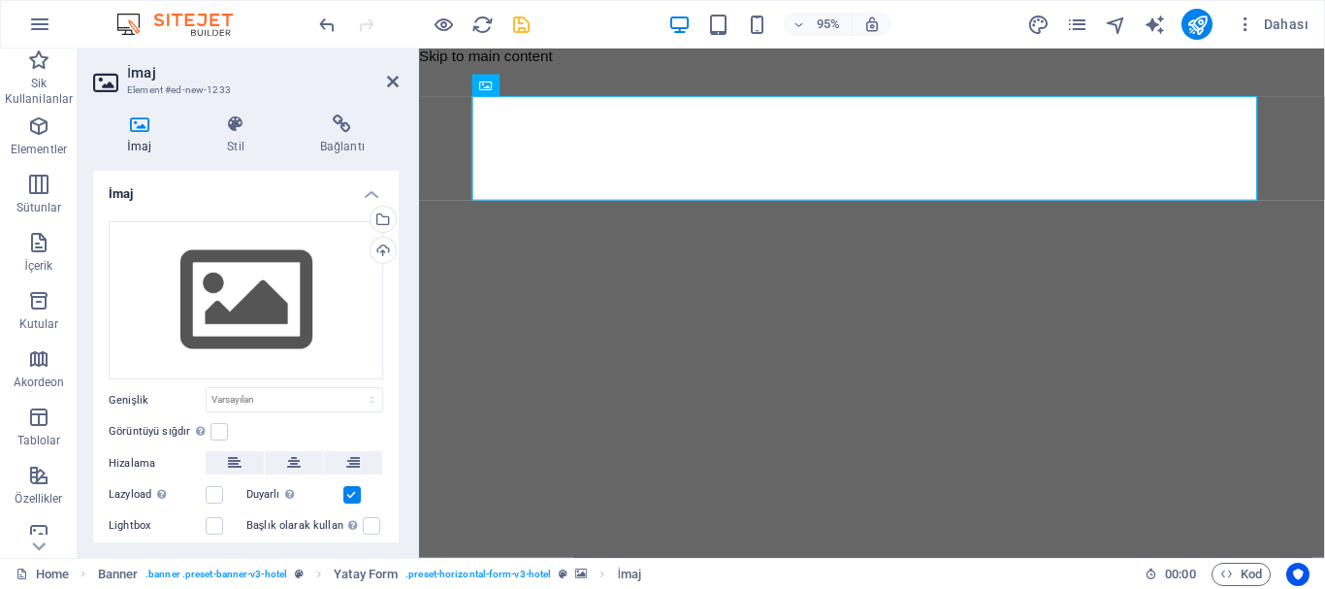
click at [631, 78] on figure at bounding box center [895, 78] width 716 height 0
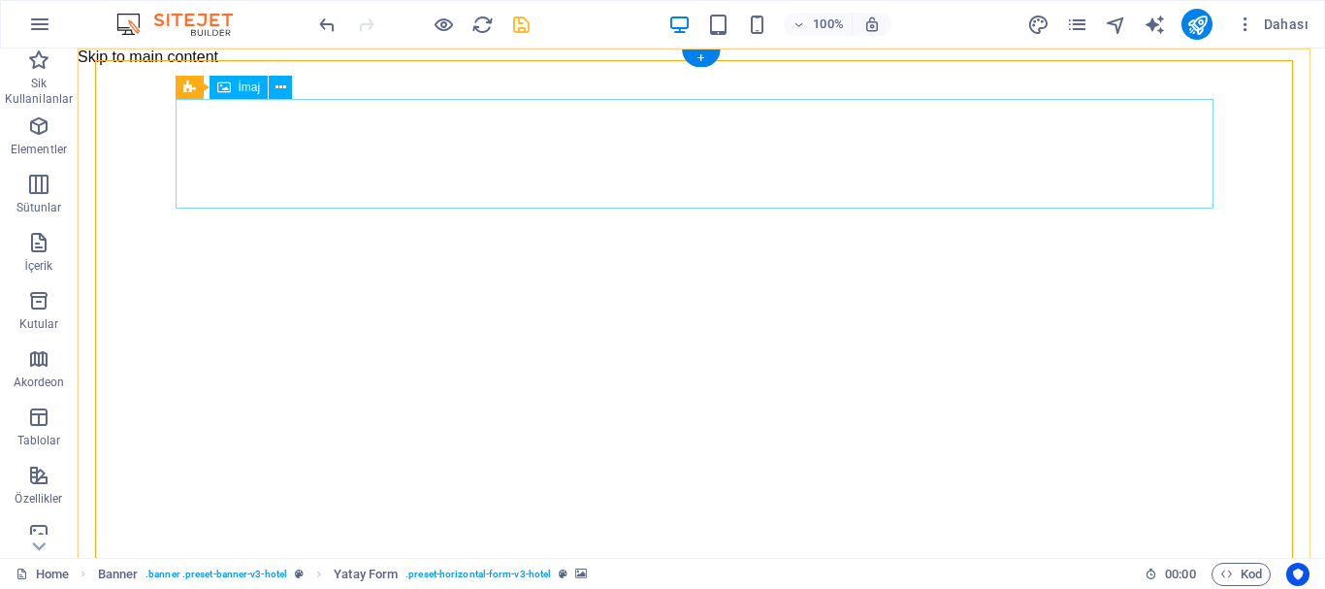
click at [273, 81] on button at bounding box center [280, 87] width 23 height 23
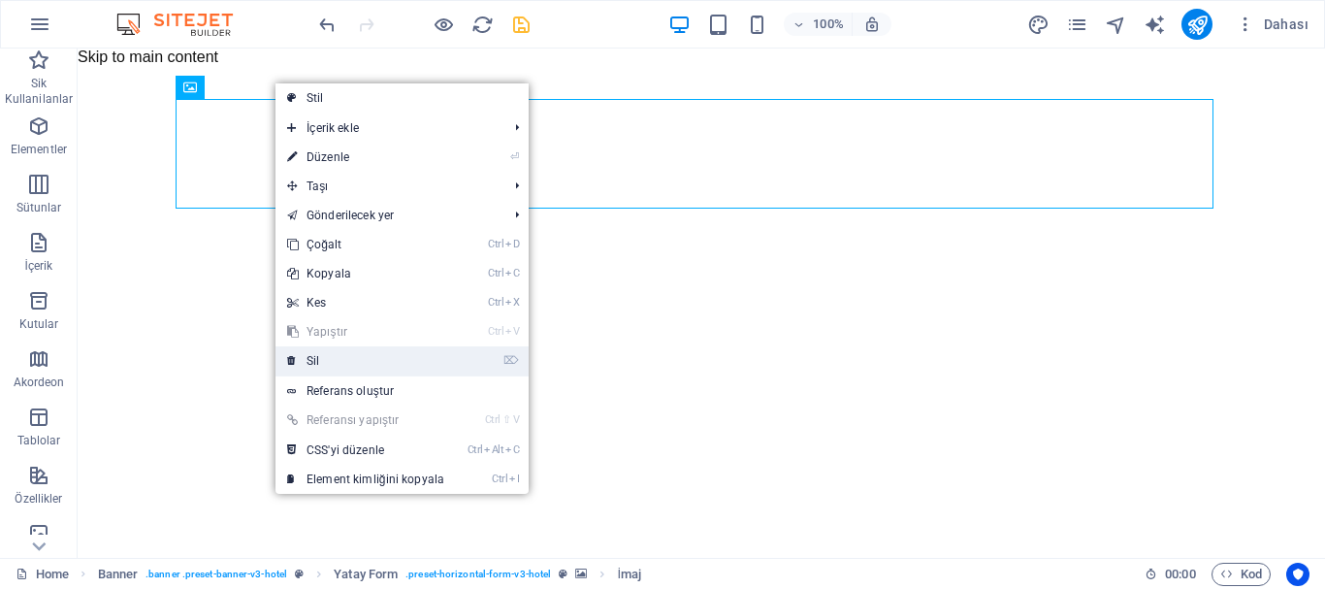
click at [332, 360] on link "⌦ Sil" at bounding box center [365, 360] width 180 height 29
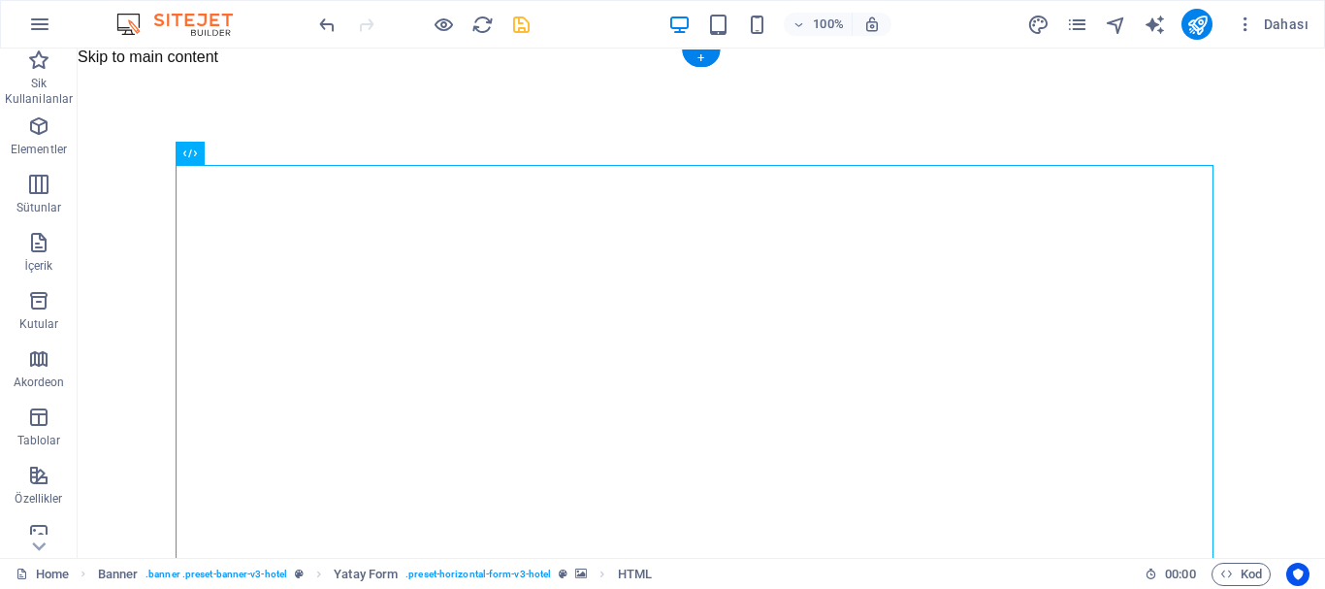
click at [343, 78] on figure at bounding box center [701, 78] width 716 height 0
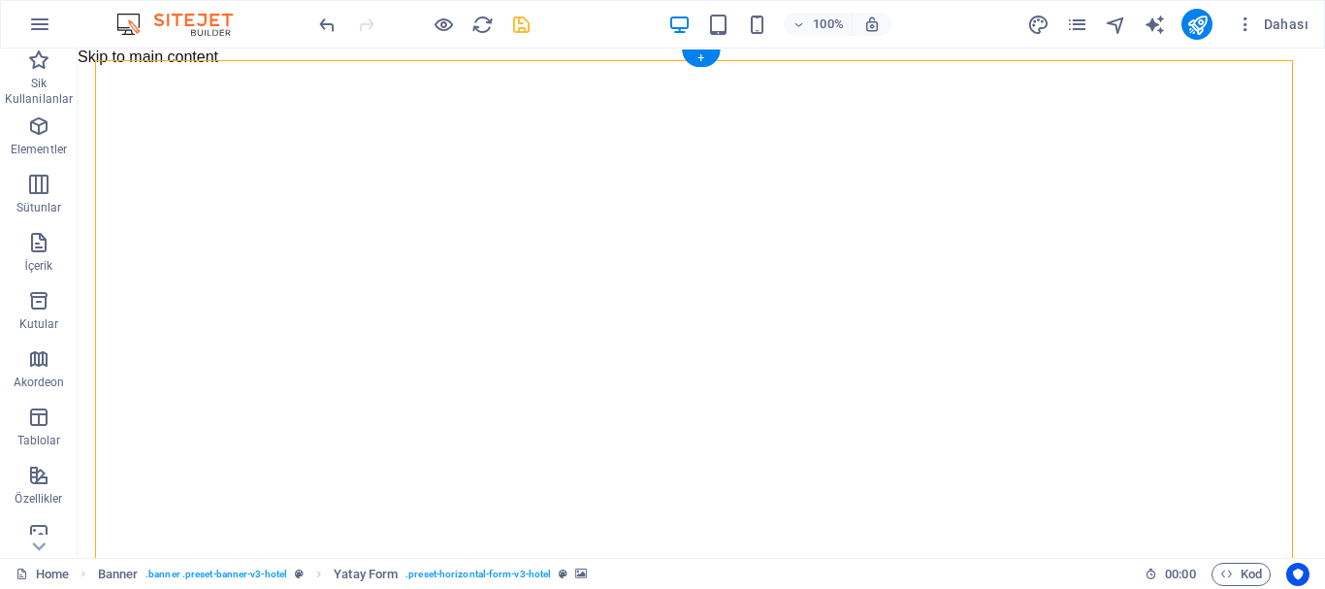
click at [343, 78] on figure at bounding box center [701, 78] width 716 height 0
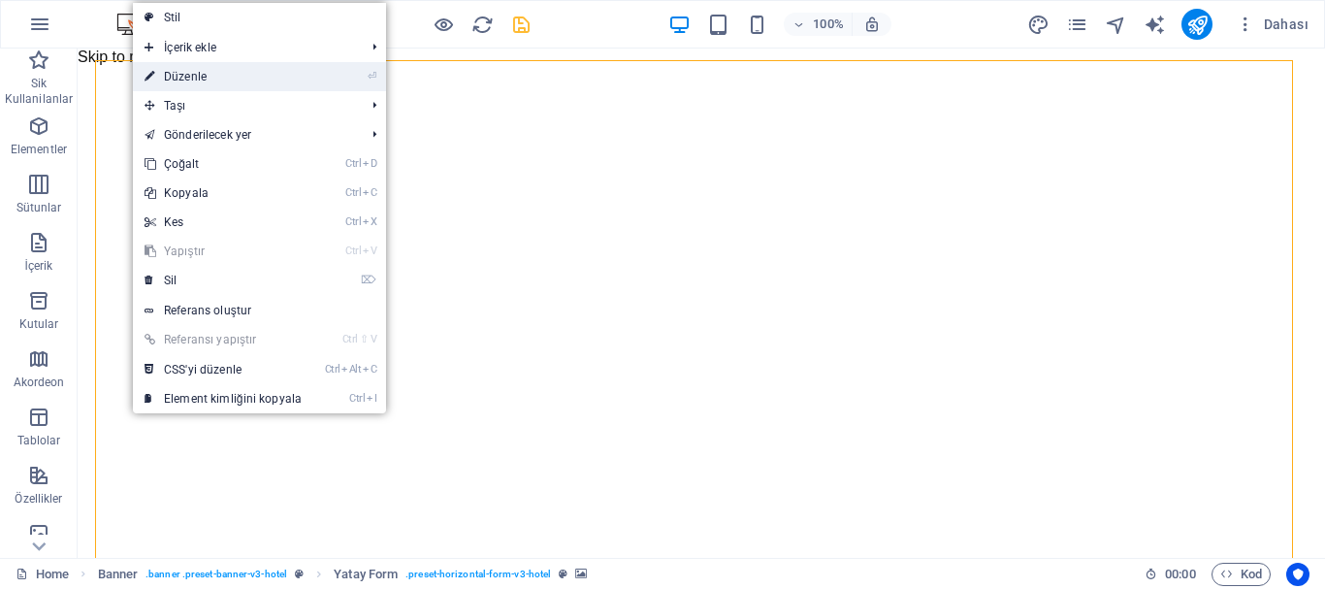
click at [315, 73] on li "⏎ Düzenle" at bounding box center [259, 76] width 253 height 29
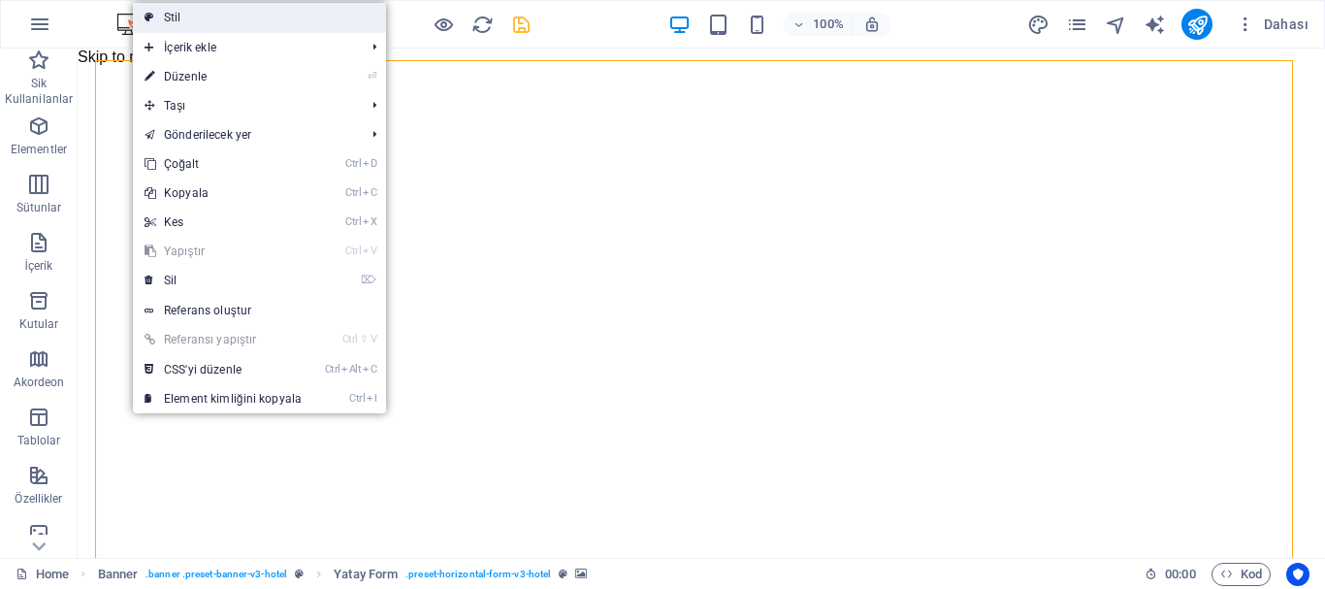
click at [305, 23] on link "Stil" at bounding box center [259, 17] width 253 height 29
select select "rem"
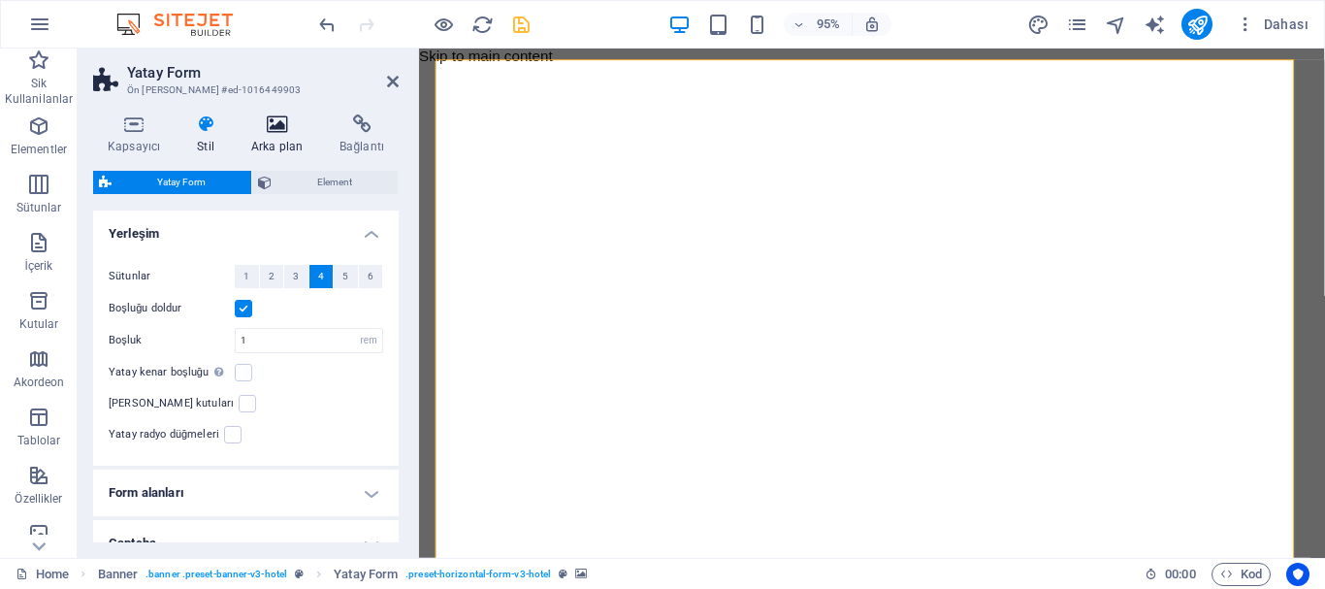
click at [288, 125] on icon at bounding box center [277, 123] width 80 height 19
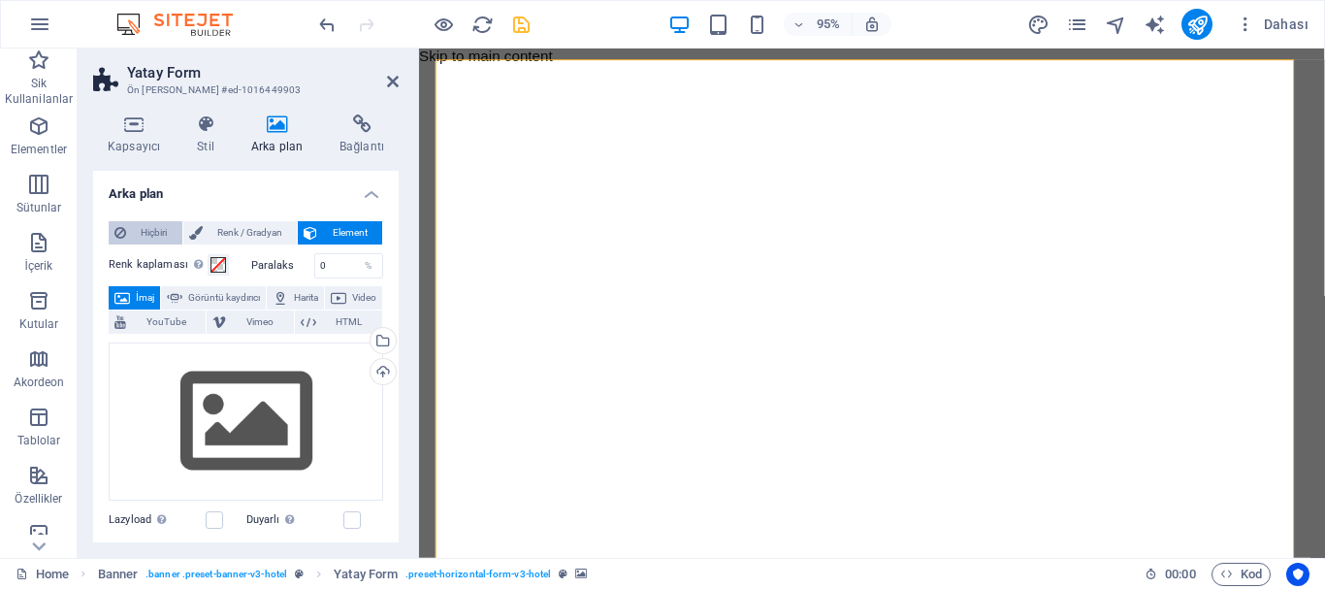
click at [146, 235] on span "Hiçbiri" at bounding box center [154, 232] width 45 height 23
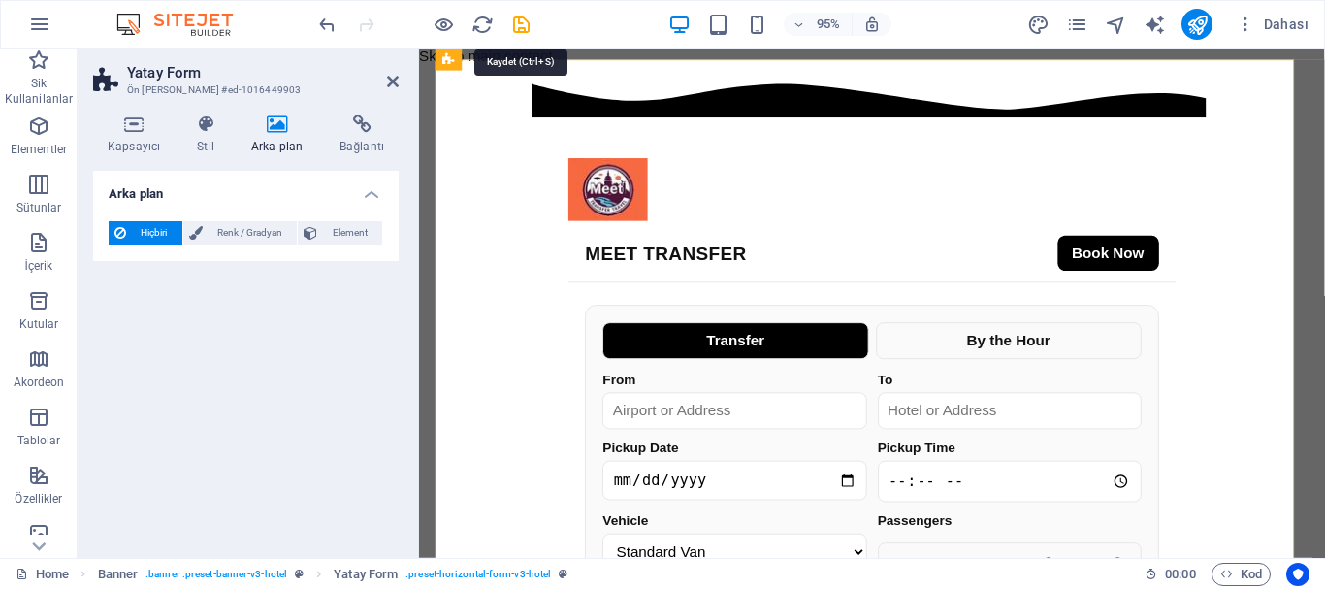
click at [518, 20] on icon "save" at bounding box center [521, 25] width 22 height 22
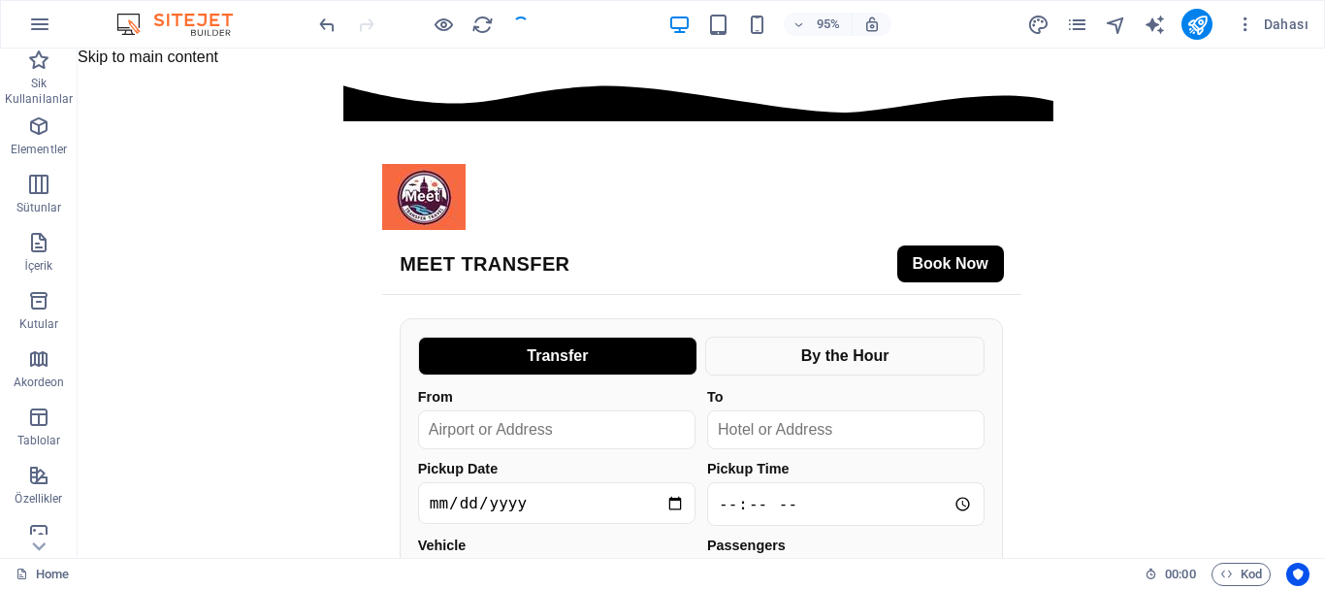
checkbox input "false"
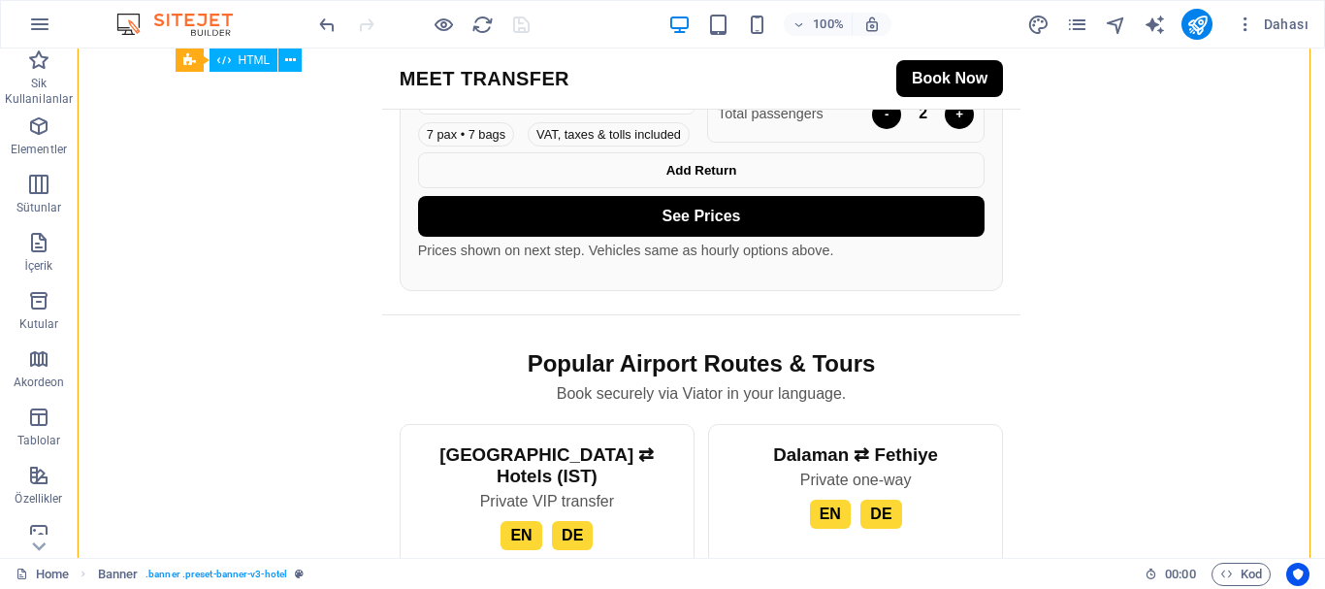
scroll to position [485, 0]
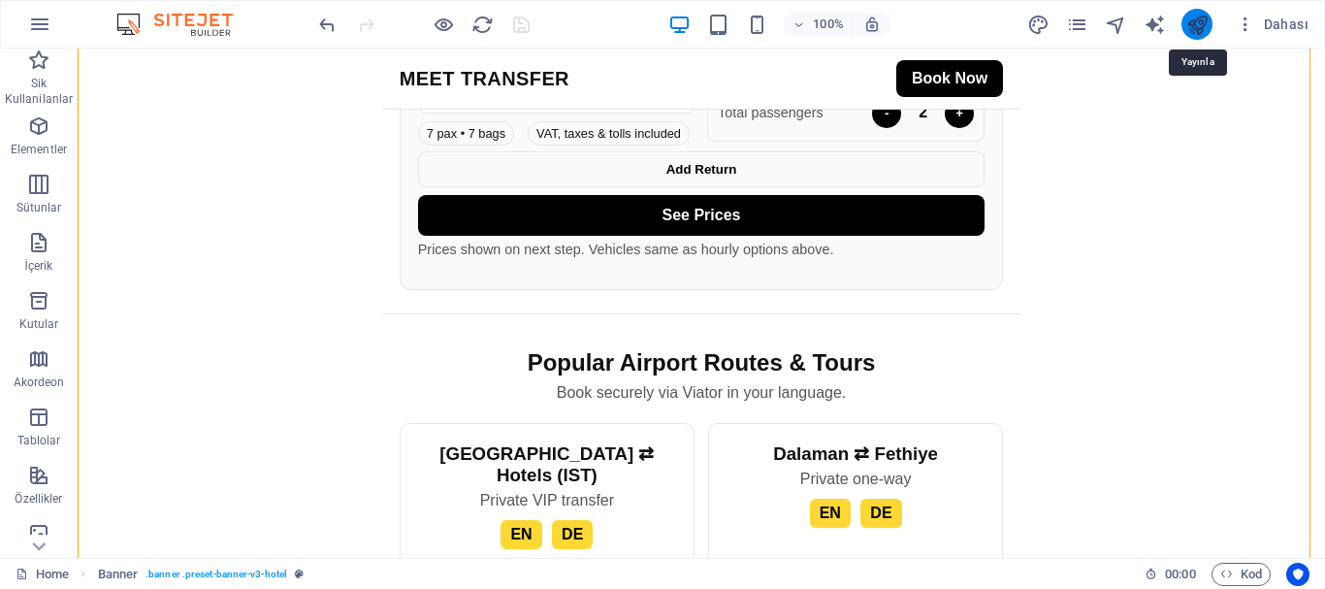
click at [1202, 16] on icon "publish" at bounding box center [1197, 25] width 22 height 22
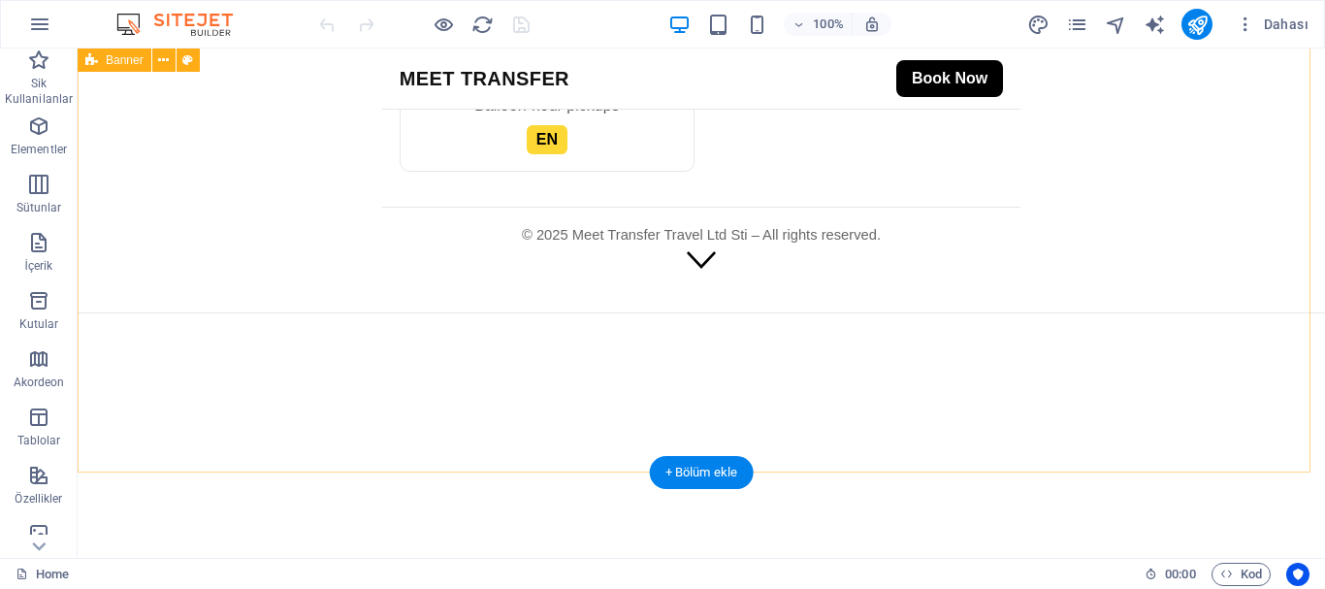
scroll to position [1067, 0]
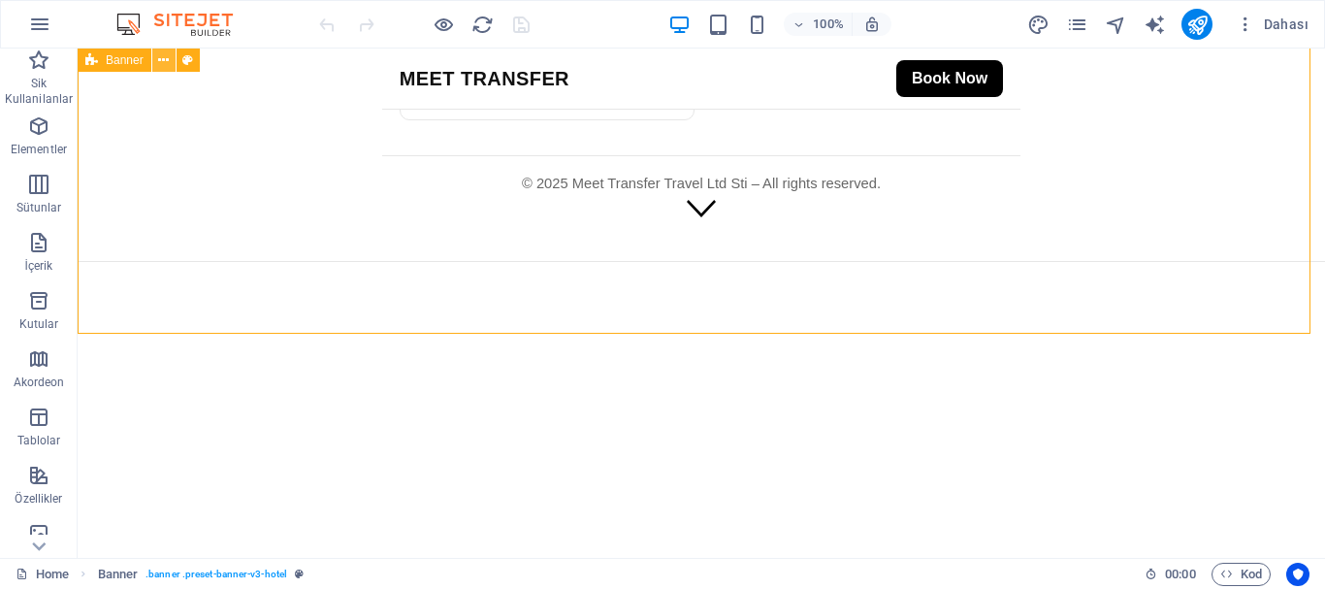
click at [157, 59] on button at bounding box center [163, 59] width 23 height 23
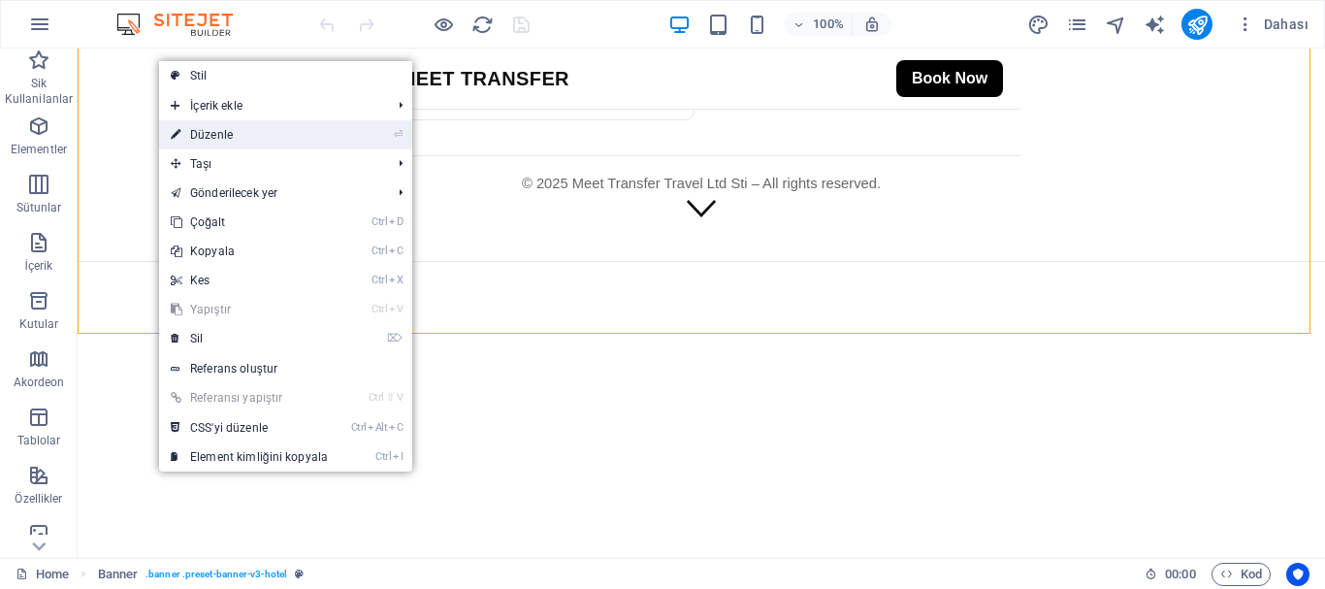
click at [313, 133] on link "⏎ Düzenle" at bounding box center [249, 134] width 180 height 29
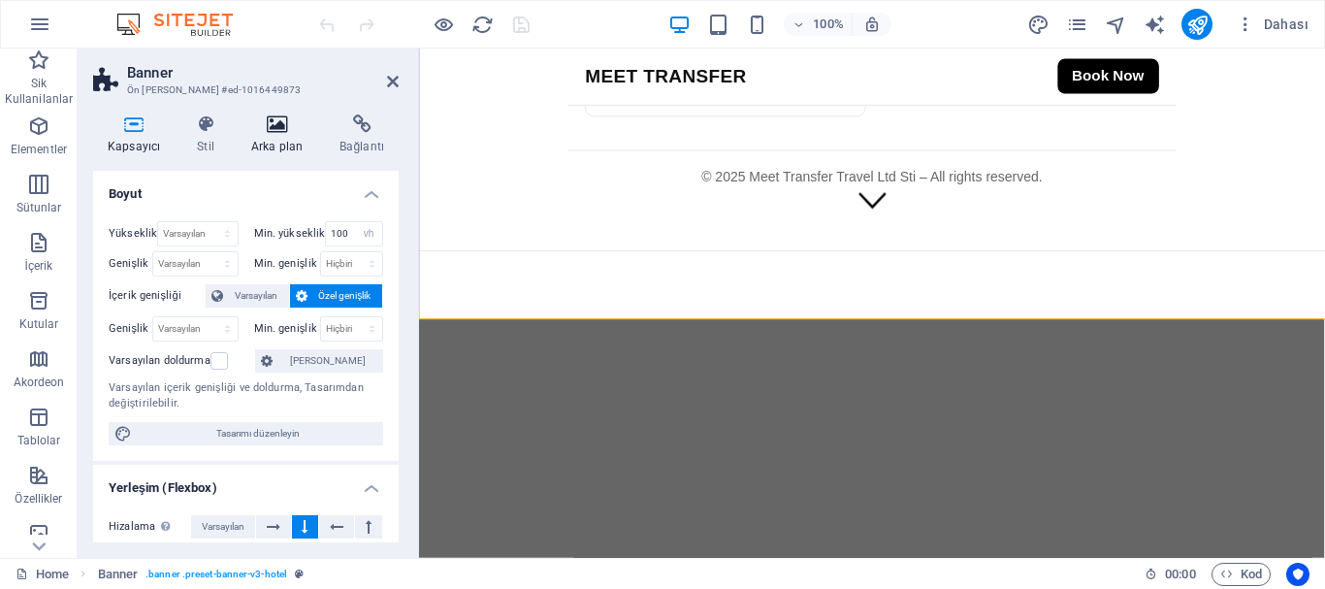
click at [290, 126] on icon at bounding box center [277, 123] width 80 height 19
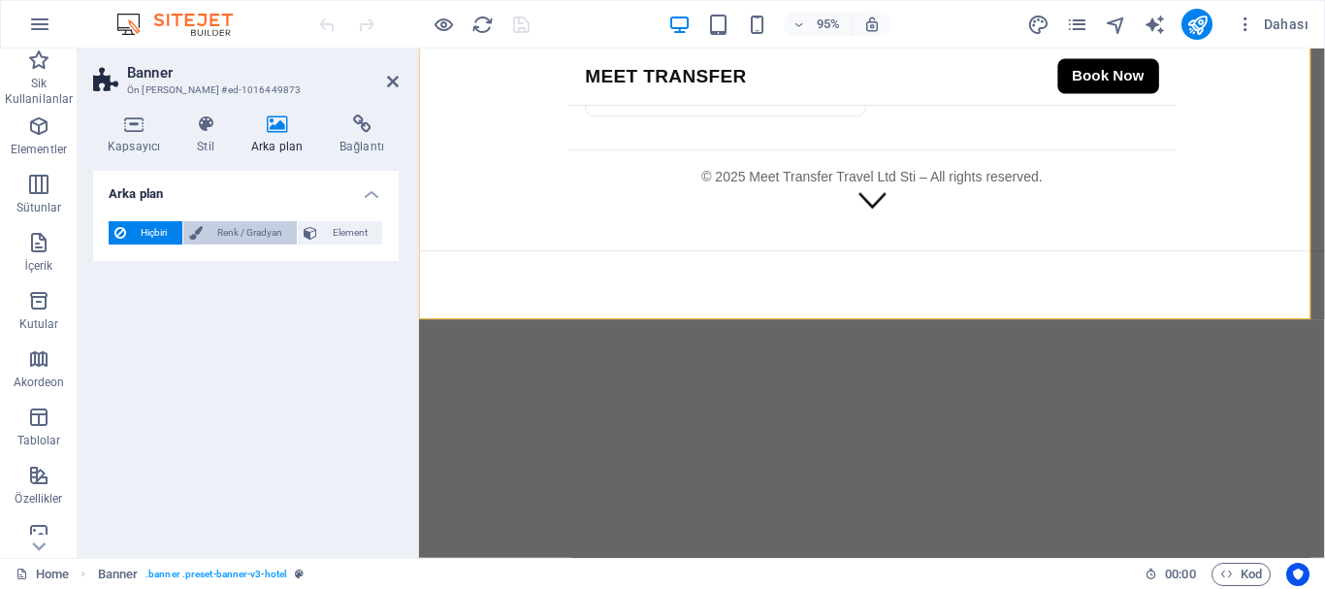
click at [259, 221] on span "Renk / Gradyan" at bounding box center [250, 232] width 83 height 23
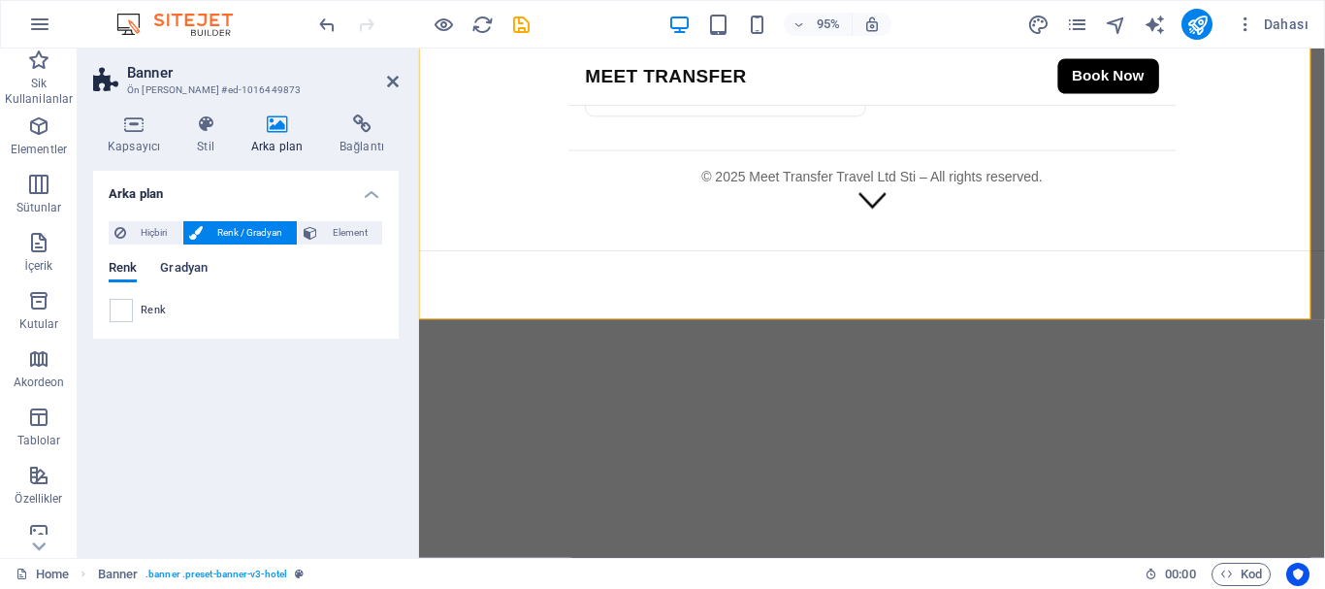
click at [192, 260] on span "Gradyan" at bounding box center [184, 269] width 48 height 27
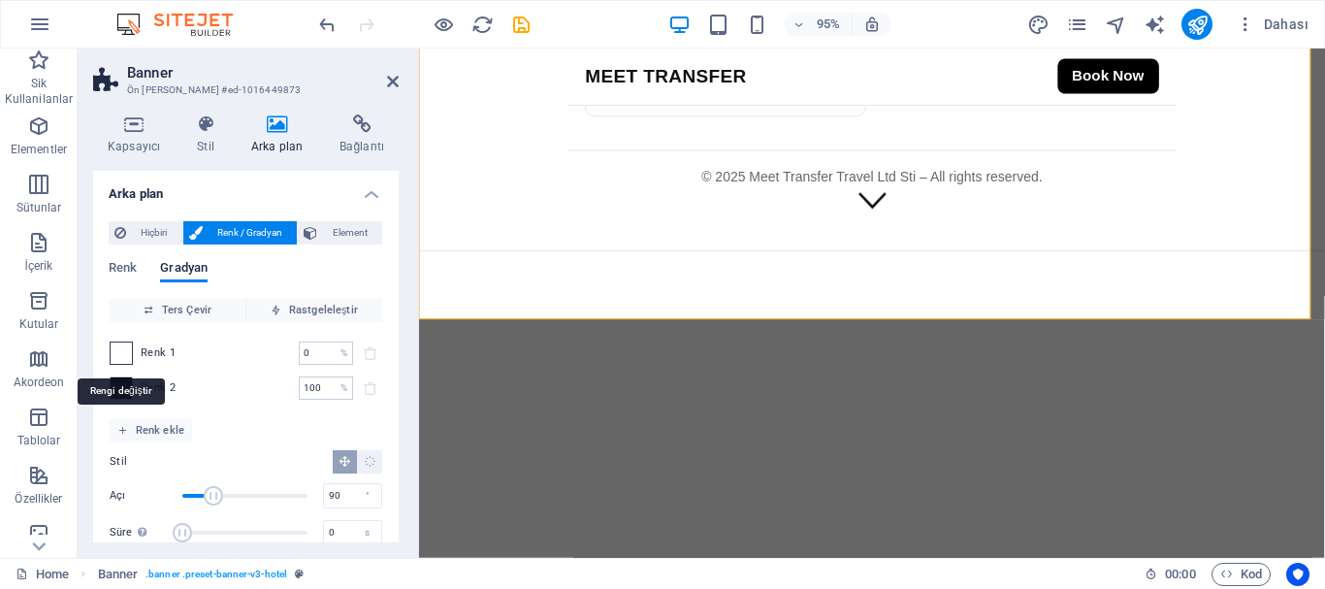
click at [127, 350] on span at bounding box center [121, 352] width 21 height 21
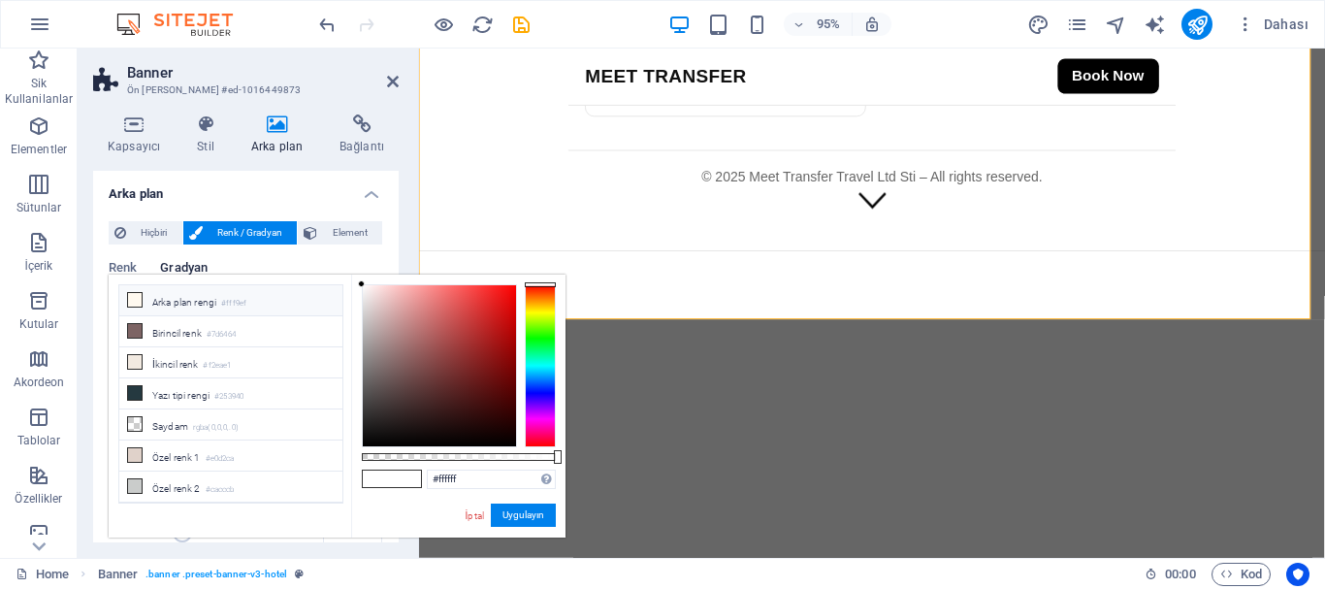
click at [186, 305] on li "Arka plan rengi #fff9ef" at bounding box center [230, 300] width 223 height 31
type input "#fff9ef"
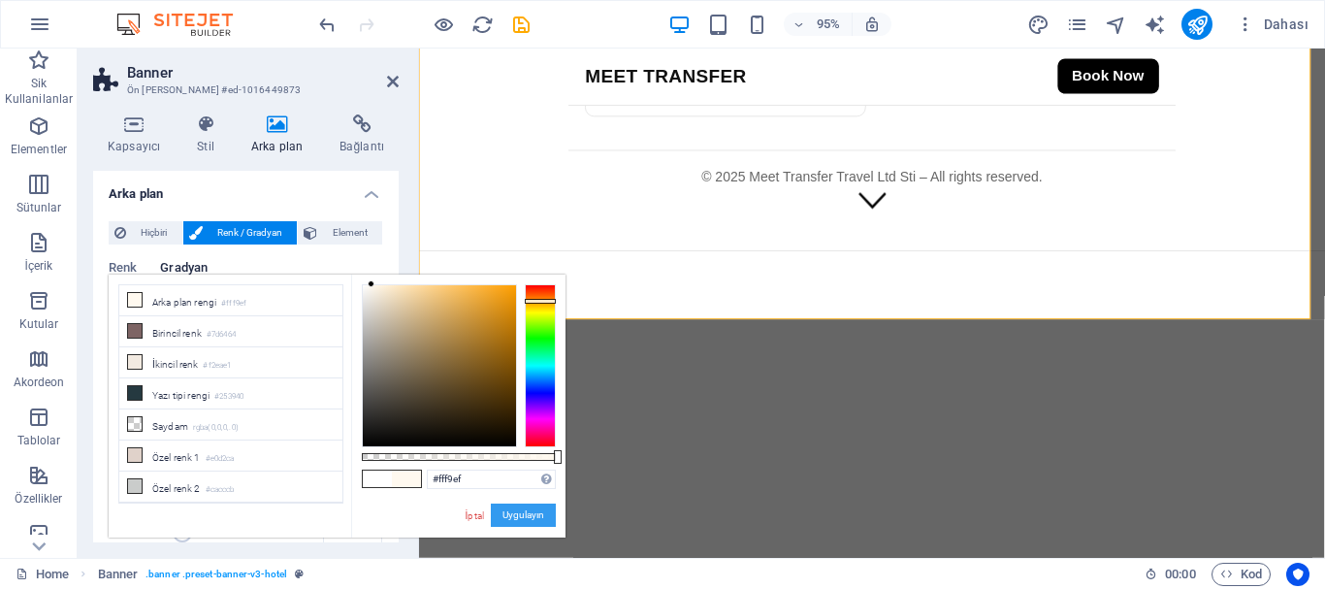
click at [529, 509] on button "Uygulayın" at bounding box center [523, 514] width 65 height 23
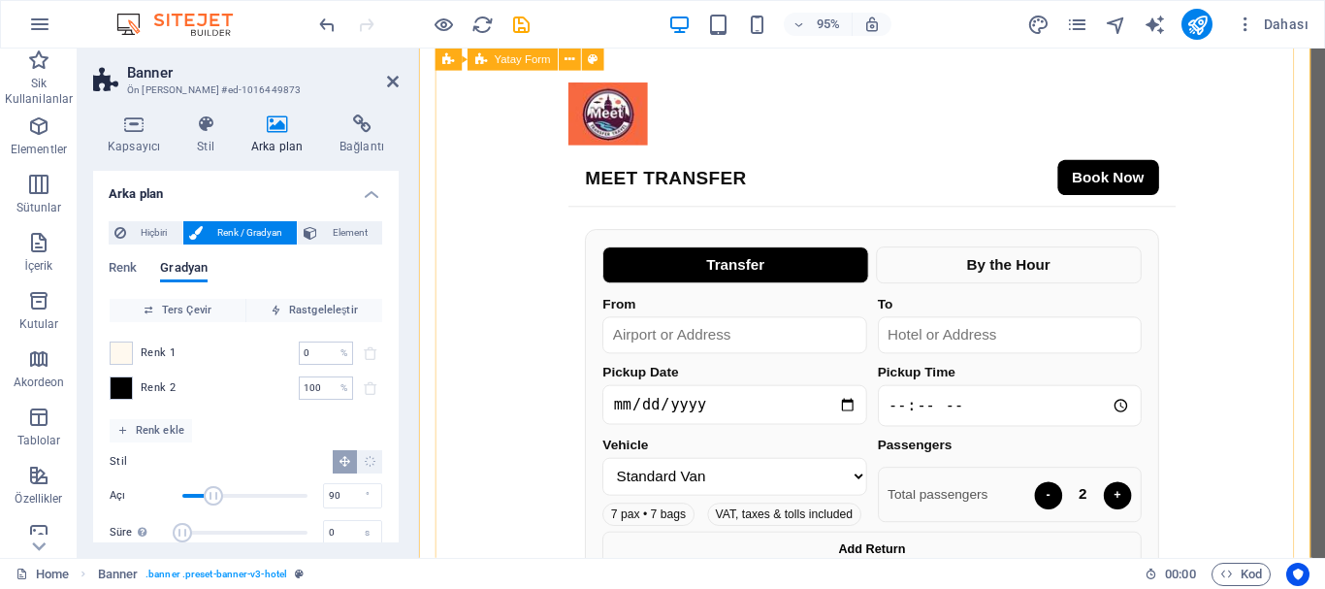
scroll to position [0, 0]
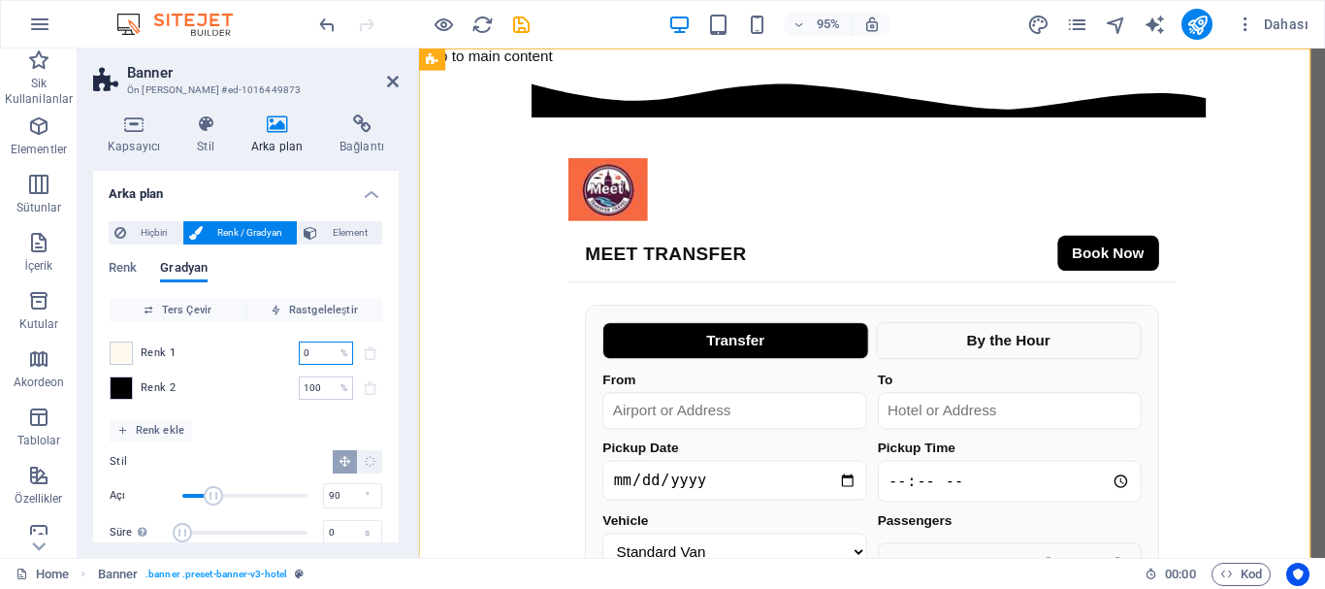
drag, startPoint x: 320, startPoint y: 348, endPoint x: 275, endPoint y: 341, distance: 45.1
click at [275, 341] on div "Renk 1 0 % ​" at bounding box center [246, 352] width 273 height 23
type input "100"
click at [271, 343] on div "Renk 1 100 % ​" at bounding box center [246, 352] width 273 height 23
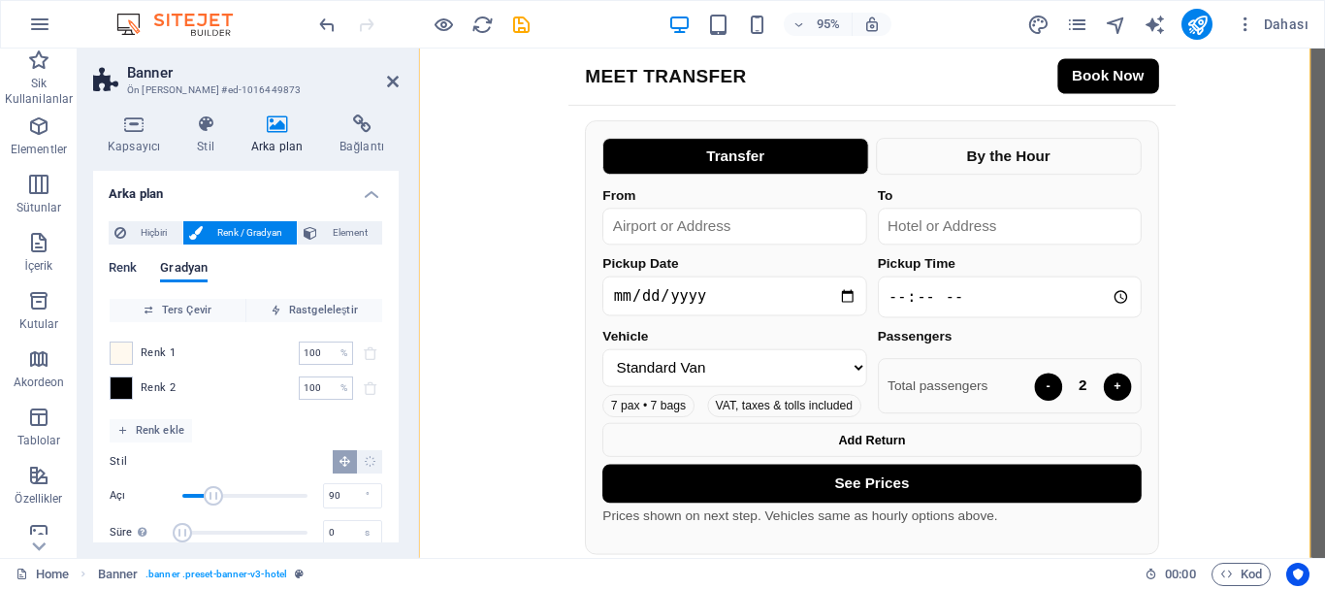
click at [116, 272] on span "Renk" at bounding box center [123, 269] width 28 height 27
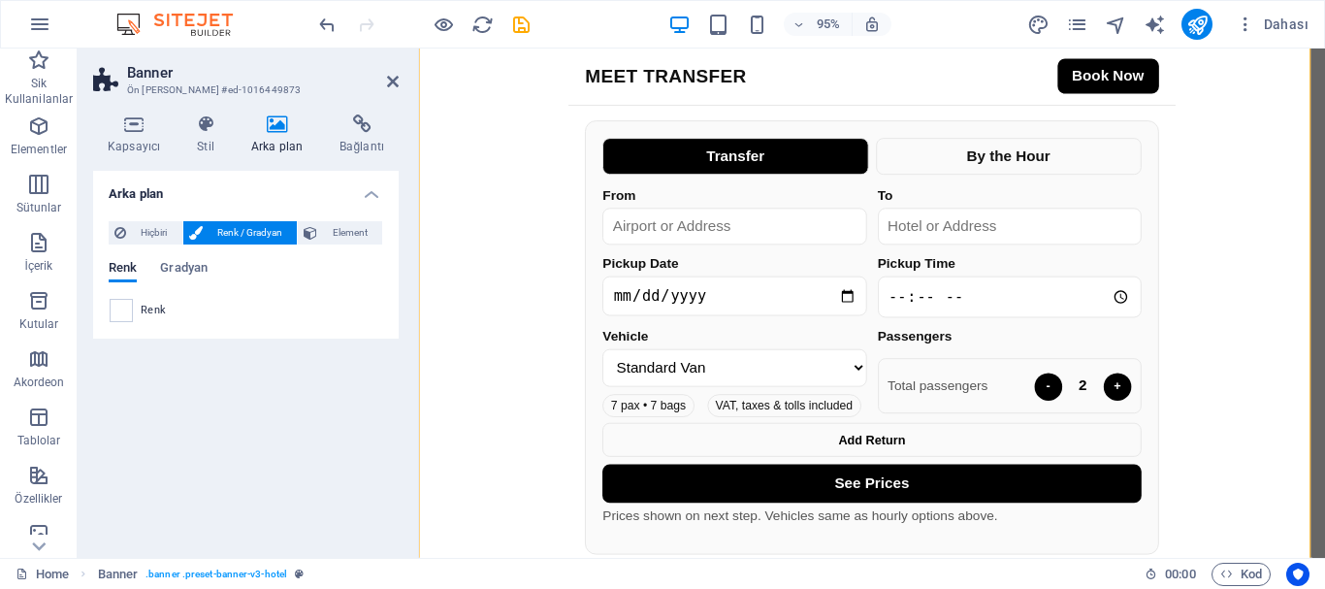
click at [120, 304] on span at bounding box center [121, 310] width 21 height 21
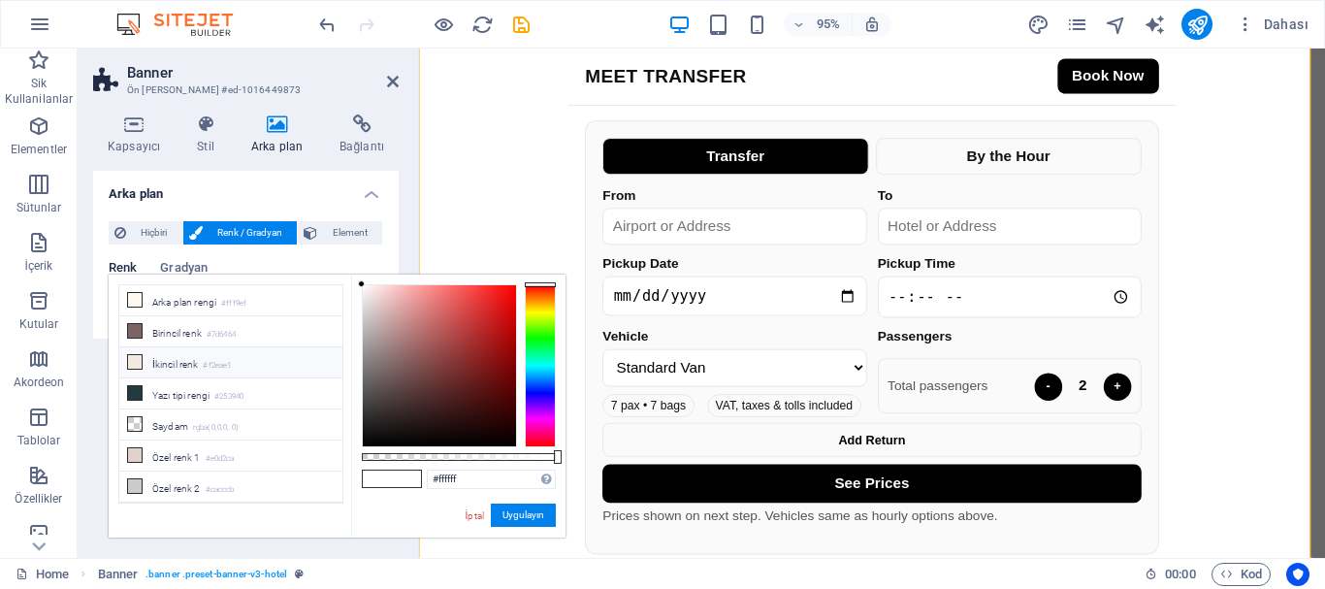
click at [132, 357] on icon at bounding box center [135, 362] width 14 height 14
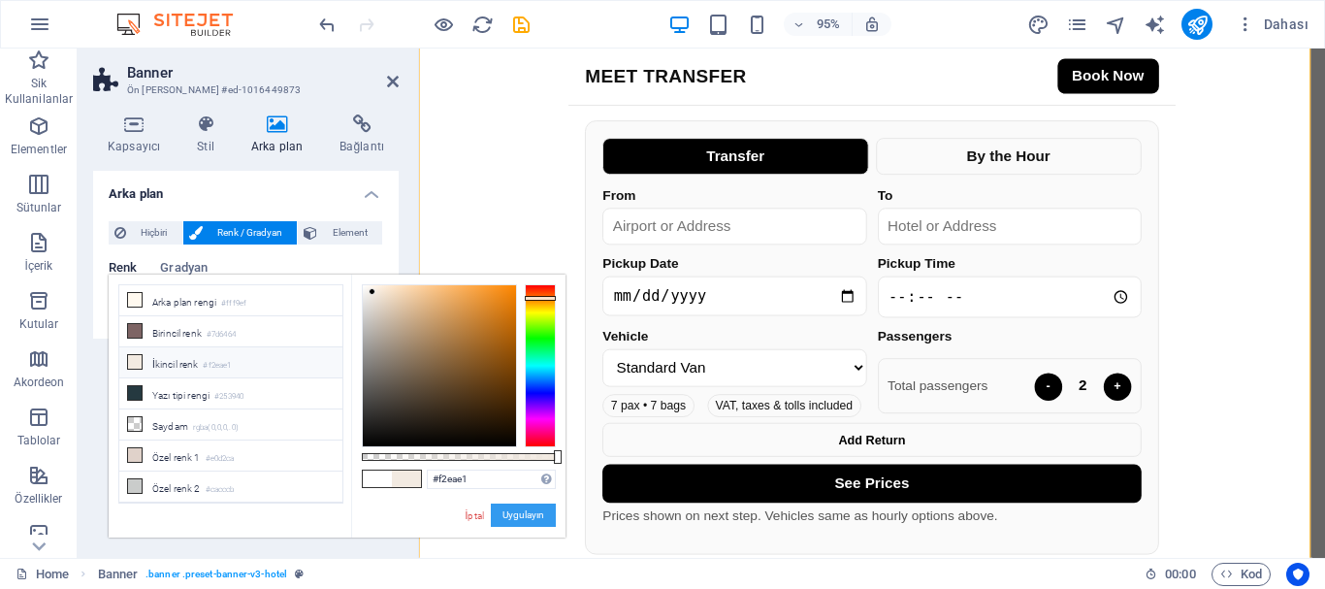
click at [518, 510] on button "Uygulayın" at bounding box center [523, 514] width 65 height 23
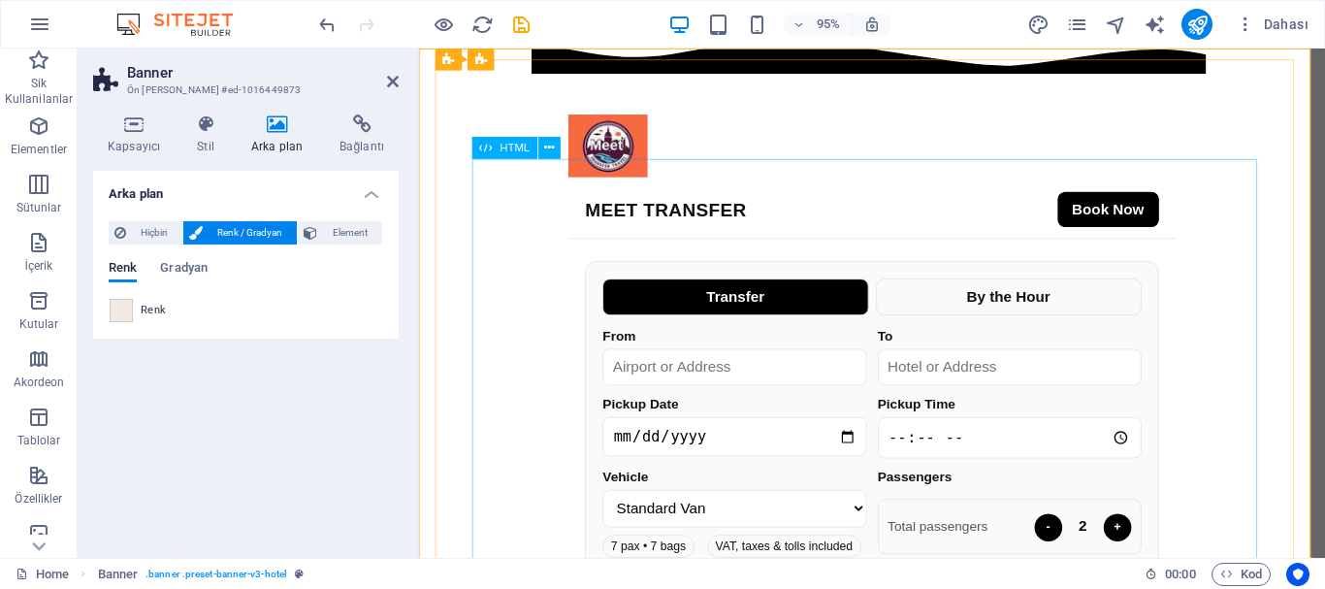
scroll to position [0, 0]
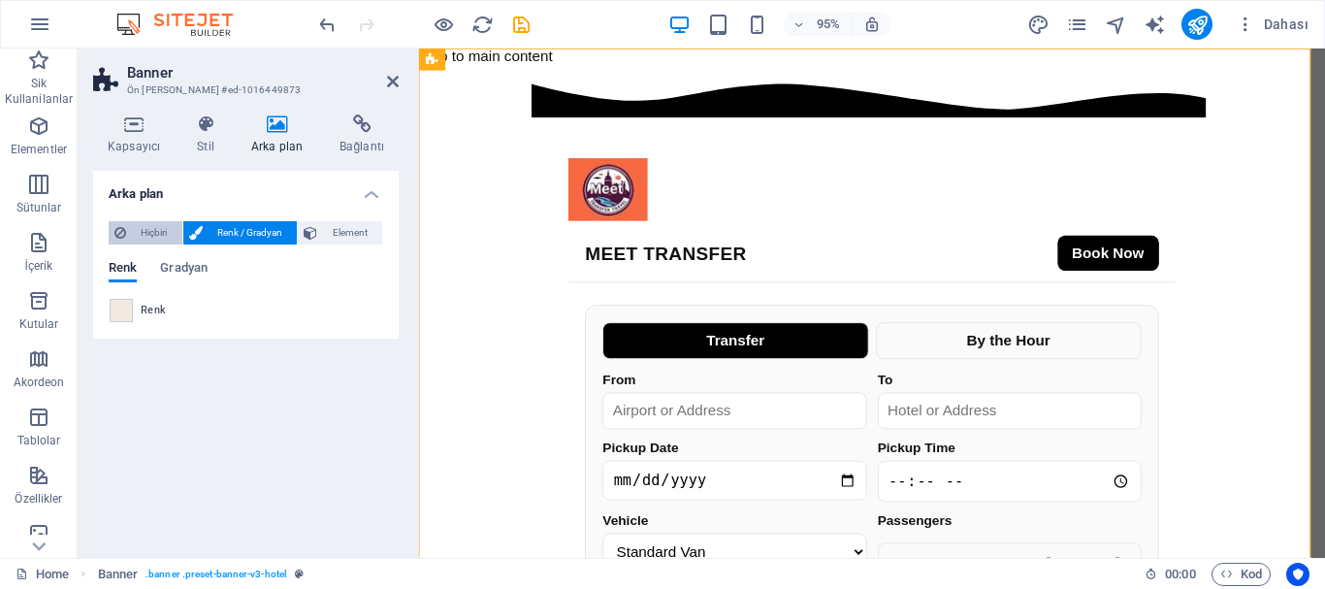
click at [158, 227] on span "Hiçbiri" at bounding box center [154, 232] width 45 height 23
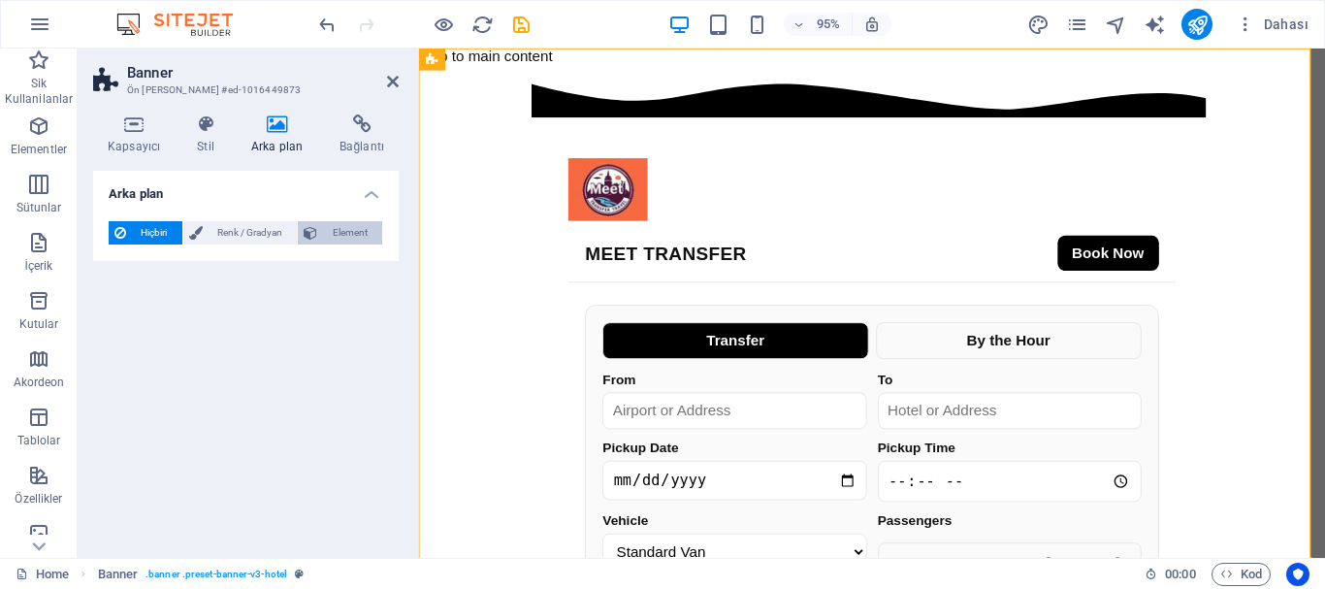
click at [359, 231] on span "Element" at bounding box center [349, 232] width 53 height 23
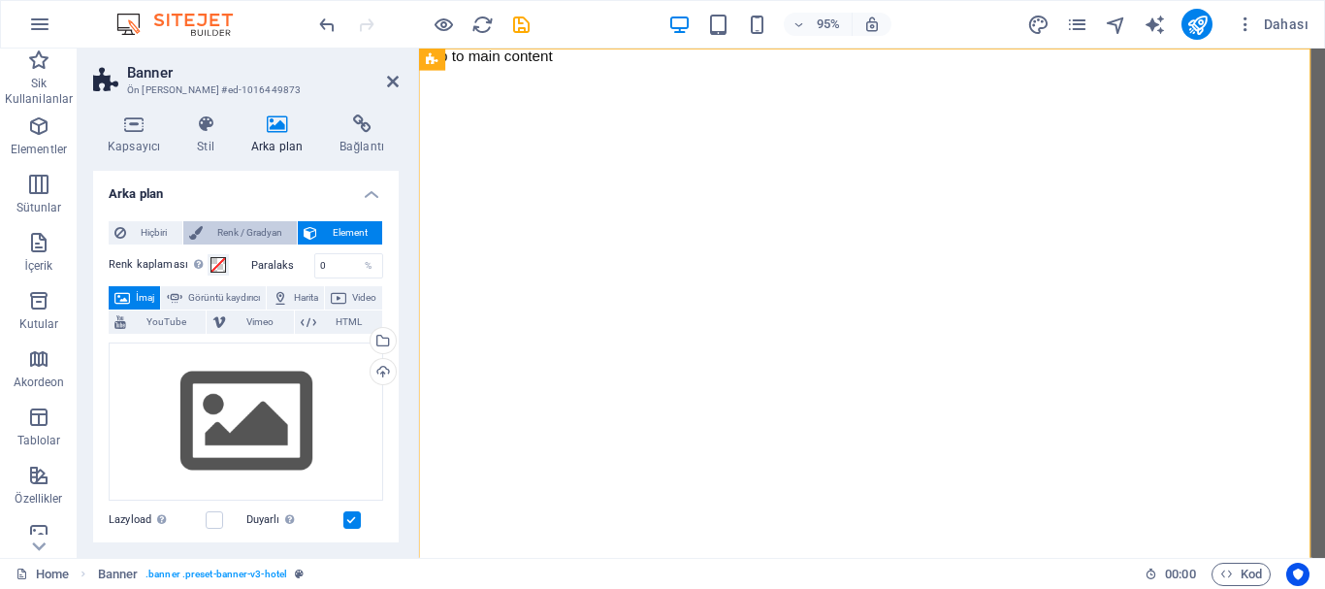
click at [265, 228] on span "Renk / Gradyan" at bounding box center [250, 232] width 83 height 23
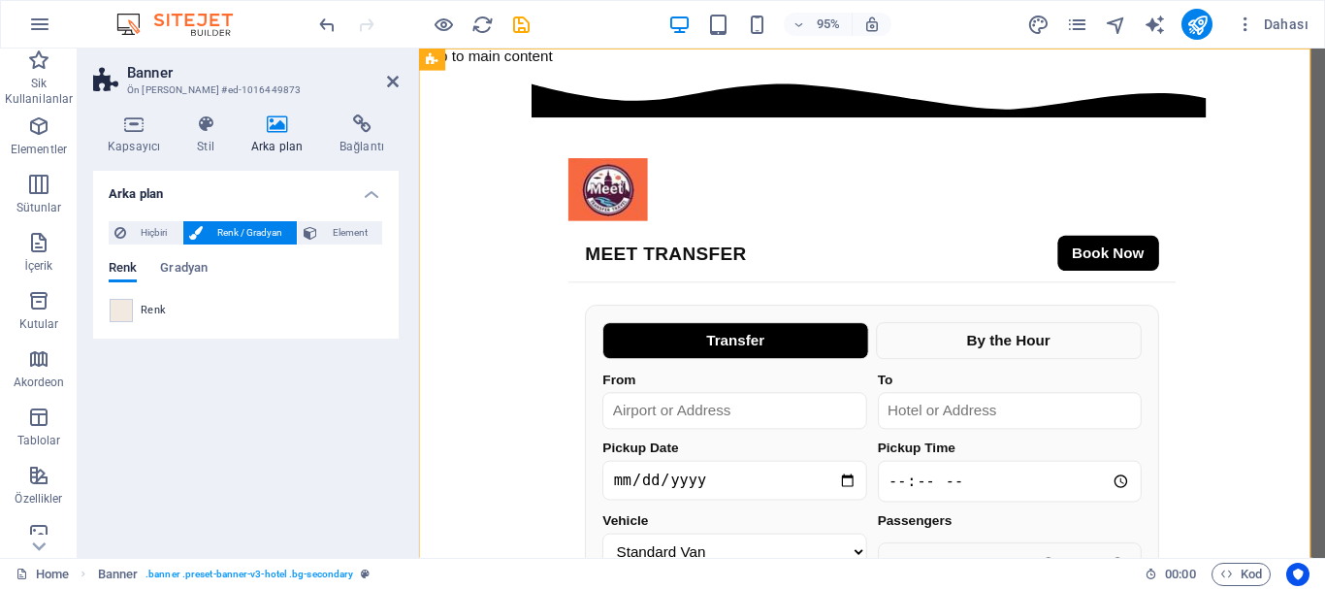
click at [192, 259] on div "Renk Gradyan Renk" at bounding box center [246, 284] width 274 height 78
click at [189, 263] on span "Gradyan" at bounding box center [184, 269] width 48 height 27
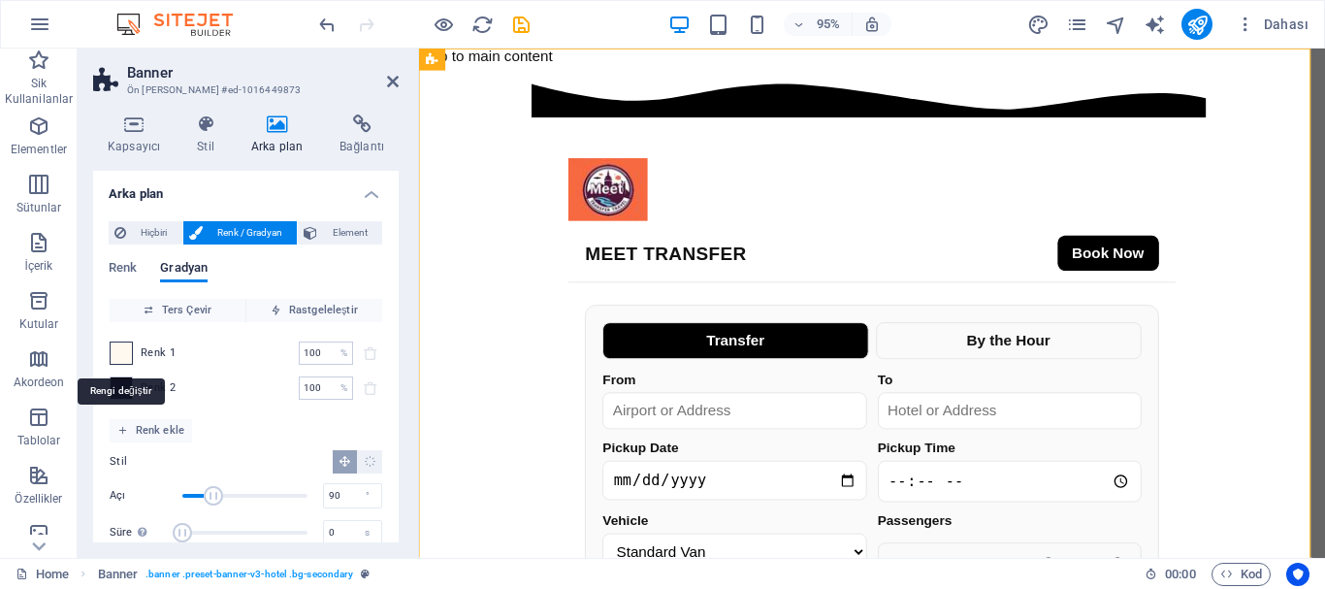
click at [122, 349] on span at bounding box center [121, 352] width 21 height 21
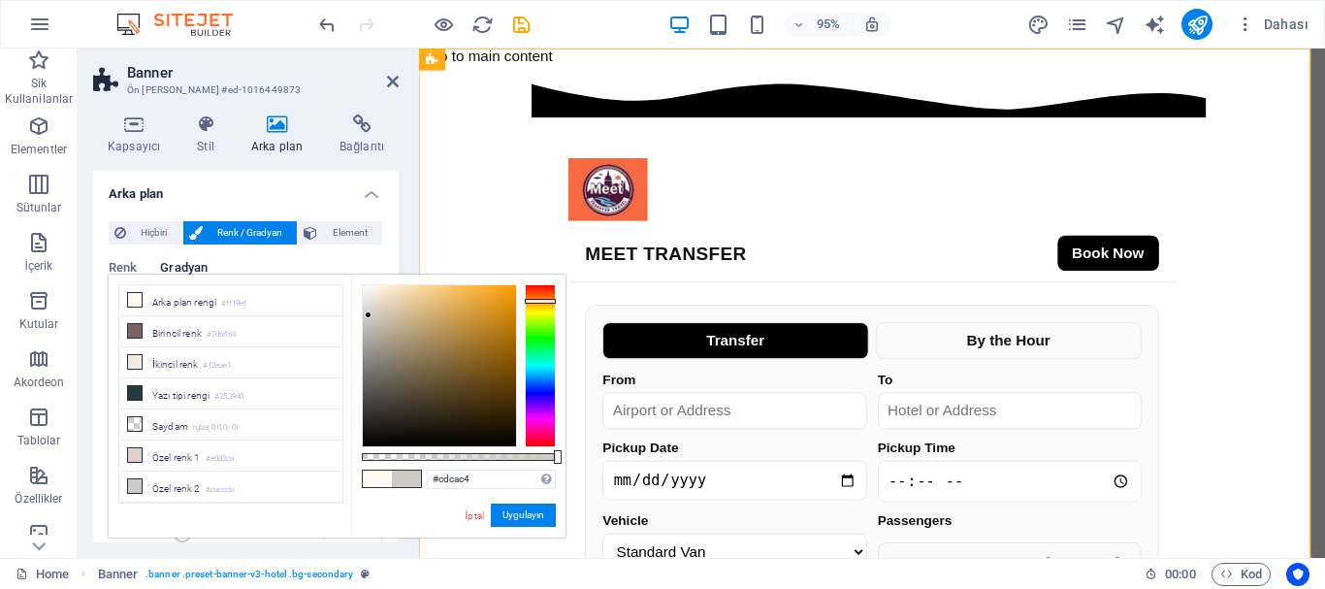
type input "#ccc8c3"
drag, startPoint x: 371, startPoint y: 281, endPoint x: 369, endPoint y: 316, distance: 35.0
click at [369, 316] on div at bounding box center [368, 315] width 7 height 7
click at [519, 507] on button "Uygulayın" at bounding box center [523, 514] width 65 height 23
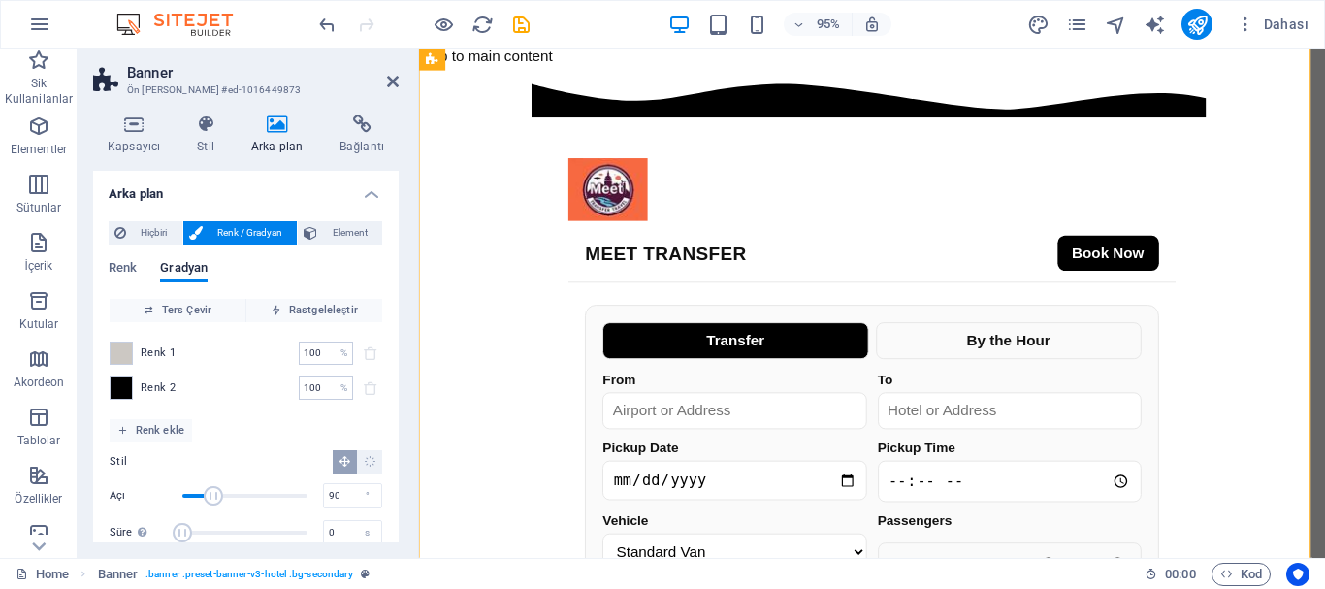
scroll to position [29, 0]
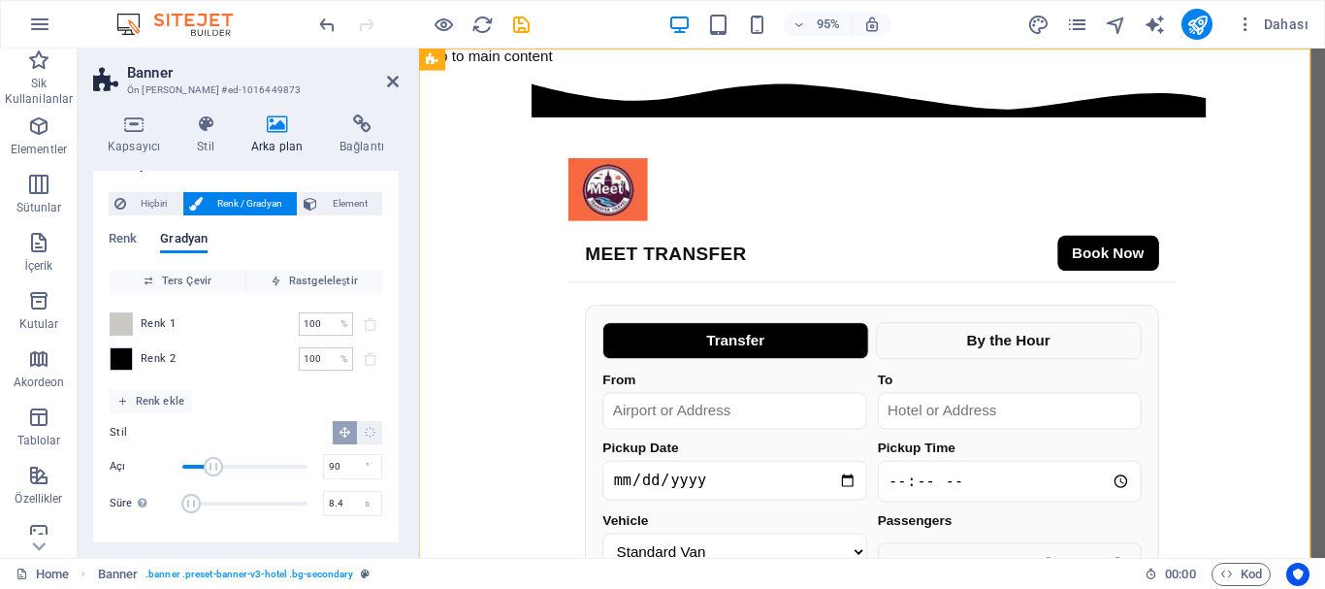
type input "8.6"
drag, startPoint x: 191, startPoint y: 498, endPoint x: 217, endPoint y: 503, distance: 26.6
click at [217, 503] on span "Süre" at bounding box center [215, 503] width 19 height 19
click at [117, 232] on span "Renk" at bounding box center [123, 240] width 28 height 27
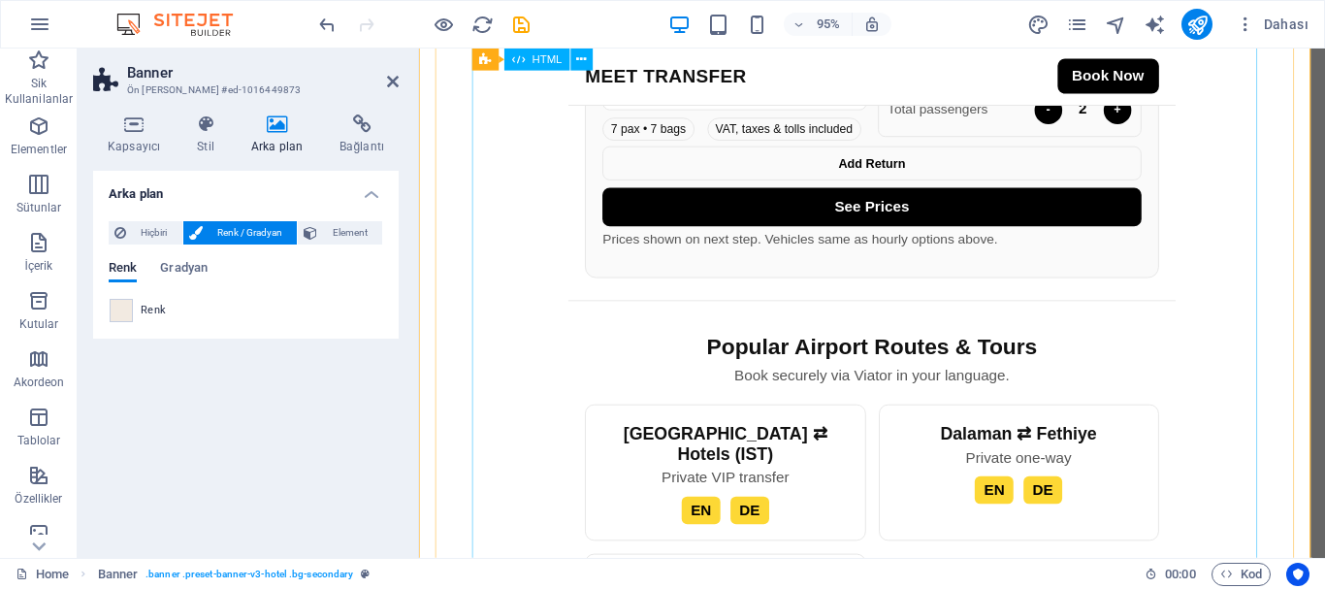
scroll to position [0, 0]
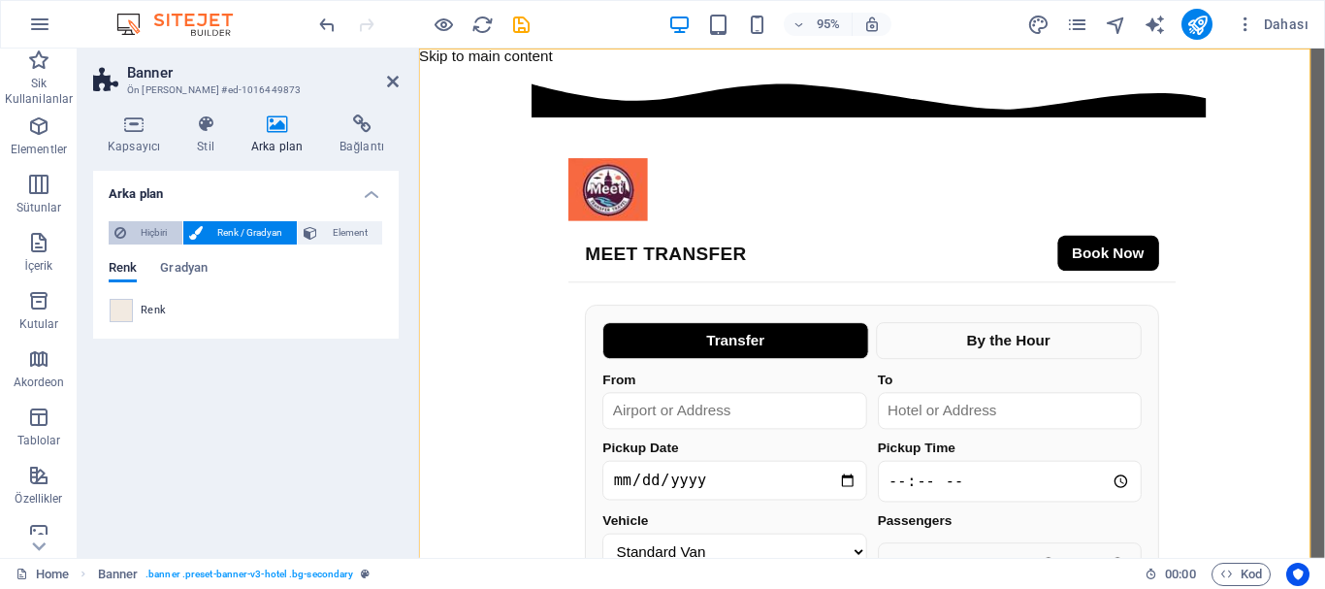
click at [151, 232] on span "Hiçbiri" at bounding box center [154, 232] width 45 height 23
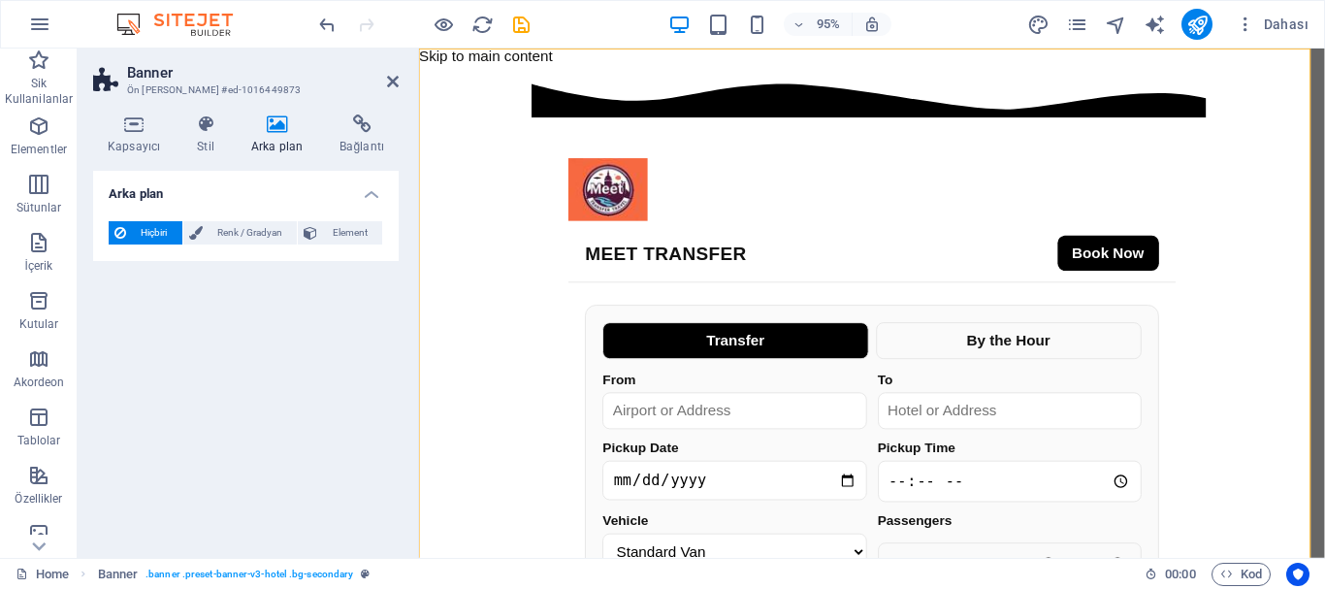
click at [148, 232] on span "Hiçbiri" at bounding box center [154, 232] width 45 height 23
click at [223, 229] on span "Renk / Gradyan" at bounding box center [250, 232] width 83 height 23
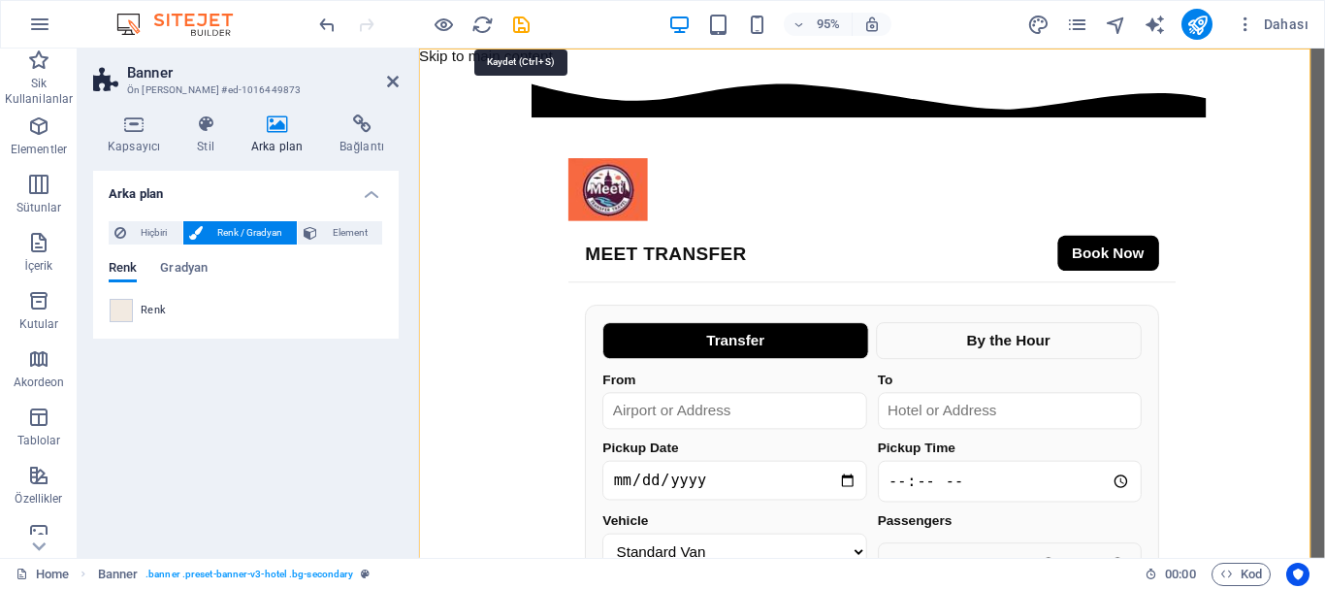
click at [519, 22] on icon "save" at bounding box center [521, 25] width 22 height 22
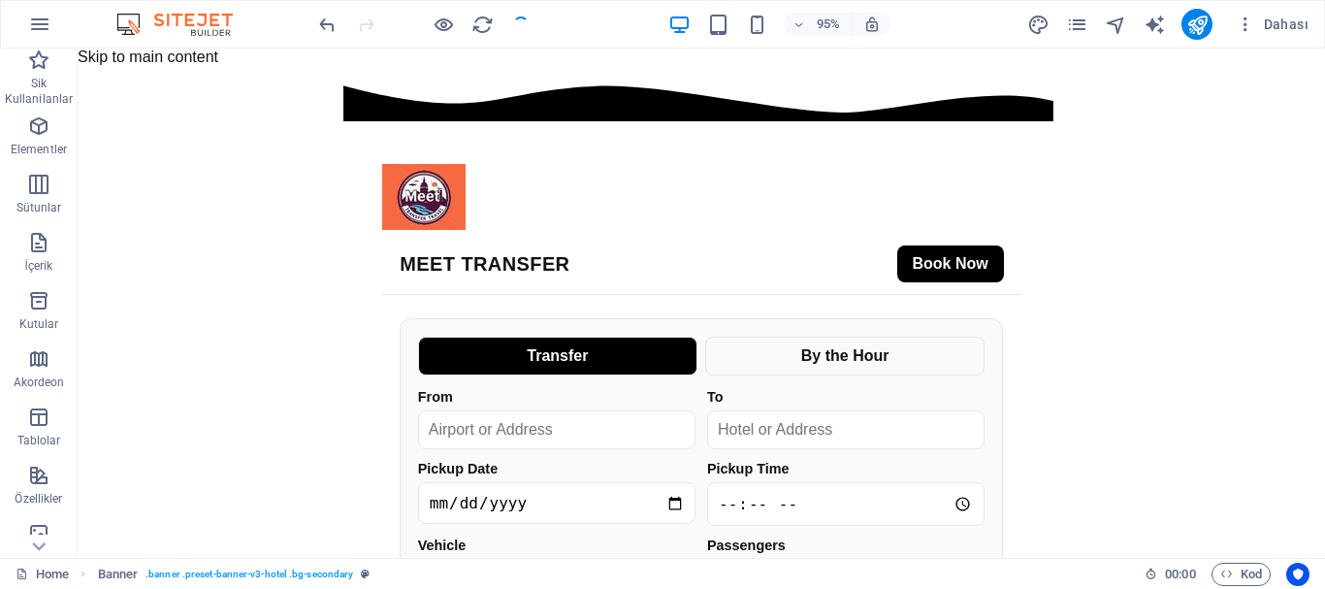
checkbox input "false"
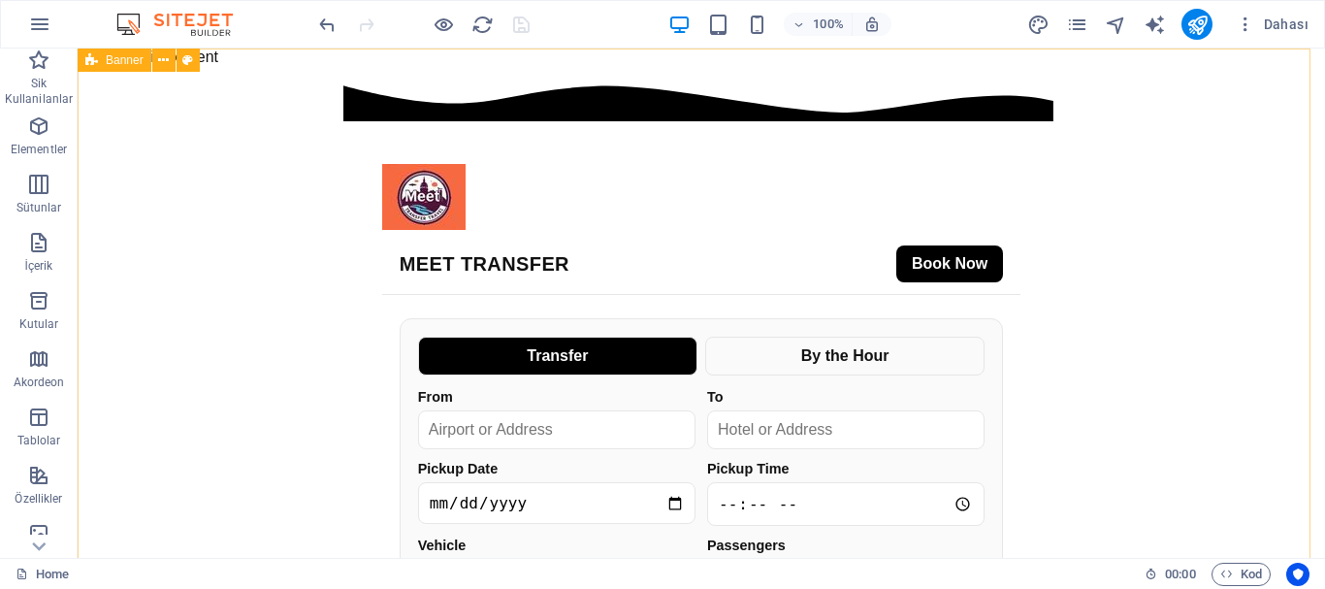
click at [98, 63] on div "Banner" at bounding box center [115, 59] width 74 height 23
click at [158, 67] on icon at bounding box center [163, 60] width 11 height 20
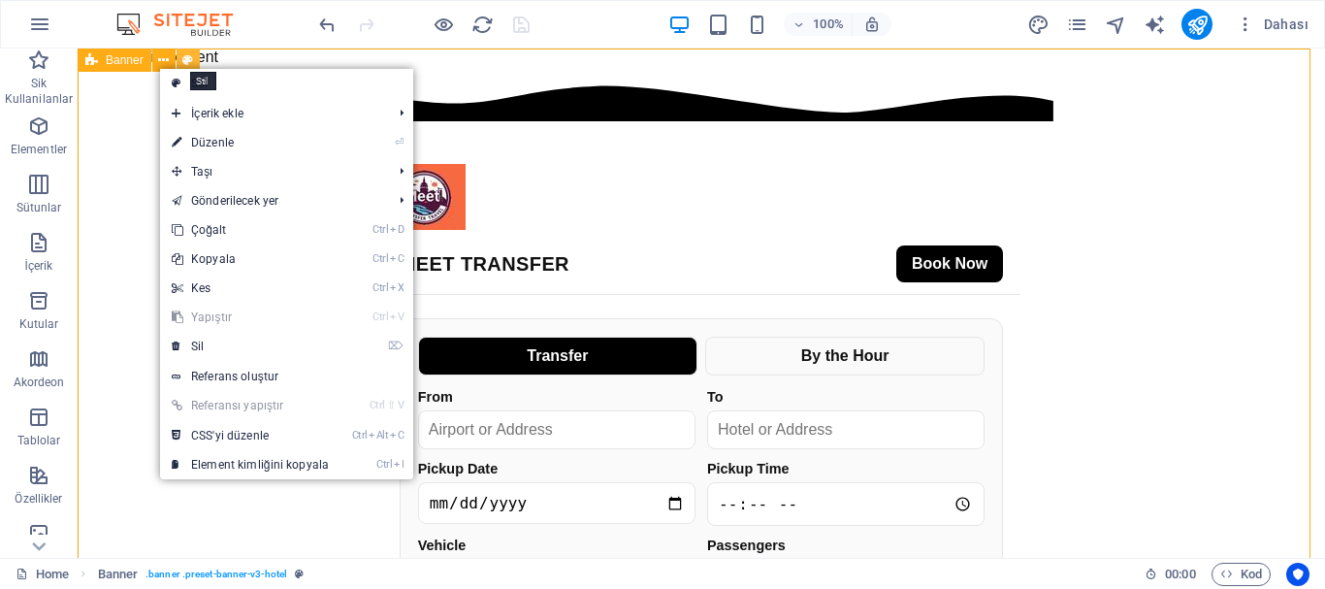
click at [195, 60] on button at bounding box center [188, 59] width 23 height 23
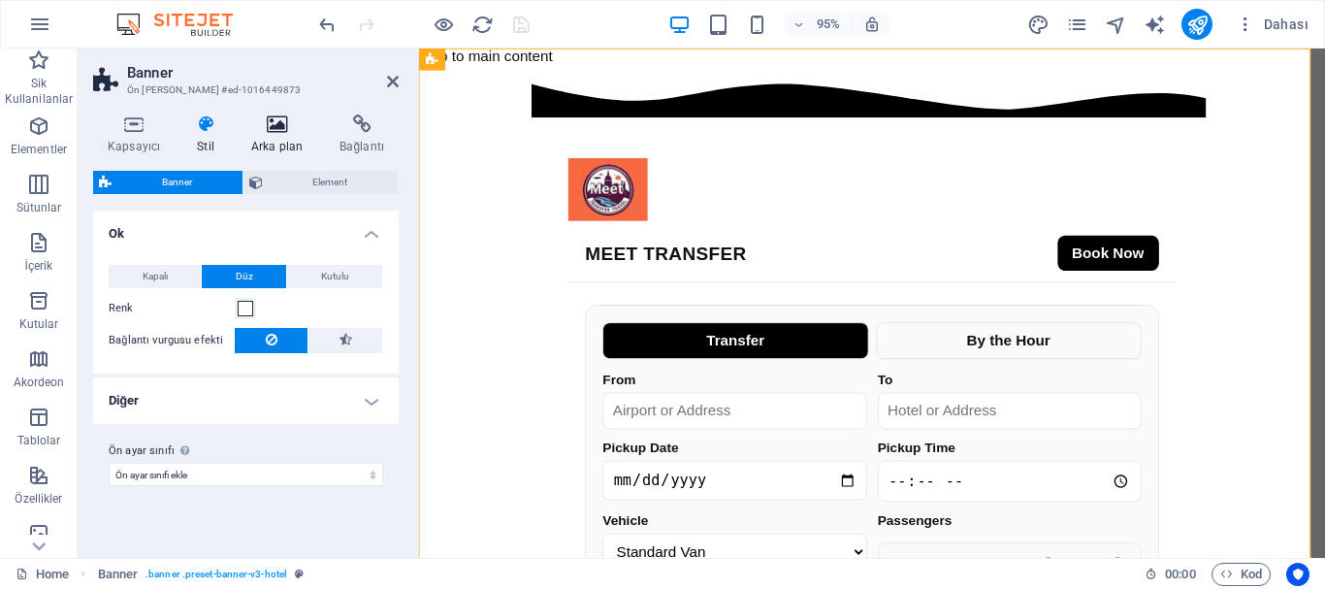
click at [268, 125] on icon at bounding box center [277, 123] width 80 height 19
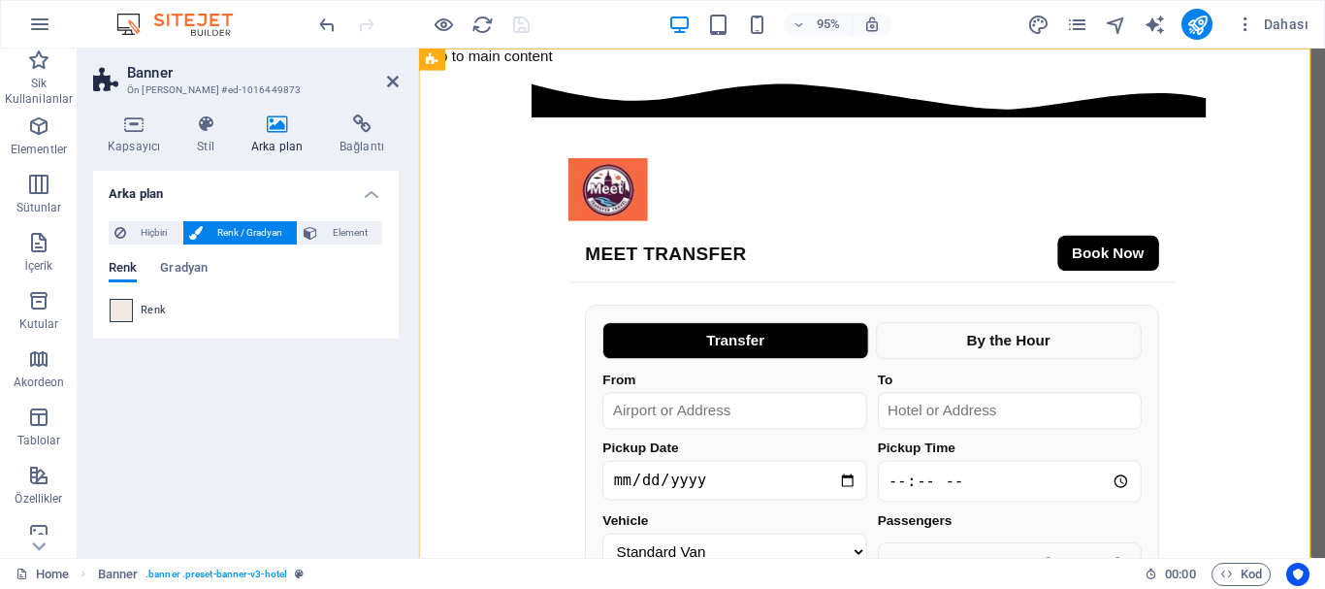
click at [124, 301] on span at bounding box center [121, 310] width 21 height 21
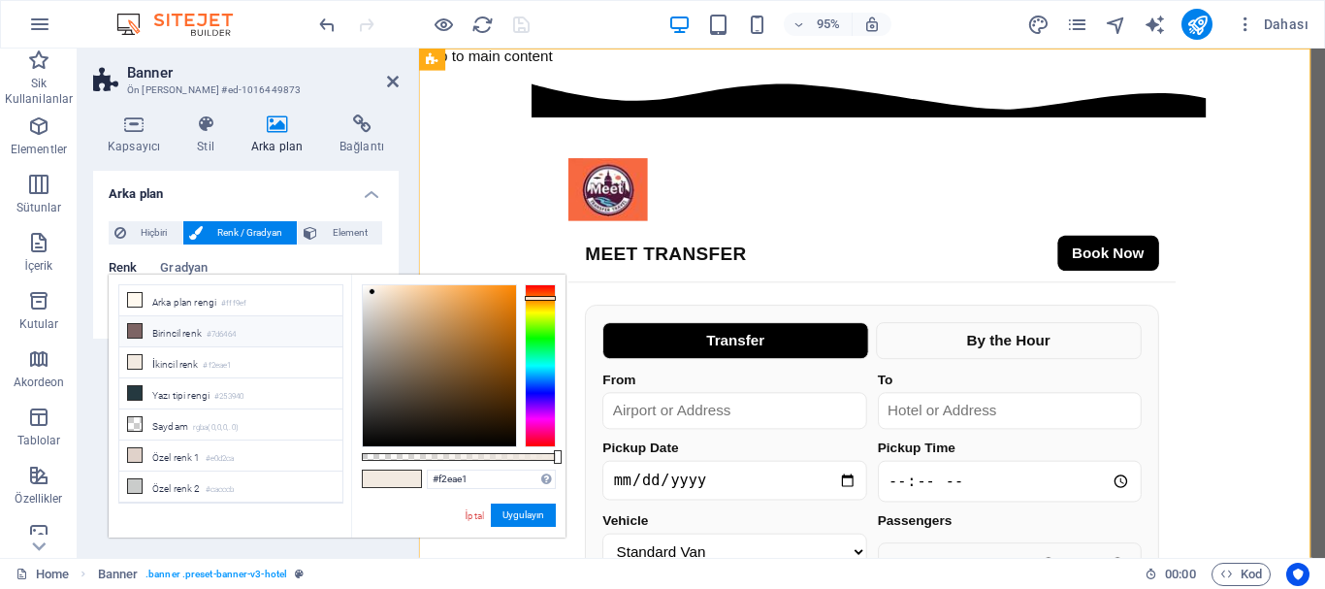
click at [159, 331] on li "Birincil renk #7d6464" at bounding box center [230, 331] width 223 height 31
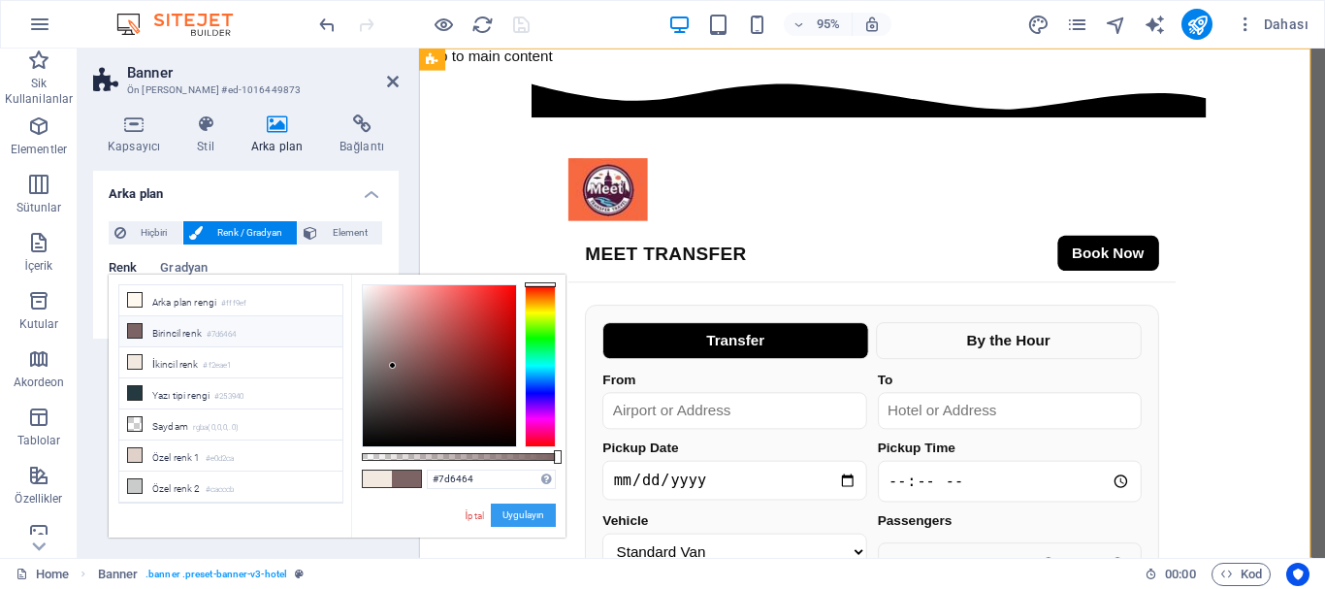
click at [498, 508] on button "Uygulayın" at bounding box center [523, 514] width 65 height 23
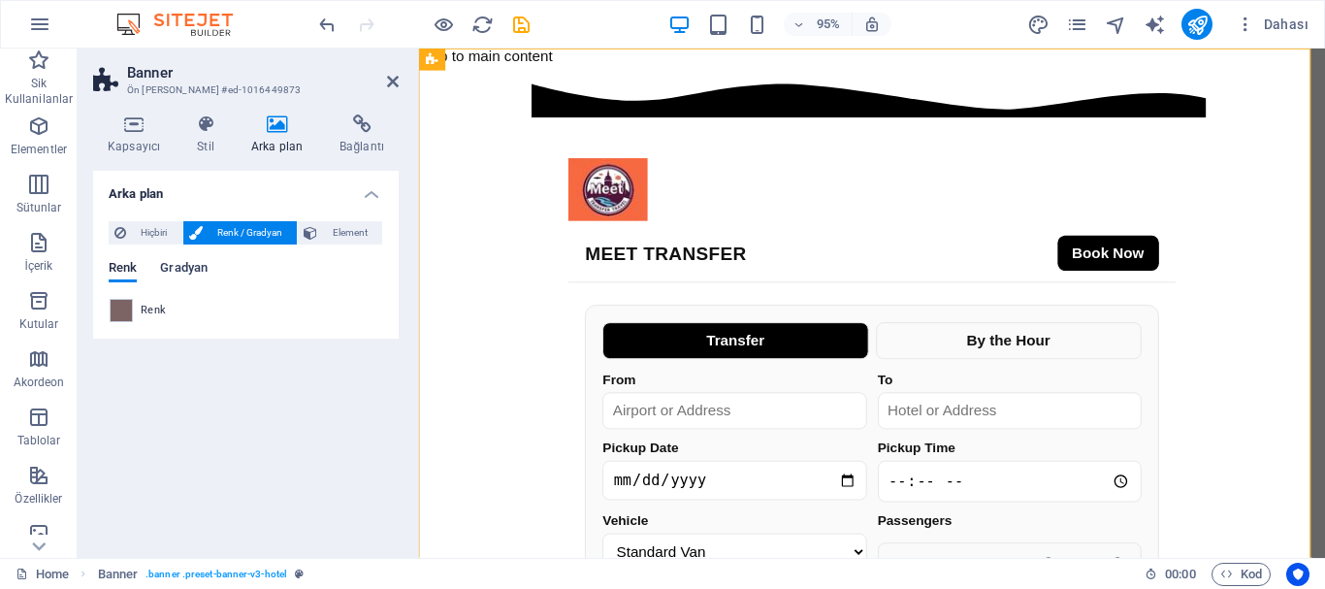
click at [197, 267] on span "Gradyan" at bounding box center [184, 269] width 48 height 27
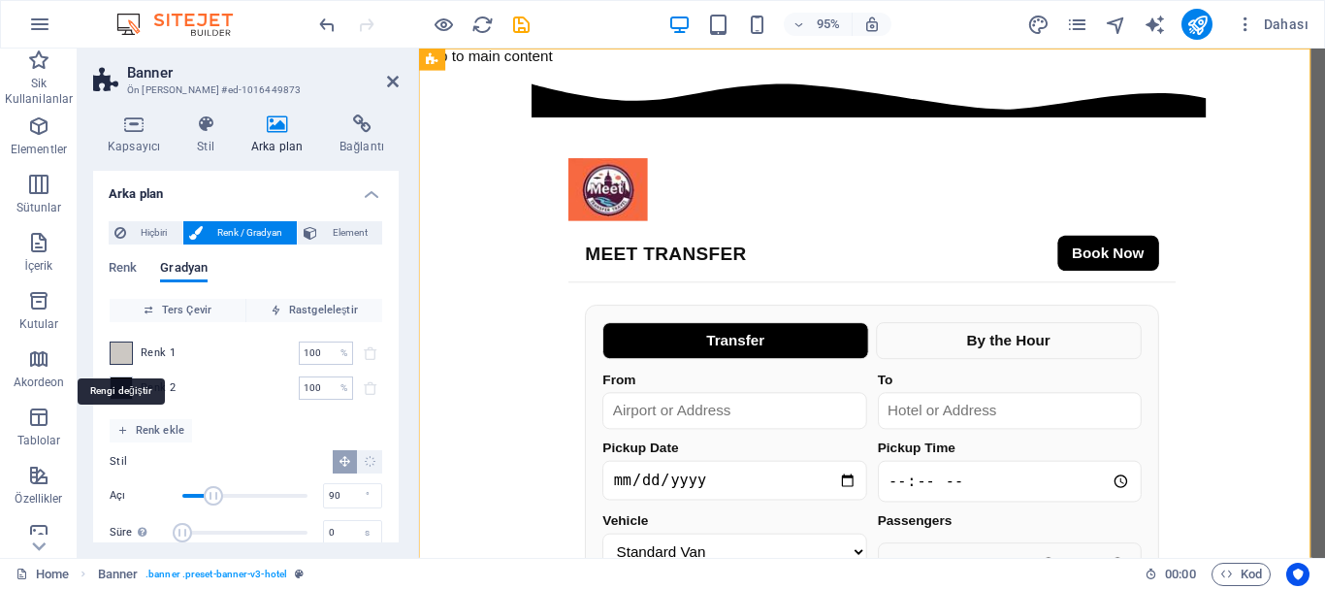
click at [130, 346] on span at bounding box center [121, 352] width 21 height 21
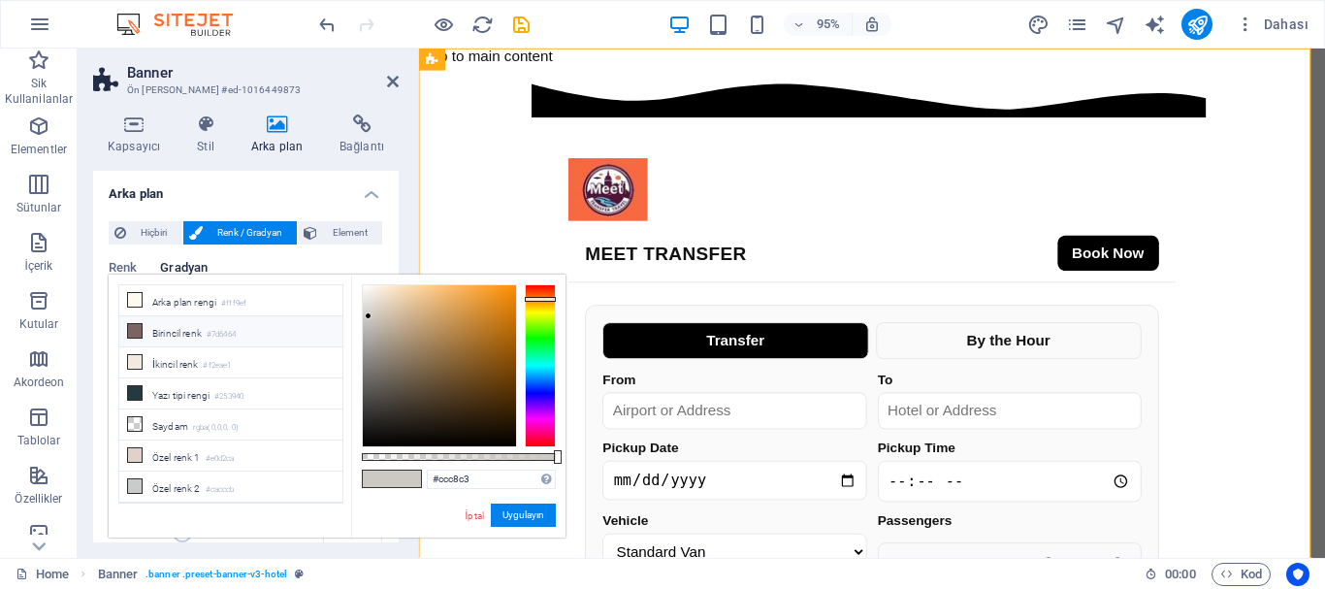
click at [209, 330] on li "Birincil renk #7d6464" at bounding box center [230, 331] width 223 height 31
type input "#7d6464"
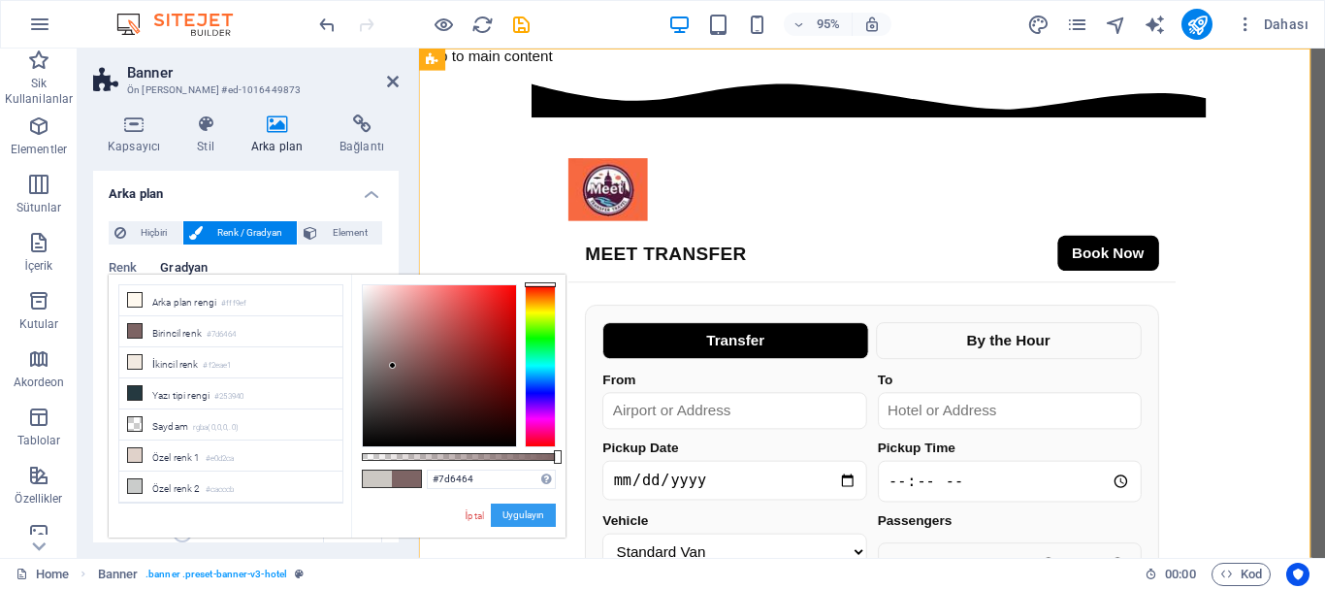
click at [515, 510] on button "Uygulayın" at bounding box center [523, 514] width 65 height 23
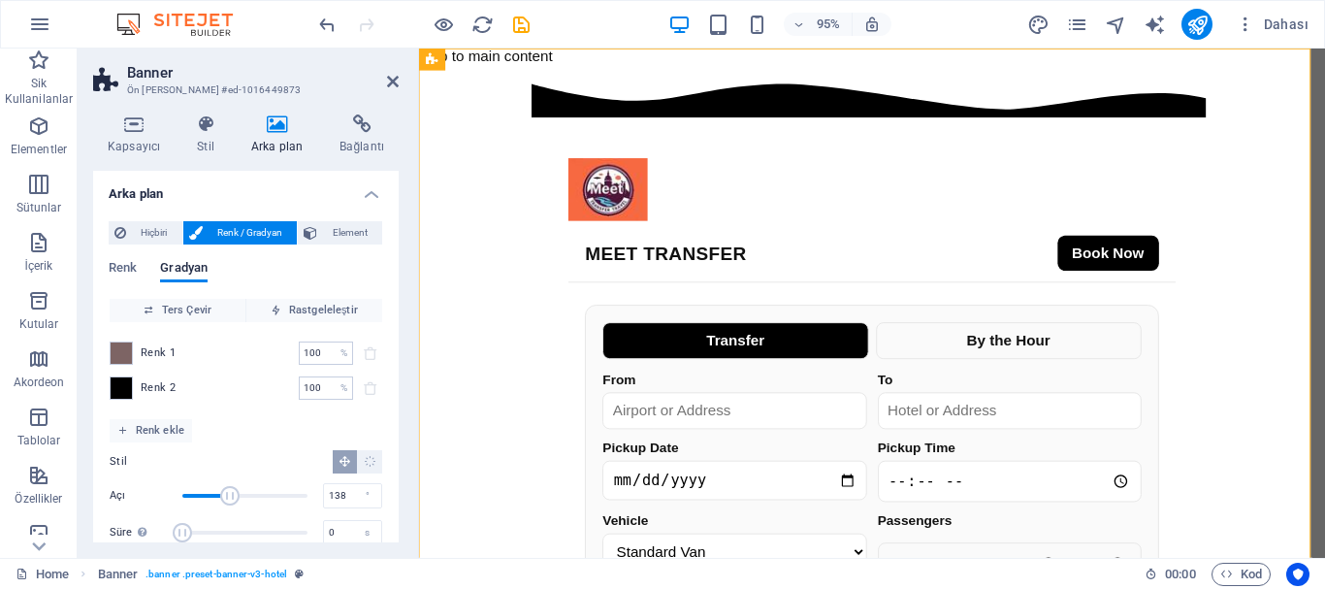
drag, startPoint x: 210, startPoint y: 496, endPoint x: 229, endPoint y: 496, distance: 18.4
click at [229, 496] on span "Açı" at bounding box center [229, 495] width 19 height 19
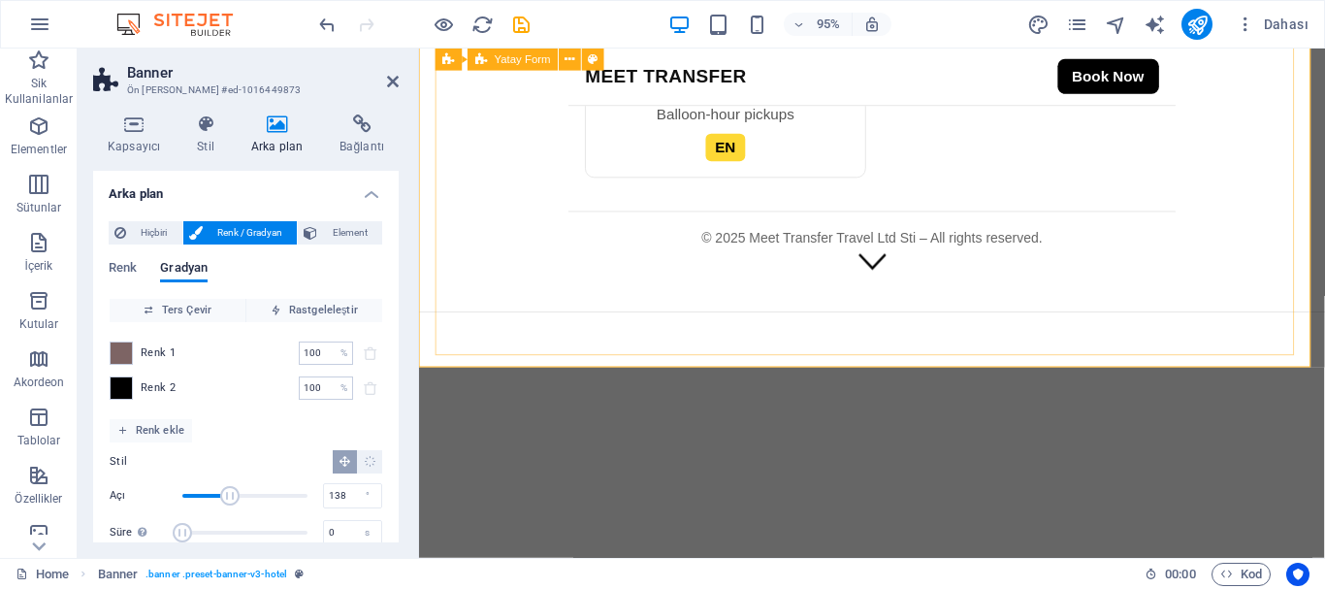
scroll to position [970, 0]
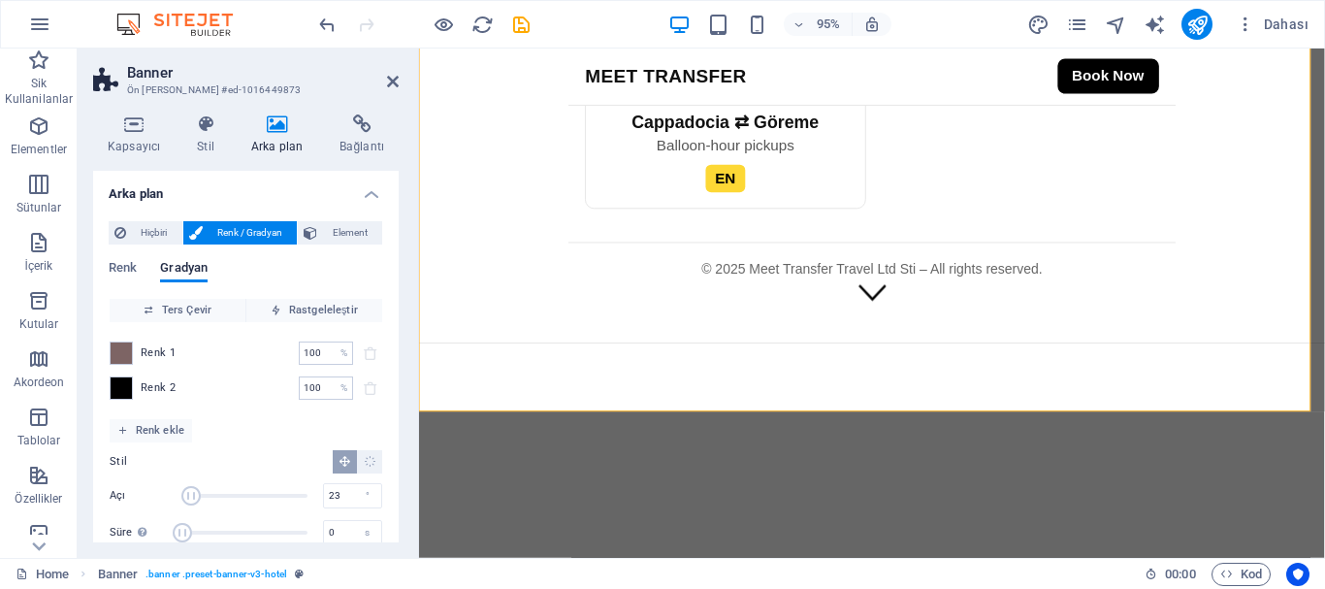
type input "20"
drag, startPoint x: 231, startPoint y: 495, endPoint x: 189, endPoint y: 486, distance: 42.6
click at [189, 486] on span "Açı" at bounding box center [188, 495] width 19 height 19
click at [114, 389] on span at bounding box center [121, 387] width 21 height 21
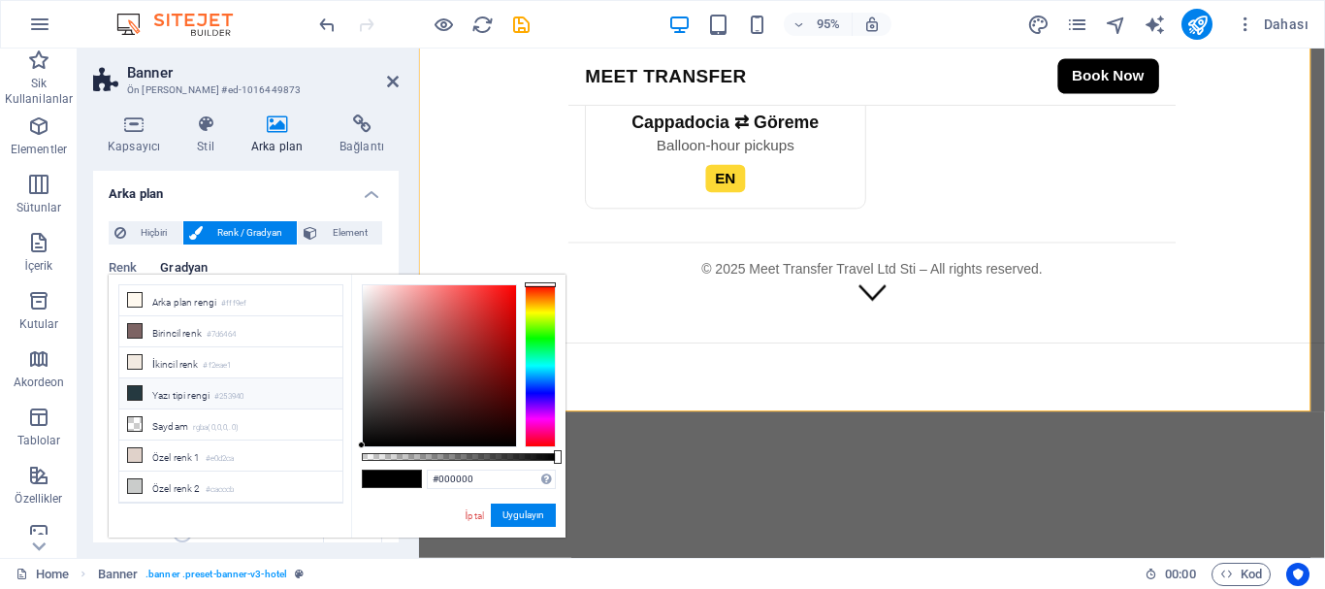
click at [182, 392] on li "Yazı tipi rengi #253940" at bounding box center [230, 393] width 223 height 31
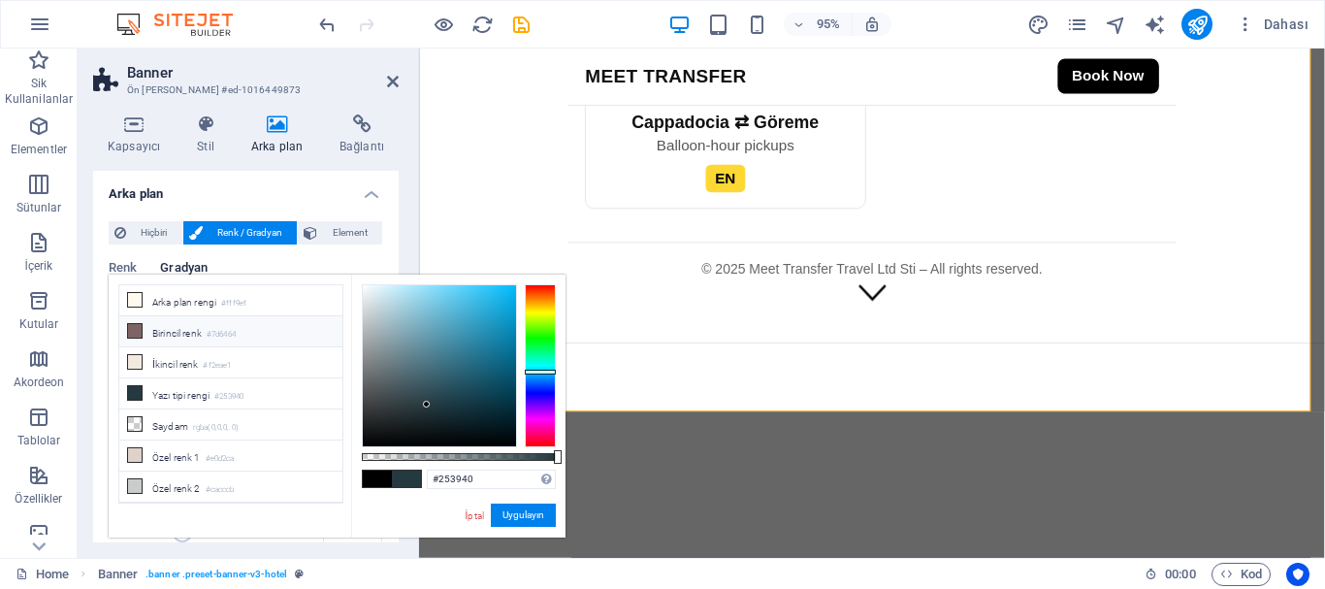
click at [209, 333] on li "Birincil renk #7d6464" at bounding box center [230, 331] width 223 height 31
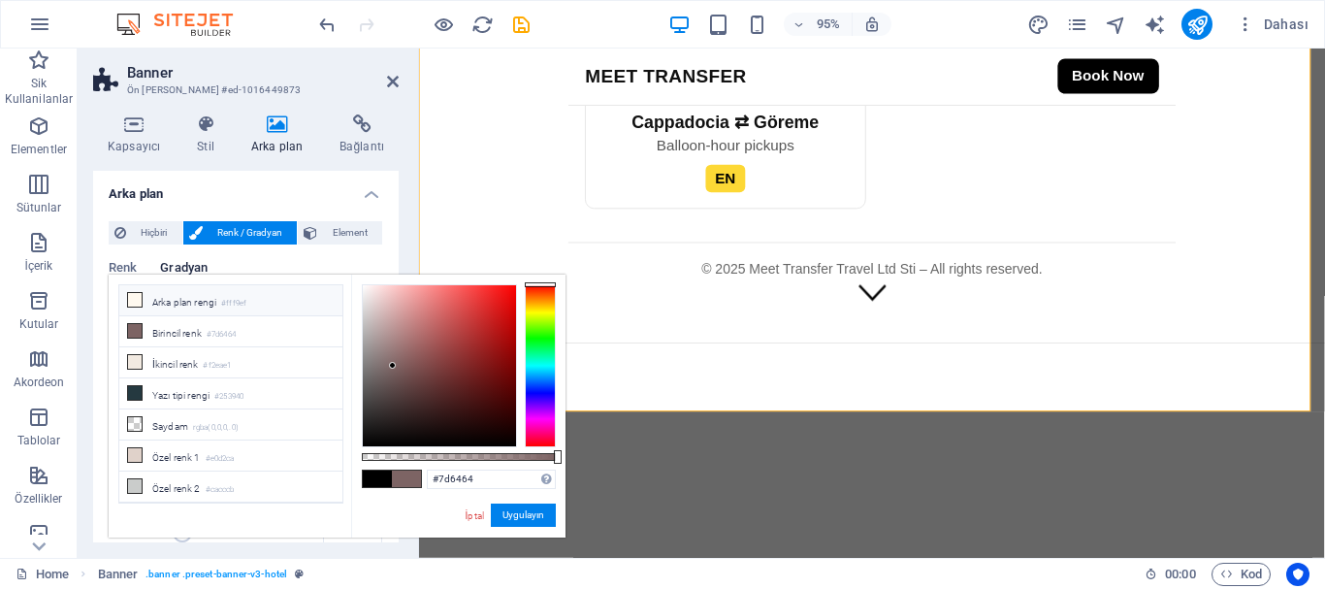
click at [225, 301] on li "Arka plan rengi #fff9ef" at bounding box center [230, 300] width 223 height 31
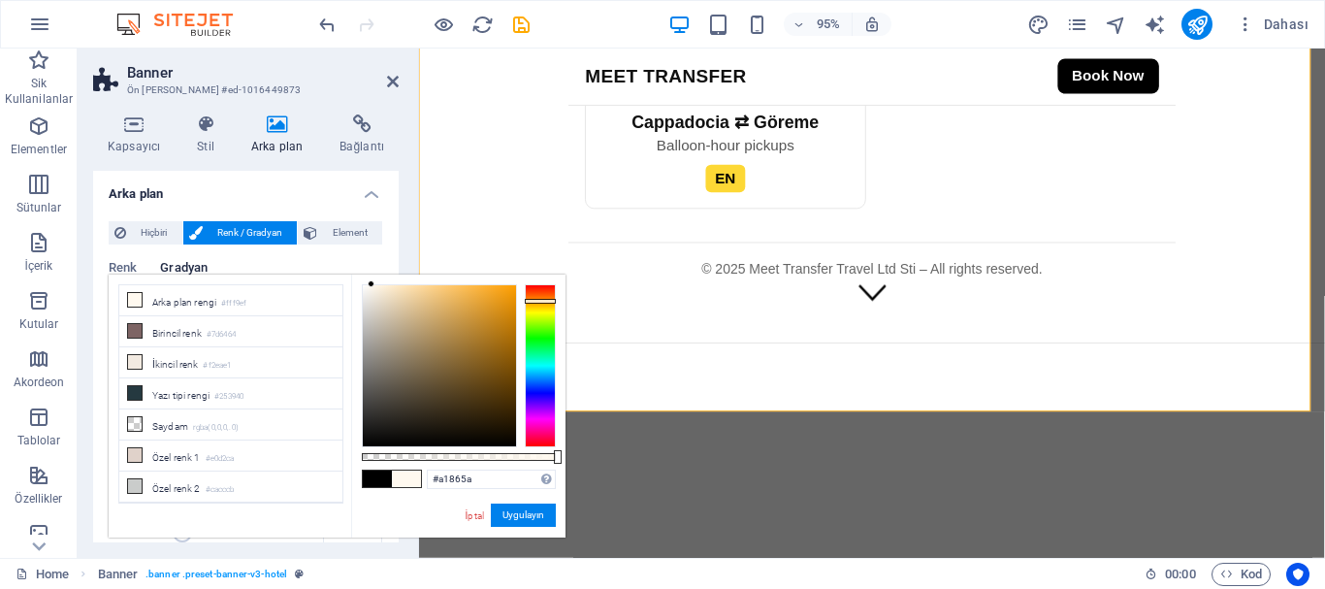
click at [429, 343] on div at bounding box center [439, 365] width 153 height 161
click at [521, 513] on button "Uygulayın" at bounding box center [523, 514] width 65 height 23
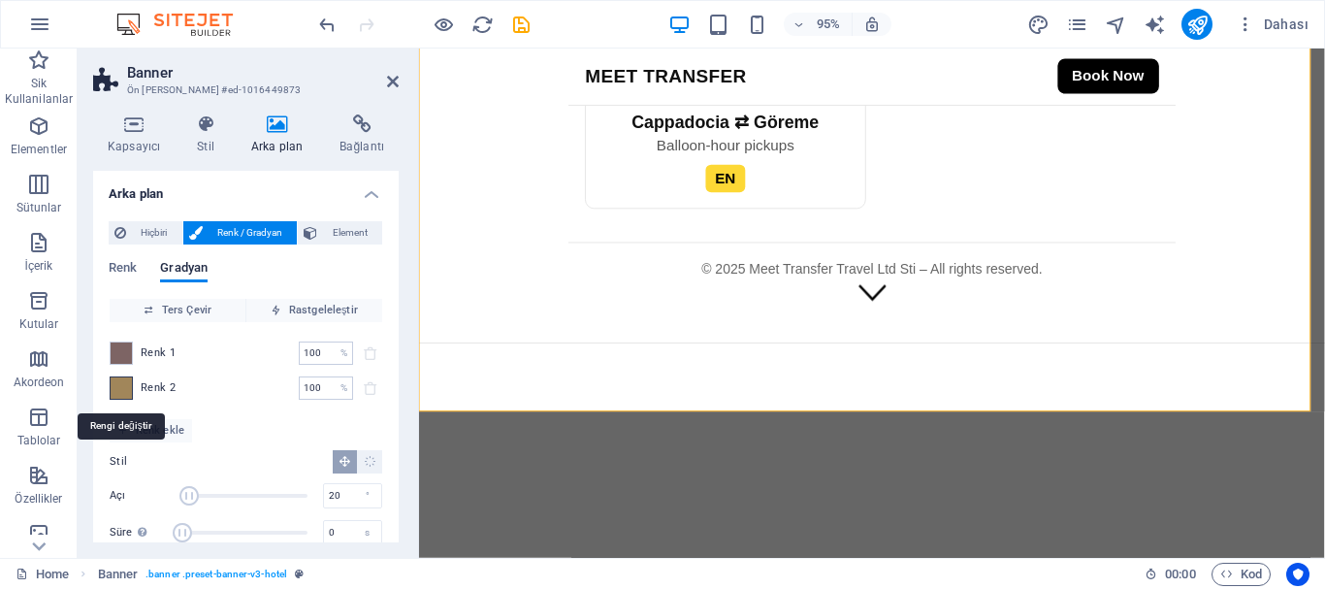
click at [123, 392] on span at bounding box center [121, 387] width 21 height 21
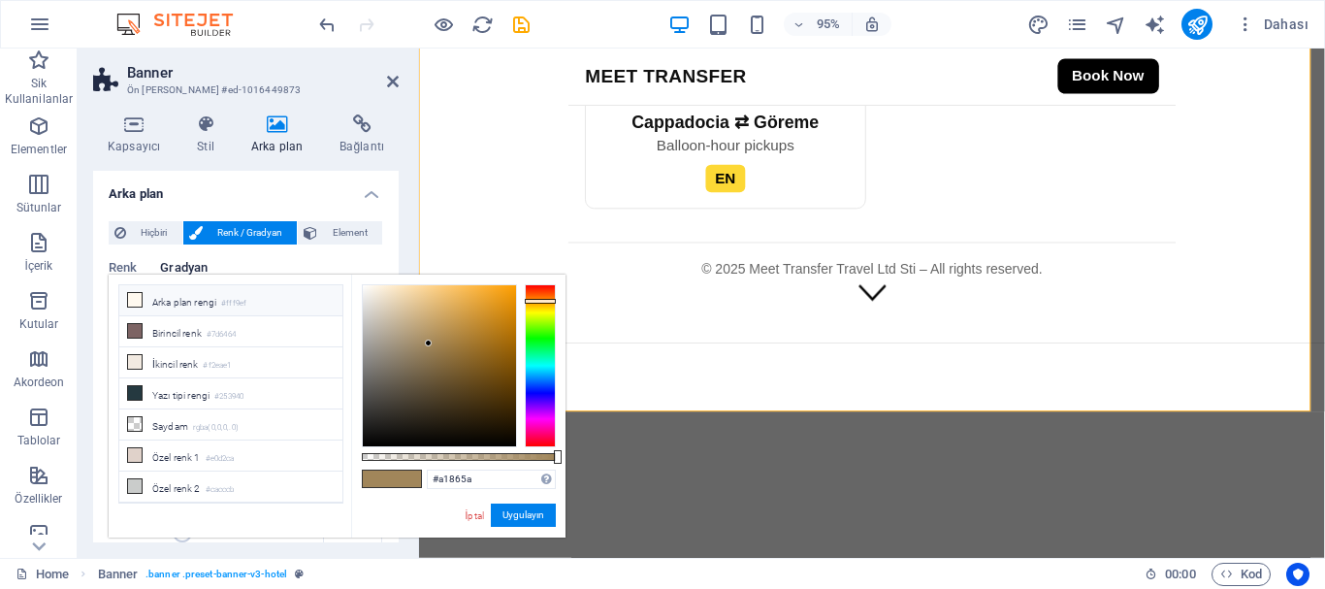
click at [198, 299] on li "Arka plan rengi #fff9ef" at bounding box center [230, 300] width 223 height 31
type input "#8d7a5c"
click at [415, 356] on div at bounding box center [439, 365] width 153 height 161
click at [530, 511] on button "Uygulayın" at bounding box center [523, 514] width 65 height 23
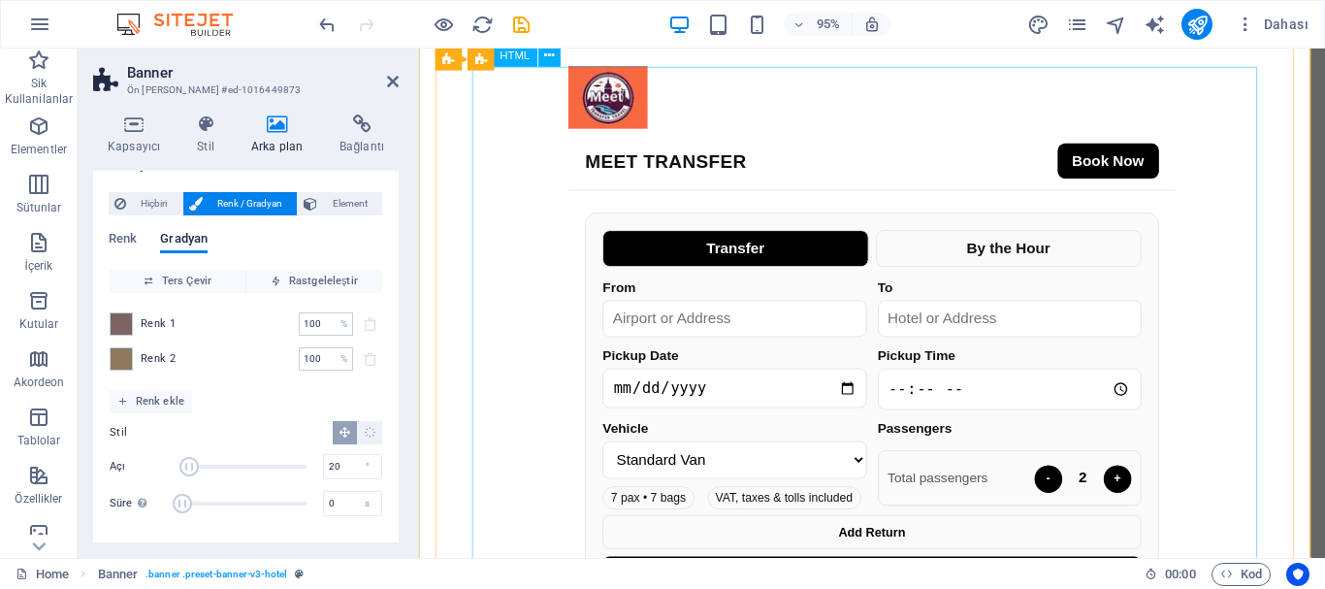
scroll to position [0, 0]
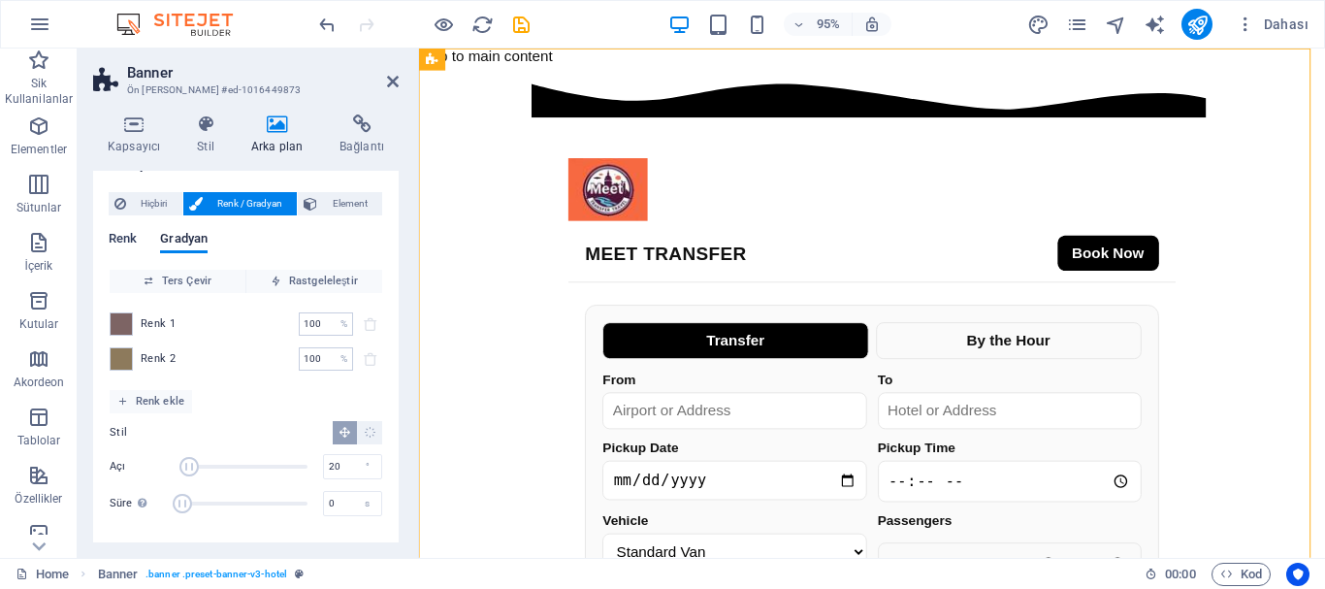
click at [113, 236] on span "Renk" at bounding box center [123, 240] width 28 height 27
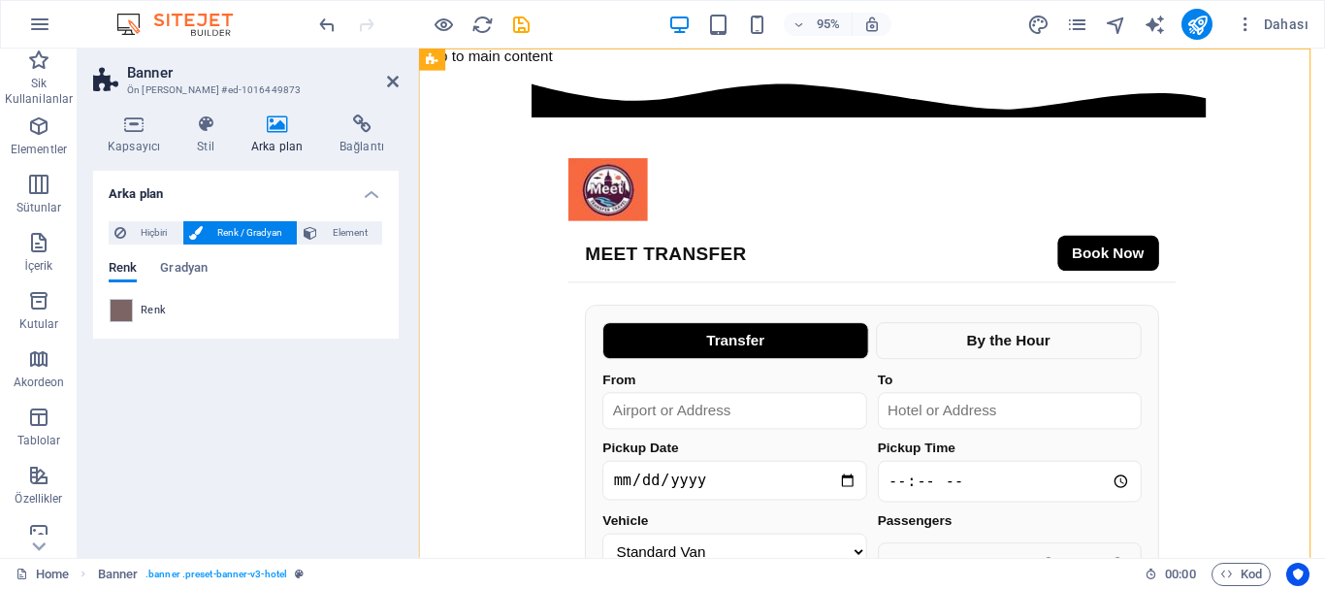
click at [371, 190] on h4 "Arka plan" at bounding box center [245, 188] width 305 height 35
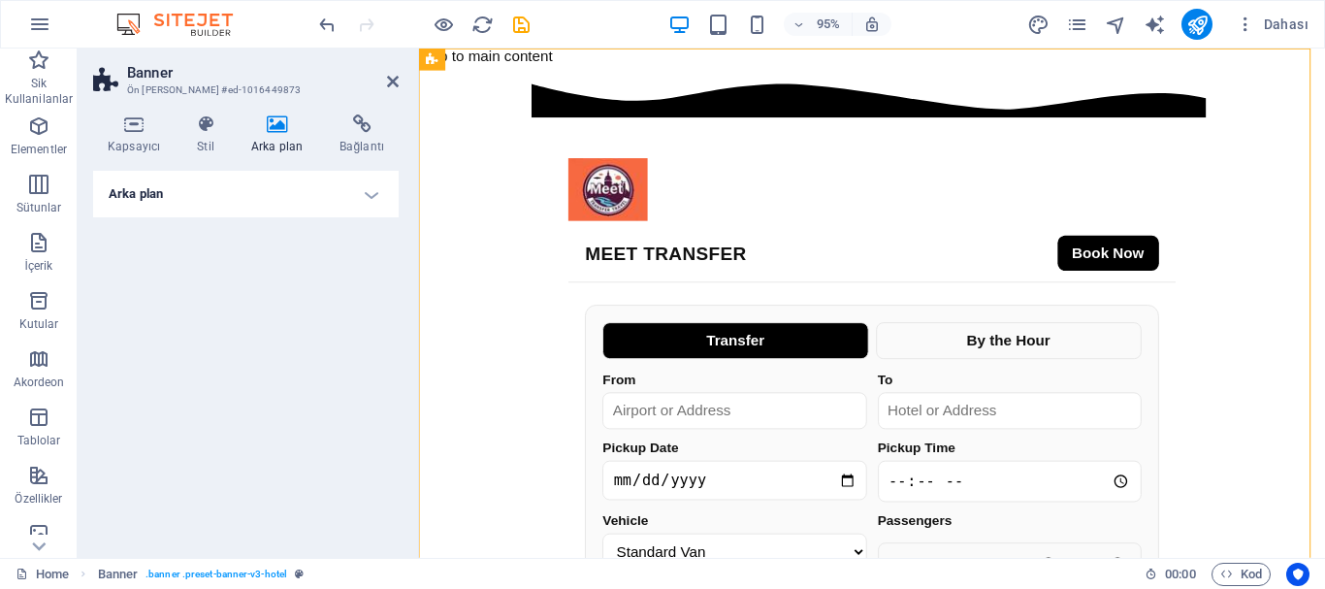
click at [370, 195] on h4 "Arka plan" at bounding box center [245, 194] width 305 height 47
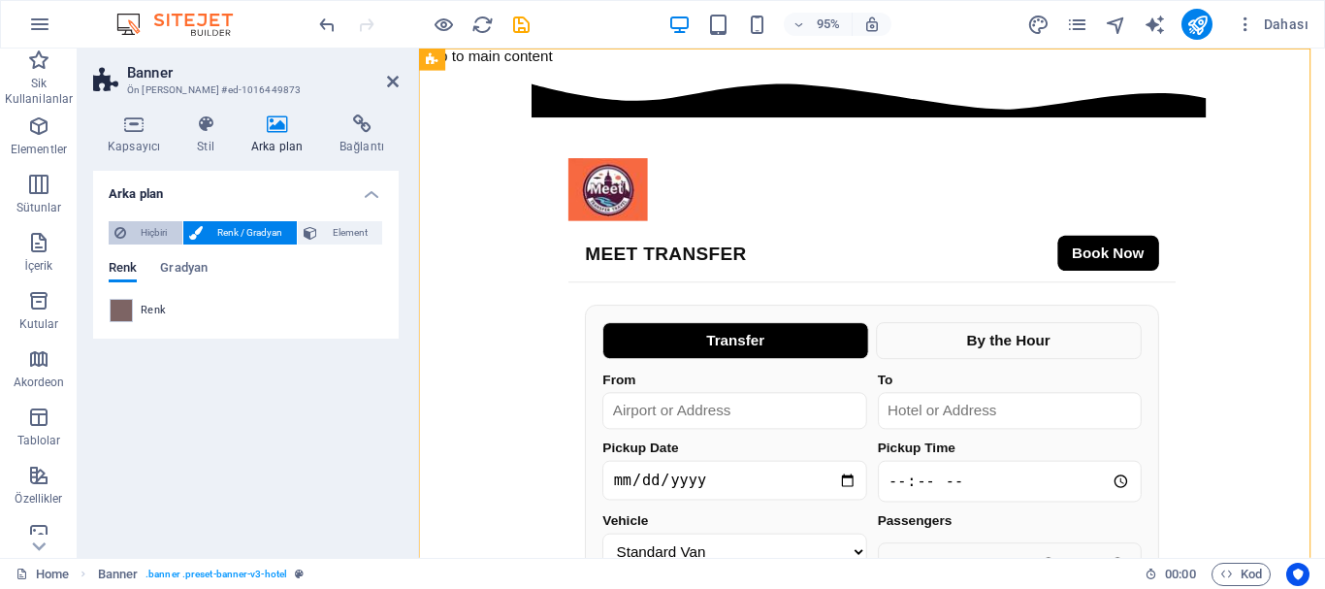
click at [148, 243] on span "Hiçbiri" at bounding box center [154, 232] width 45 height 23
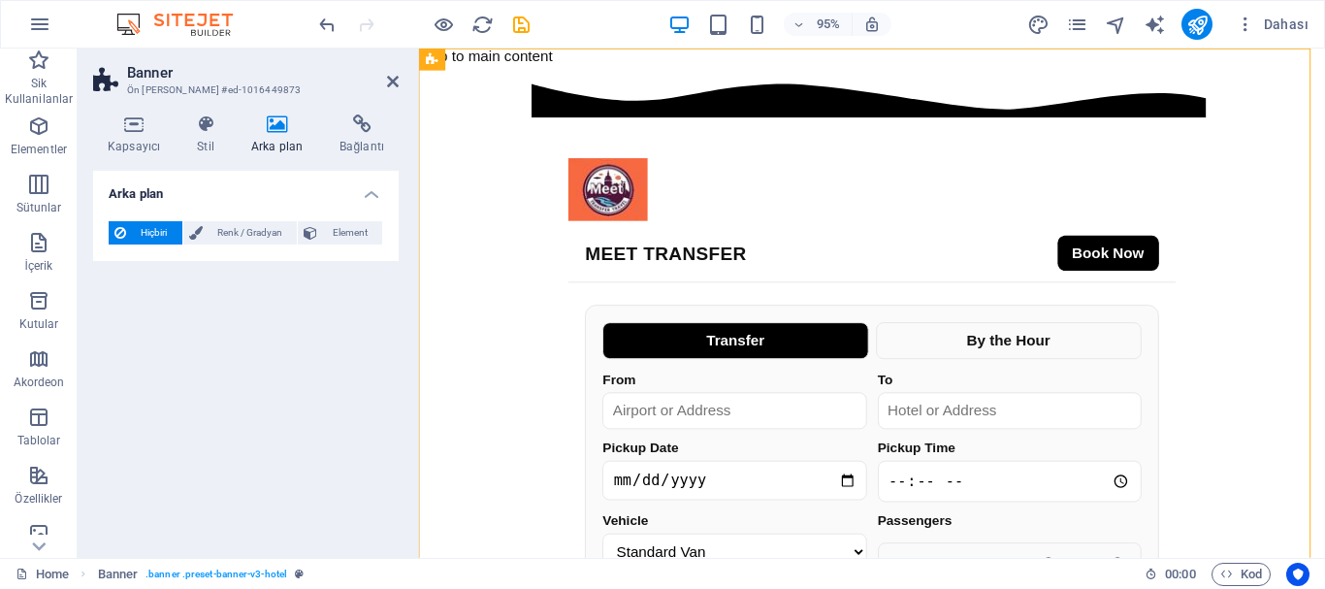
click at [148, 243] on span "Hiçbiri" at bounding box center [154, 232] width 45 height 23
click at [146, 246] on div "Hiçbiri Renk / Gradyan Element Arka planı tam genişliğe genişlet Renk kaplaması…" at bounding box center [245, 233] width 305 height 55
click at [152, 237] on span "Hiçbiri" at bounding box center [154, 232] width 45 height 23
click at [336, 228] on span "Element" at bounding box center [349, 232] width 53 height 23
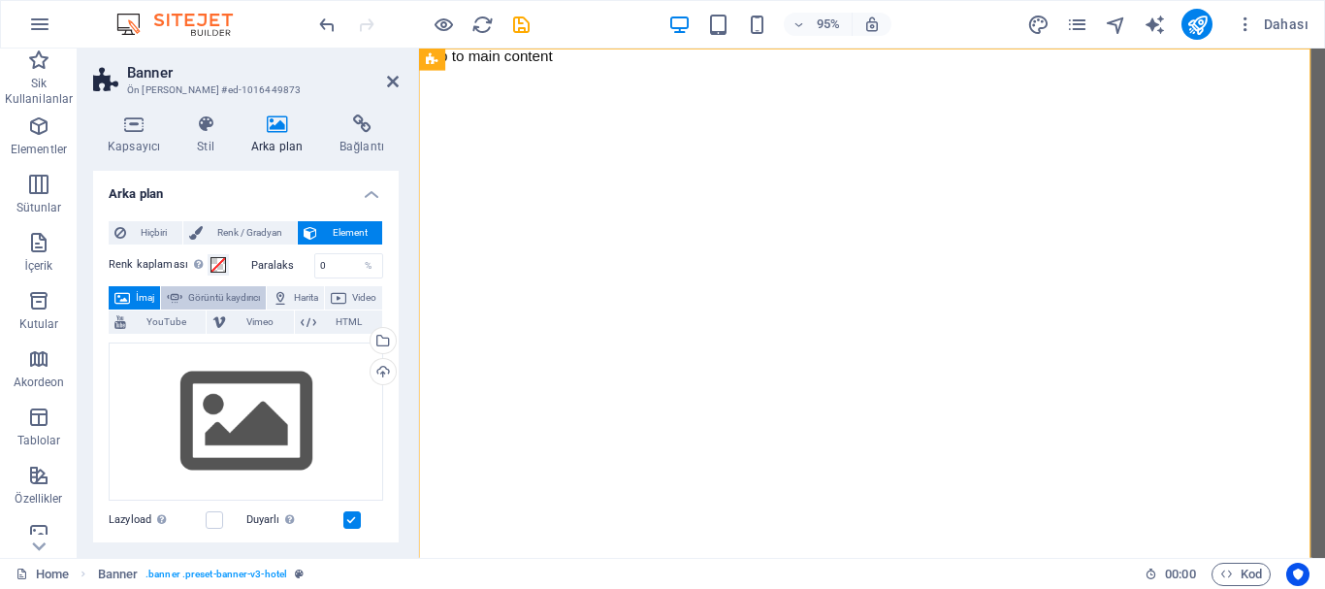
click at [260, 299] on span "Görüntü kaydırıcı" at bounding box center [224, 297] width 72 height 23
select select "ms"
select select "s"
select select "progressive"
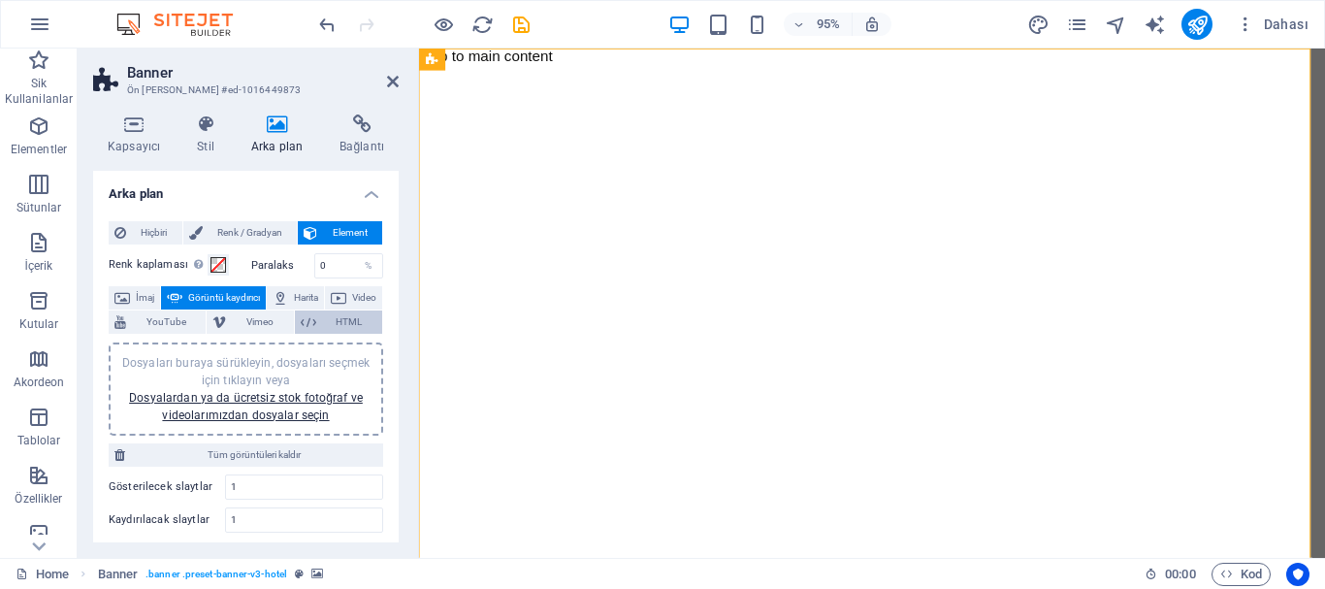
click at [341, 322] on span "HTML" at bounding box center [349, 321] width 54 height 23
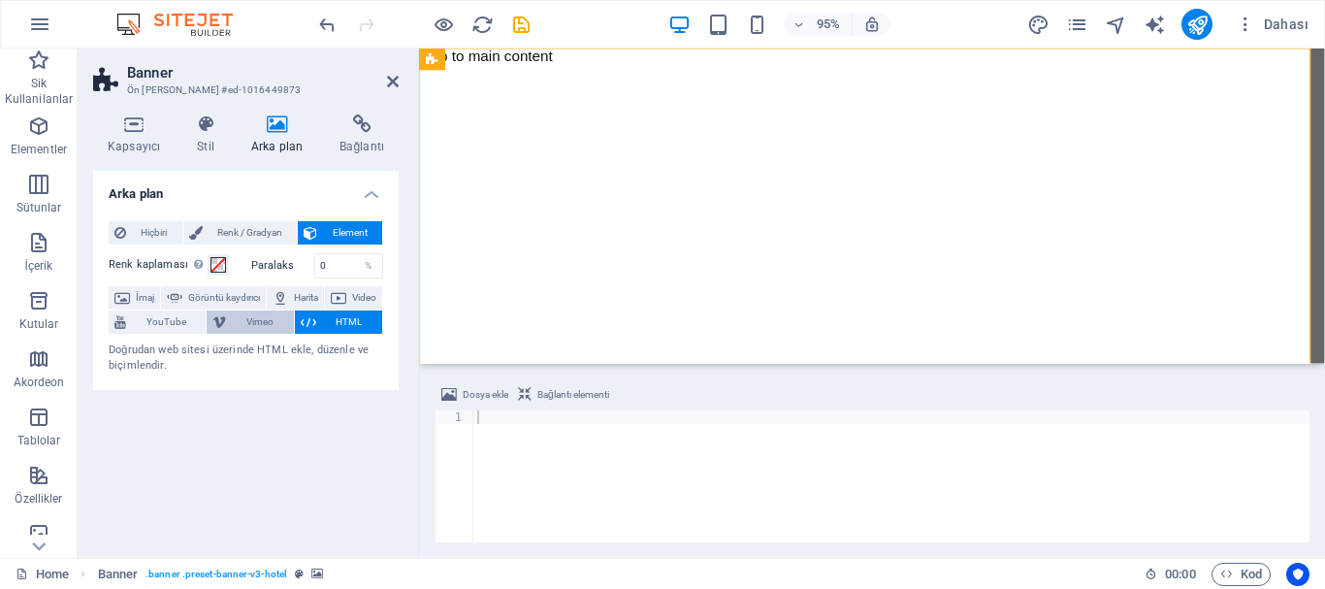
click at [287, 324] on span "Vimeo" at bounding box center [259, 321] width 55 height 23
select select "ar16_9"
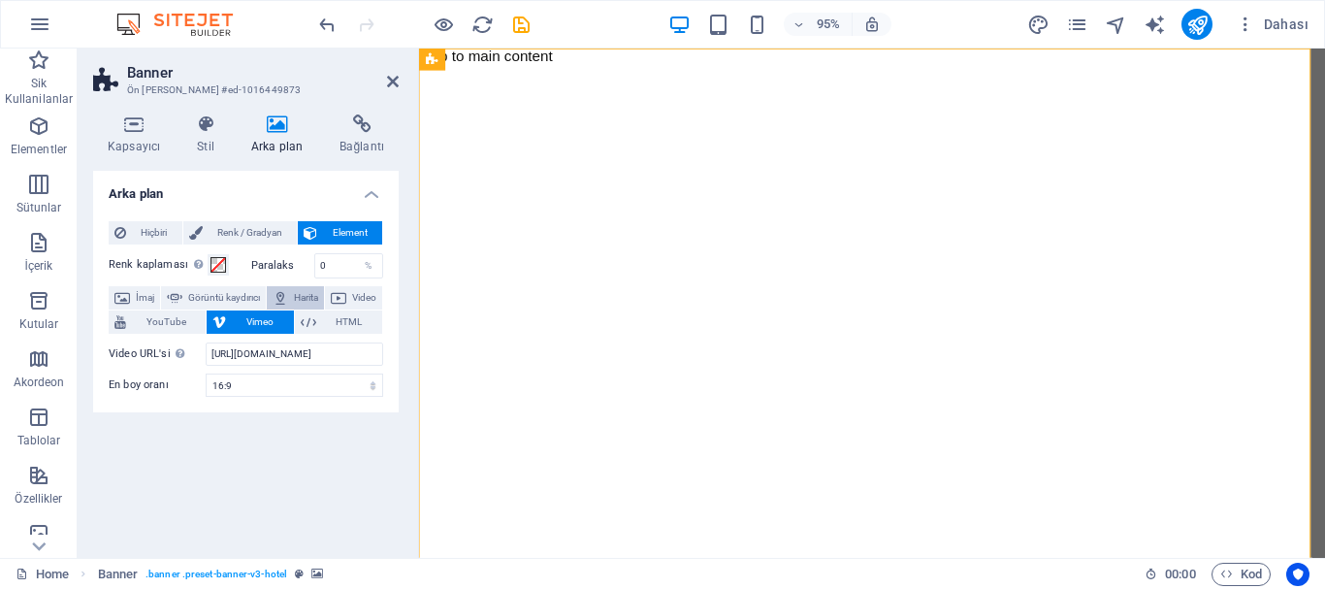
click at [318, 292] on span "Harita" at bounding box center [306, 297] width 24 height 23
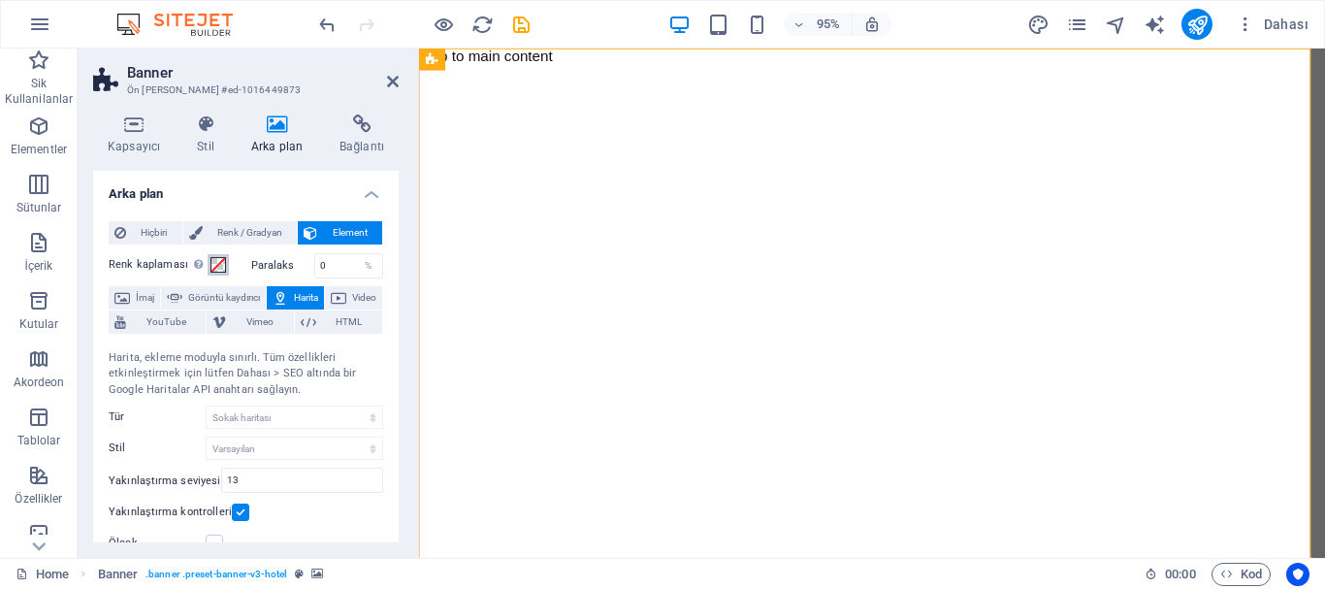
click at [208, 269] on button "Renk kaplaması Renklendireceğin arka planın üzerine bir kaplama yerleştirir" at bounding box center [218, 264] width 21 height 21
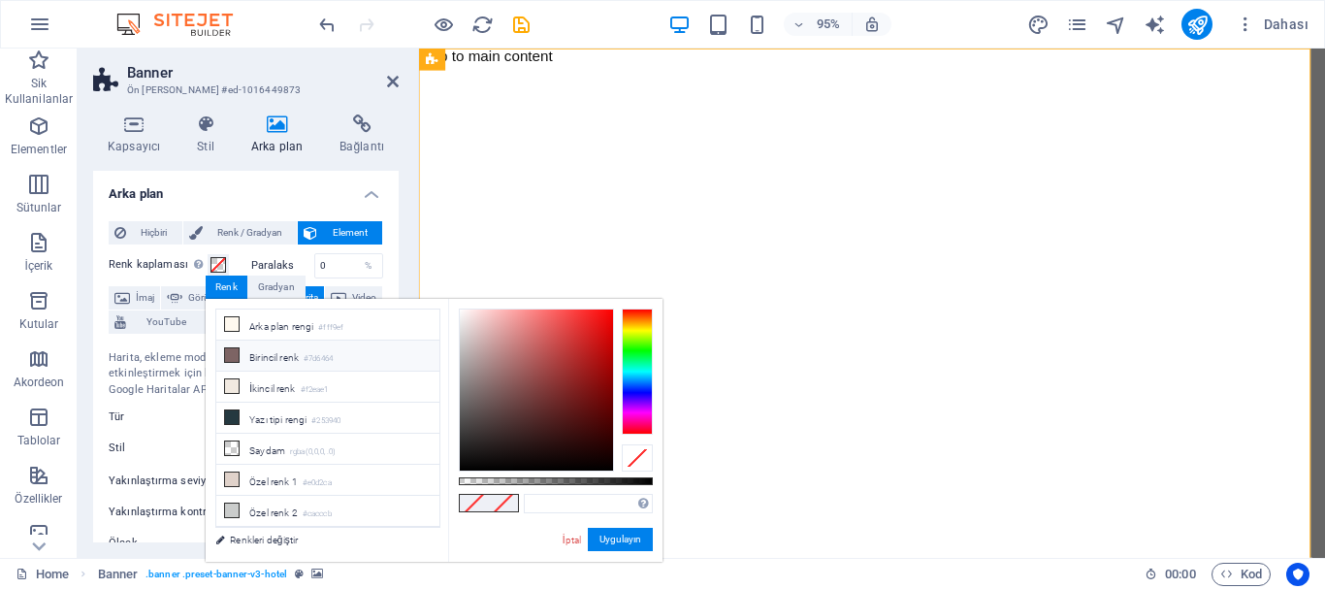
click at [236, 355] on icon at bounding box center [232, 355] width 14 height 14
type input "#7d6464"
click at [610, 536] on button "Uygulayın" at bounding box center [620, 539] width 65 height 23
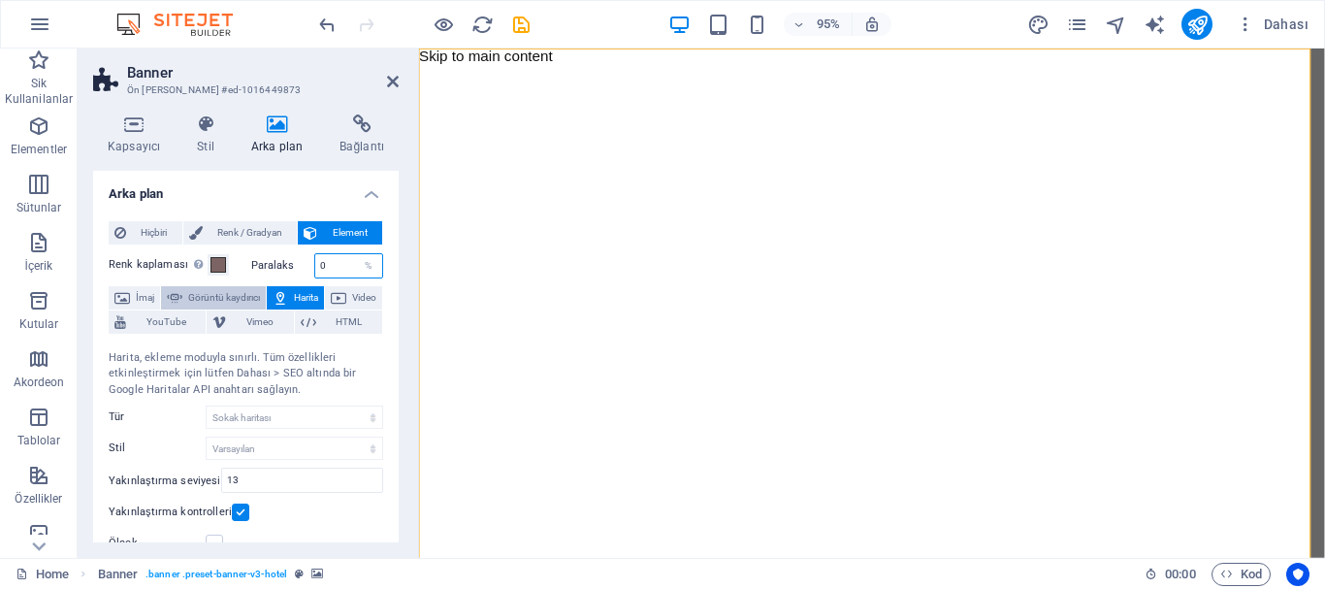
drag, startPoint x: 335, startPoint y: 271, endPoint x: 281, endPoint y: 290, distance: 56.8
click at [281, 290] on div "Renk kaplaması Renklendireceğin arka planın üzerine bir kaplama yerleştirir Par…" at bounding box center [246, 435] width 274 height 380
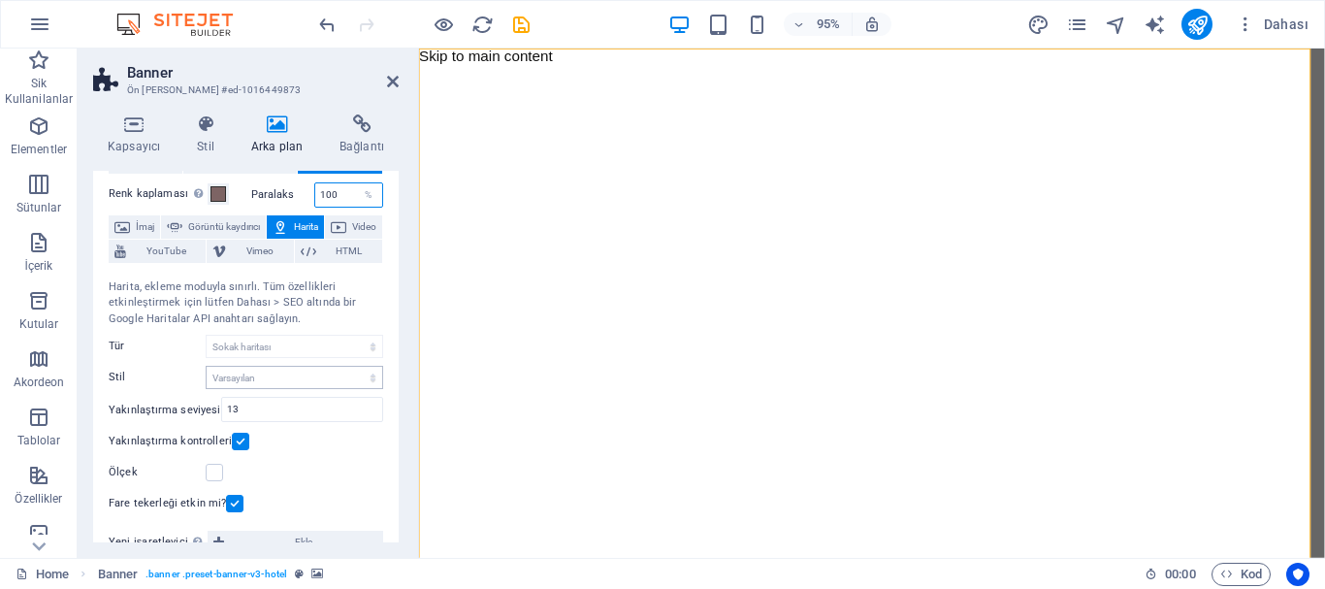
scroll to position [106, 0]
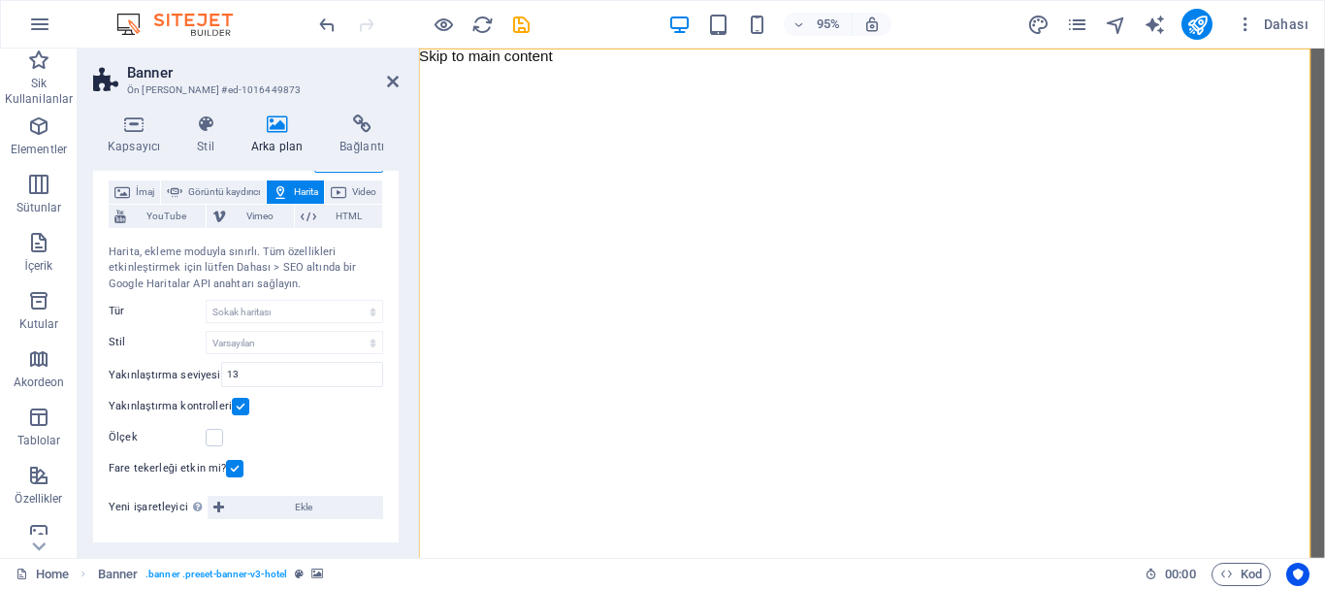
type input "100"
click at [319, 474] on div "Fare tekerleği etkin mi?" at bounding box center [246, 468] width 274 height 23
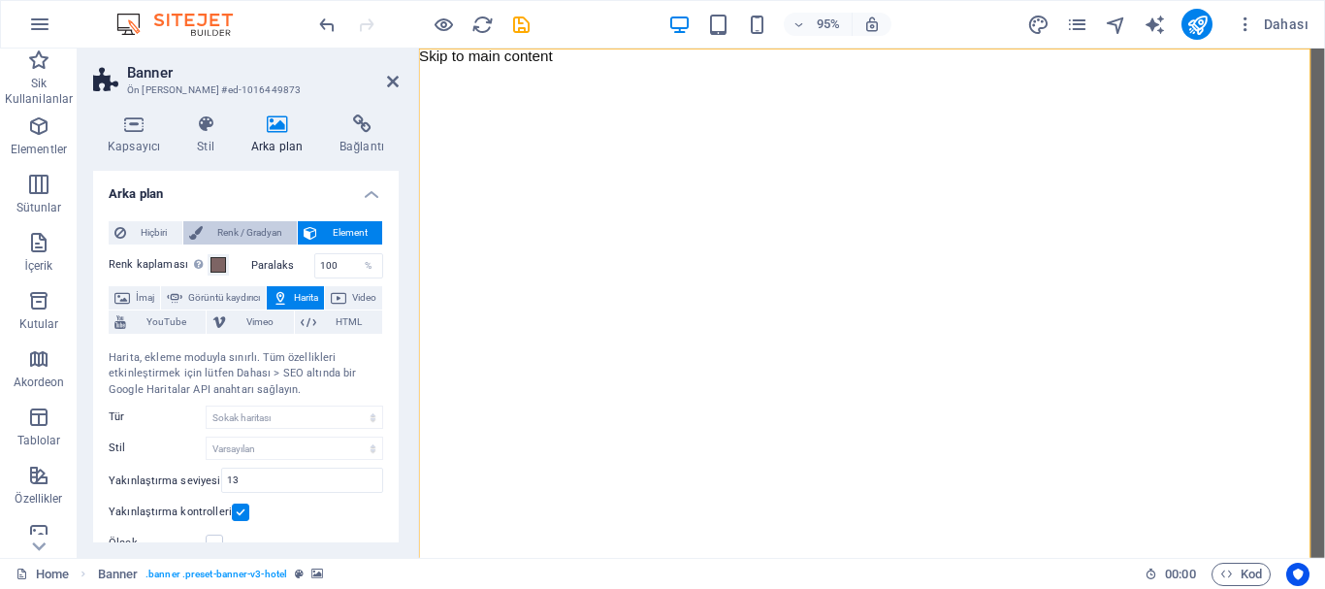
click at [252, 229] on span "Renk / Gradyan" at bounding box center [250, 232] width 83 height 23
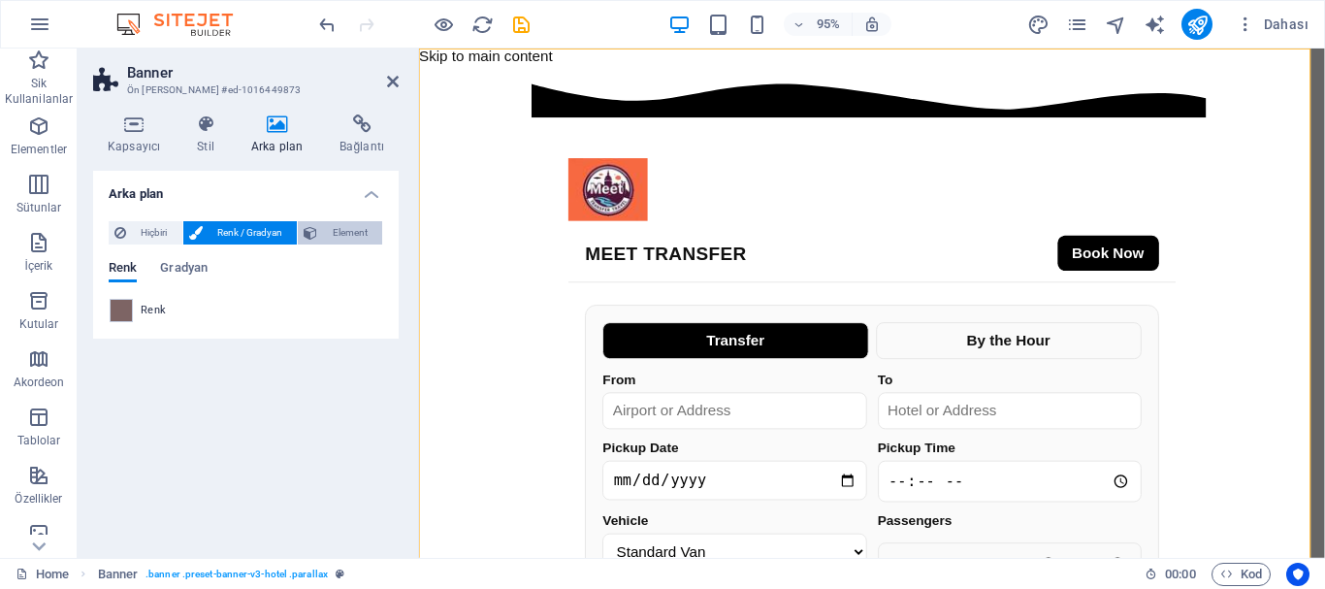
click at [321, 235] on button "Element" at bounding box center [340, 232] width 84 height 23
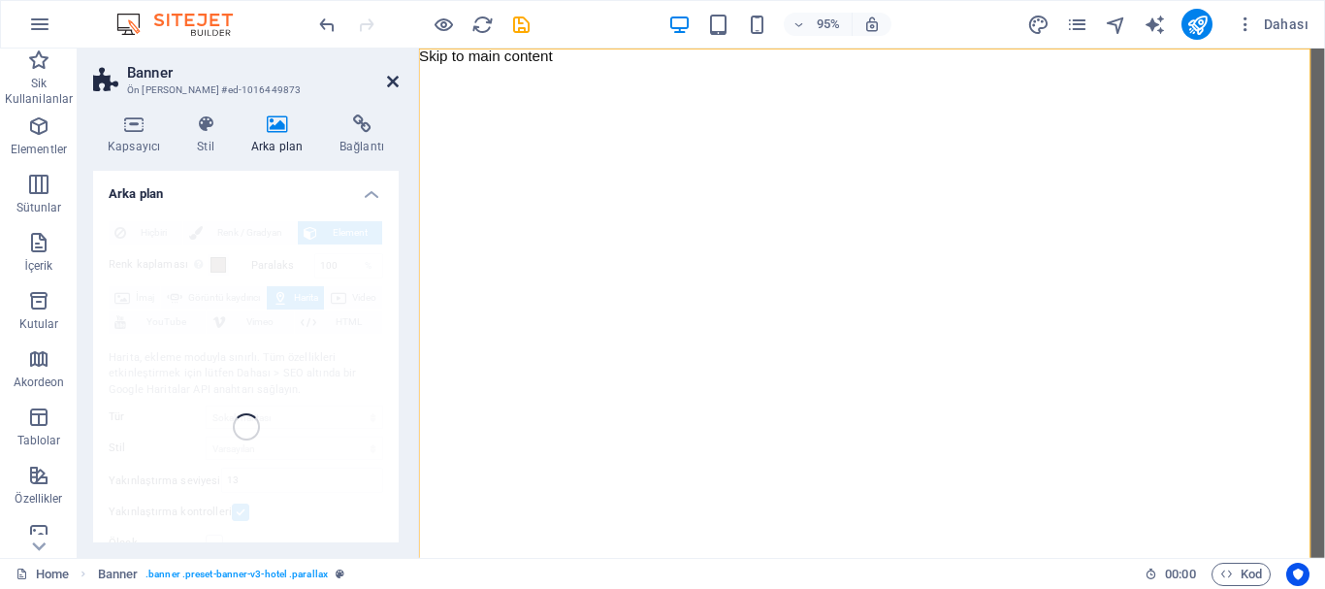
click at [390, 79] on icon at bounding box center [393, 82] width 12 height 16
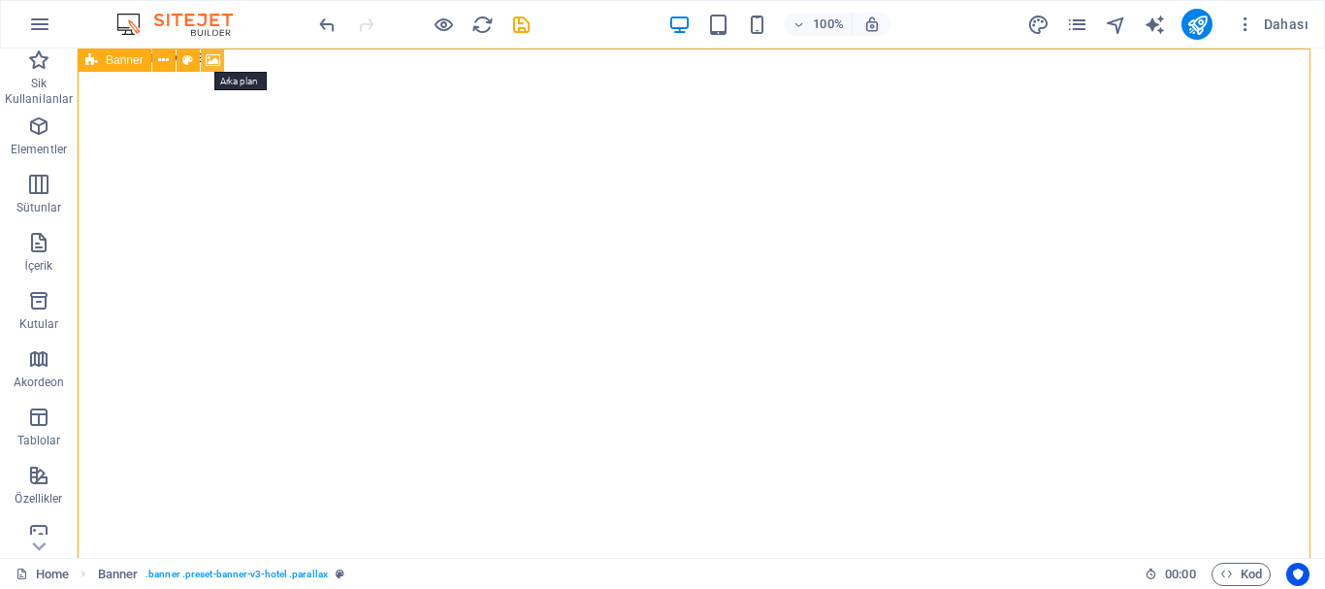
click at [211, 68] on icon at bounding box center [213, 60] width 15 height 20
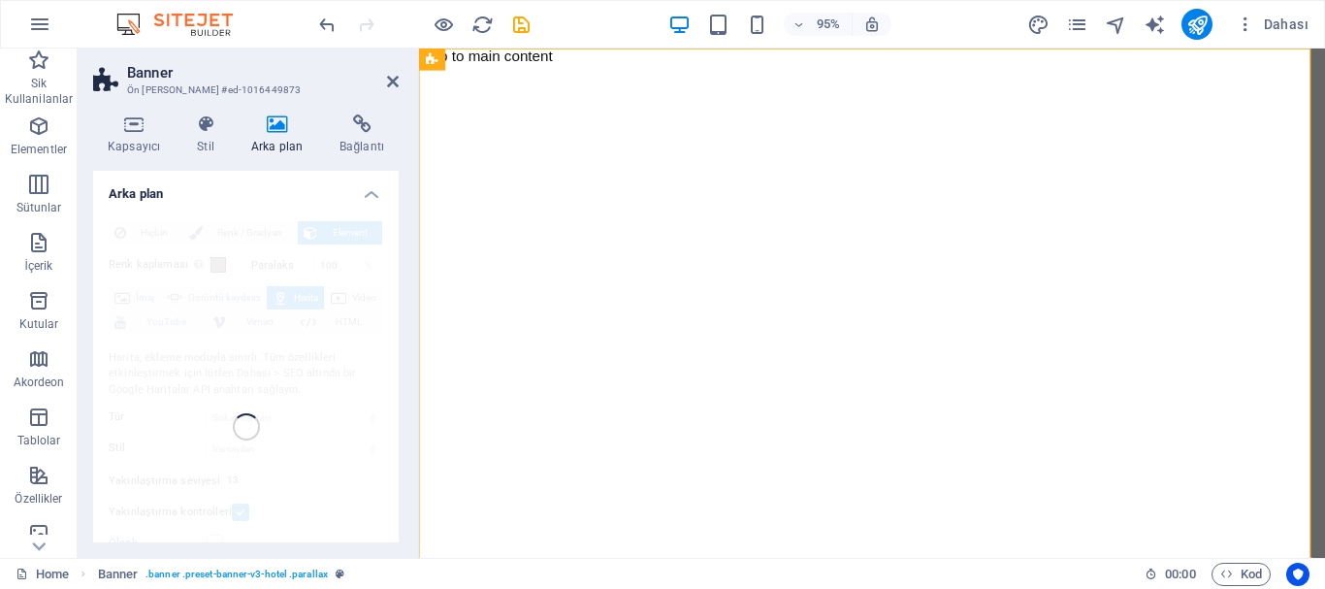
click at [375, 198] on h4 "Arka plan" at bounding box center [245, 188] width 305 height 35
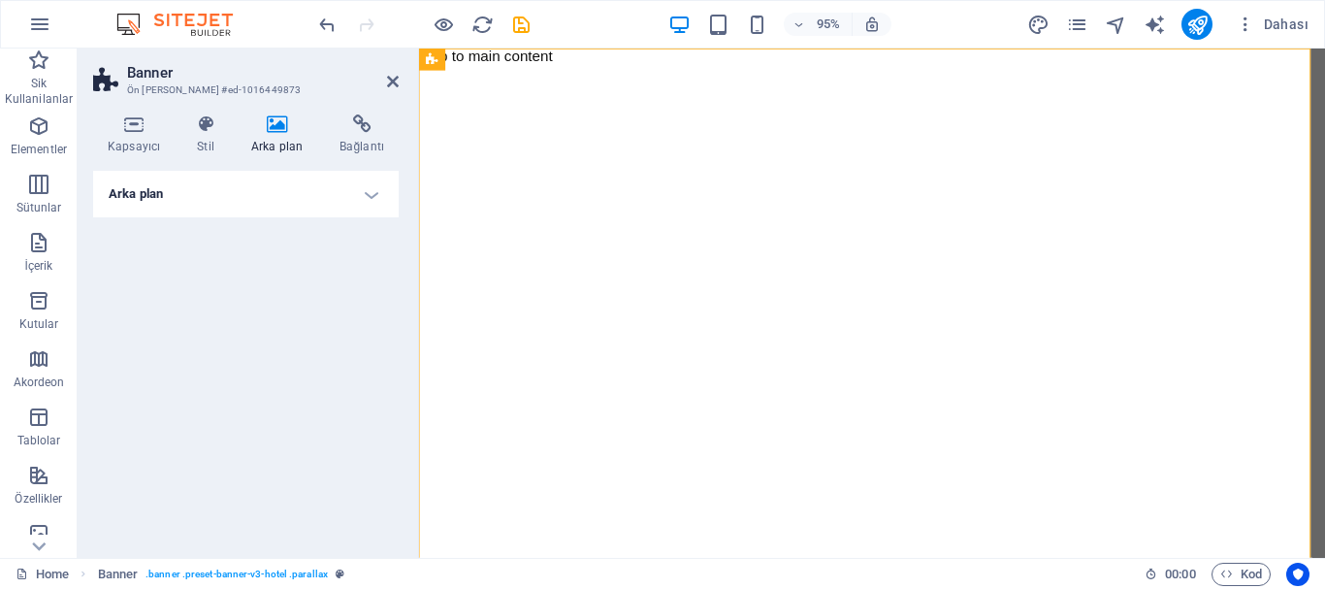
click at [375, 198] on h4 "Arka plan" at bounding box center [245, 194] width 305 height 47
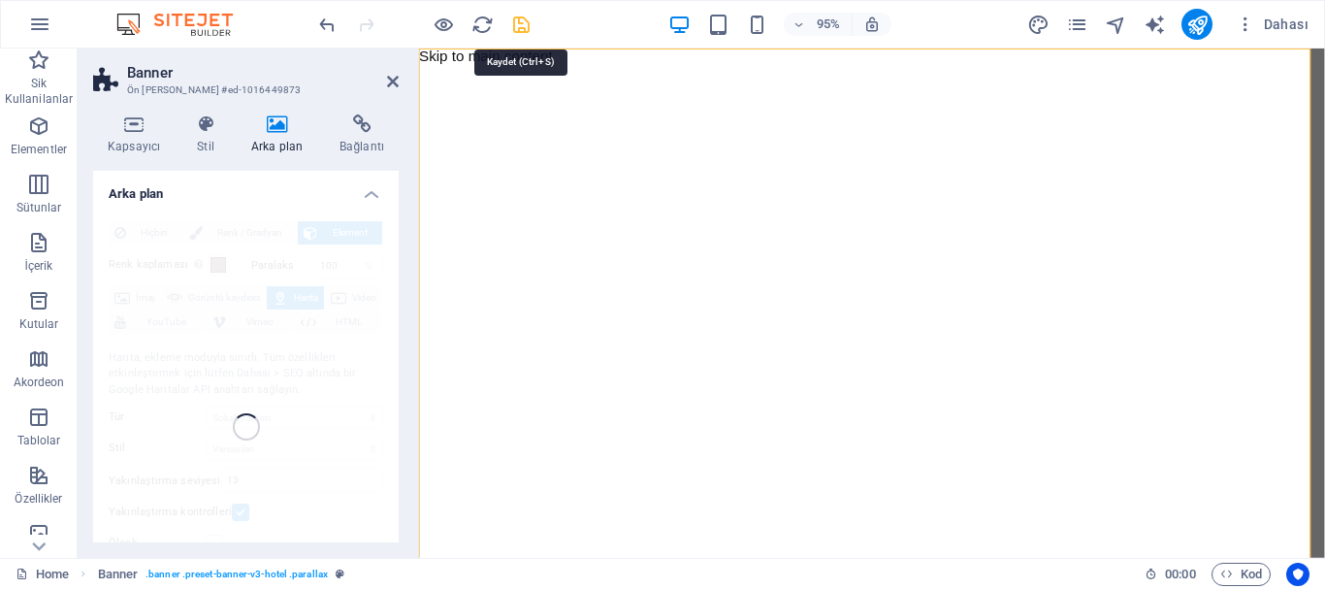
click at [518, 26] on icon "save" at bounding box center [521, 25] width 22 height 22
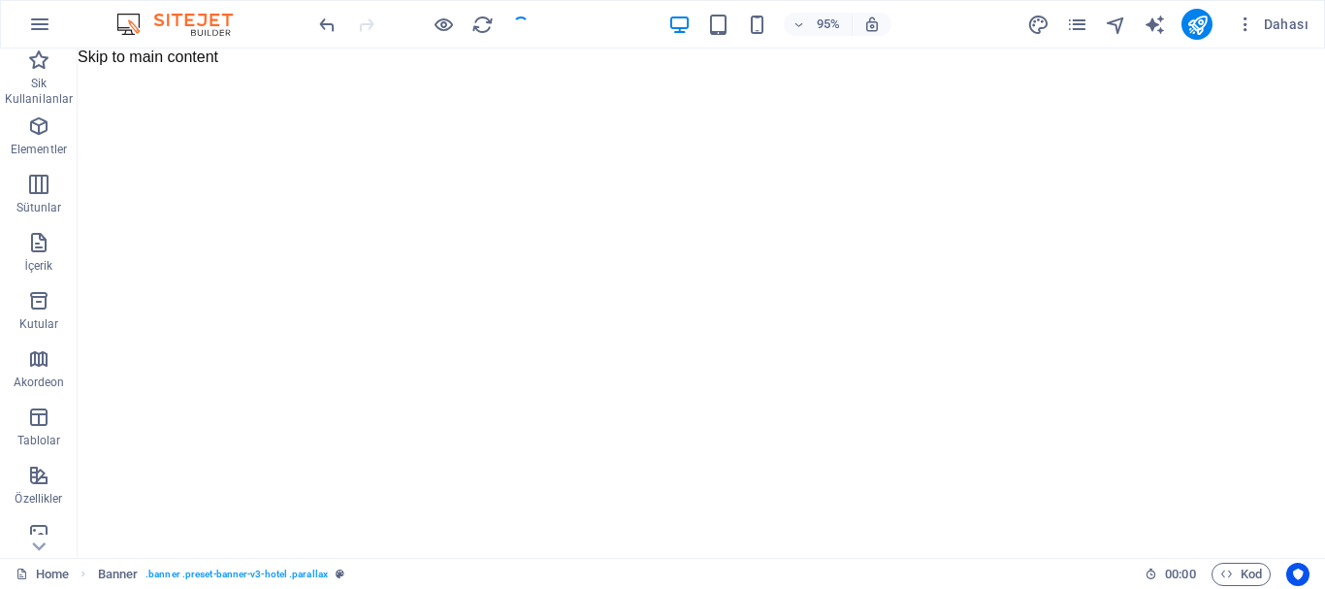
checkbox input "false"
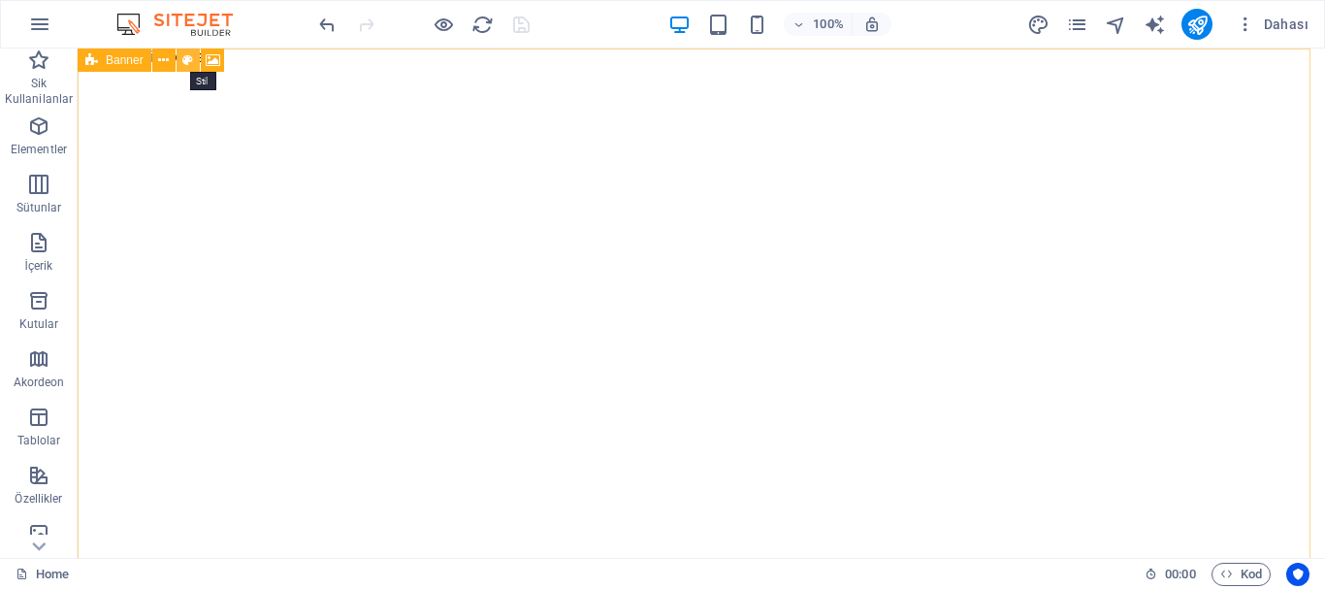
click at [187, 64] on icon at bounding box center [187, 60] width 11 height 20
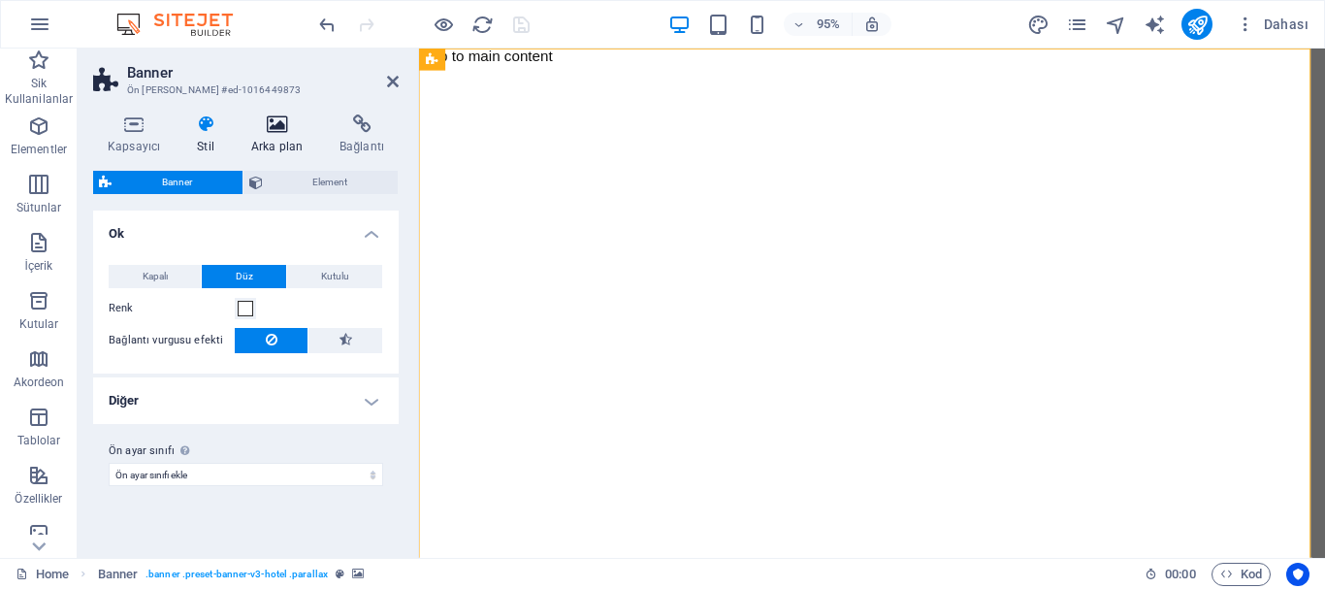
click at [273, 127] on icon at bounding box center [277, 123] width 80 height 19
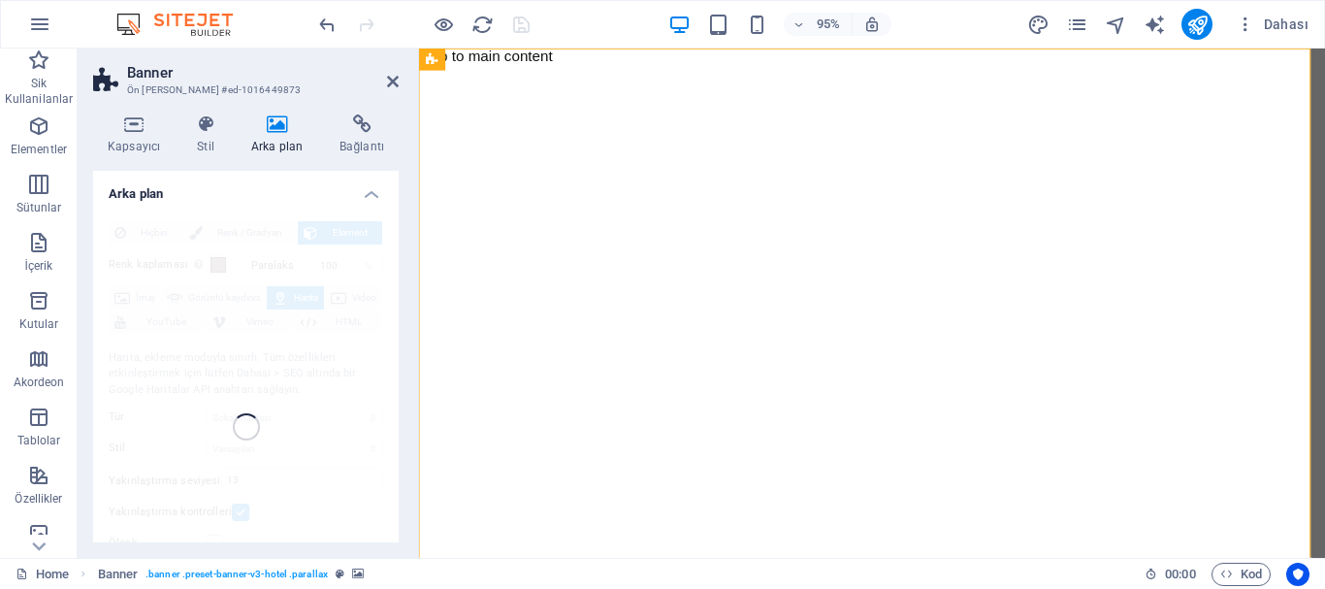
click at [360, 192] on h4 "Arka plan" at bounding box center [245, 188] width 305 height 35
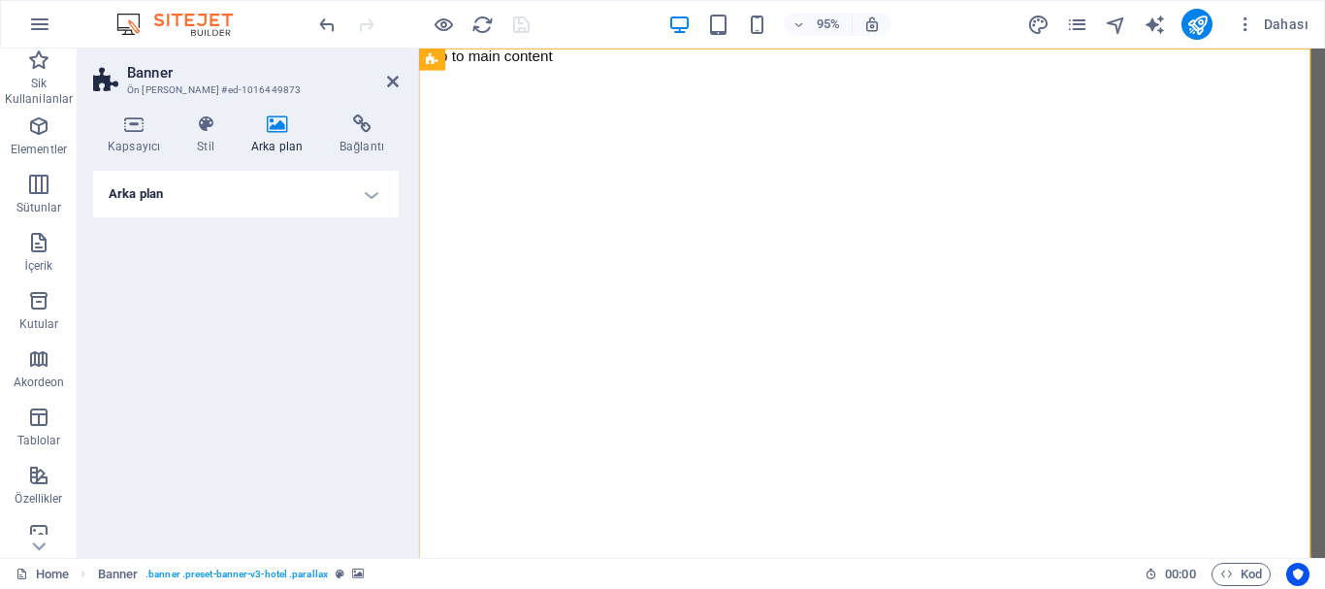
click at [361, 199] on h4 "Arka plan" at bounding box center [245, 194] width 305 height 47
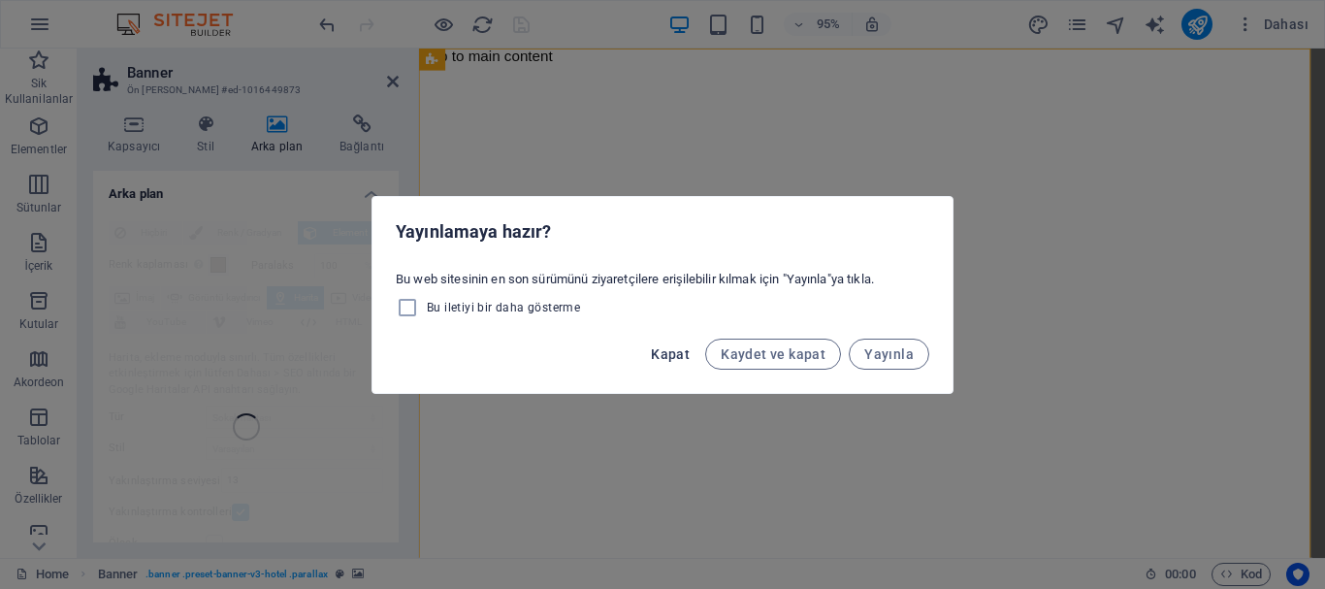
click at [684, 341] on button "Kapat" at bounding box center [670, 353] width 54 height 31
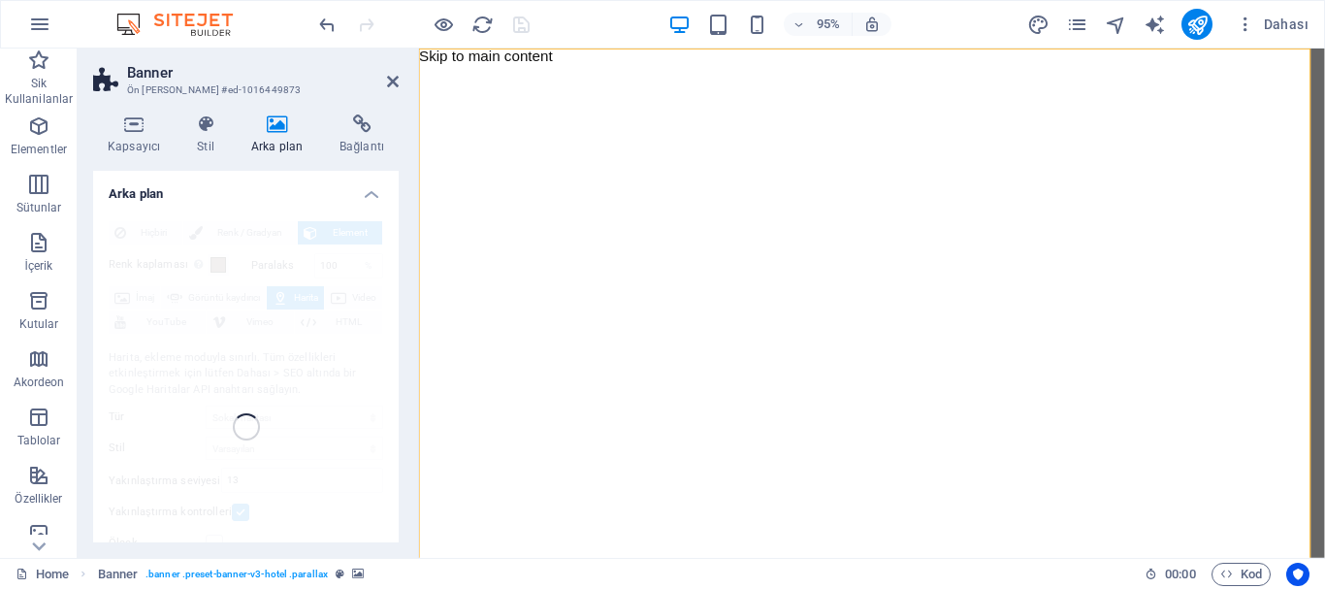
click at [587, 47] on div "95% Dahası" at bounding box center [662, 24] width 1323 height 47
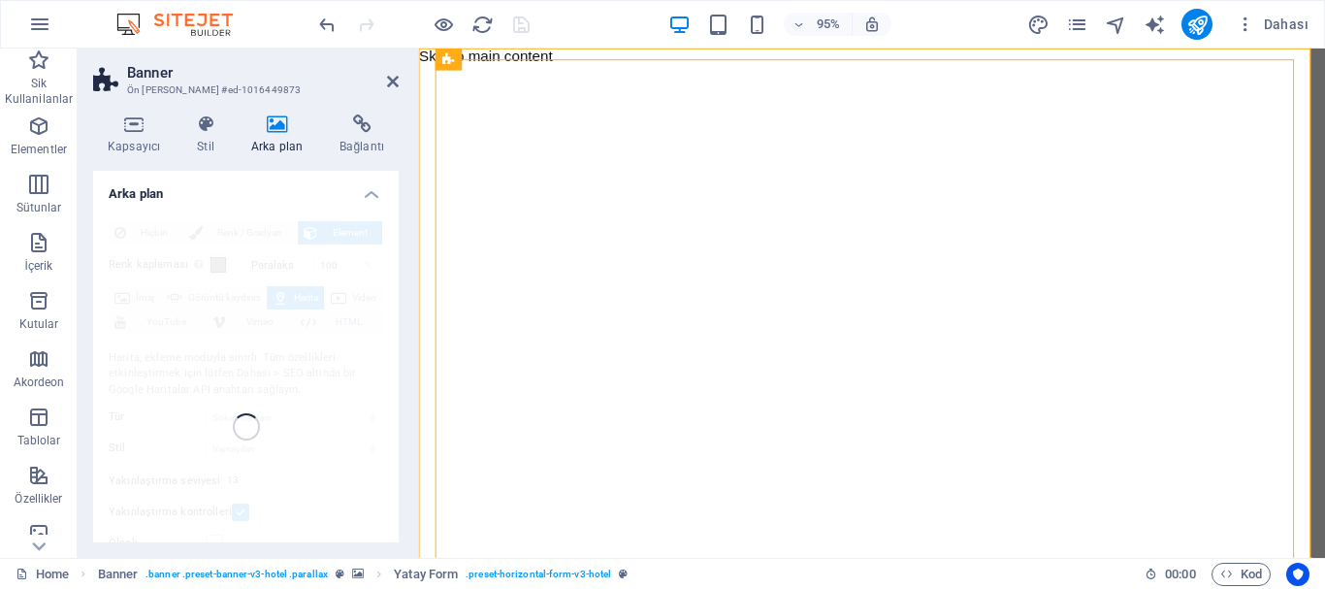
click at [528, 32] on div at bounding box center [423, 24] width 217 height 31
click at [525, 28] on div at bounding box center [423, 24] width 217 height 31
drag, startPoint x: 433, startPoint y: 203, endPoint x: 418, endPoint y: 209, distance: 16.1
click at [431, 205] on div at bounding box center [895, 240] width 953 height 349
click at [367, 191] on h4 "Arka plan" at bounding box center [245, 188] width 305 height 35
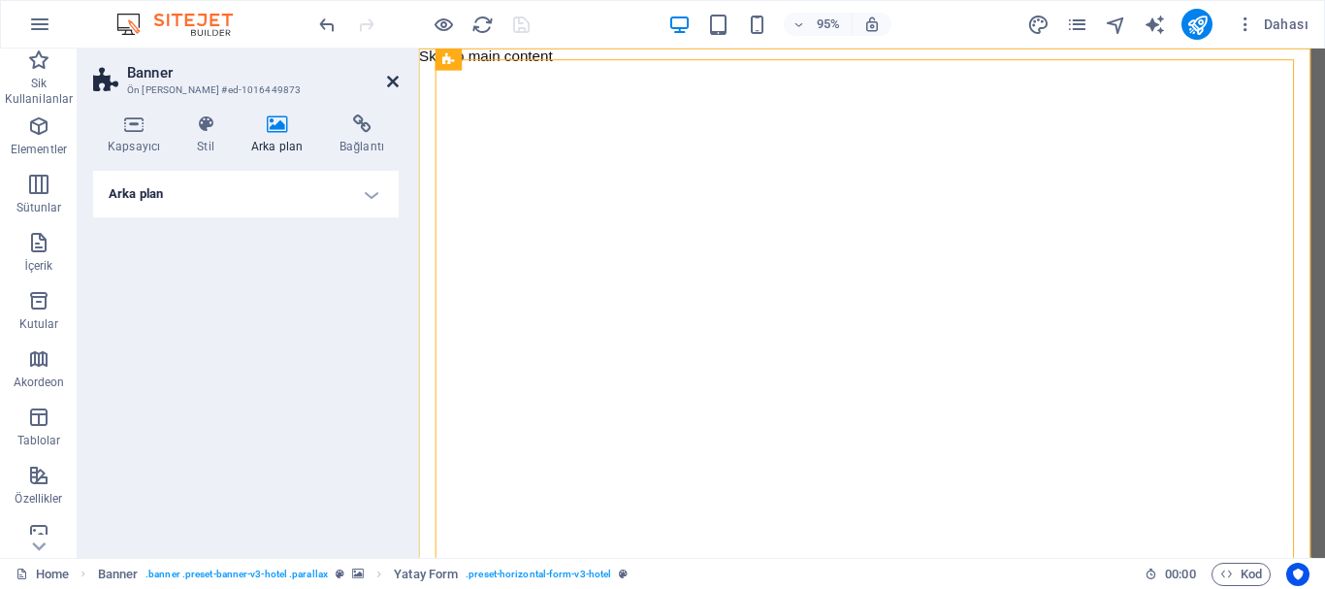
click at [387, 85] on icon at bounding box center [393, 82] width 12 height 16
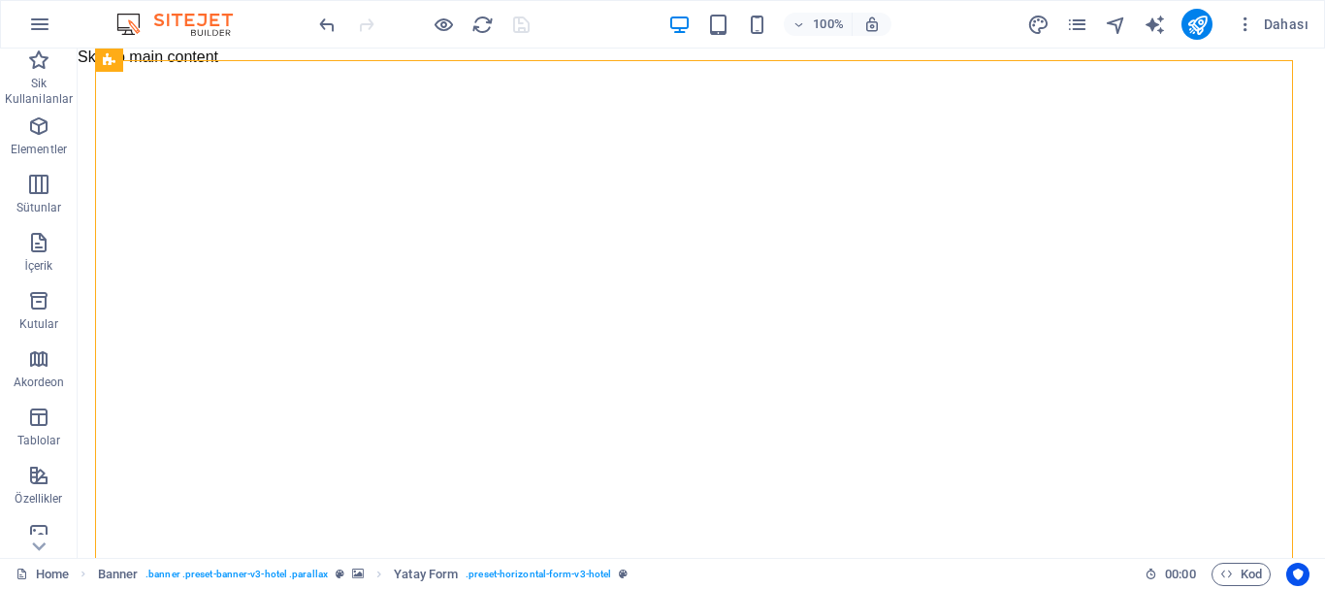
click at [519, 25] on div at bounding box center [423, 24] width 217 height 31
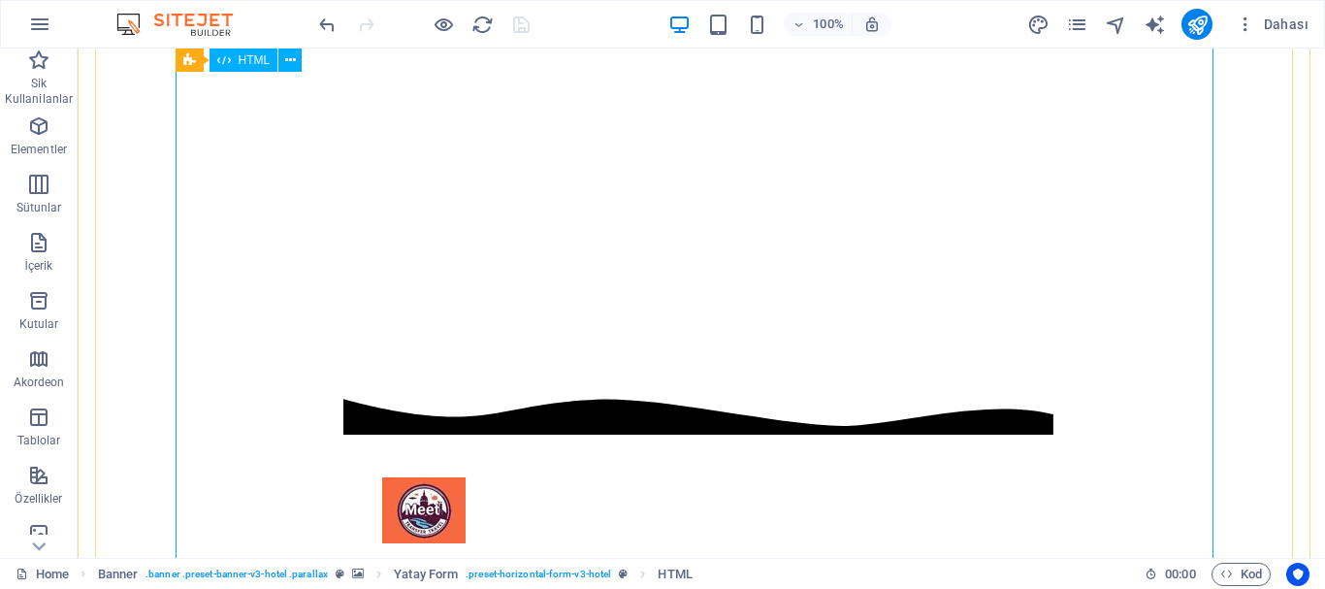
scroll to position [194, 0]
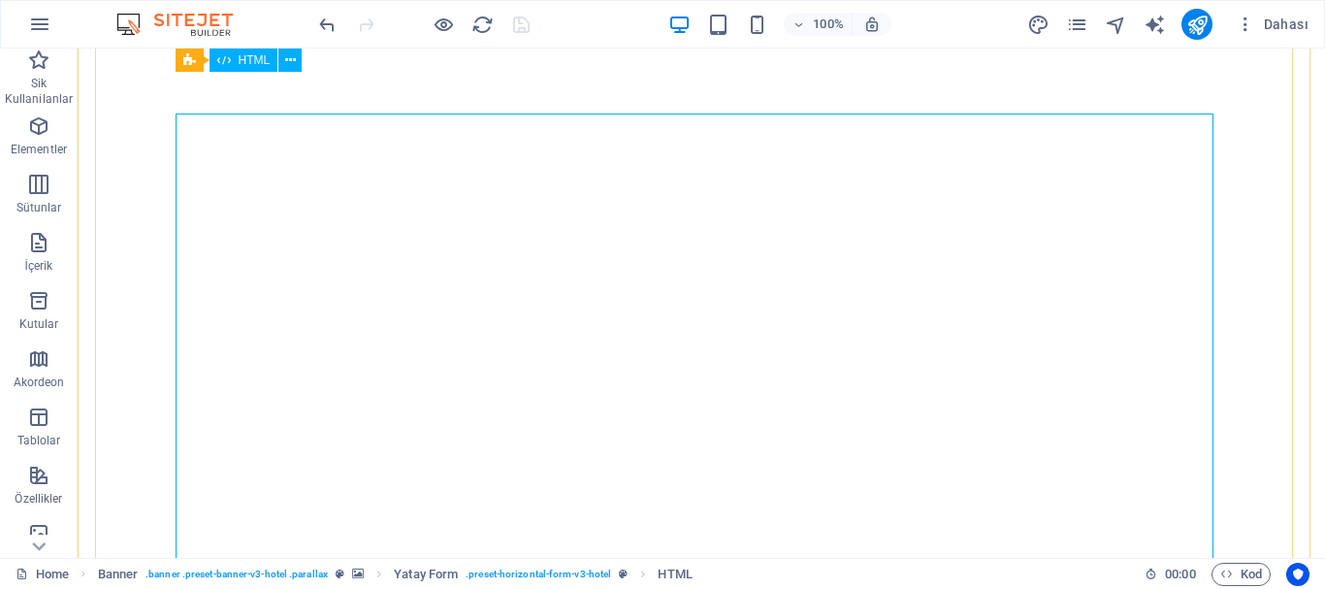
scroll to position [0, 0]
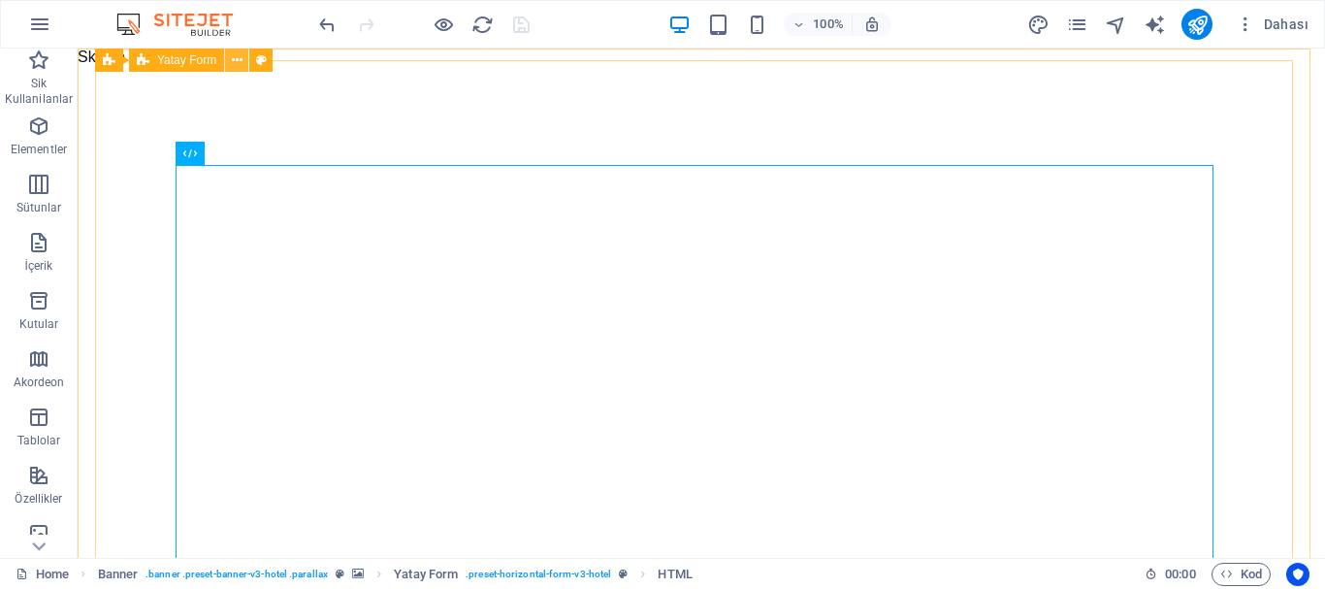
click at [241, 59] on icon at bounding box center [237, 60] width 11 height 20
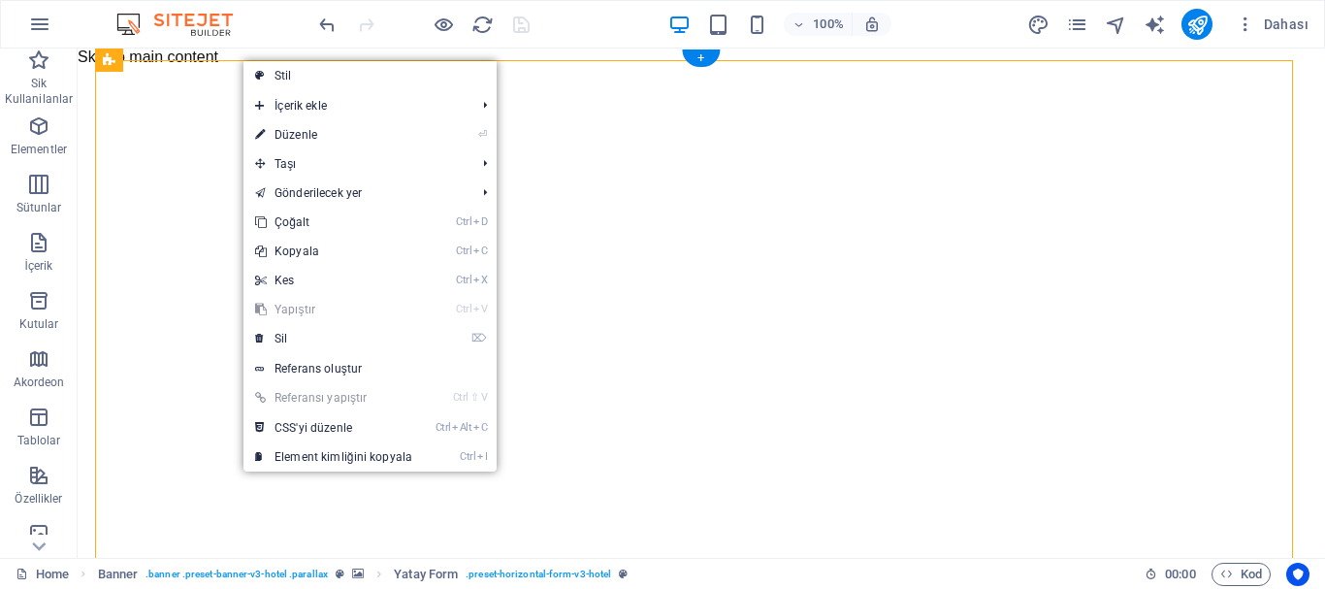
click at [80, 95] on div at bounding box center [701, 240] width 1247 height 349
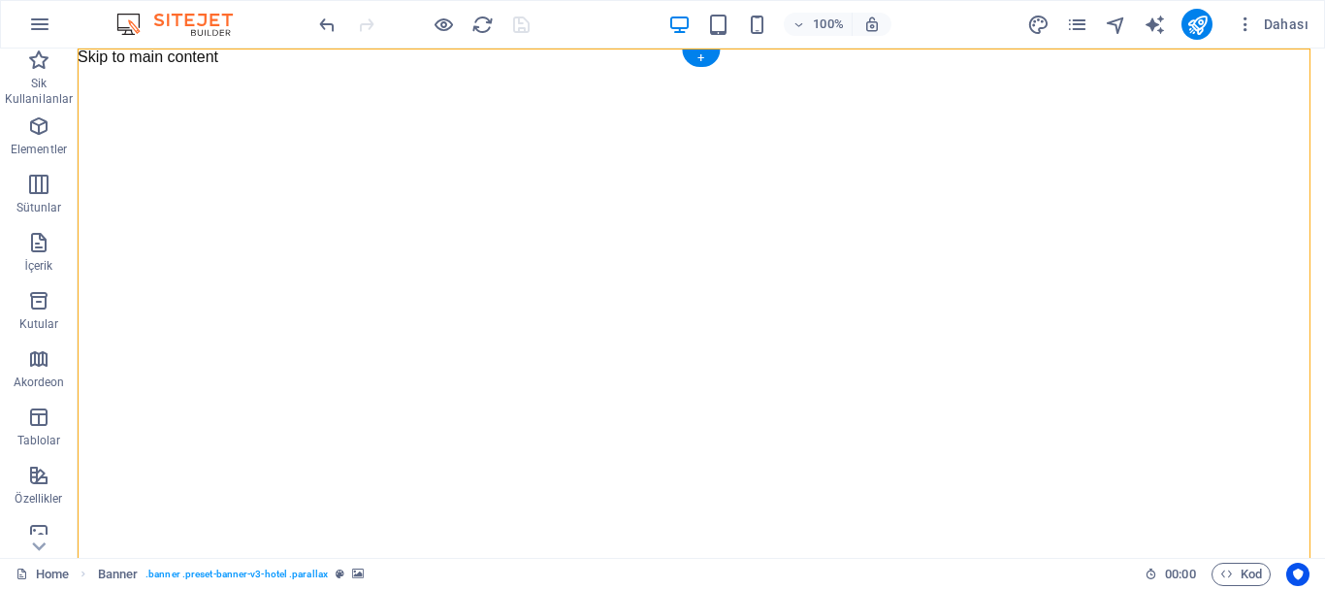
click at [80, 233] on div at bounding box center [701, 240] width 1247 height 349
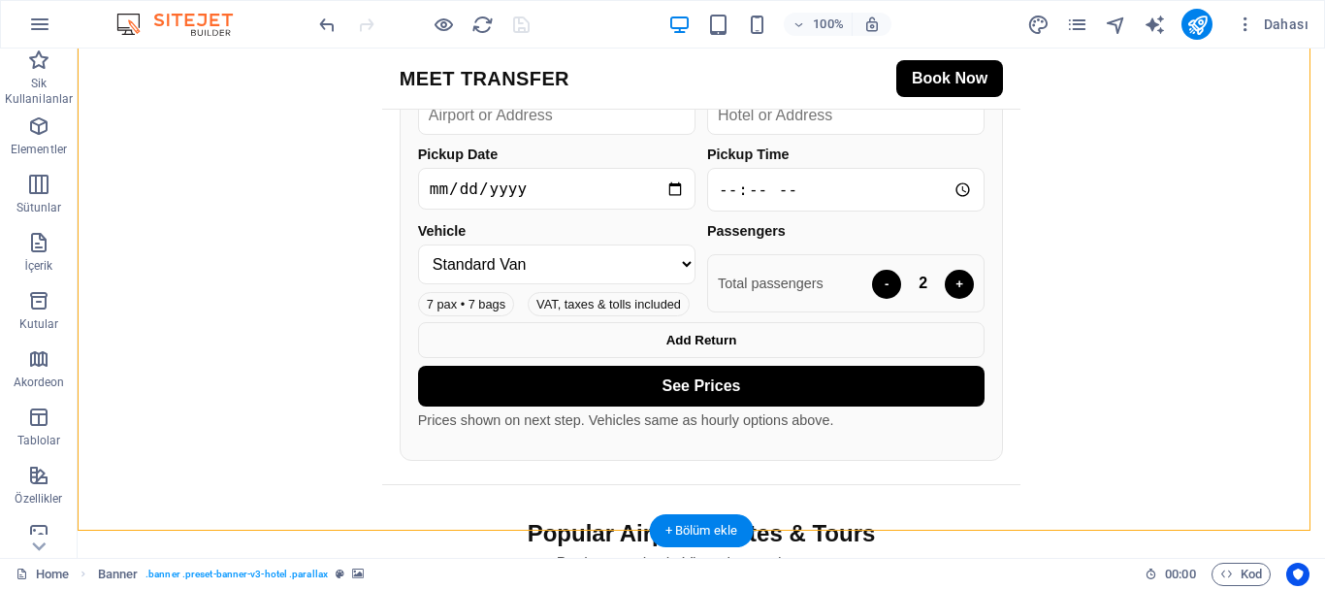
scroll to position [970, 0]
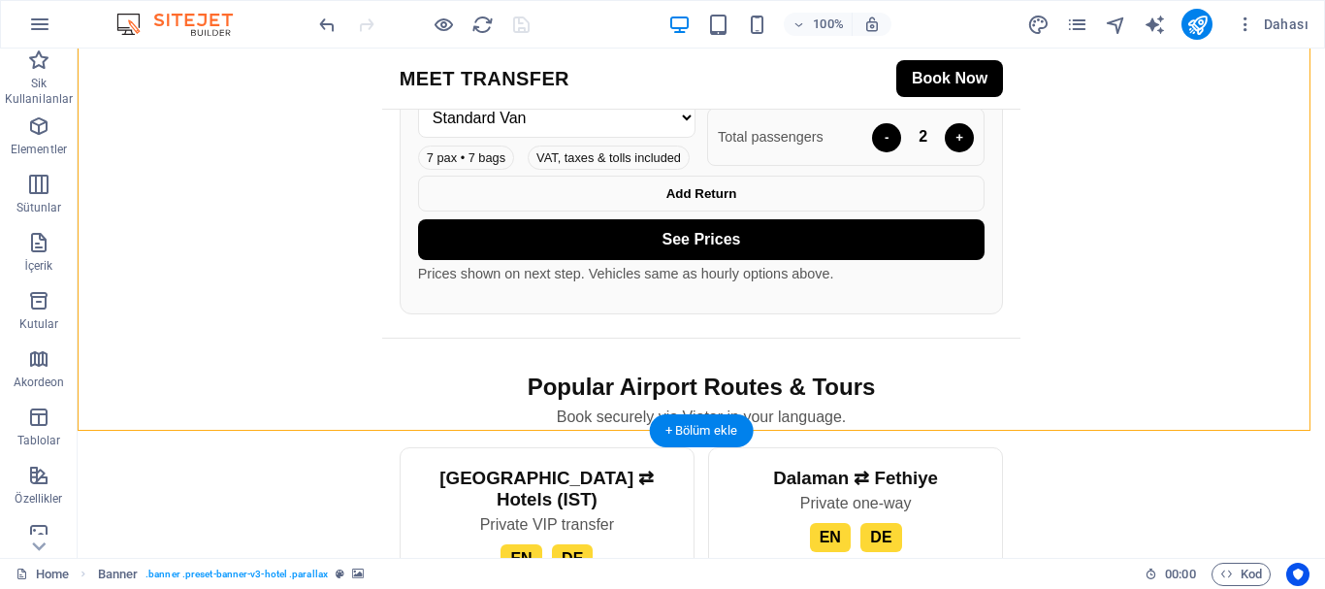
click at [83, 298] on div at bounding box center [701, 240] width 1247 height 349
click at [82, 322] on div at bounding box center [701, 240] width 1247 height 349
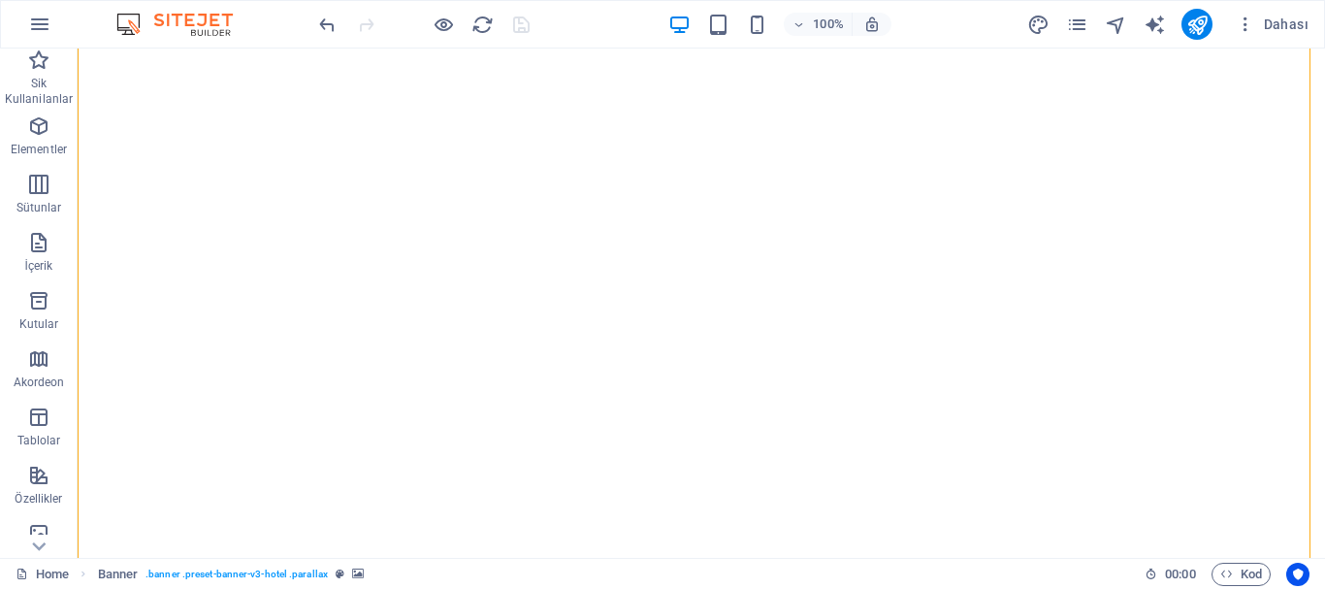
scroll to position [0, 0]
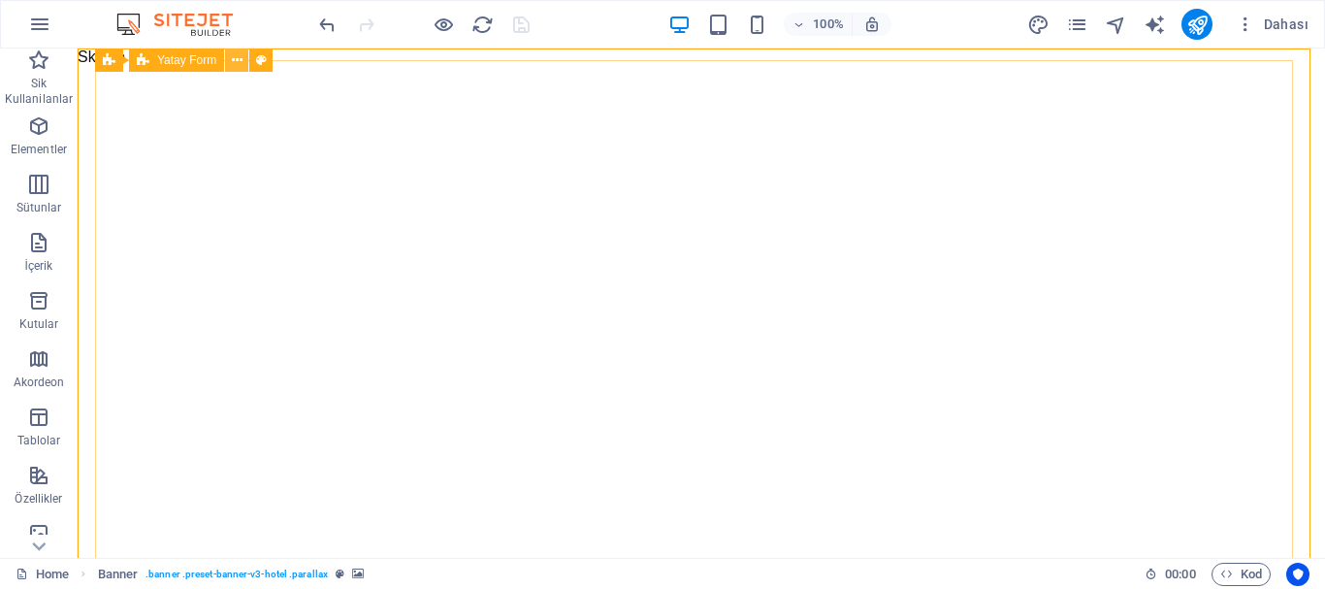
click at [235, 55] on icon at bounding box center [237, 60] width 11 height 20
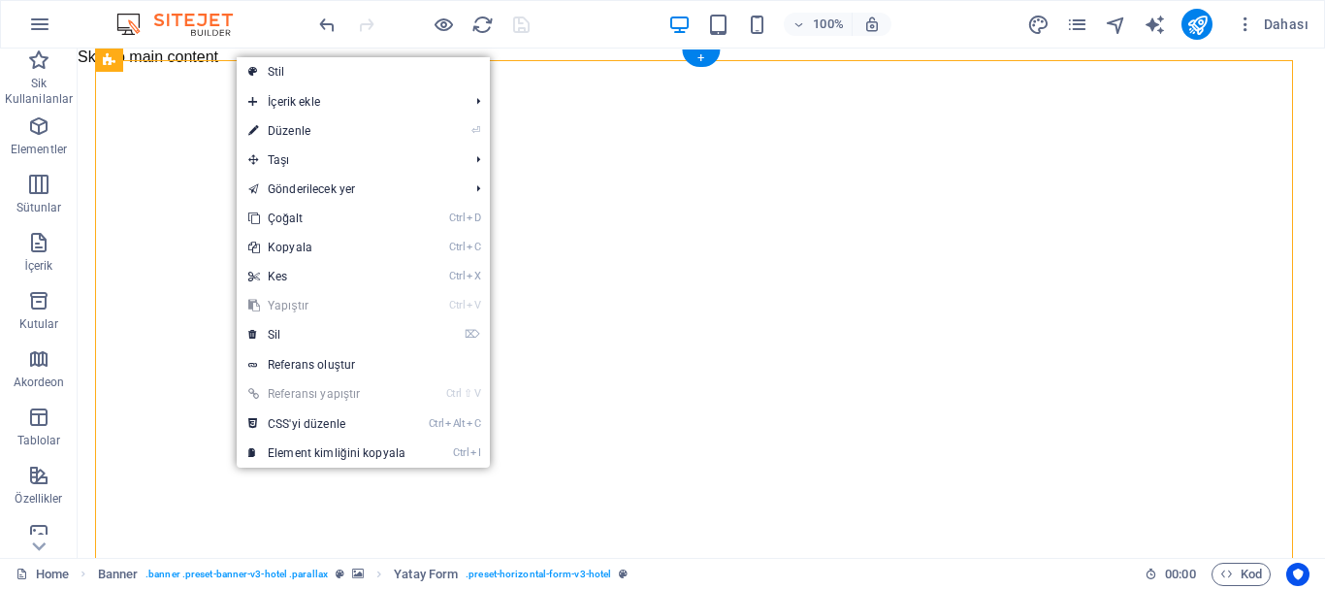
click at [80, 75] on div at bounding box center [701, 240] width 1247 height 349
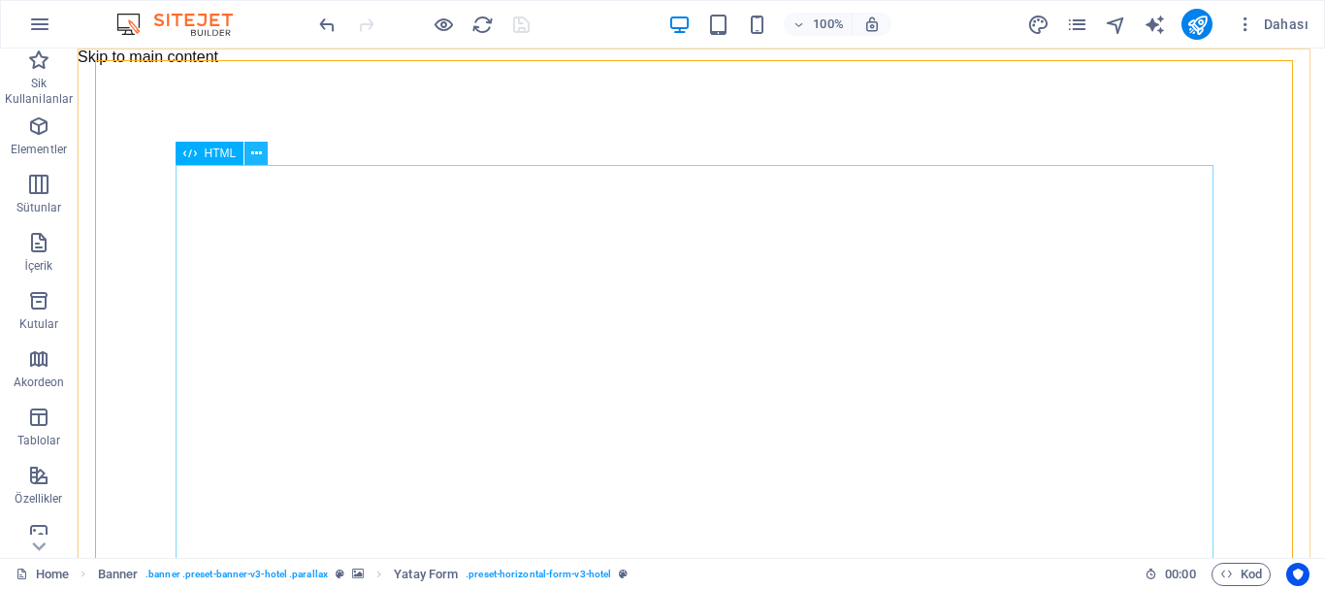
click at [262, 145] on button at bounding box center [255, 153] width 23 height 23
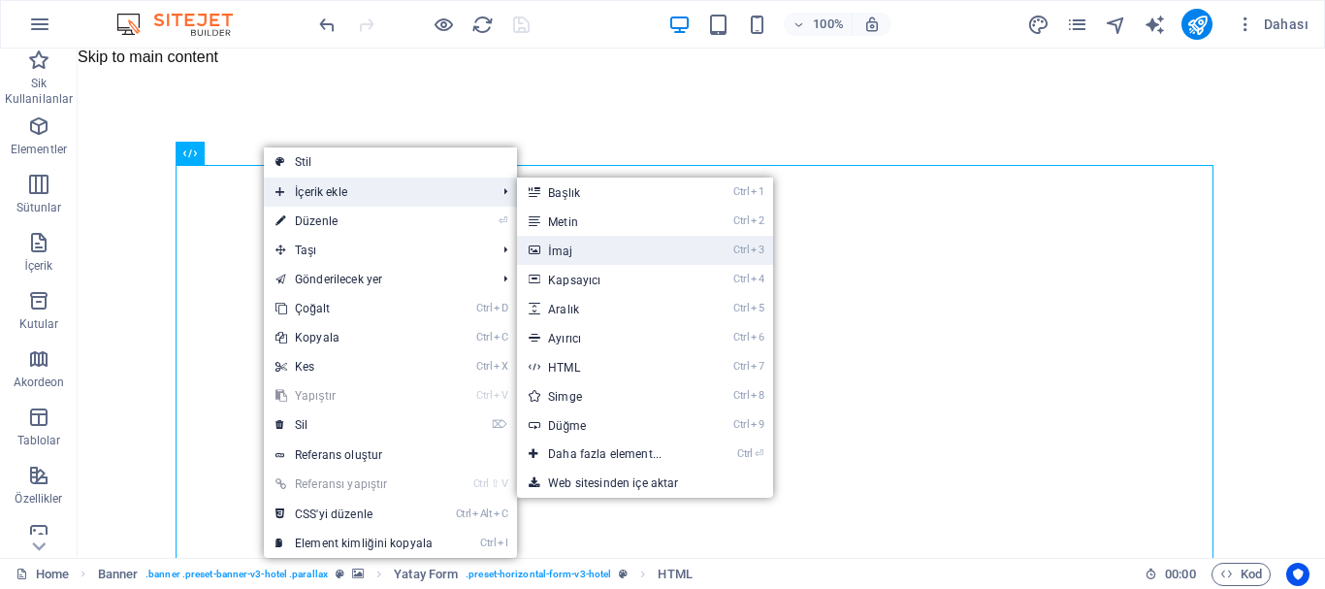
click at [616, 244] on link "Ctrl 3 İmaj" at bounding box center [608, 250] width 183 height 29
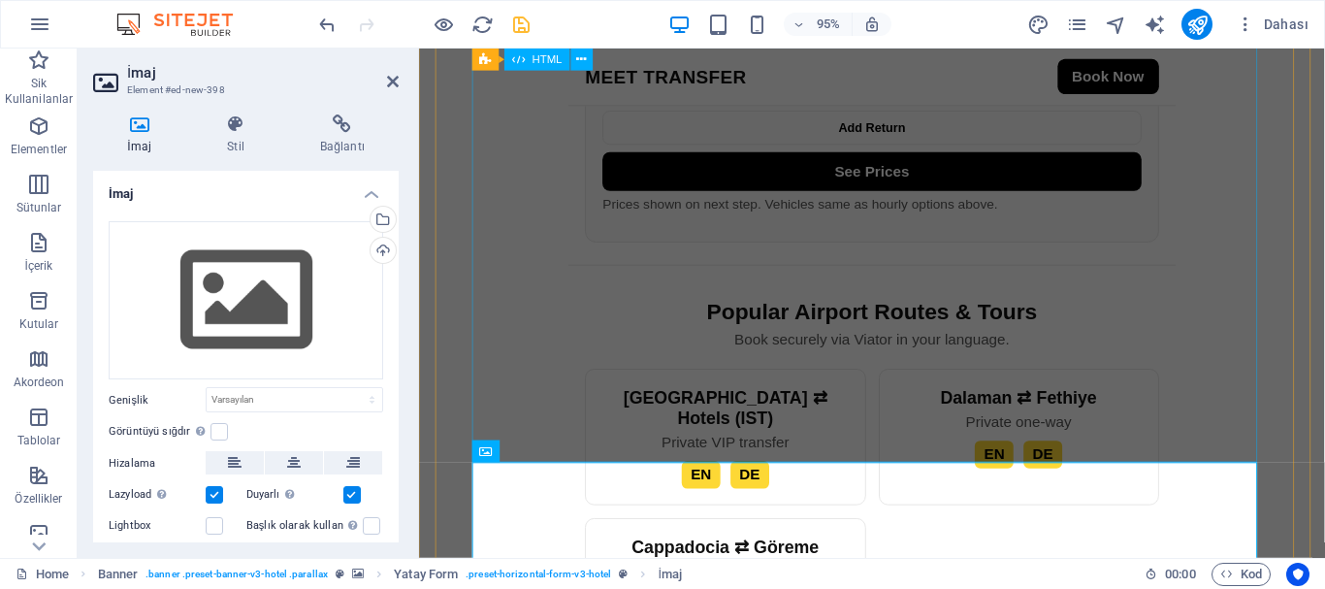
scroll to position [1164, 0]
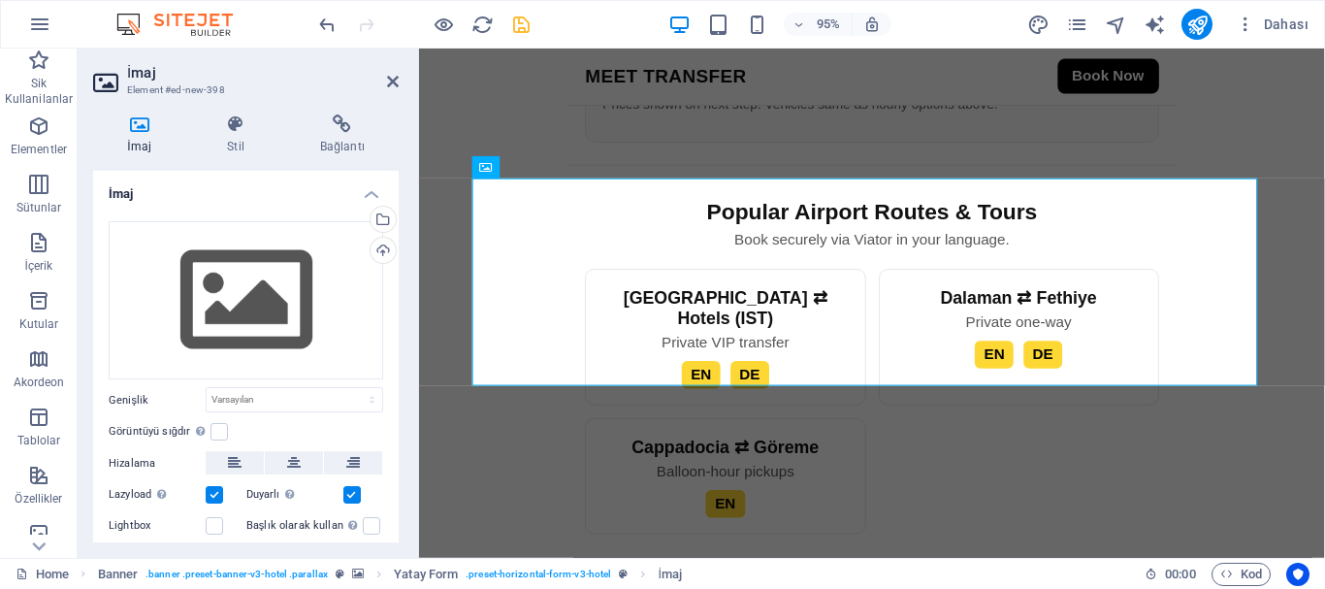
click at [387, 72] on h2 "İmaj" at bounding box center [263, 72] width 272 height 17
click at [396, 84] on icon at bounding box center [393, 82] width 12 height 16
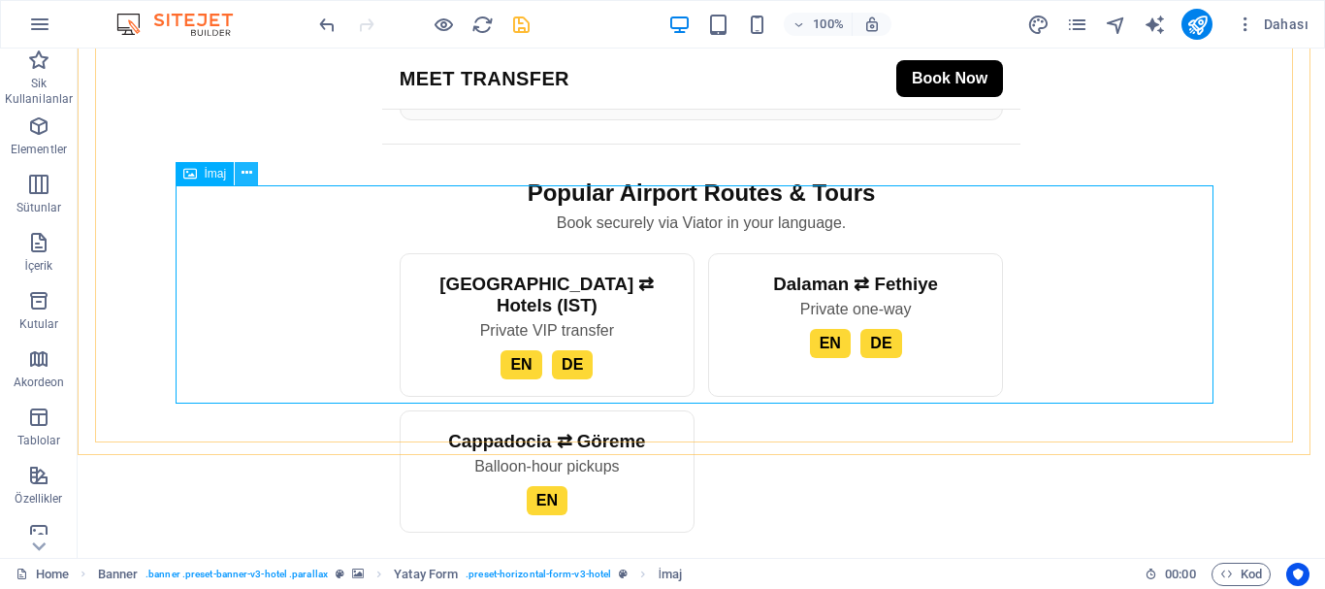
click at [243, 173] on icon at bounding box center [246, 173] width 11 height 20
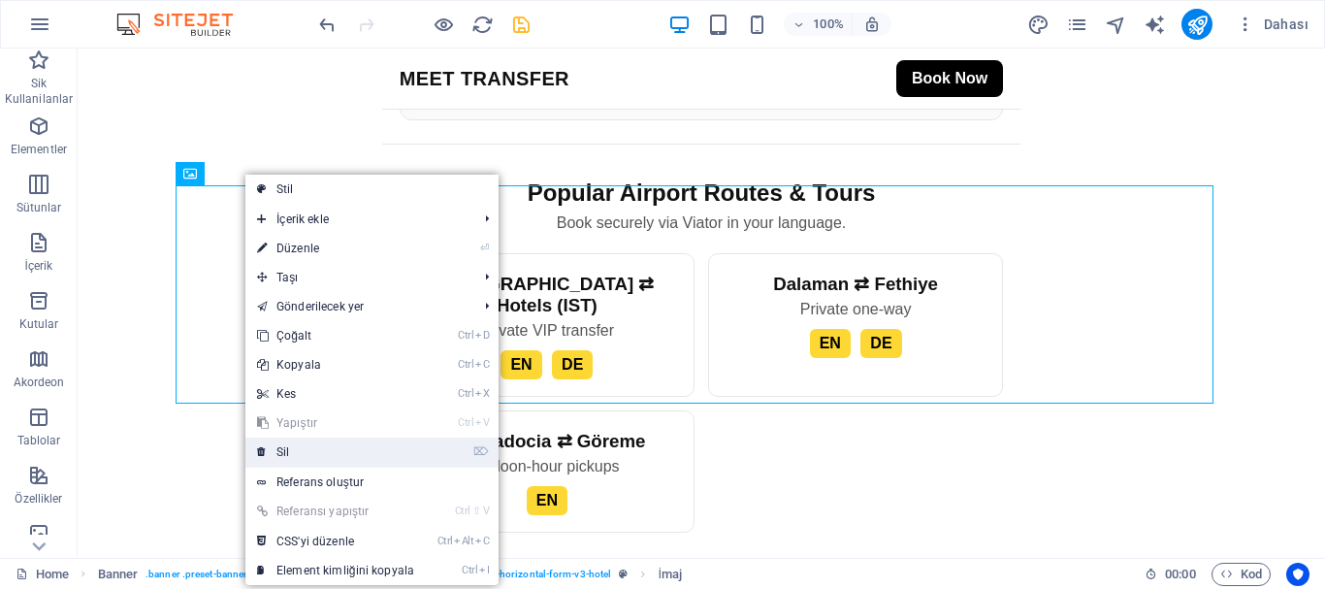
click at [299, 458] on link "⌦ Sil" at bounding box center [335, 451] width 180 height 29
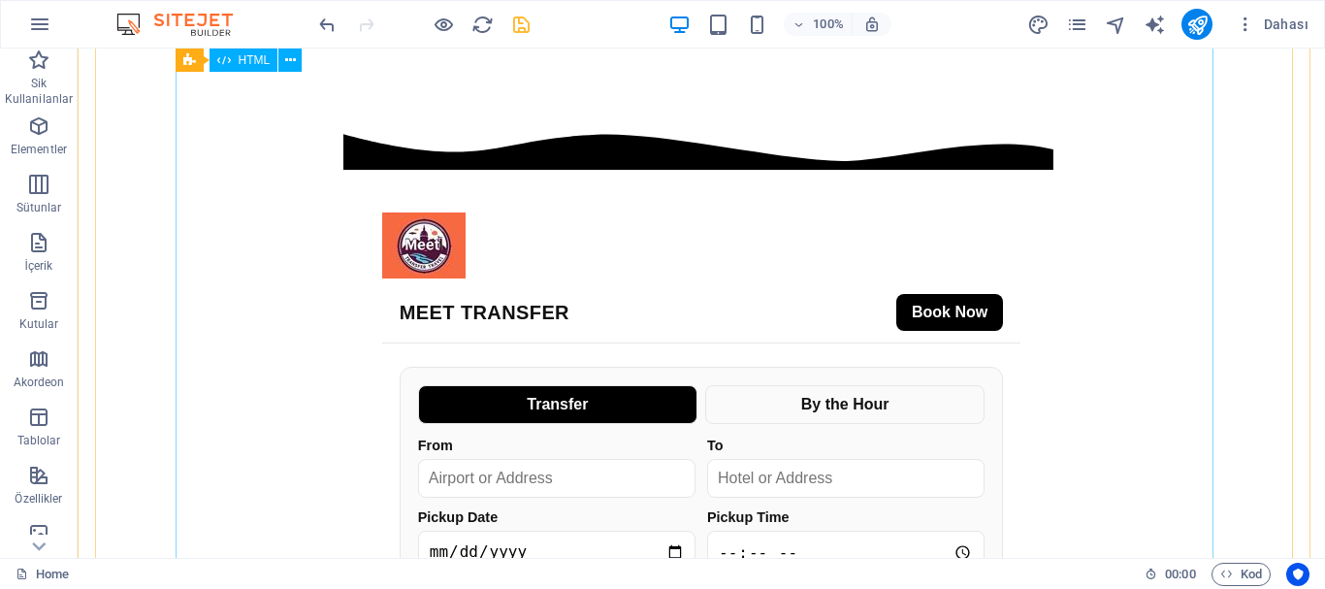
scroll to position [73, 0]
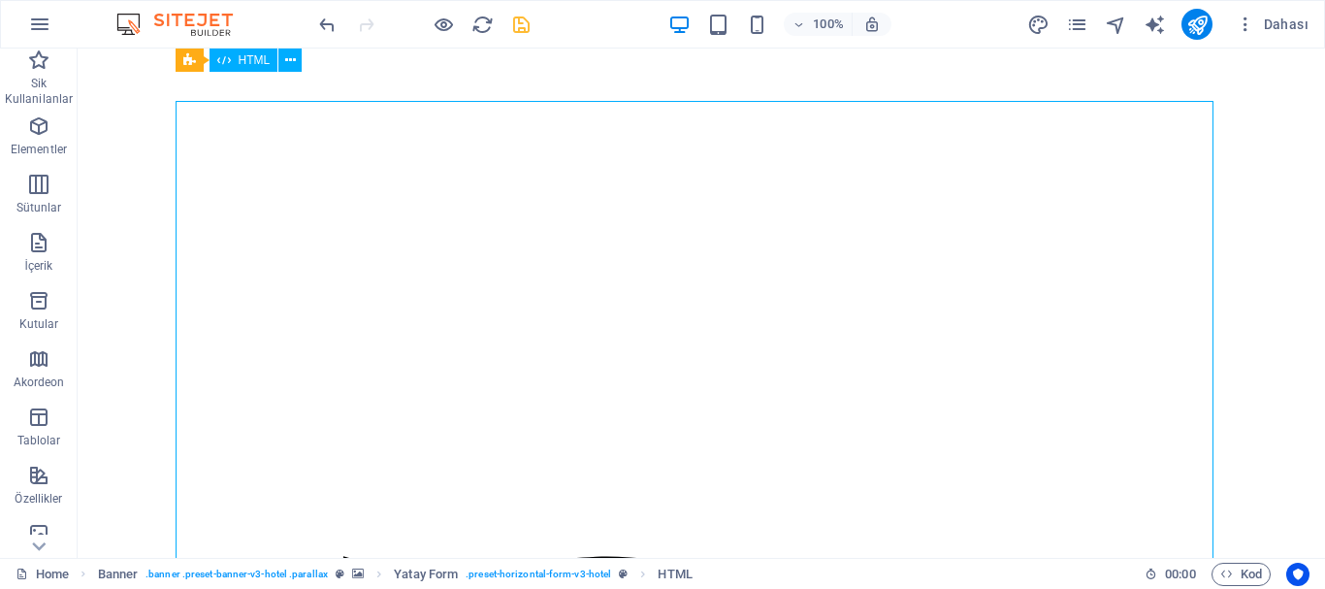
scroll to position [0, 0]
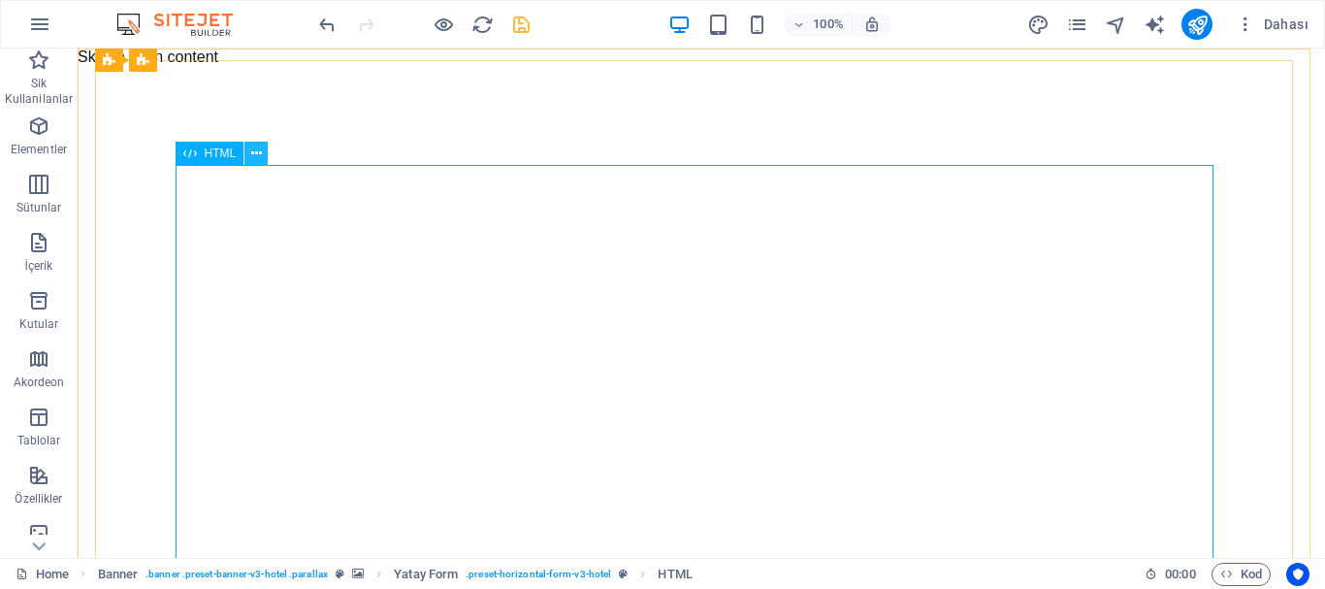
click at [257, 155] on icon at bounding box center [256, 154] width 11 height 20
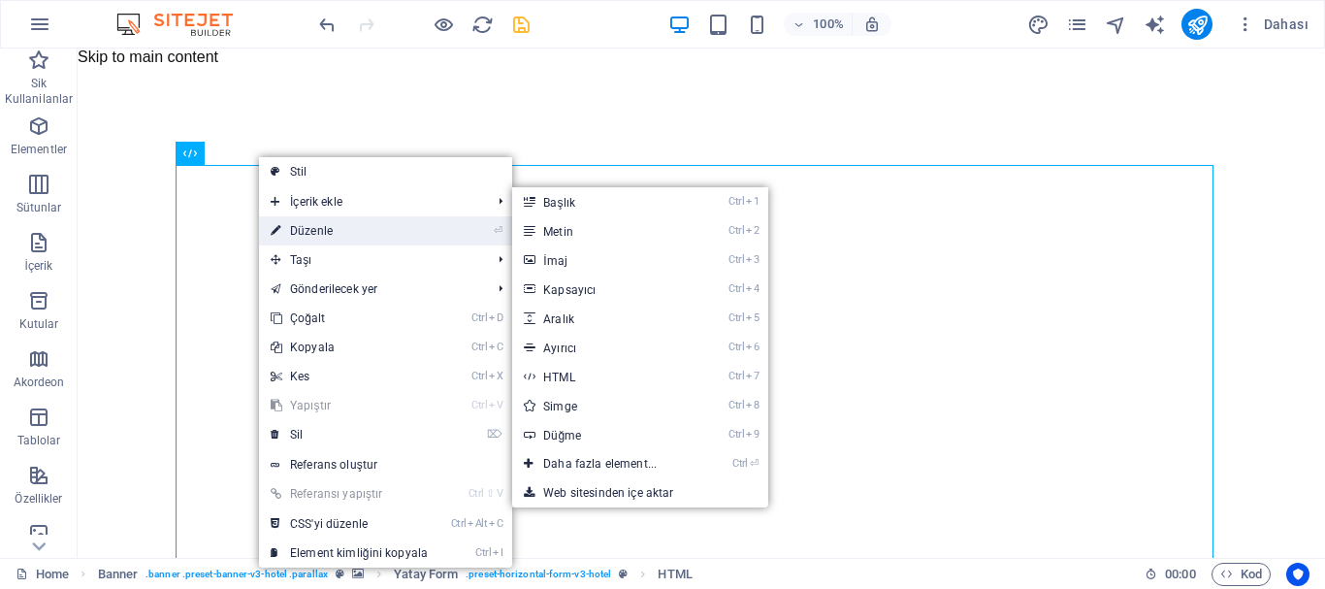
click at [312, 227] on link "⏎ Düzenle" at bounding box center [349, 230] width 180 height 29
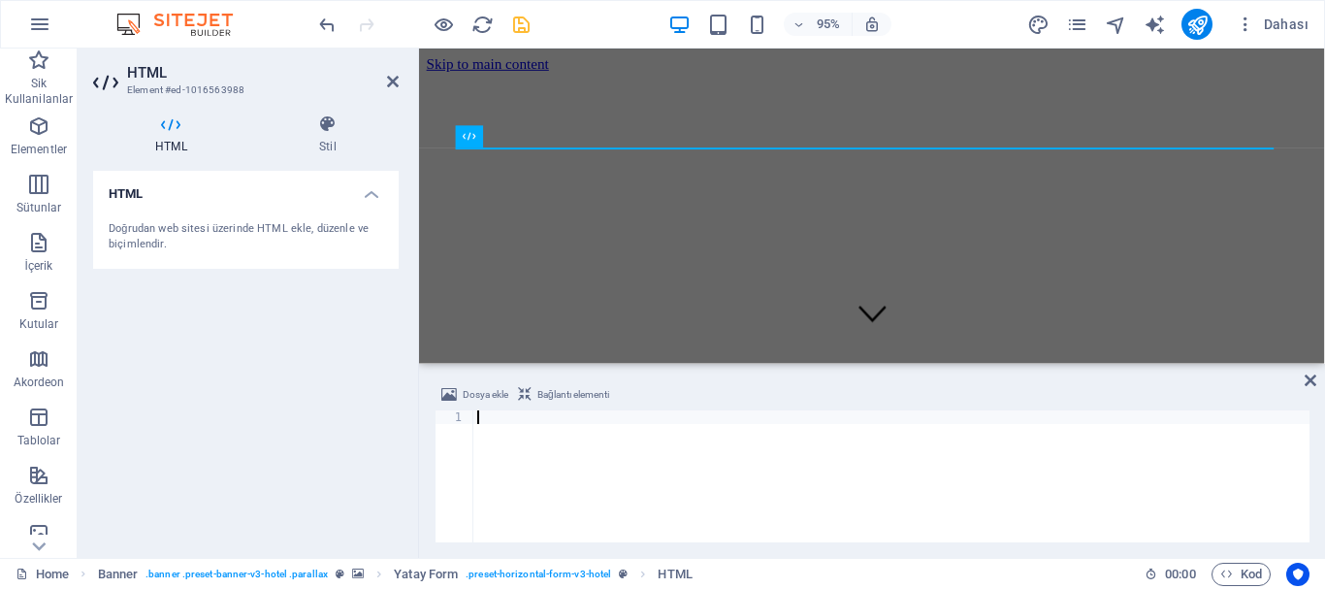
scroll to position [4675, 0]
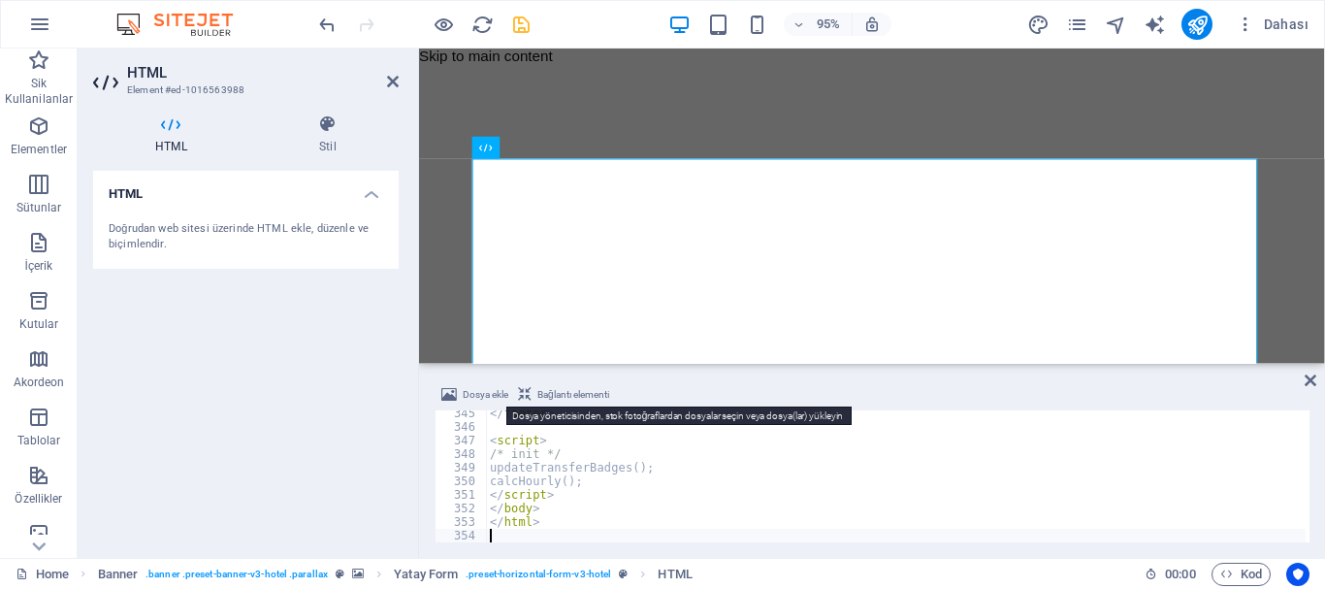
click at [490, 389] on span "Dosya ekle" at bounding box center [486, 394] width 46 height 23
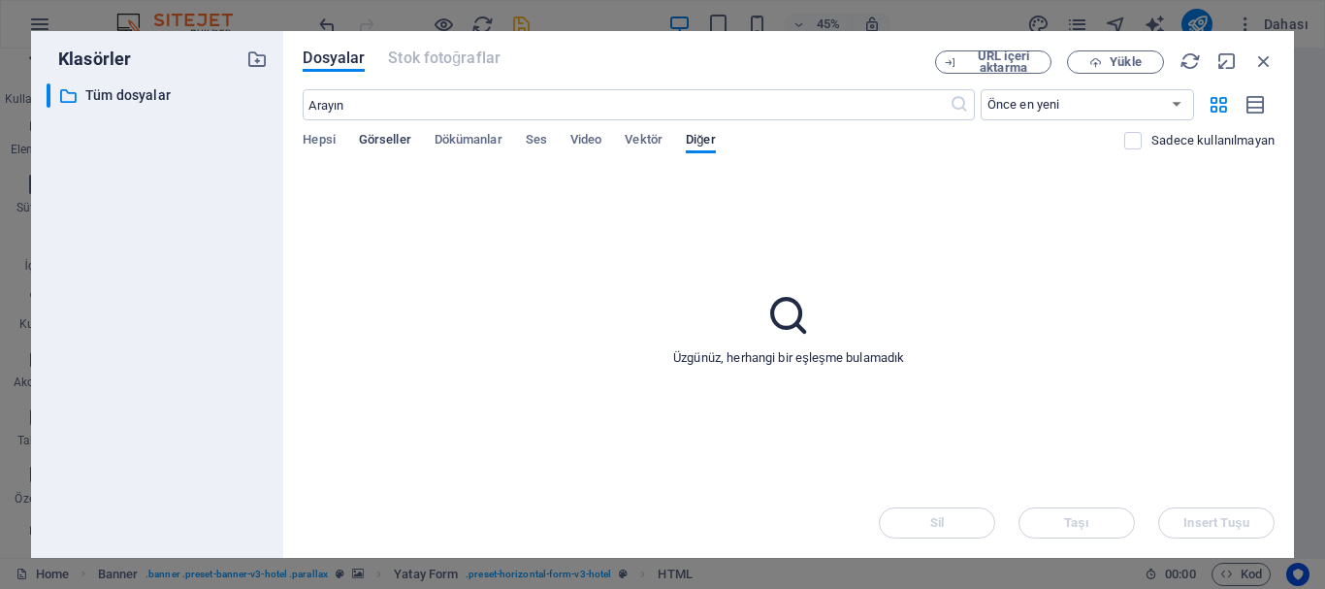
click at [385, 146] on span "Görseller" at bounding box center [385, 141] width 52 height 27
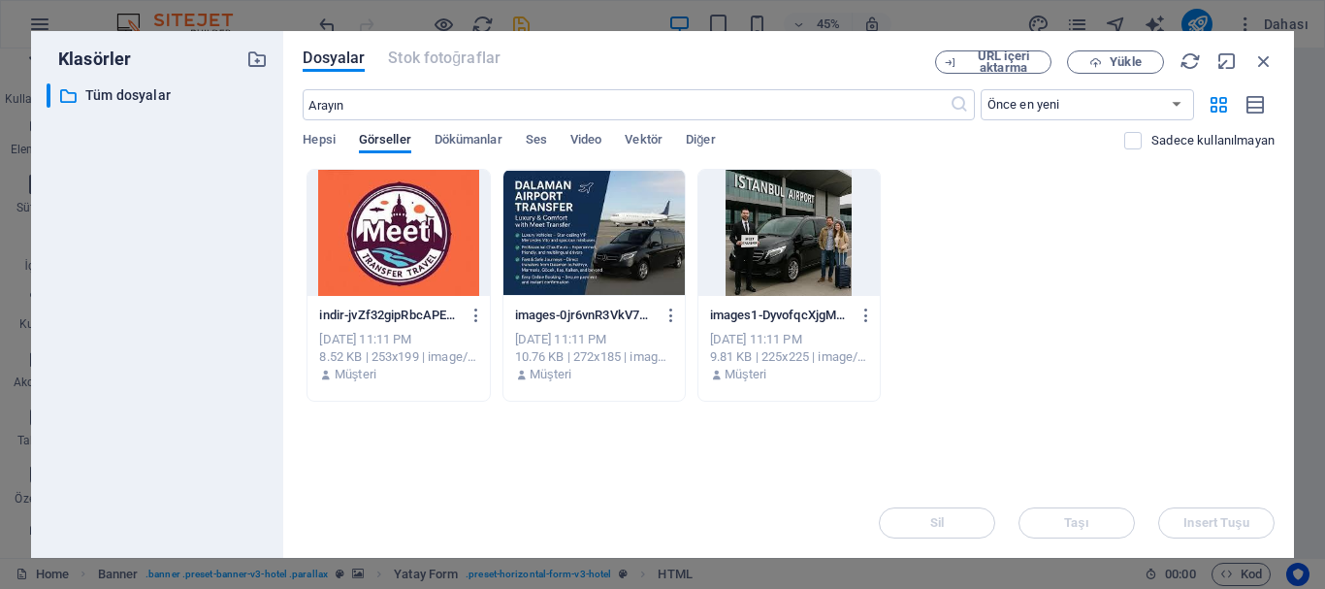
click at [767, 252] on div at bounding box center [788, 233] width 181 height 126
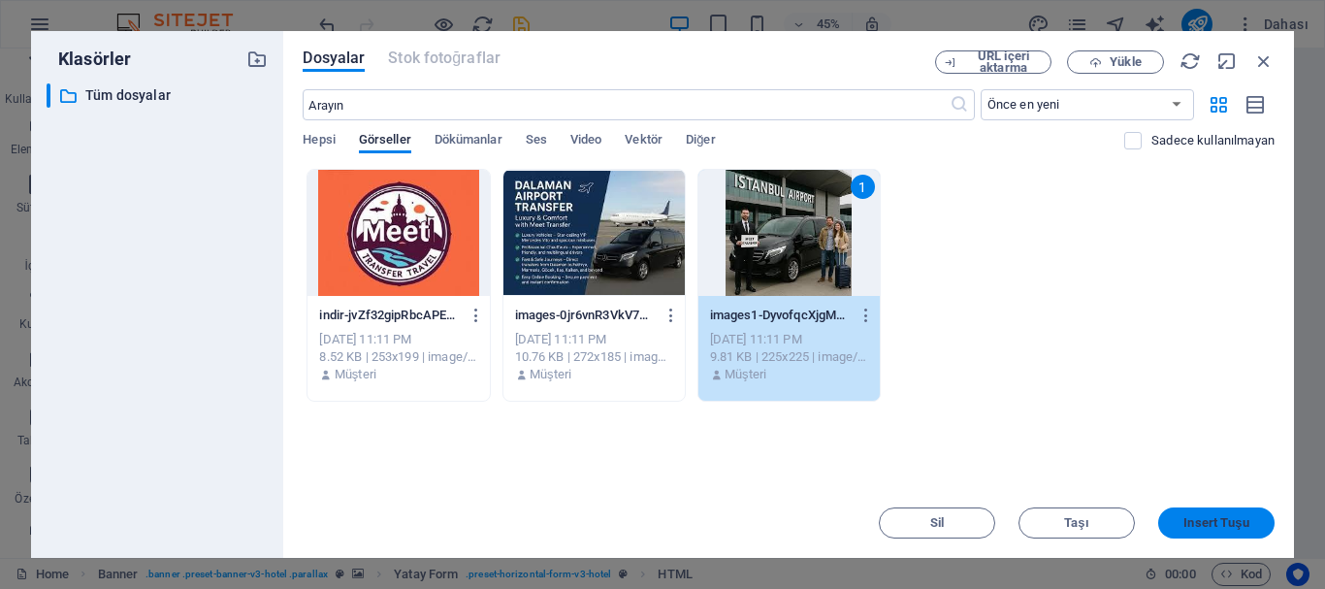
click at [1227, 530] on button "Insert Tuşu" at bounding box center [1216, 522] width 116 height 31
type textarea "https://cdn1.site-media.eu/images/0/19721770/images1-DyvofqcXjgMv22A6aUnDvg.jfif"
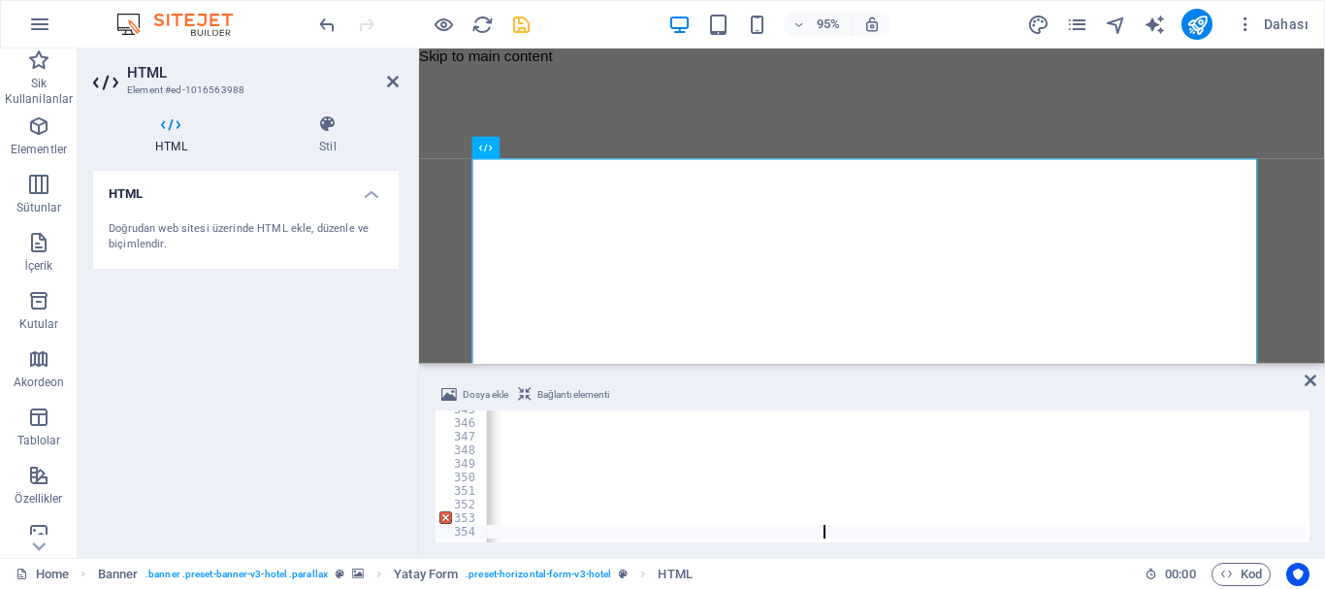
scroll to position [0, 190]
drag, startPoint x: 1027, startPoint y: 527, endPoint x: 808, endPoint y: 510, distance: 219.8
click at [812, 529] on div "</ footer > < script > /* init */ updateTransferBadges ( ) ; calcHourly ( ) ; <…" at bounding box center [869, 479] width 1144 height 155
drag, startPoint x: 489, startPoint y: 529, endPoint x: 913, endPoint y: 530, distance: 423.8
click at [914, 530] on div "</ footer > < script > /* init */ updateTransferBadges ( ) ; calcHourly ( ) ; <…" at bounding box center [869, 479] width 1144 height 155
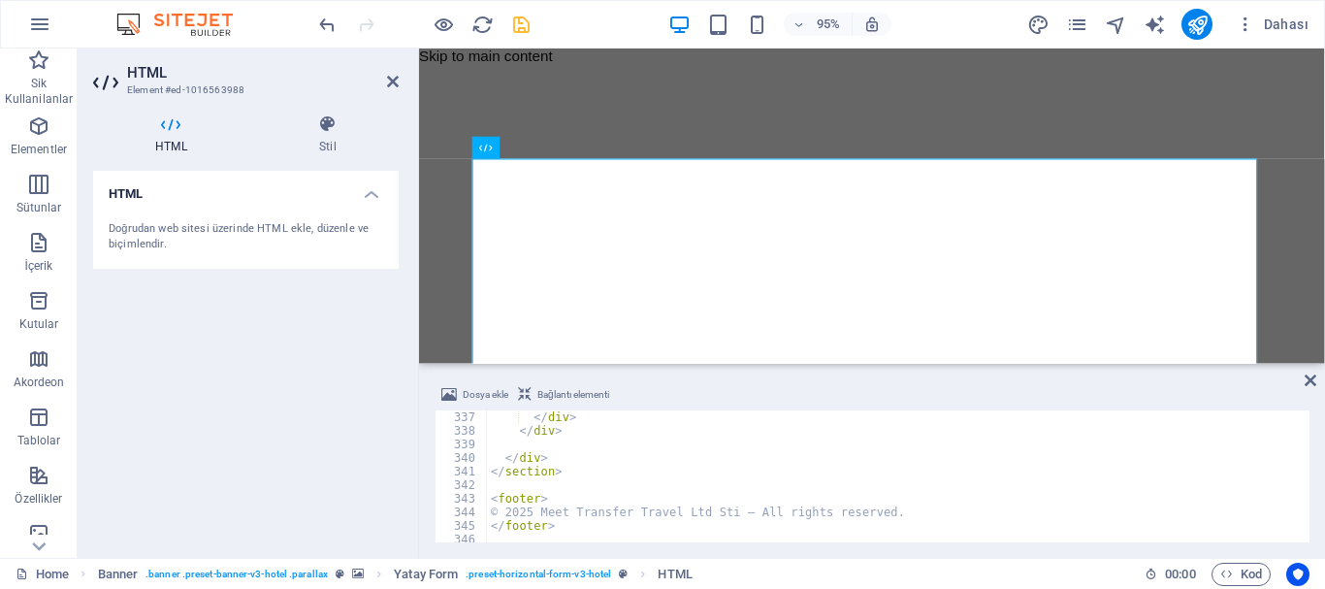
scroll to position [4562, 0]
click at [550, 443] on div "</ div > </ div > </ div > </ section > < footer > © 2025 Meet Transfer Travel …" at bounding box center [1059, 487] width 1144 height 155
paste textarea "https://cdn1.site-media.eu/images/0/19721770/images1-DyvofqcXjgMv22A6aUnDvg.jfif"
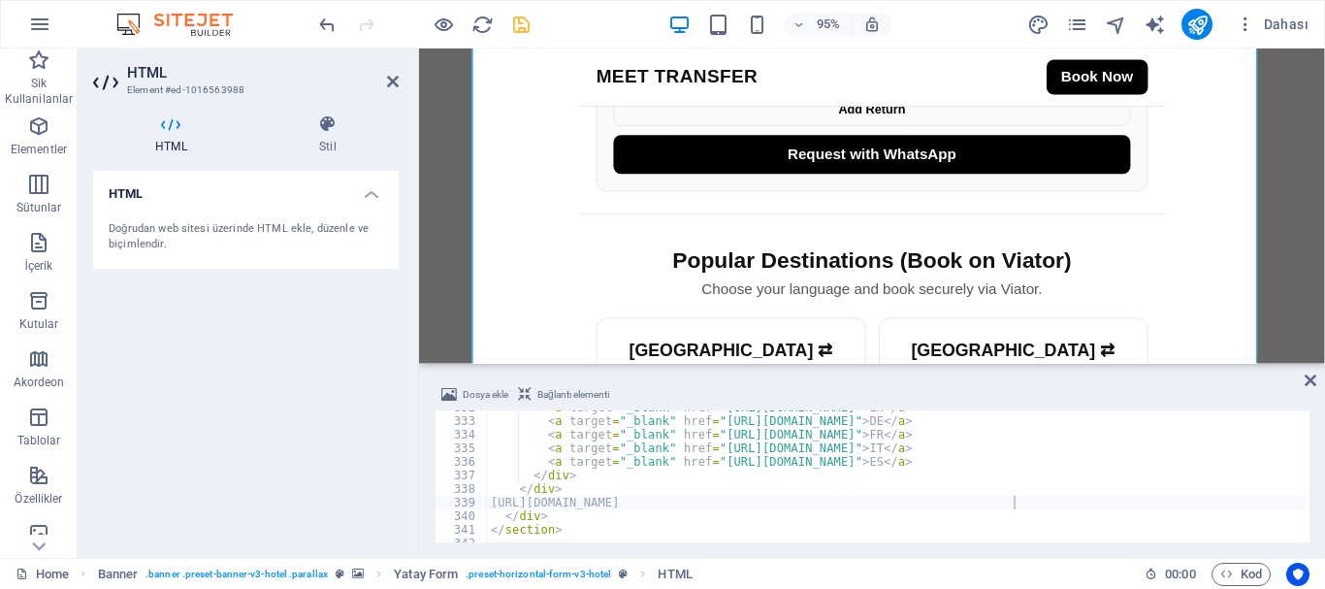
scroll to position [4504, 0]
click at [491, 505] on div "< a target = "_blank" href = "https://www.viator.com/tours/Cesme/Izmir-Airport-…" at bounding box center [1059, 478] width 1144 height 155
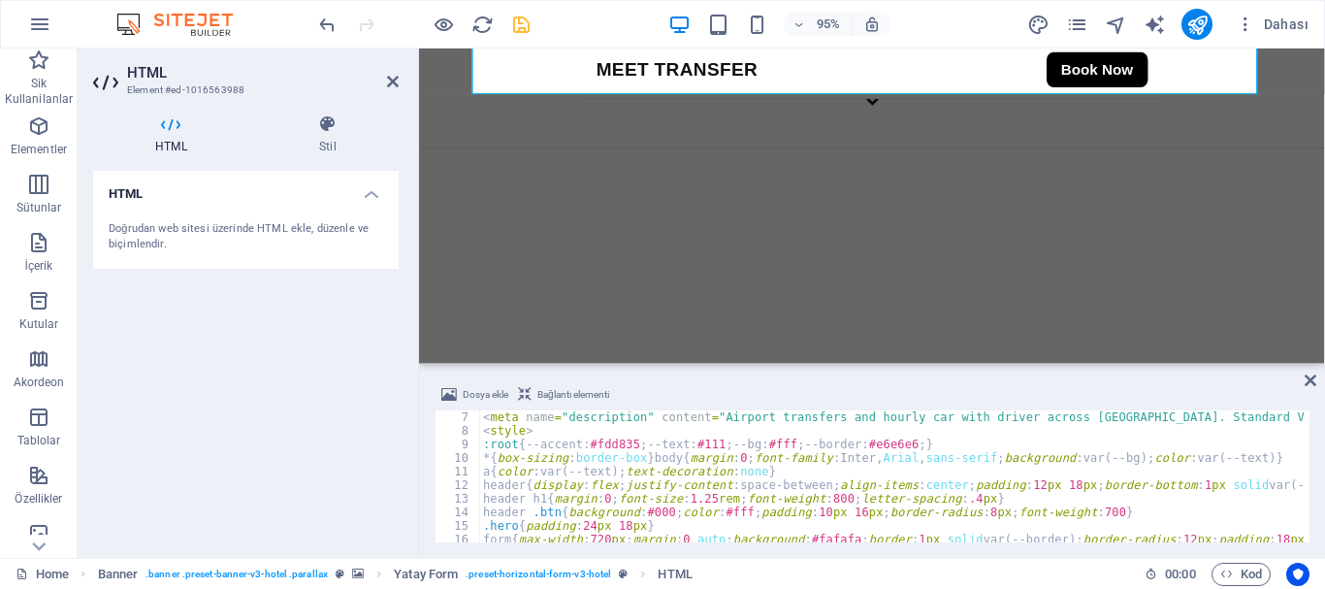
scroll to position [0, 0]
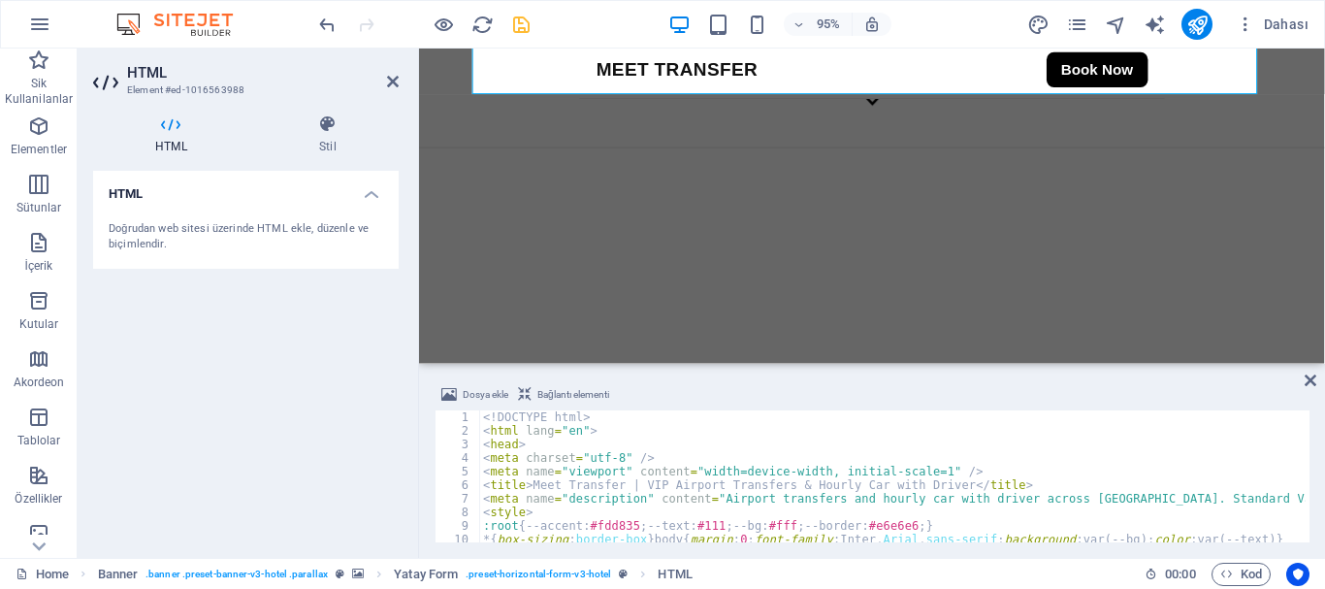
click at [565, 441] on div "<! DOCTYPE html > < html lang = "en" > < head > < meta charset = "utf-8" /> < m…" at bounding box center [1051, 487] width 1144 height 155
paste textarea "https://cdn1.site-media.eu/images/0/19721770/images1-DyvofqcXjgMv22A6aUnDvg.jfif"
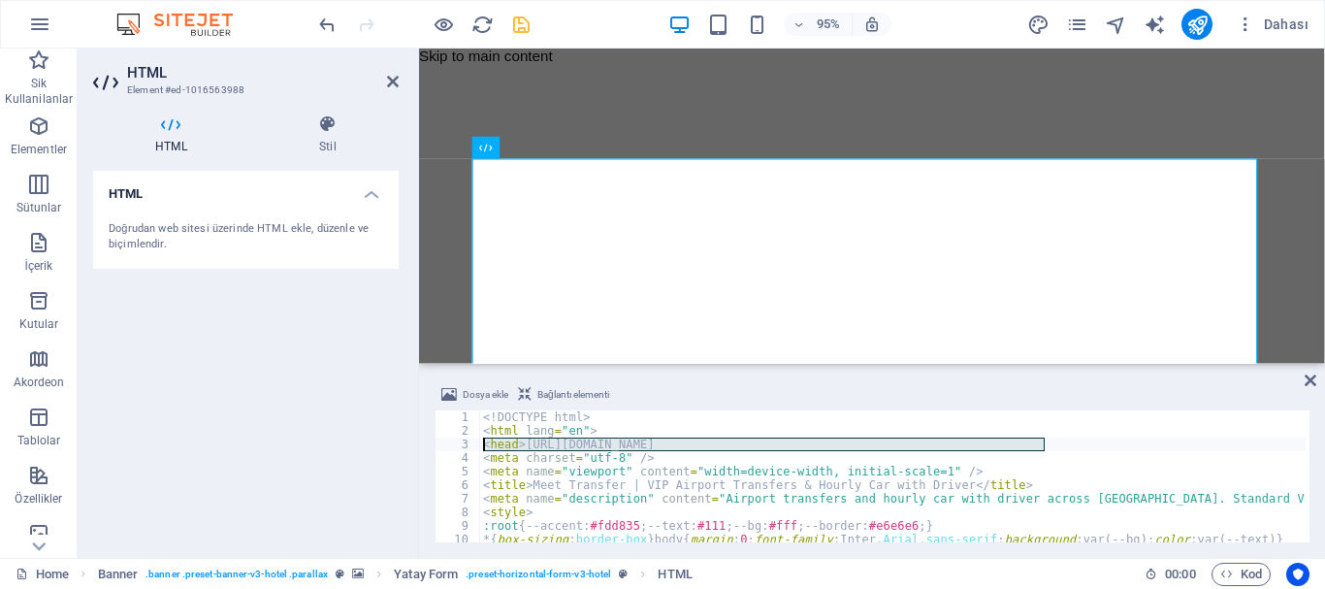
drag, startPoint x: 1055, startPoint y: 438, endPoint x: 483, endPoint y: 444, distance: 572.2
click at [483, 444] on div "<! DOCTYPE html > < html lang = "en" > < head > https://cdn1.site-media.eu/imag…" at bounding box center [1051, 487] width 1144 height 155
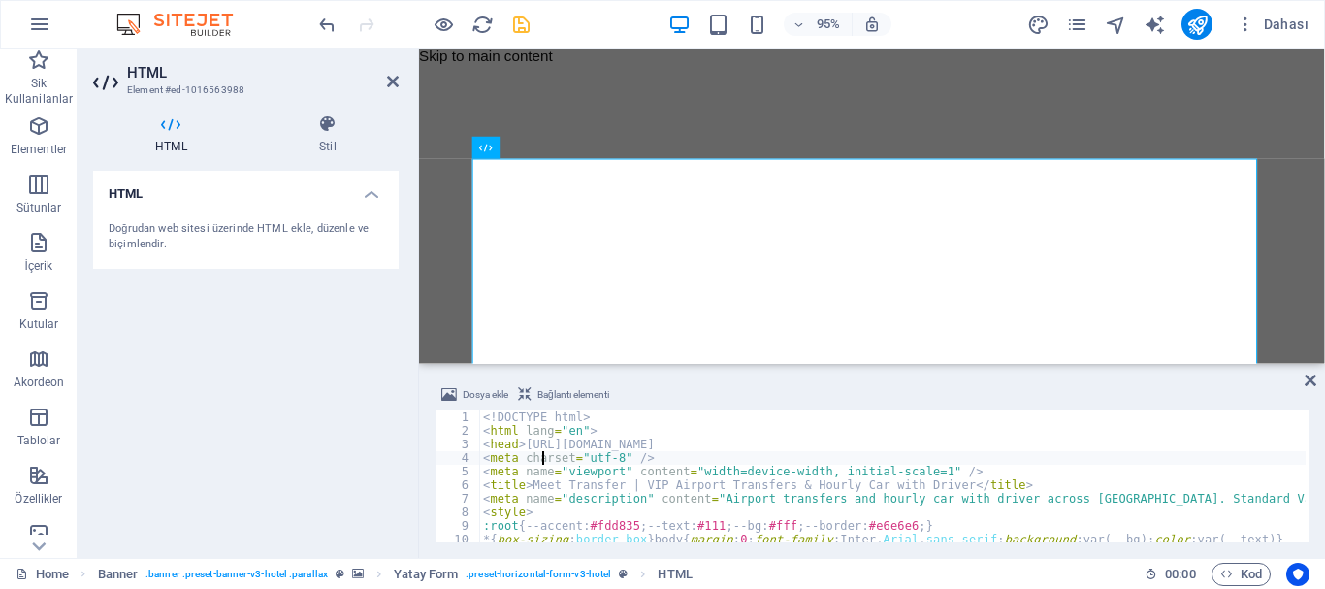
drag, startPoint x: 543, startPoint y: 463, endPoint x: 536, endPoint y: 452, distance: 12.6
click at [540, 456] on div "<! DOCTYPE html > < html lang = "en" > < head > https://cdn1.site-media.eu/imag…" at bounding box center [1051, 487] width 1144 height 155
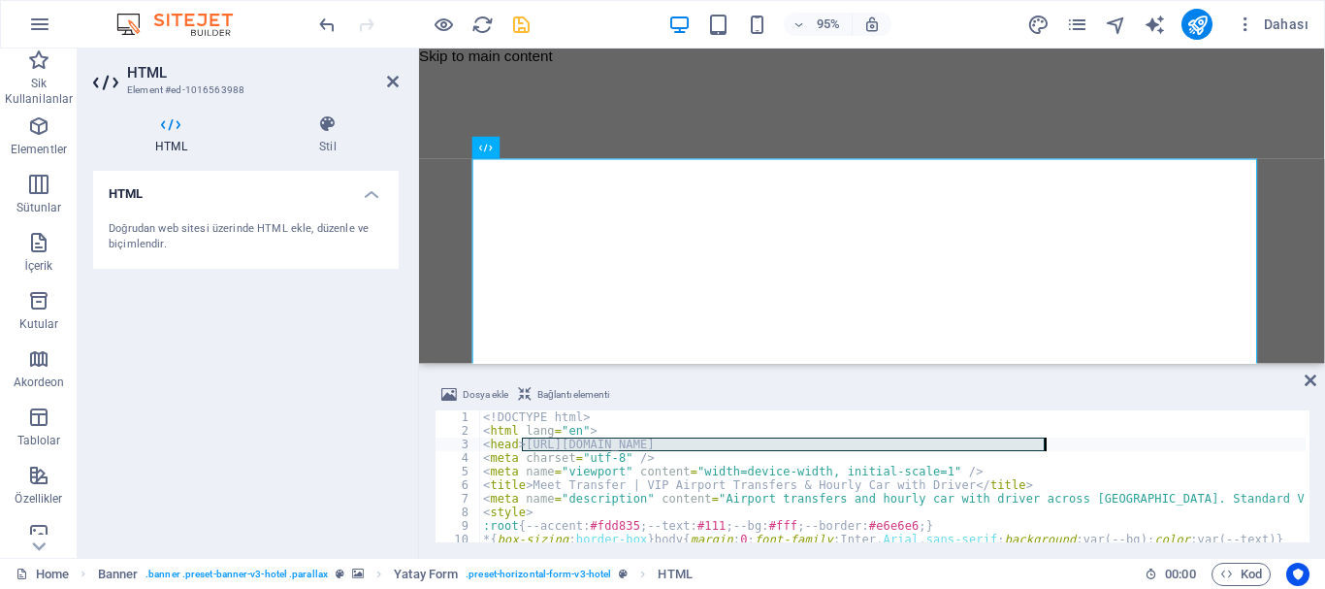
drag, startPoint x: 522, startPoint y: 439, endPoint x: 1066, endPoint y: 446, distance: 544.1
click at [1066, 446] on div "<! DOCTYPE html > < html lang = "en" > < head > https://cdn1.site-media.eu/imag…" at bounding box center [1051, 487] width 1144 height 155
type textarea "<head>"
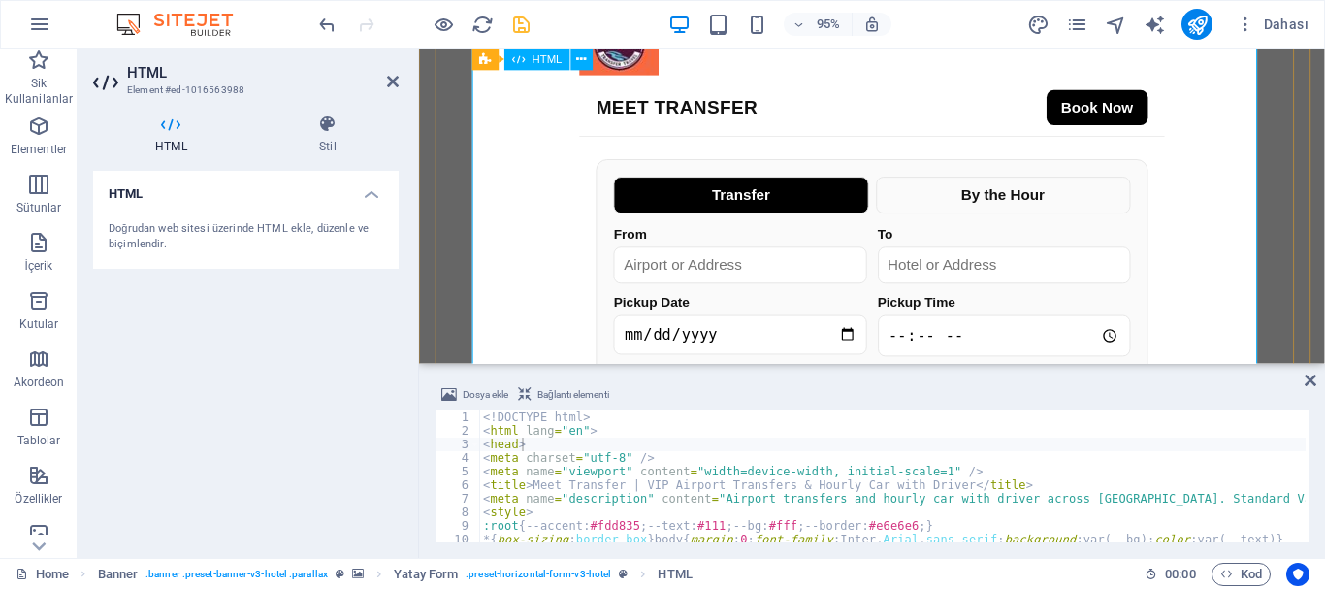
scroll to position [485, 0]
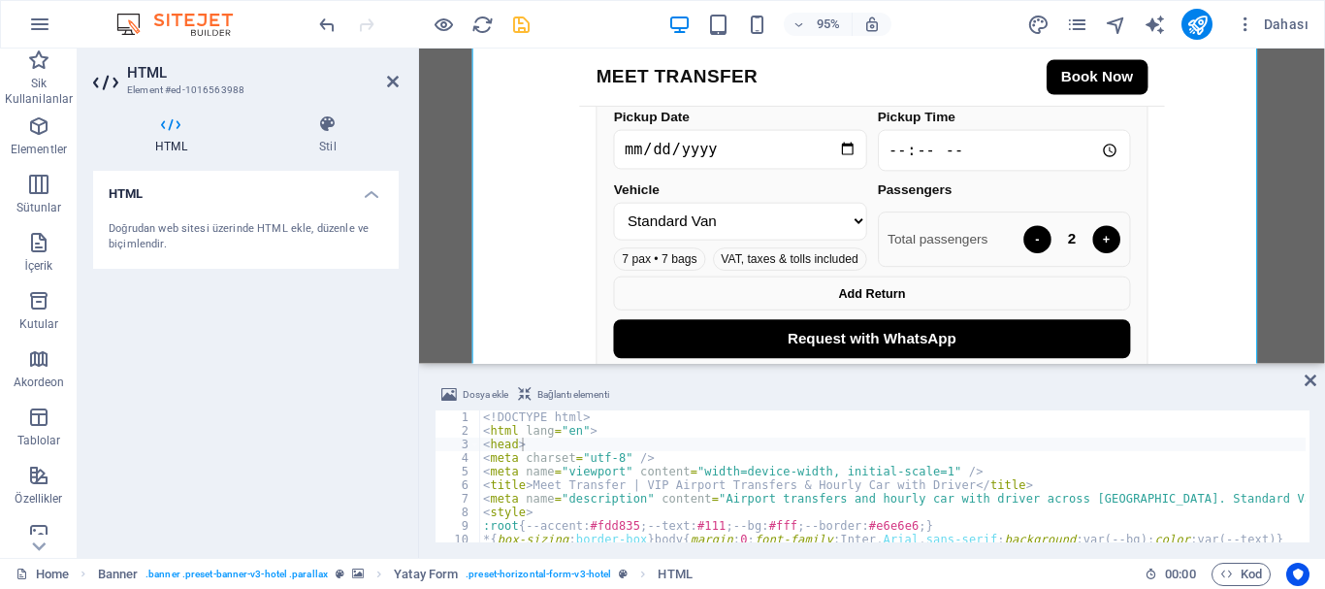
scroll to position [58, 0]
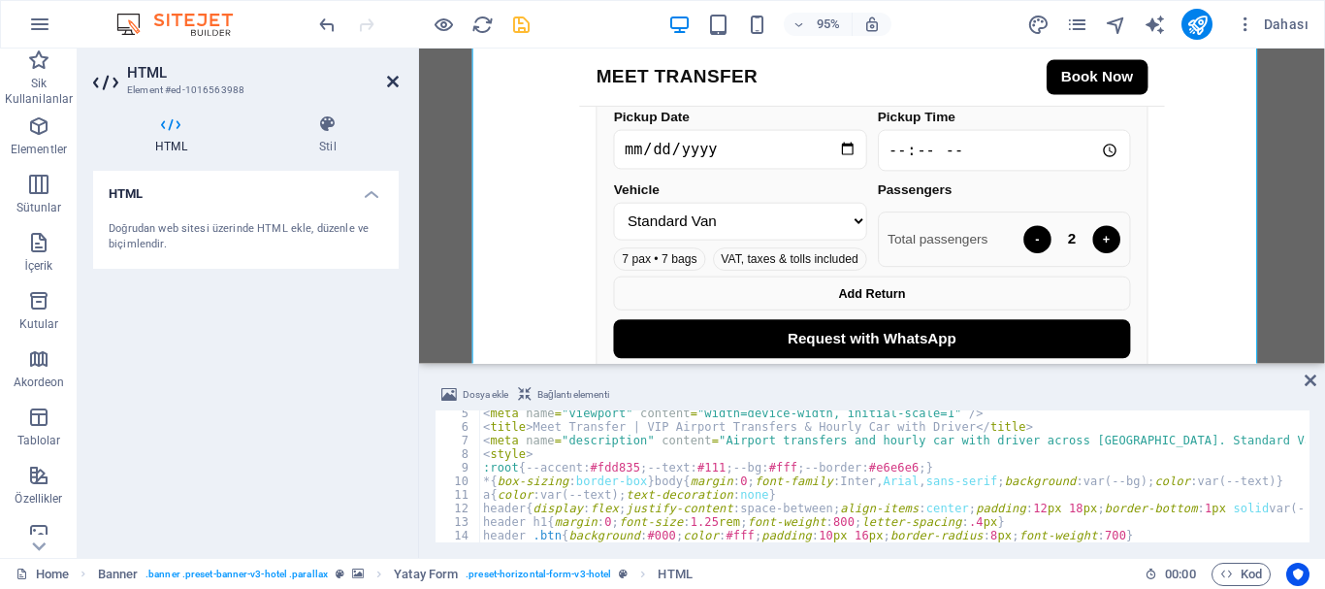
click at [391, 79] on icon at bounding box center [393, 82] width 12 height 16
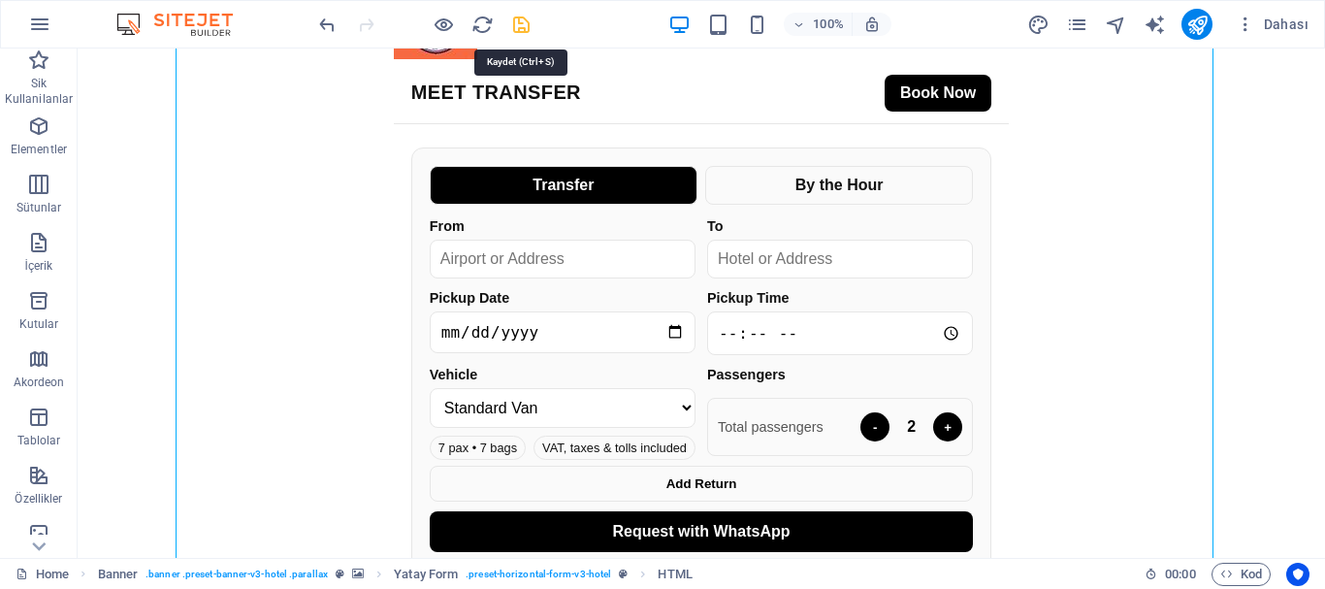
click at [522, 22] on icon "save" at bounding box center [521, 25] width 22 height 22
checkbox input "false"
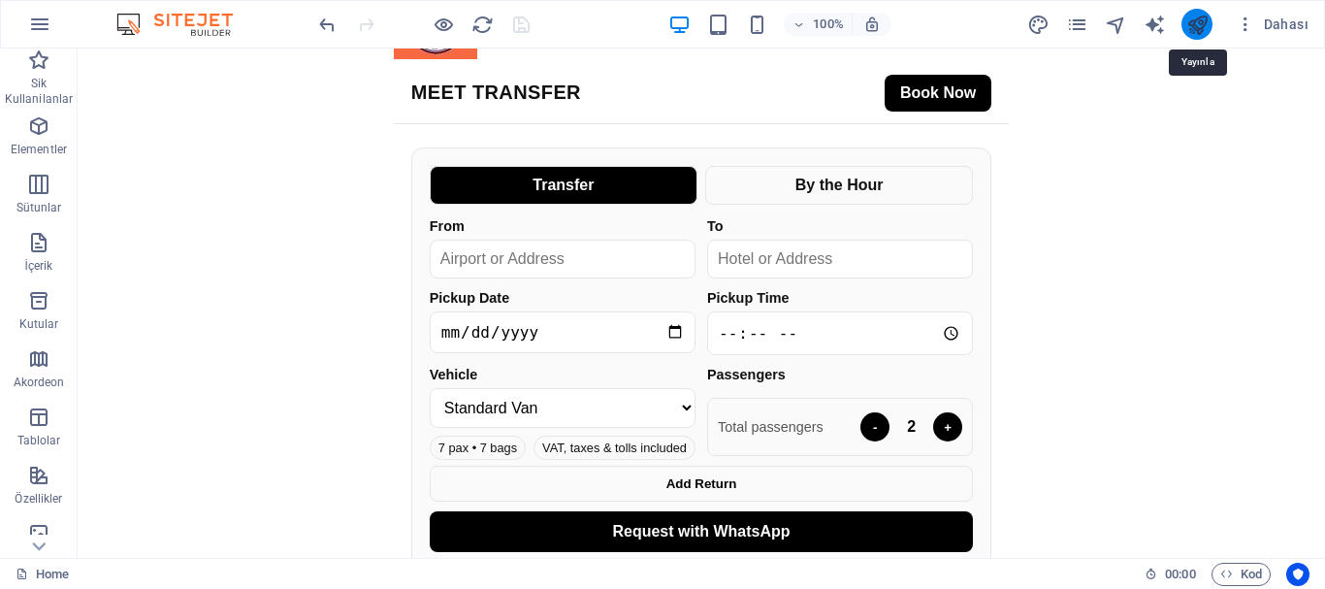
click at [1188, 15] on icon "publish" at bounding box center [1197, 25] width 22 height 22
